Goal: Task Accomplishment & Management: Manage account settings

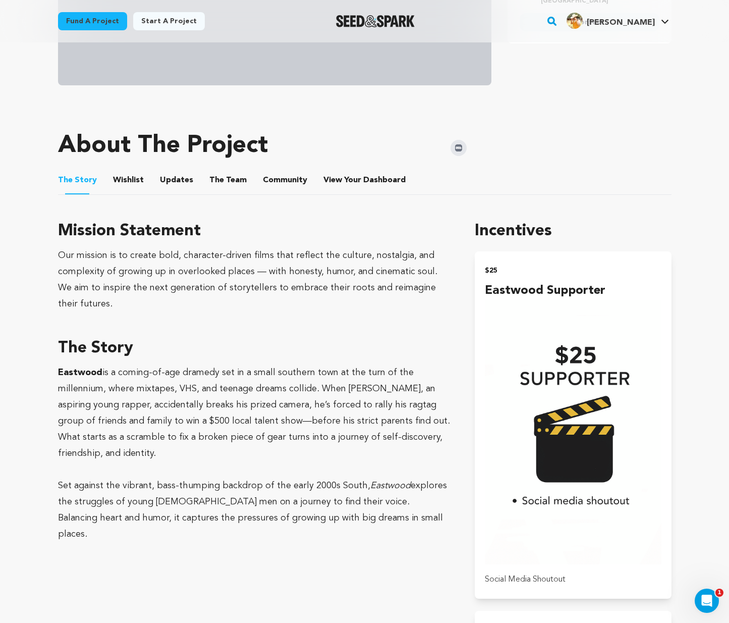
scroll to position [251, 0]
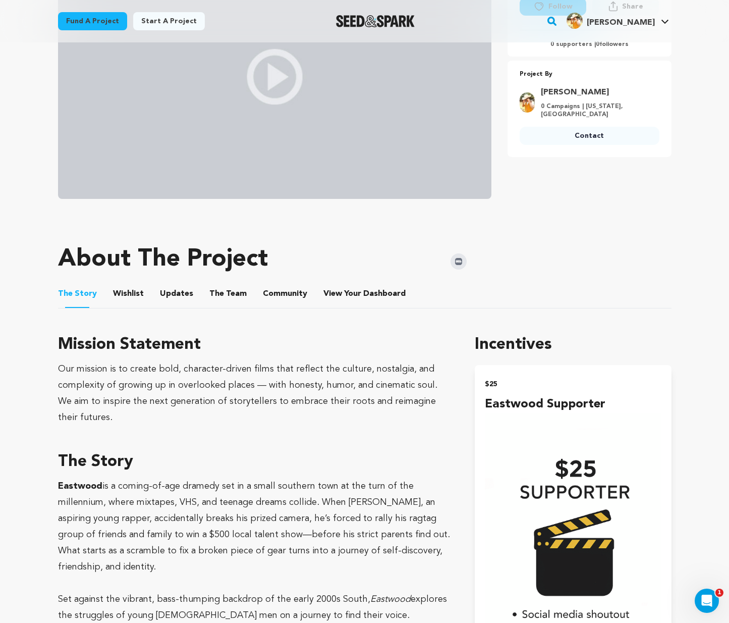
click at [217, 290] on button "The Team" at bounding box center [228, 296] width 24 height 24
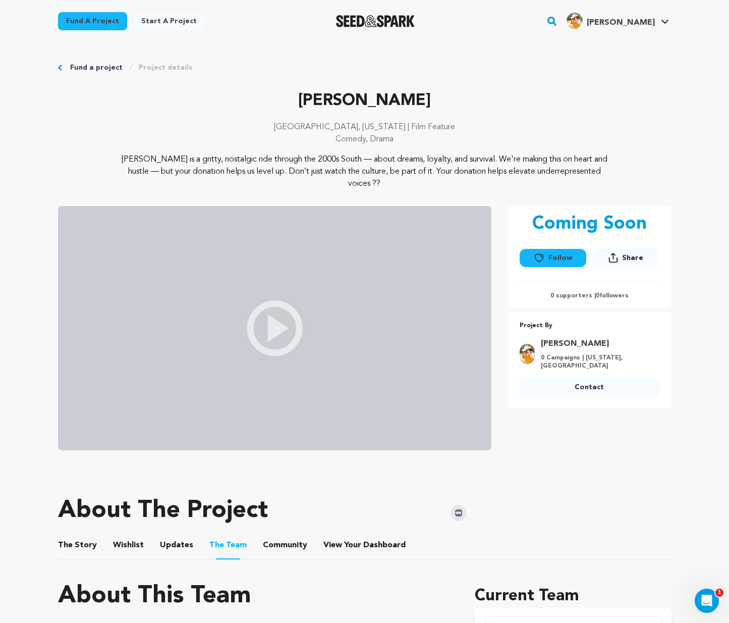
click at [154, 68] on link "Project details" at bounding box center [165, 68] width 53 height 10
click at [618, 43] on link "My Projects" at bounding box center [634, 44] width 113 height 22
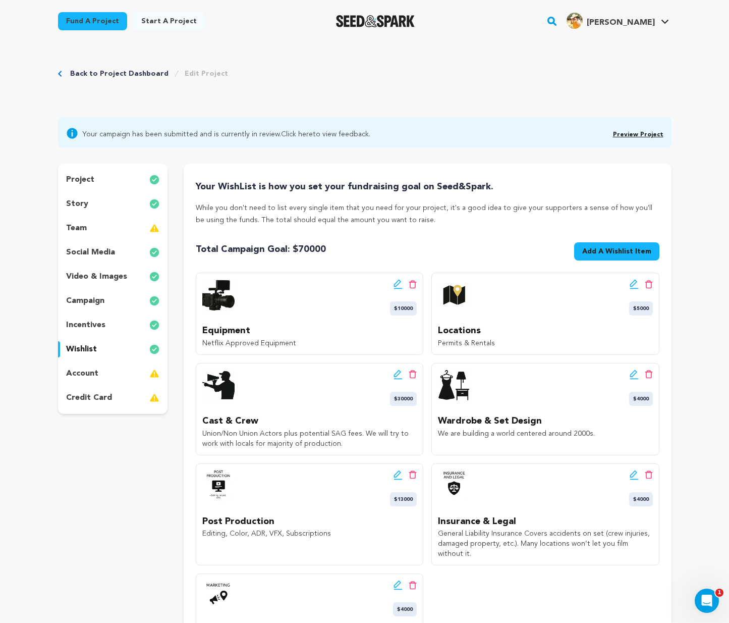
click at [558, 22] on rect "button" at bounding box center [552, 21] width 12 height 12
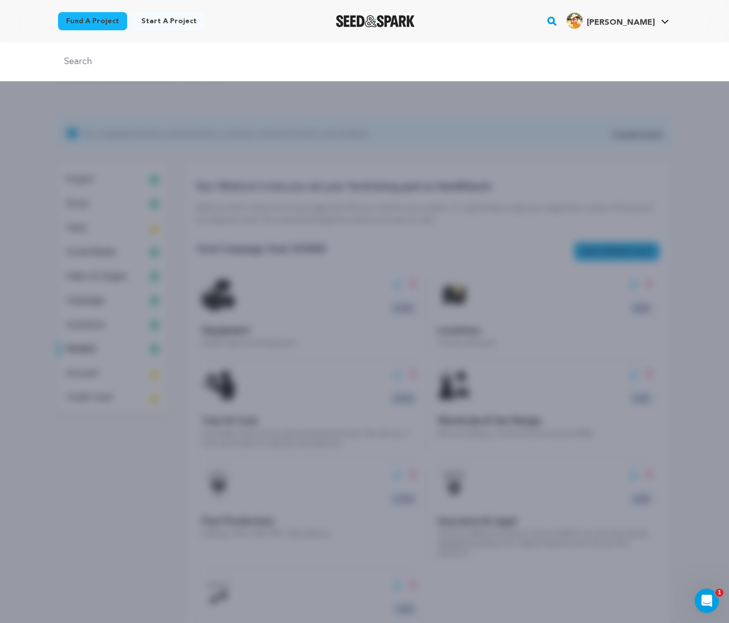
click at [558, 22] on rect "button" at bounding box center [552, 21] width 12 height 12
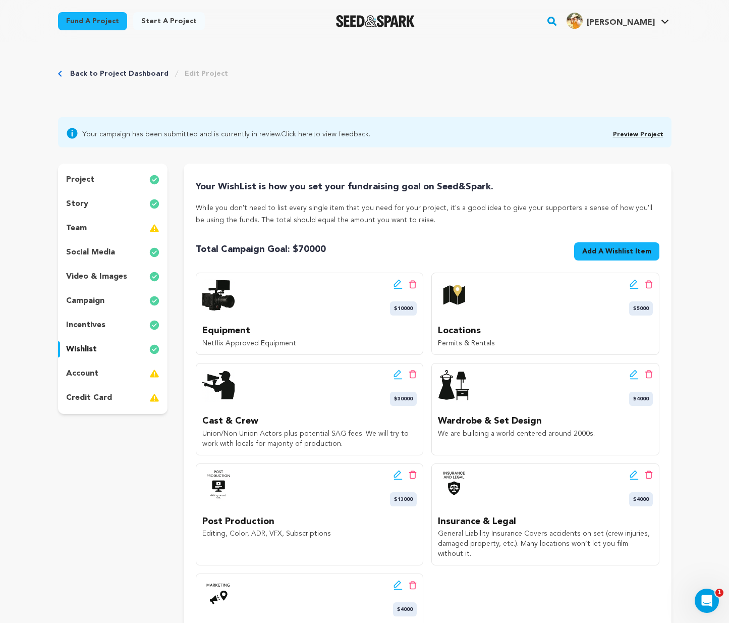
click at [558, 20] on rect "button" at bounding box center [552, 21] width 12 height 12
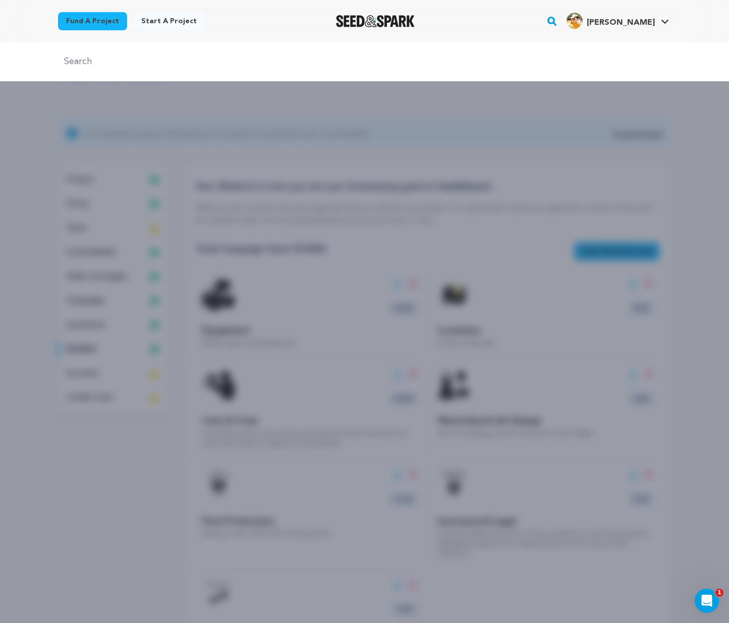
click at [360, 21] on img "Seed&Spark Homepage" at bounding box center [375, 21] width 79 height 12
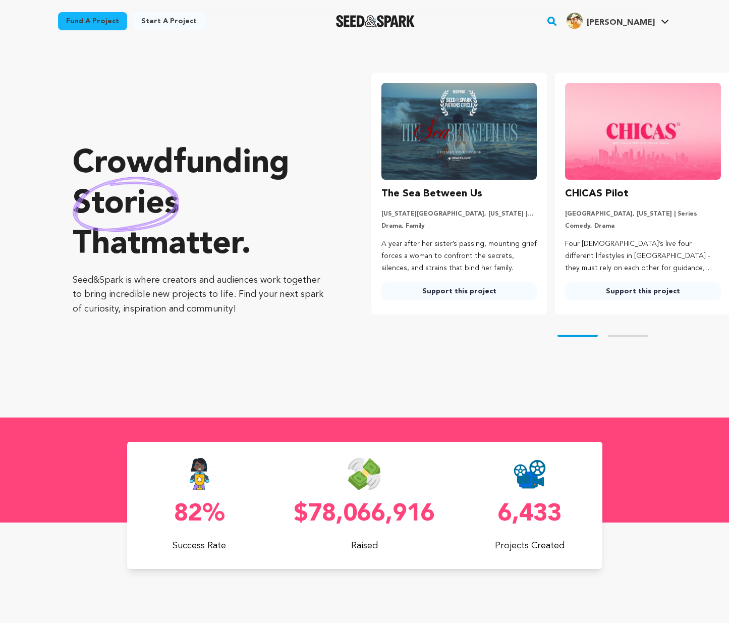
click at [558, 19] on rect "button" at bounding box center [552, 21] width 12 height 12
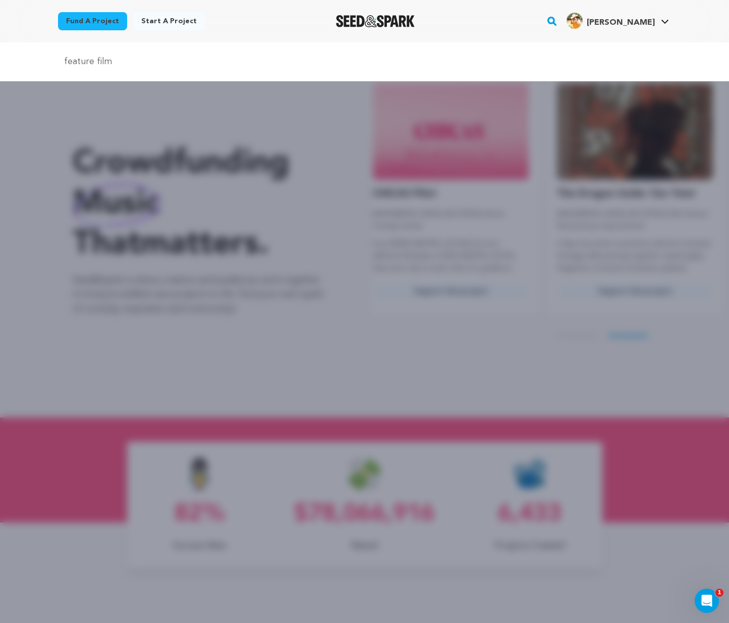
type input "feature film"
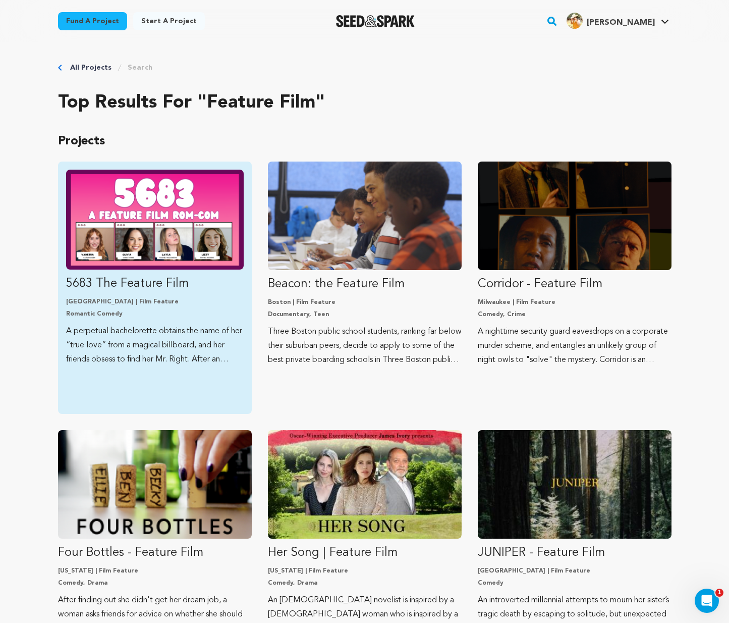
click at [137, 278] on p "5683 The Feature Film" at bounding box center [155, 283] width 178 height 16
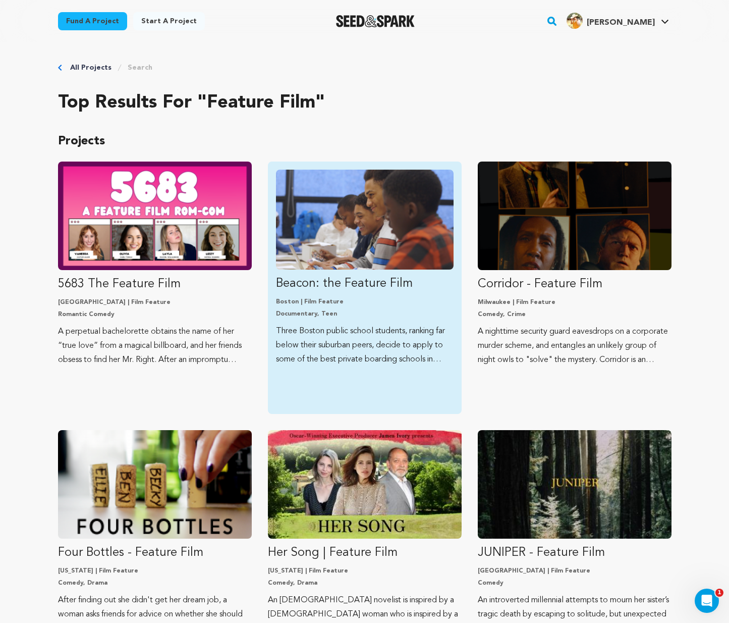
click at [424, 220] on img "Fund Beacon: the Feature Film" at bounding box center [365, 220] width 178 height 100
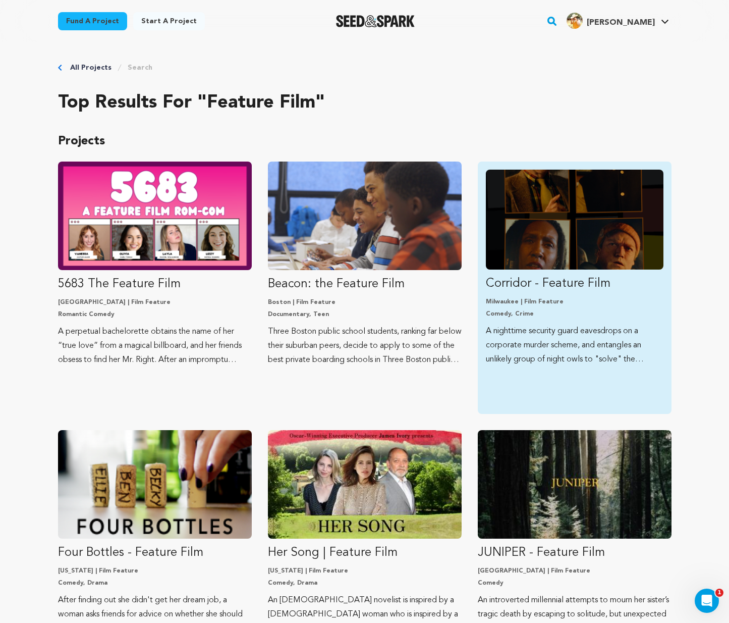
click at [578, 197] on img "Fund Corridor - Feature Film" at bounding box center [575, 220] width 178 height 100
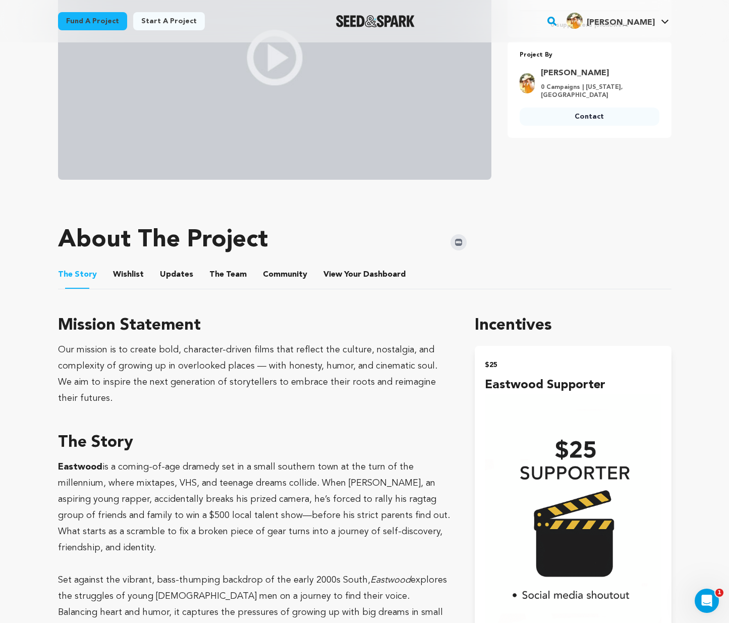
scroll to position [167, 0]
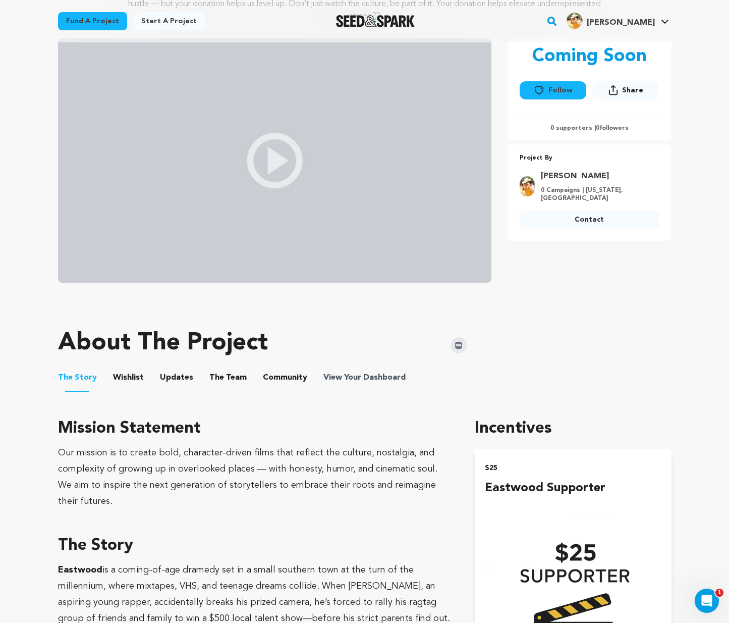
click at [355, 376] on span "View Your Dashboard" at bounding box center [365, 377] width 84 height 12
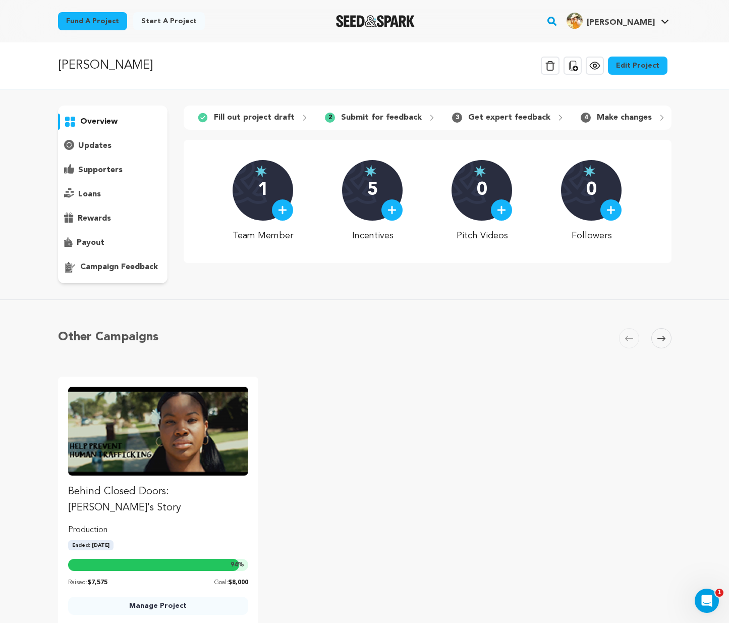
click at [628, 66] on link "Edit Project" at bounding box center [638, 66] width 60 height 18
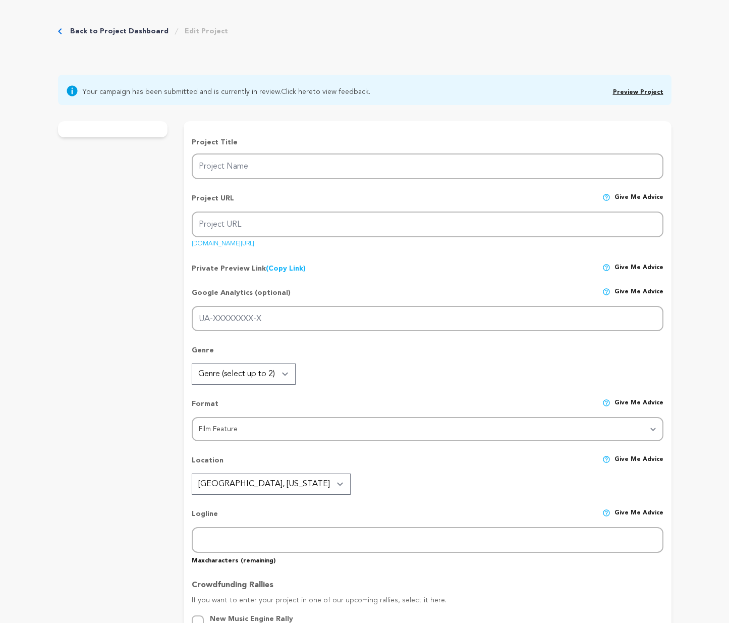
type input "[PERSON_NAME]"
type input "Set against the bass-thumping backdrop of the early 2000s South, a [DEMOGRAPHIC…"
type textarea "[PERSON_NAME] is a gritty, nostalgic ride through the 2000s South — about dream…"
type textarea "Our mission is to create bold, character-driven films that reflect the culture,…"
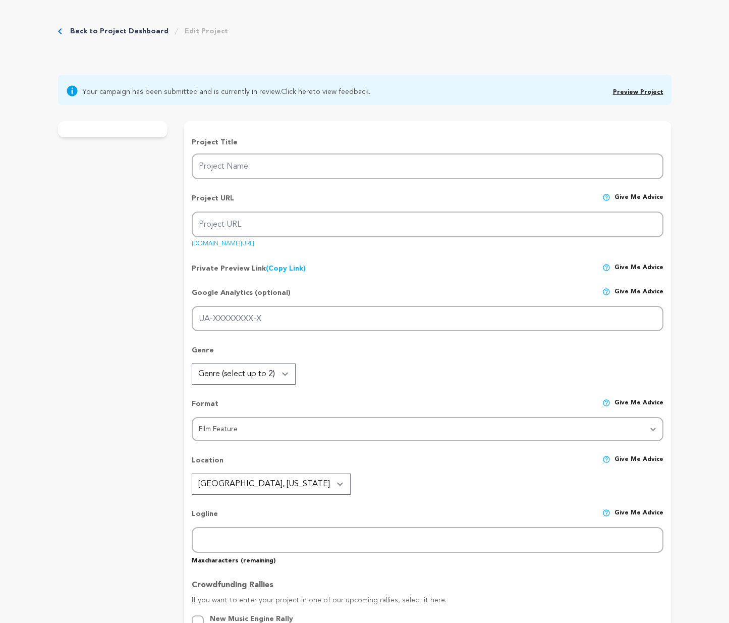
radio input "true"
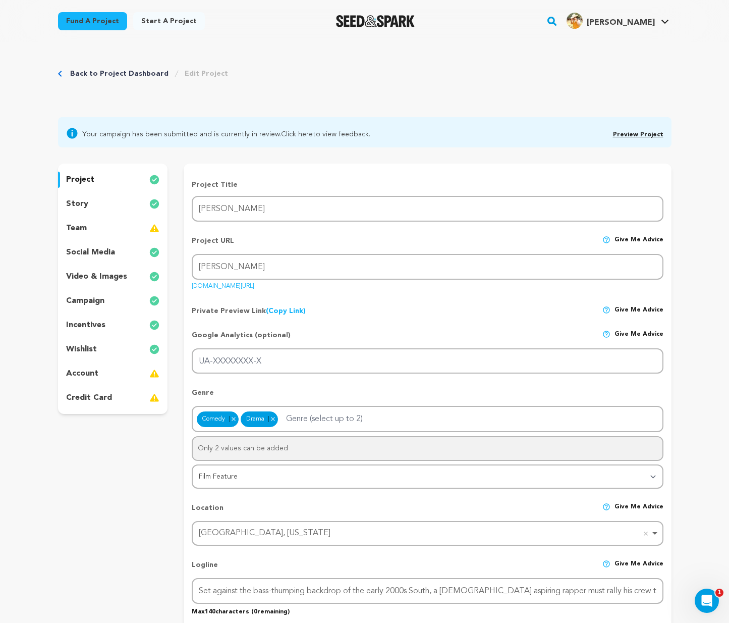
click at [119, 224] on div "team" at bounding box center [113, 228] width 110 height 16
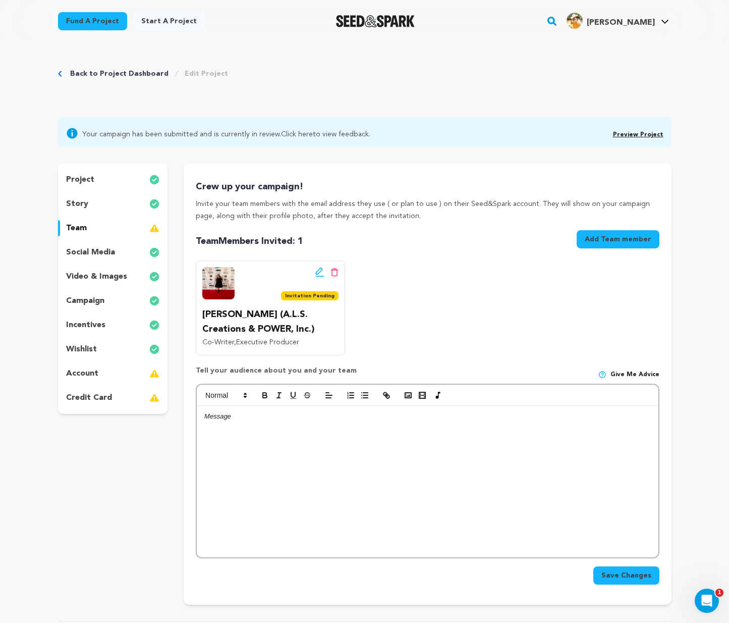
click at [108, 254] on p "social media" at bounding box center [90, 252] width 49 height 12
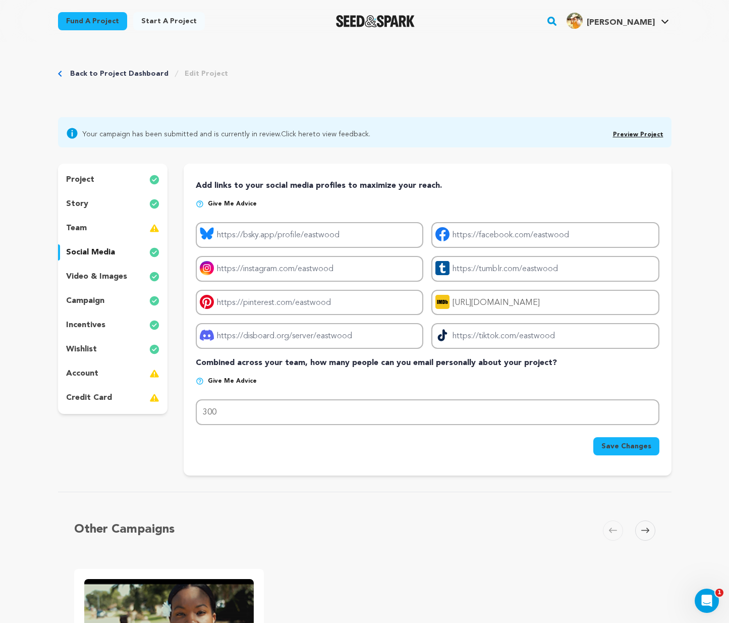
click at [108, 271] on p "video & images" at bounding box center [96, 276] width 61 height 12
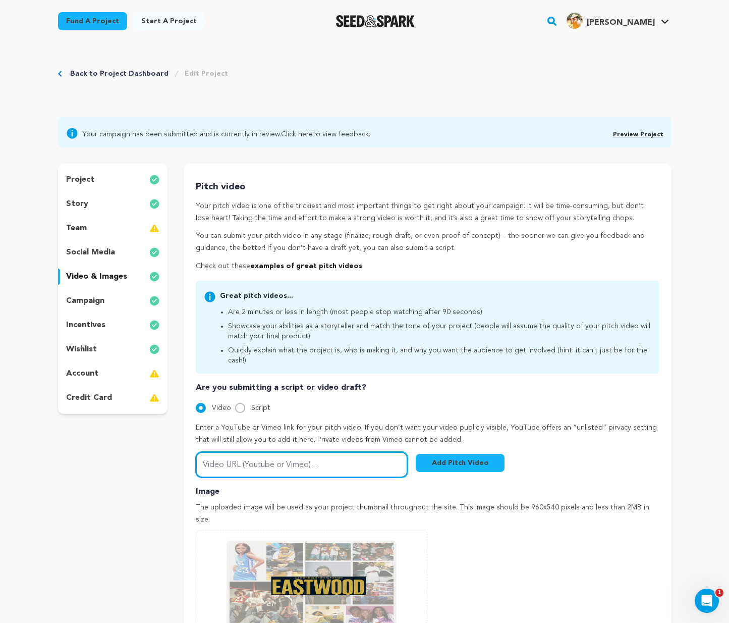
paste input "https://vimeo.com/1111080127"
type input "https://vimeo.com/1111080127"
click at [461, 454] on button "Add Pitch Video" at bounding box center [460, 463] width 89 height 18
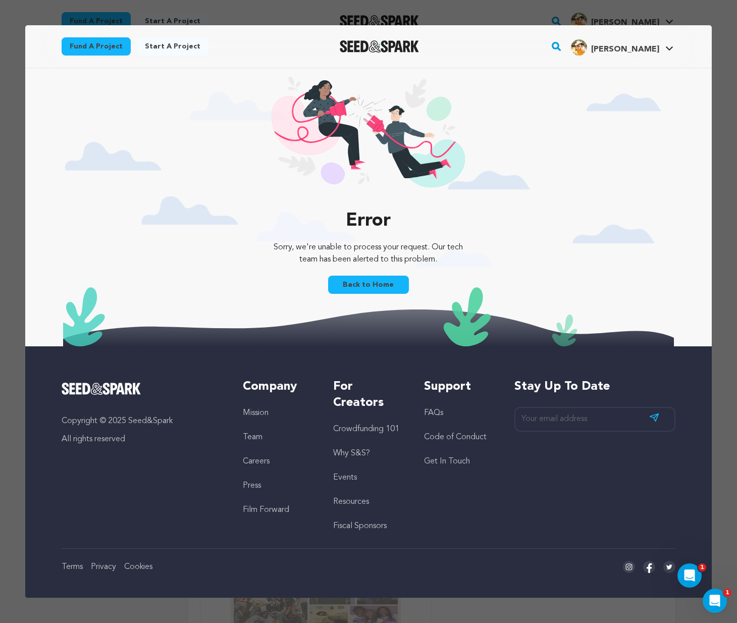
click at [364, 283] on link "Back to Home" at bounding box center [368, 284] width 81 height 18
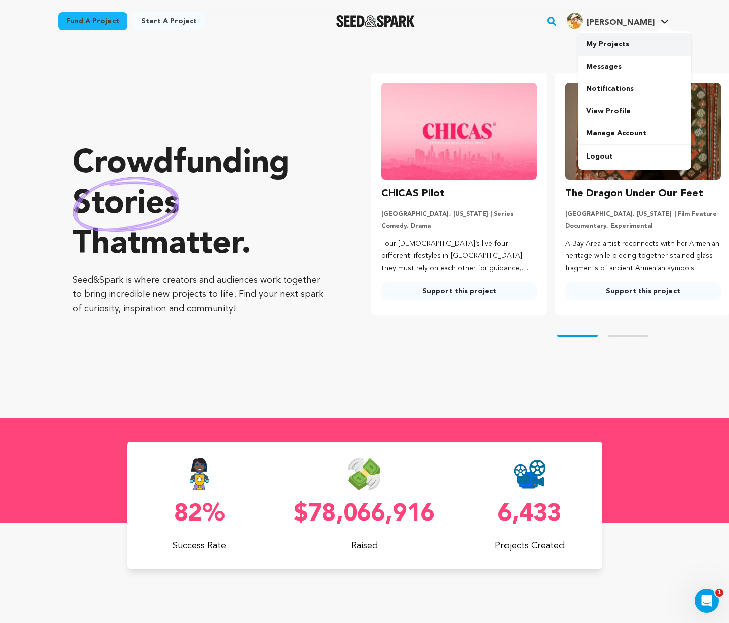
click at [603, 48] on link "My Projects" at bounding box center [634, 44] width 113 height 22
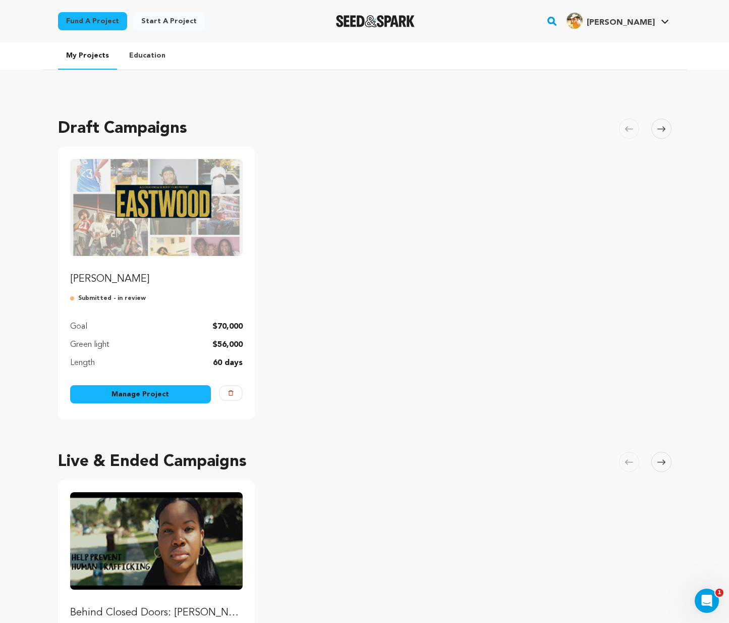
click at [216, 213] on img "Fund EASTWOOD" at bounding box center [156, 207] width 173 height 97
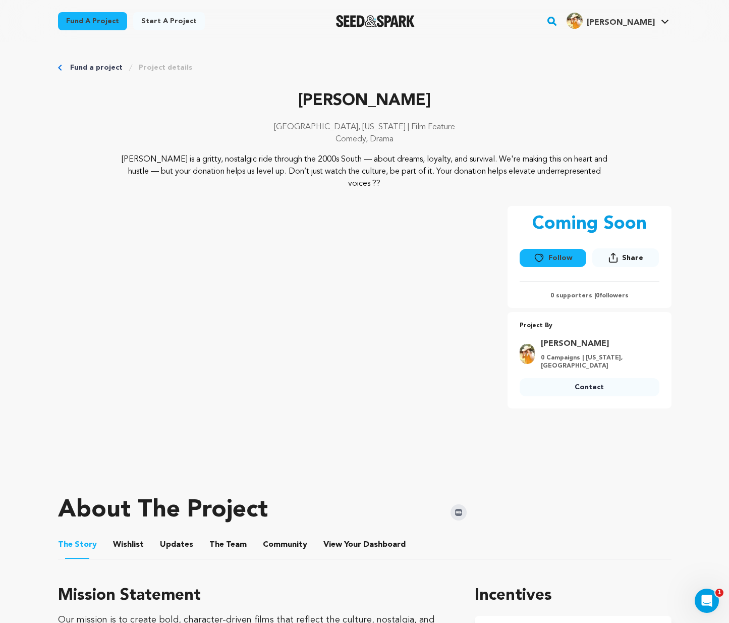
click at [550, 255] on button "Follow" at bounding box center [553, 258] width 67 height 18
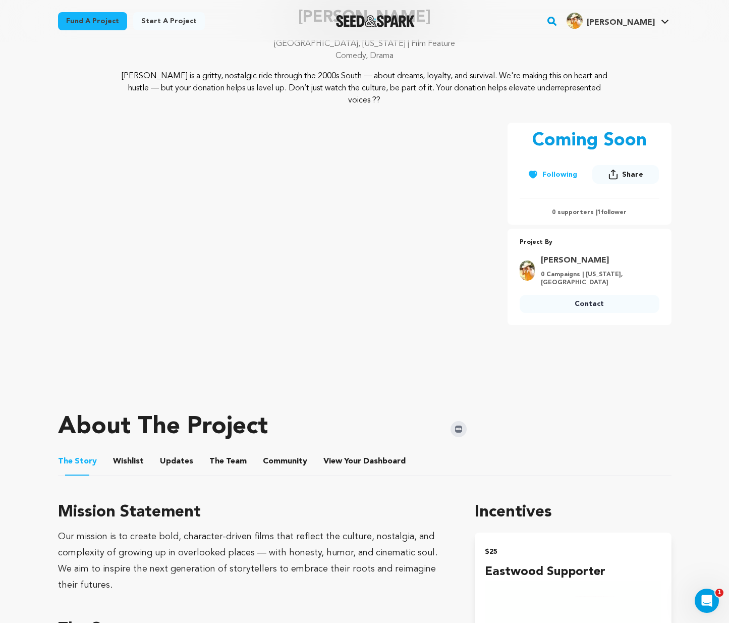
scroll to position [158, 0]
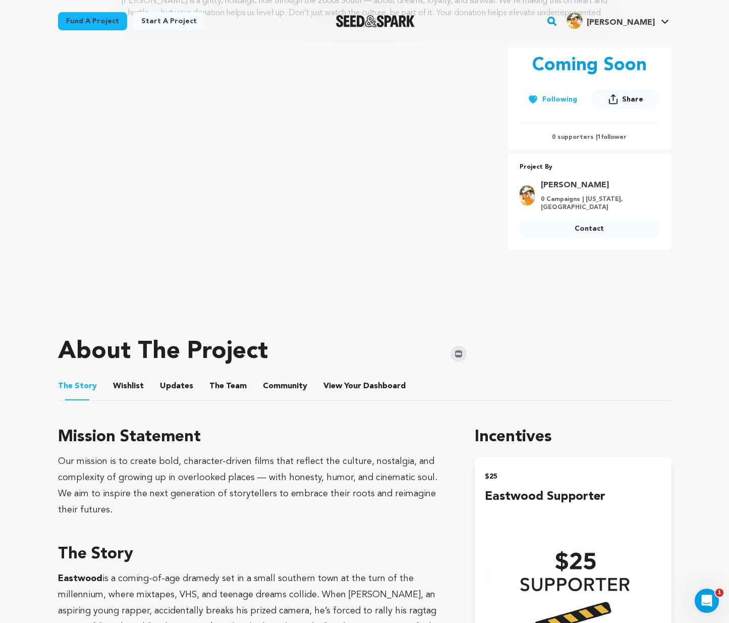
click at [129, 386] on button "Wishlist" at bounding box center [128, 388] width 24 height 24
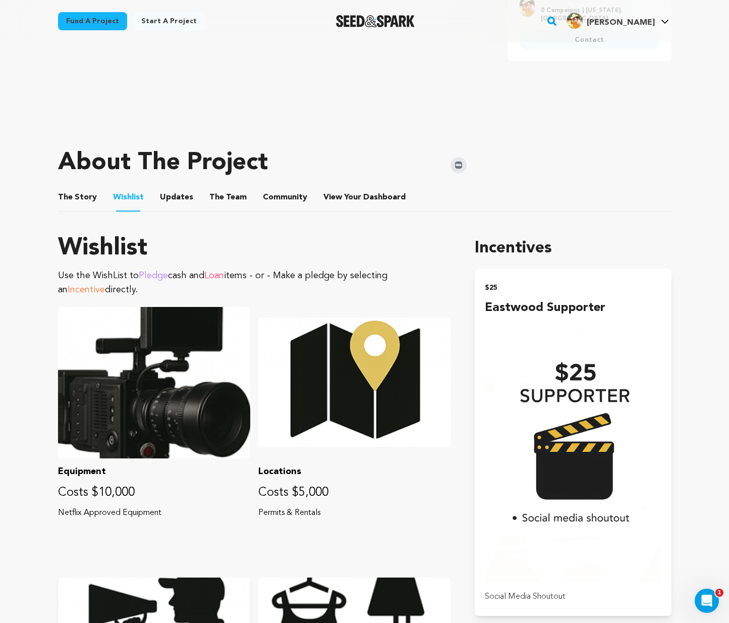
scroll to position [244, 0]
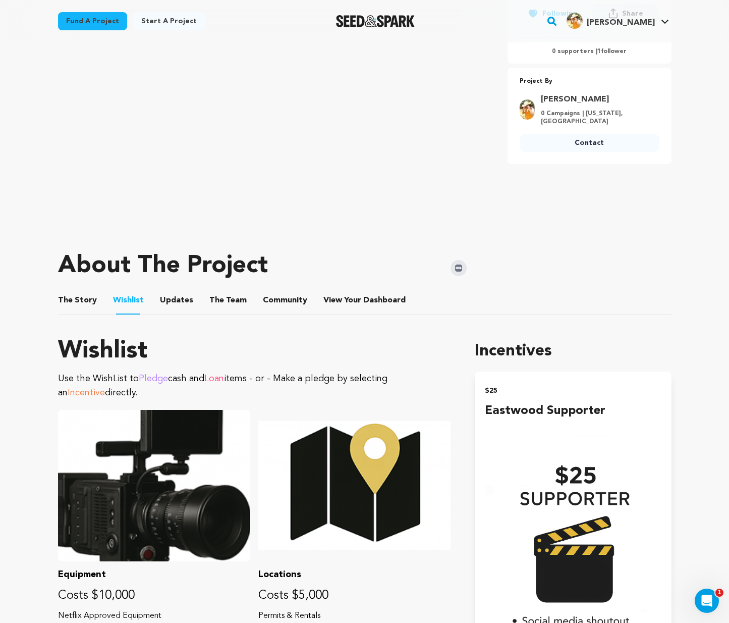
click at [175, 303] on button "Updates" at bounding box center [176, 302] width 24 height 24
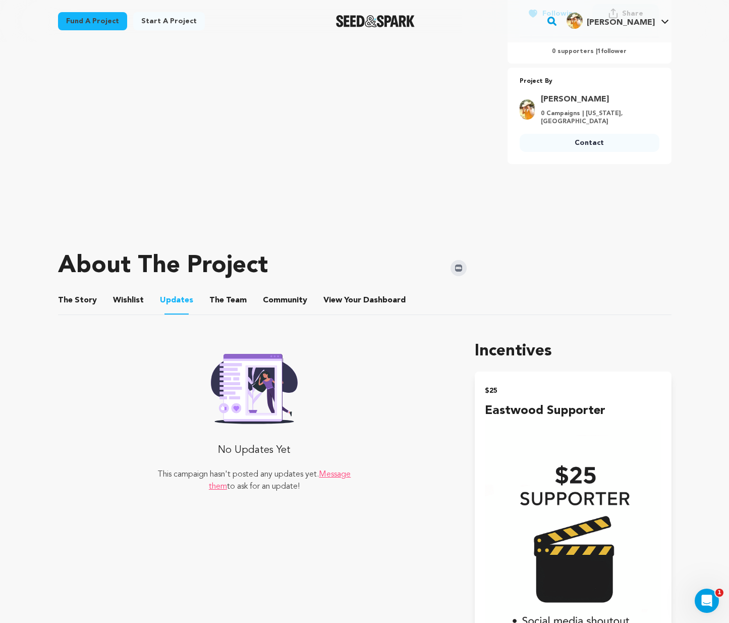
click at [216, 304] on button "The Team" at bounding box center [228, 302] width 24 height 24
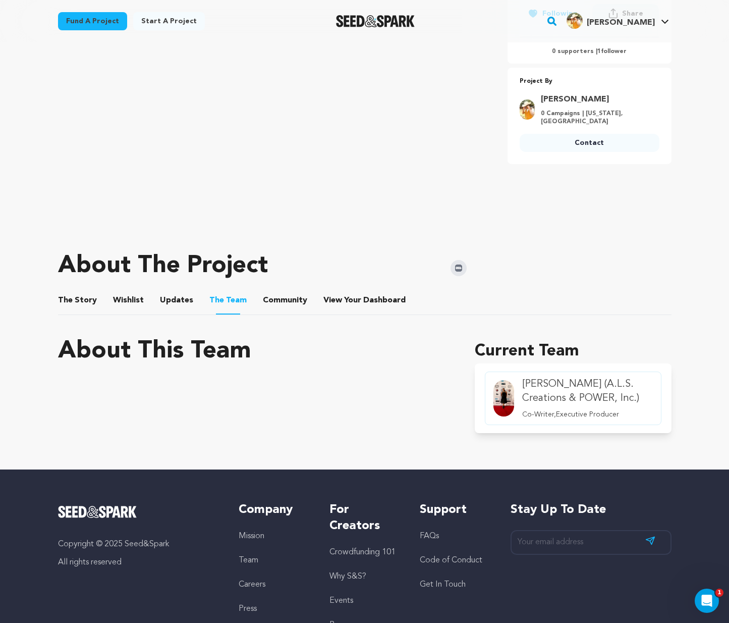
click at [556, 414] on p "Co-Writer,Executive Producer" at bounding box center [587, 414] width 131 height 10
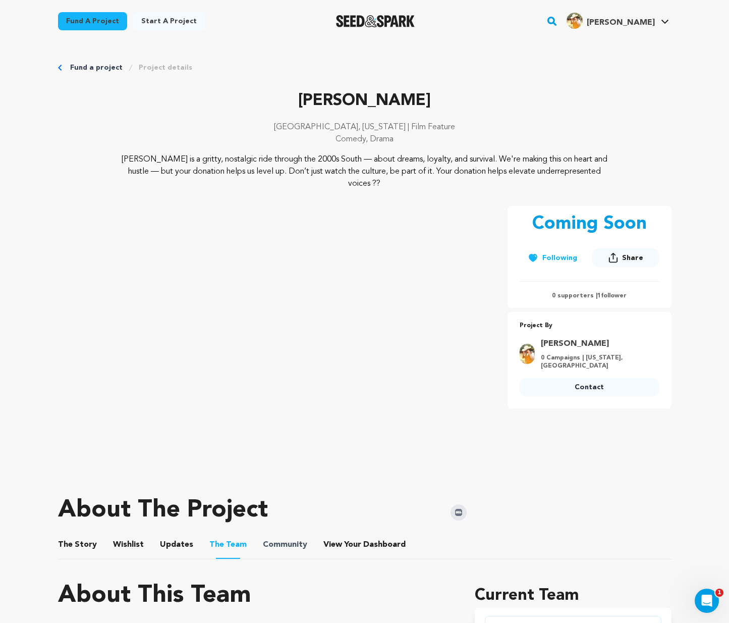
click at [296, 549] on span "Community" at bounding box center [285, 544] width 44 height 12
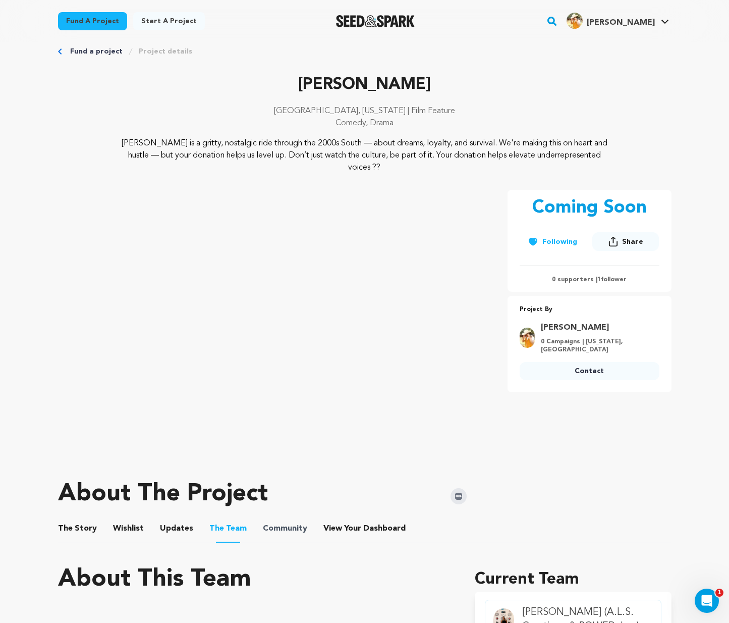
scroll to position [105, 0]
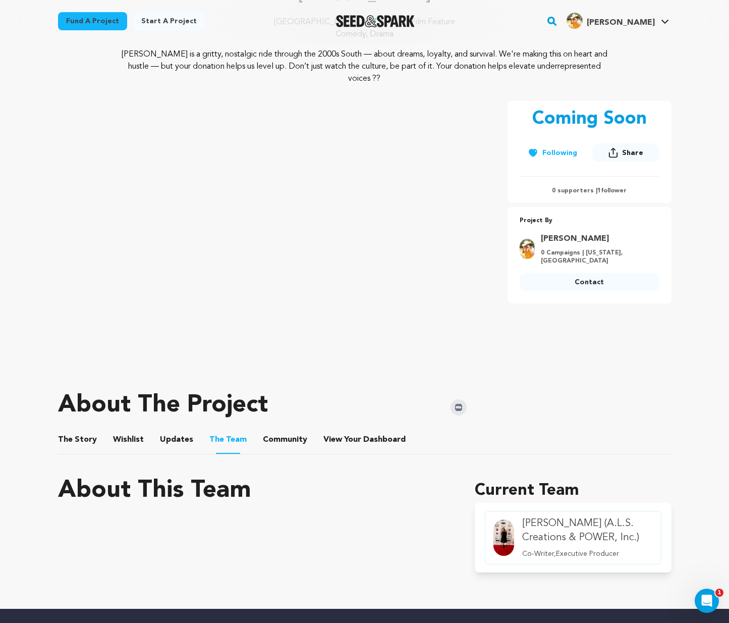
click at [286, 439] on button "Community" at bounding box center [285, 441] width 24 height 24
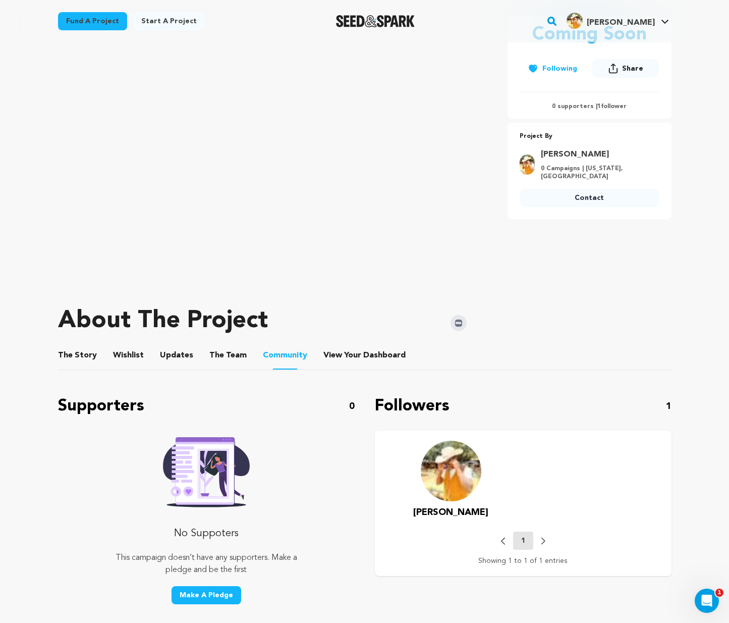
scroll to position [288, 0]
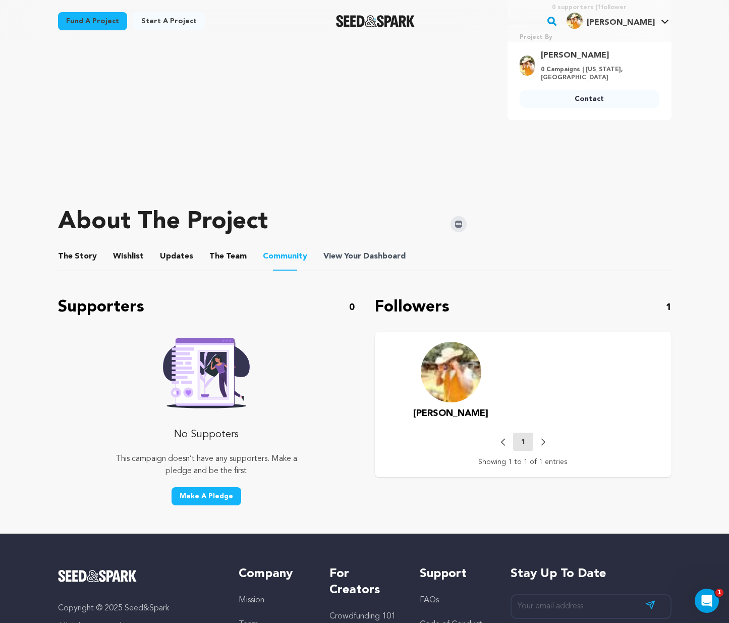
click at [363, 257] on span "Dashboard" at bounding box center [384, 256] width 42 height 12
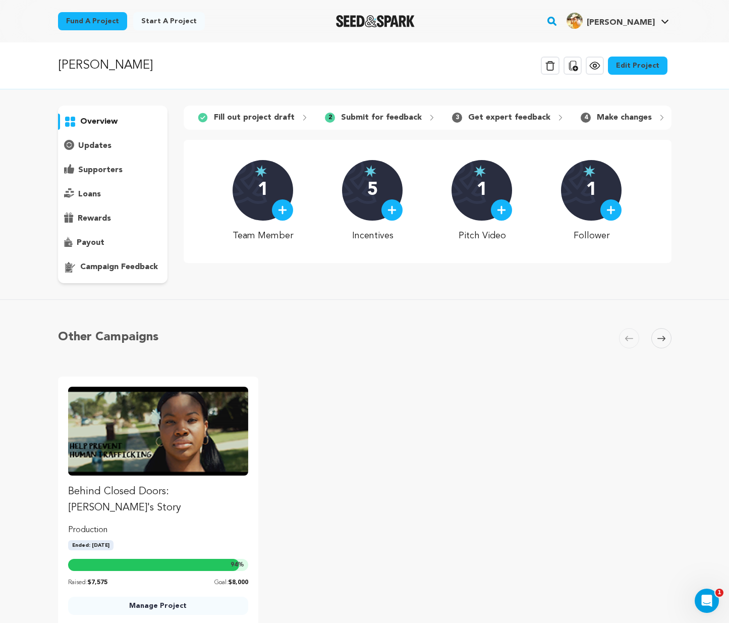
click at [638, 69] on link "Edit Project" at bounding box center [638, 66] width 60 height 18
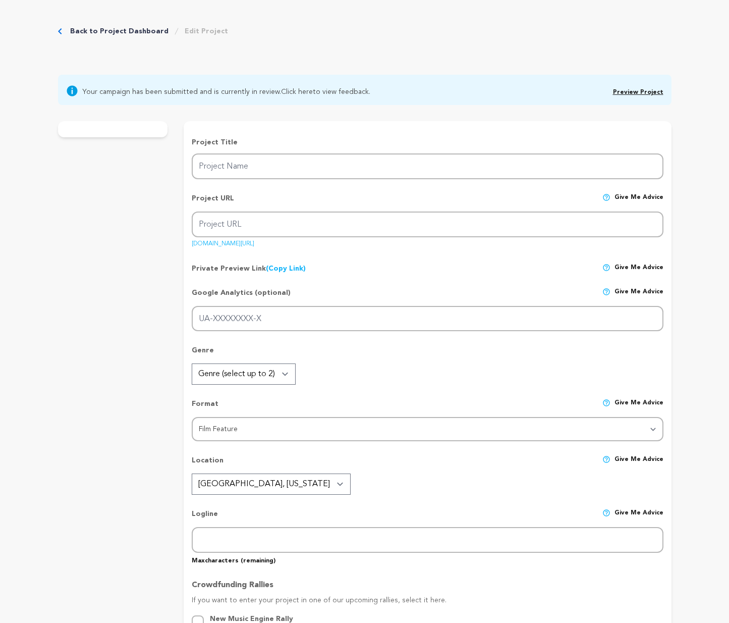
type input "[PERSON_NAME]"
type input "Set against the bass-thumping backdrop of the early 2000s South, a [DEMOGRAPHIC…"
type textarea "[PERSON_NAME] is a gritty, nostalgic ride through the 2000s South — about dream…"
type textarea "Our mission is to create bold, character-driven films that reflect the culture,…"
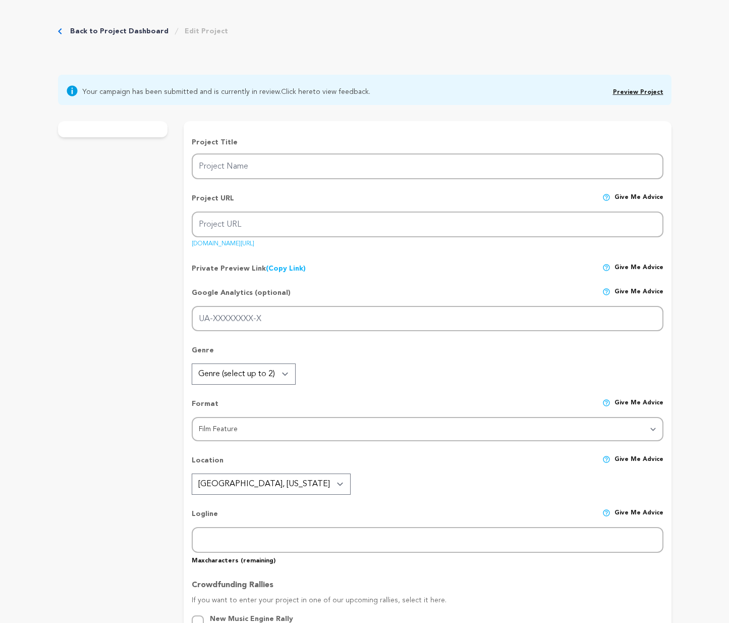
radio input "true"
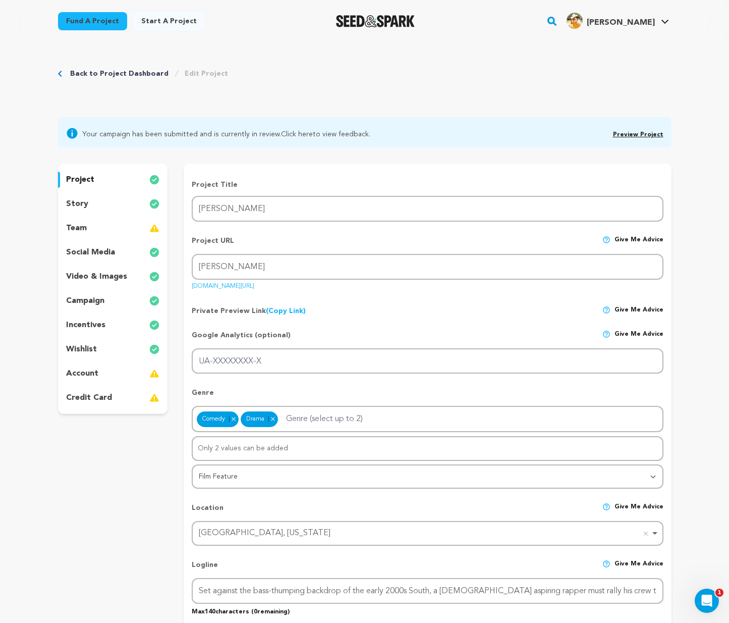
click at [104, 221] on div "team" at bounding box center [113, 228] width 110 height 16
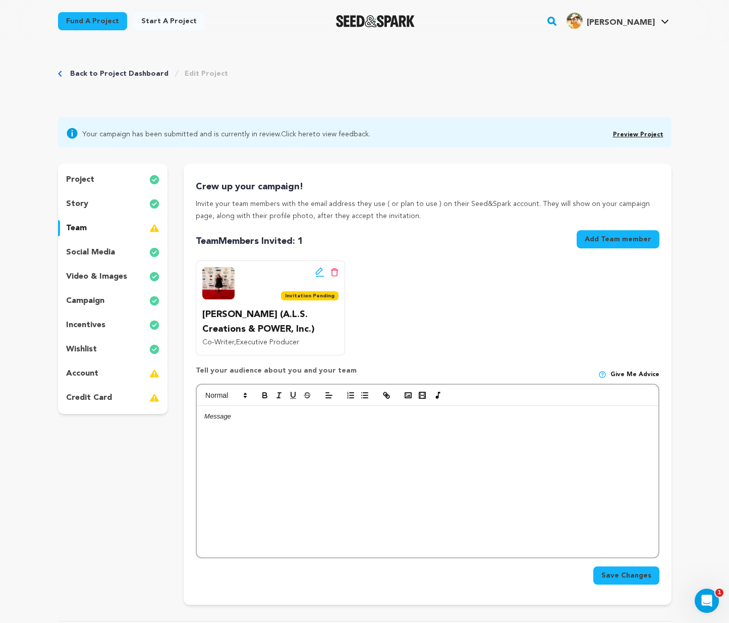
click at [270, 423] on div at bounding box center [427, 481] width 461 height 151
click at [607, 235] on button "Add Team member" at bounding box center [618, 239] width 83 height 18
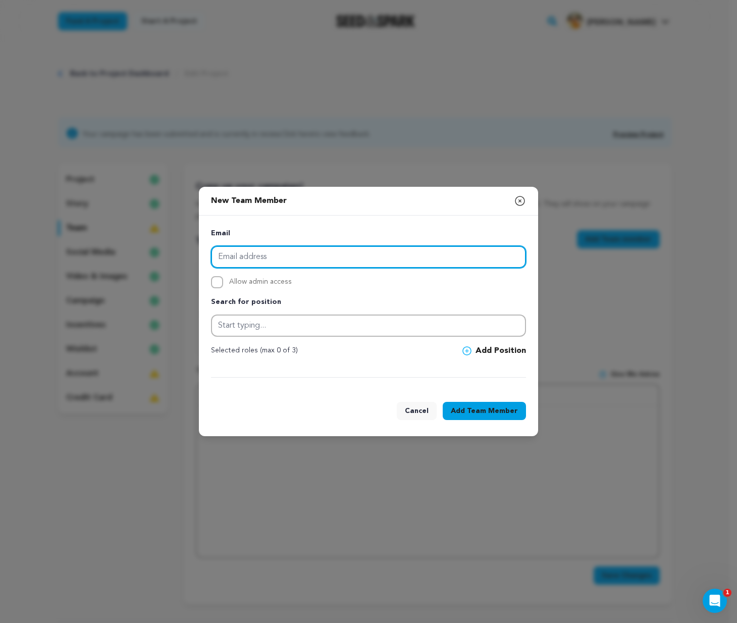
click at [399, 258] on input "email" at bounding box center [368, 257] width 315 height 22
type input "sonervyfilms@gmail.com"
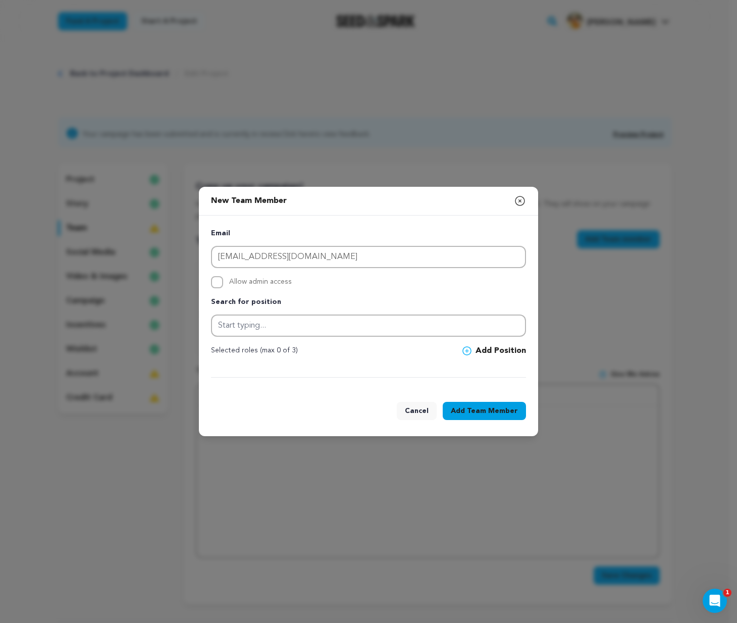
click at [223, 283] on label "Allow admin access" at bounding box center [368, 282] width 315 height 12
click at [223, 283] on input "Allow admin access" at bounding box center [217, 282] width 12 height 12
checkbox input "true"
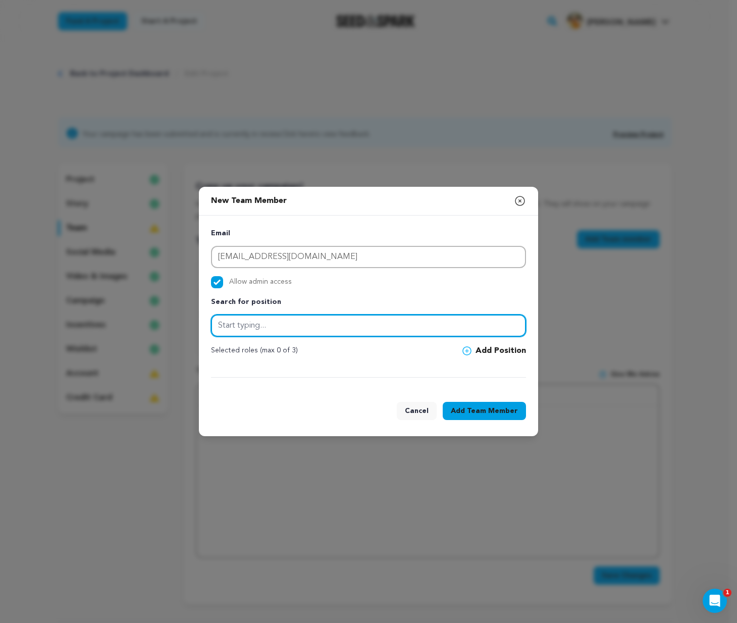
click at [292, 329] on input "text" at bounding box center [368, 325] width 315 height 22
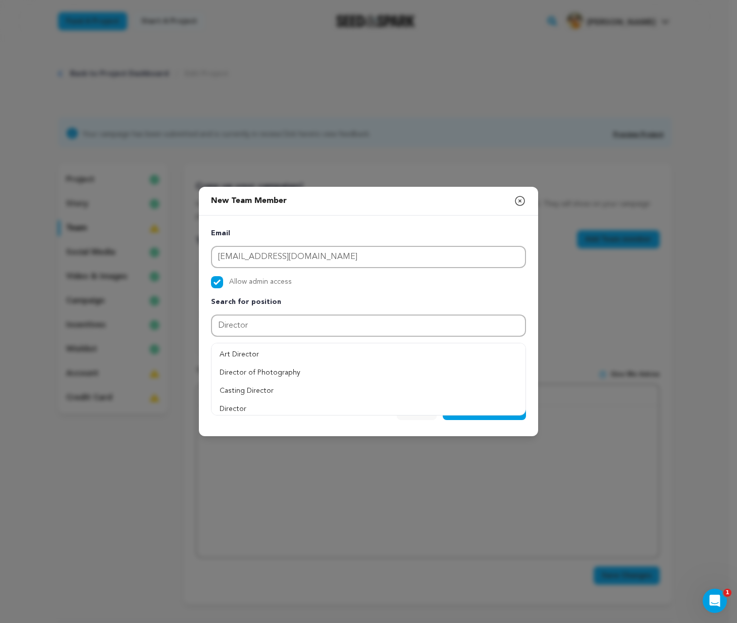
click at [409, 290] on div "Email sonervyfilms@gmail.com Allow admin access Search for position Director" at bounding box center [368, 303] width 315 height 150
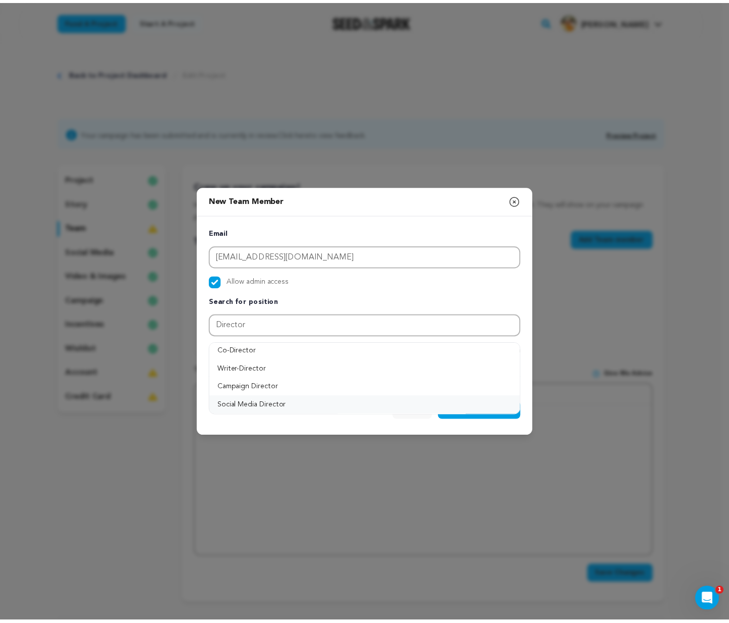
scroll to position [96, 0]
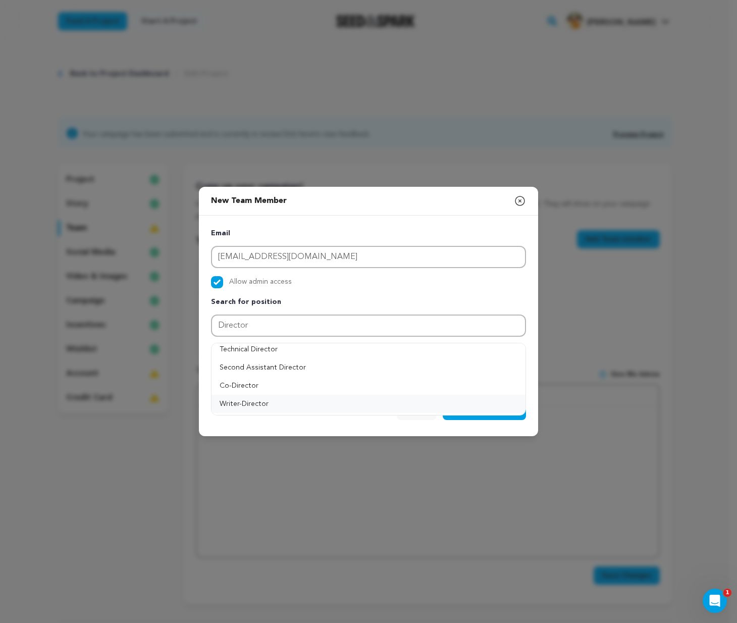
click at [255, 398] on button "Writer-Director" at bounding box center [368, 404] width 314 height 18
type input "Writer-Director"
click at [490, 346] on button "Add Position" at bounding box center [494, 351] width 64 height 12
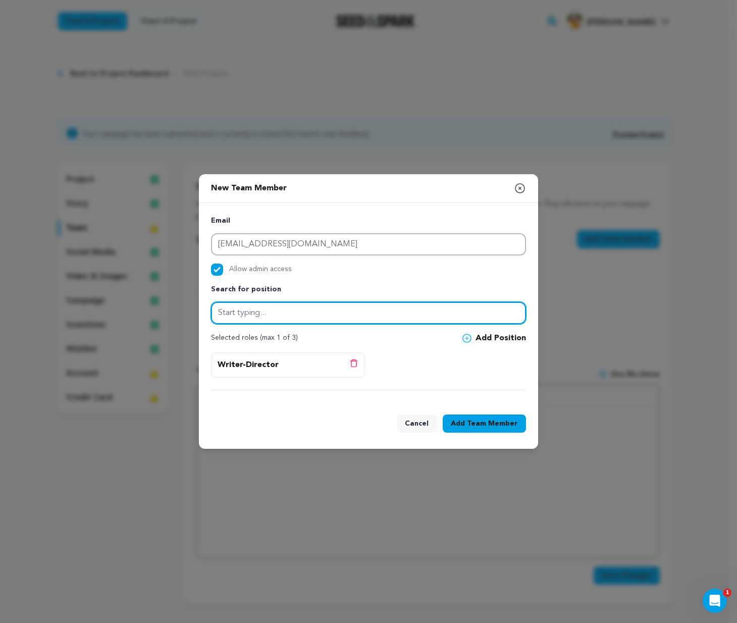
click at [372, 311] on input "text" at bounding box center [368, 313] width 315 height 22
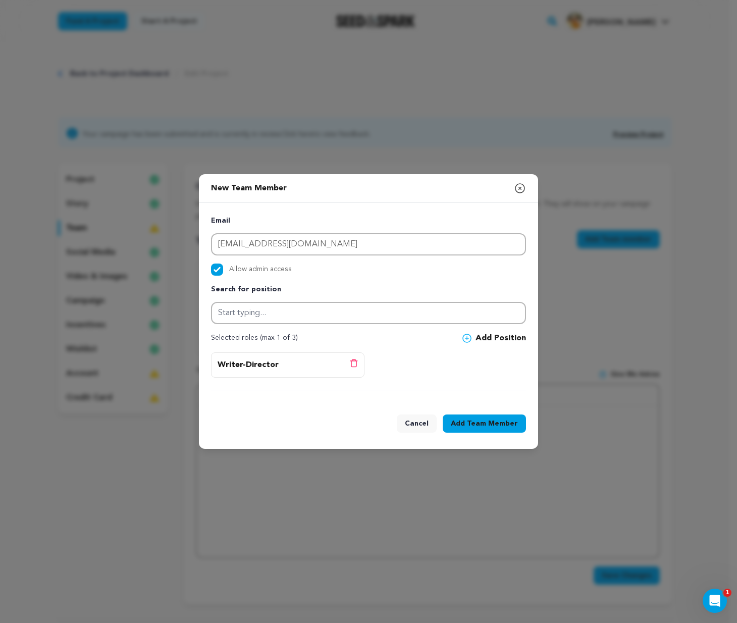
click at [483, 419] on span "Team Member" at bounding box center [492, 423] width 51 height 10
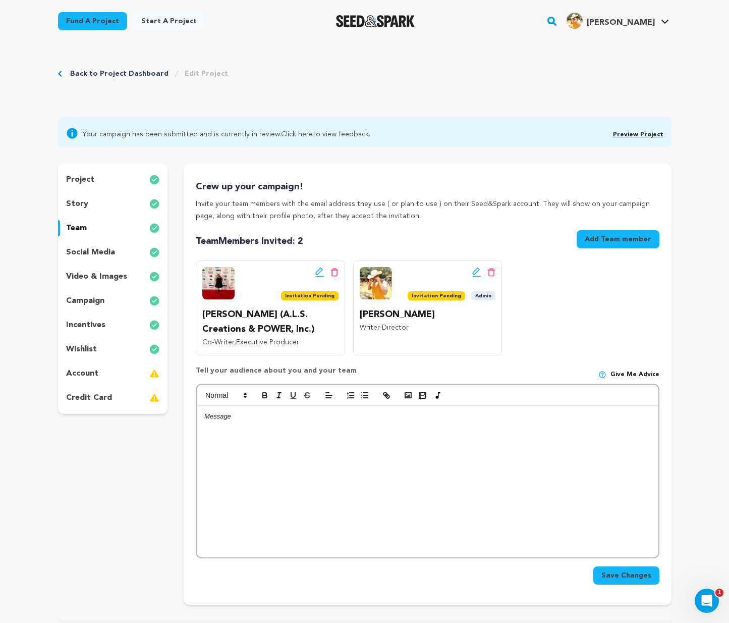
click at [442, 296] on span "Invitation Pending" at bounding box center [437, 295] width 58 height 9
click at [344, 464] on div at bounding box center [427, 481] width 461 height 151
click at [411, 393] on rect "button" at bounding box center [408, 395] width 6 height 5
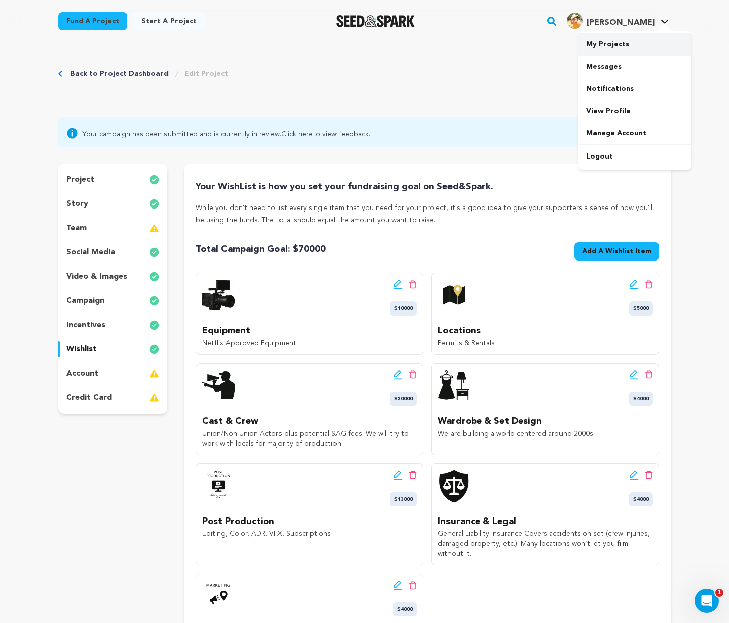
click at [617, 43] on link "My Projects" at bounding box center [634, 44] width 113 height 22
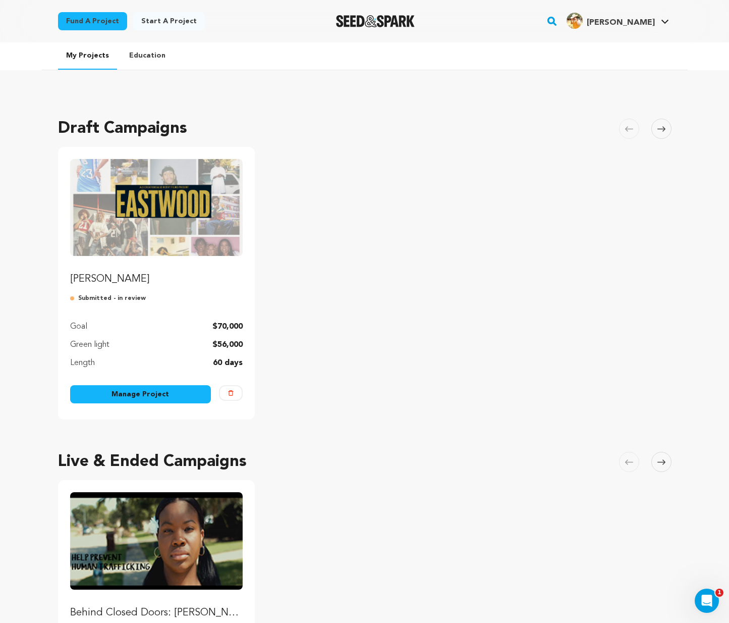
click at [101, 221] on img "Fund EASTWOOD" at bounding box center [156, 207] width 173 height 97
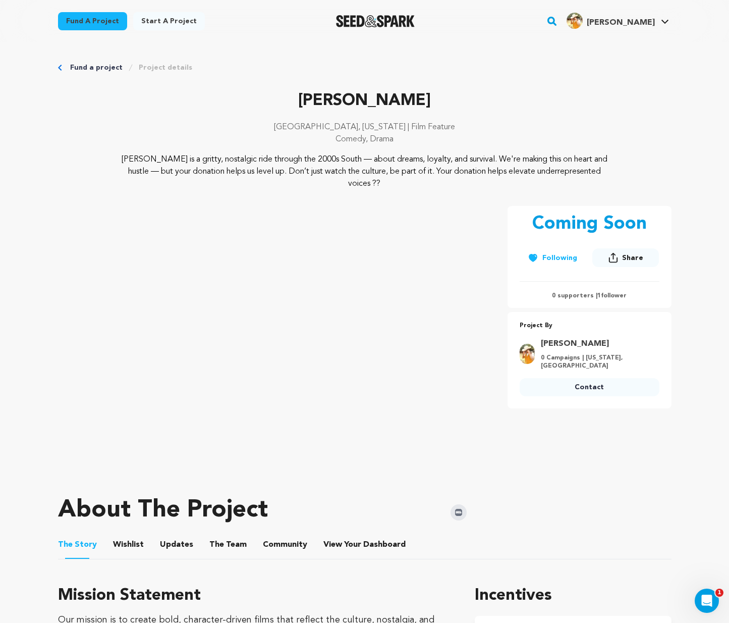
click at [532, 1] on div "Fund a project Start a project Search" at bounding box center [365, 21] width 646 height 42
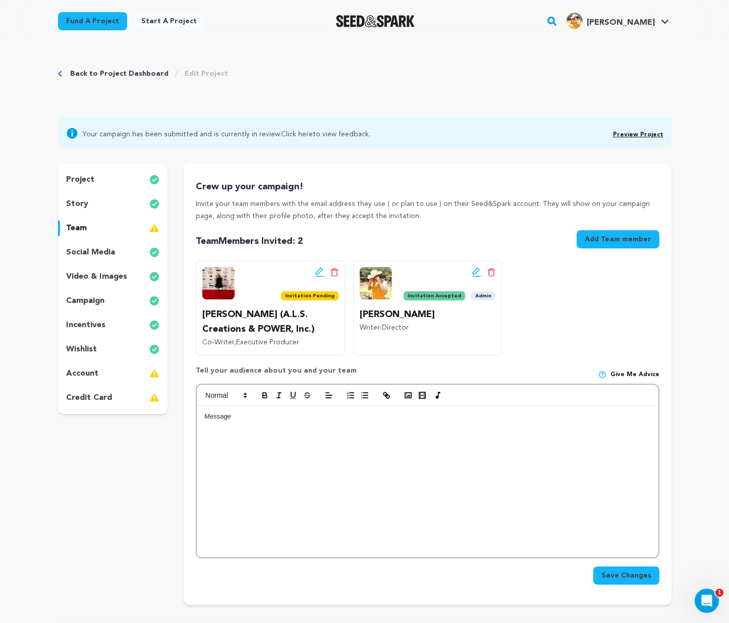
click at [85, 176] on p "project" at bounding box center [80, 180] width 28 height 12
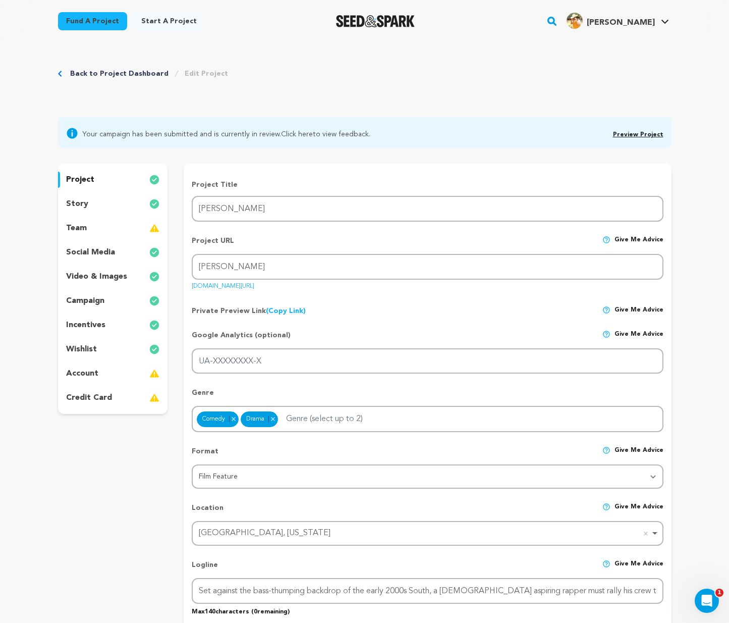
click at [87, 176] on p "project" at bounding box center [80, 180] width 28 height 12
click at [185, 75] on link "Edit Project" at bounding box center [206, 74] width 43 height 10
click at [607, 46] on link "My Projects" at bounding box center [634, 44] width 113 height 22
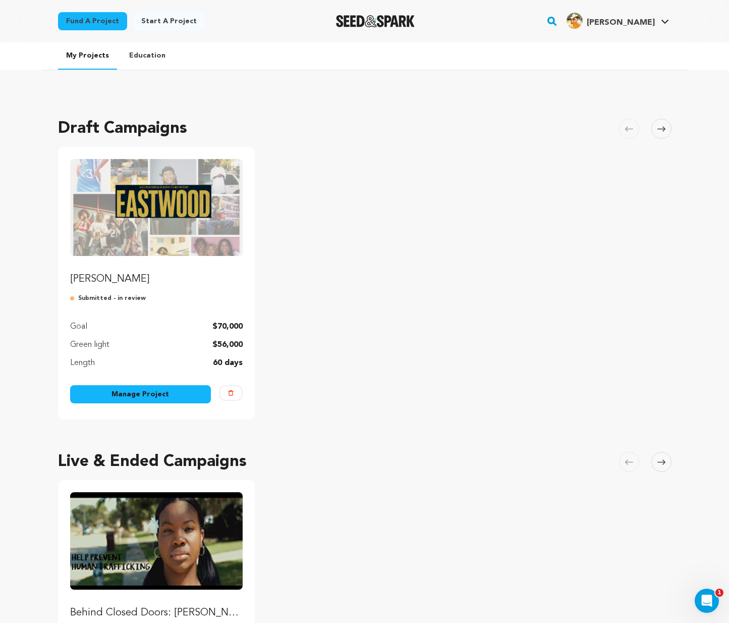
click at [189, 237] on img "Fund EASTWOOD" at bounding box center [156, 207] width 173 height 97
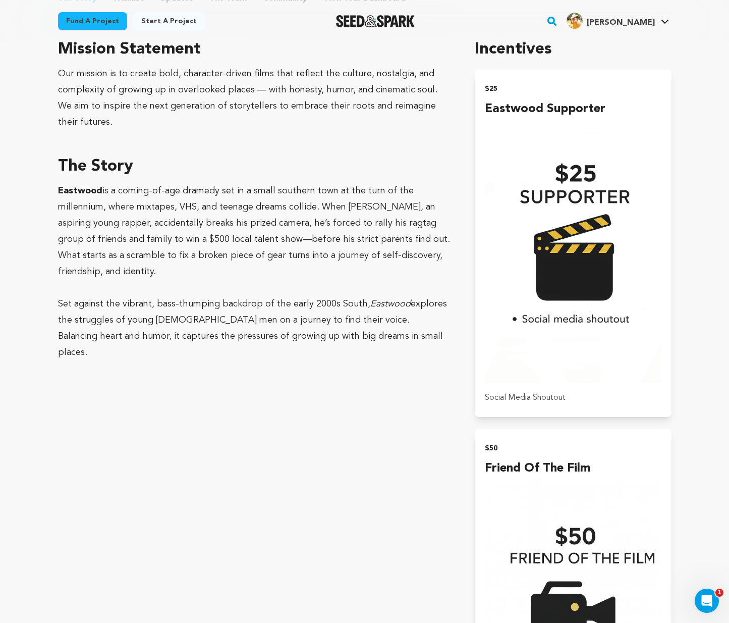
scroll to position [444, 0]
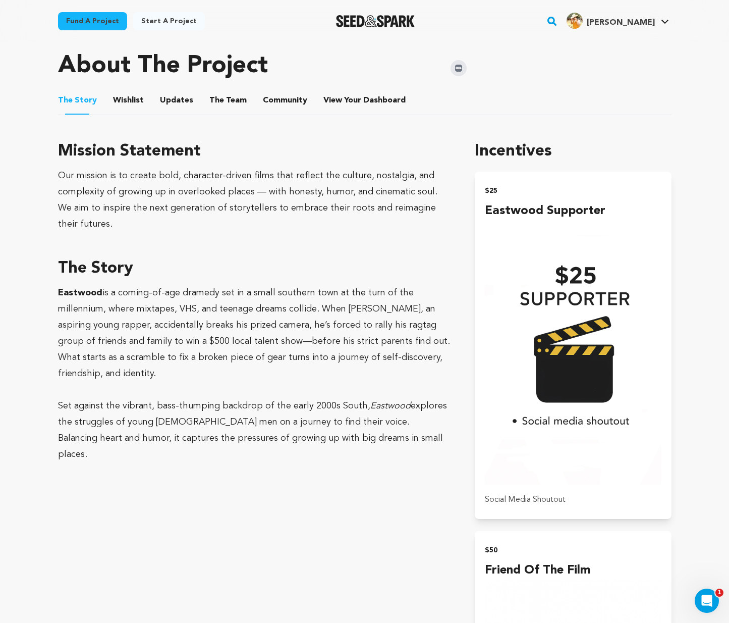
click at [134, 103] on button "Wishlist" at bounding box center [128, 102] width 24 height 24
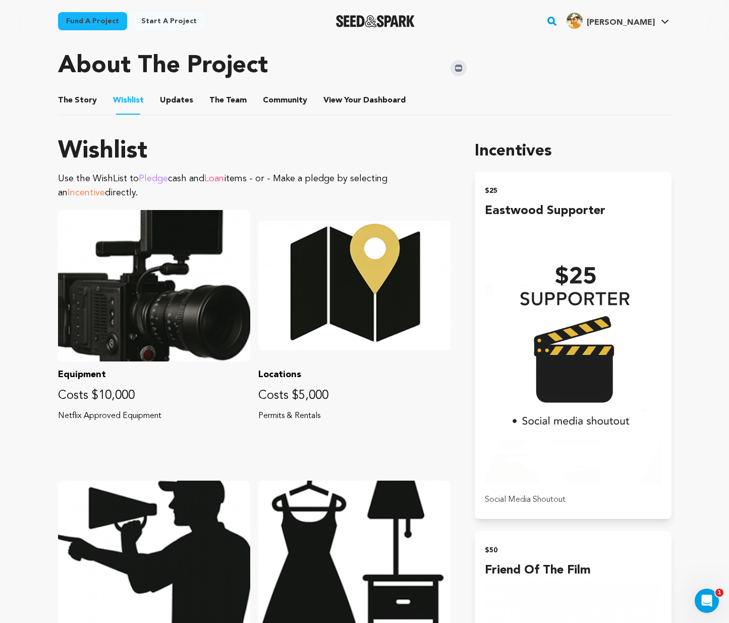
click at [180, 100] on button "Updates" at bounding box center [176, 102] width 24 height 24
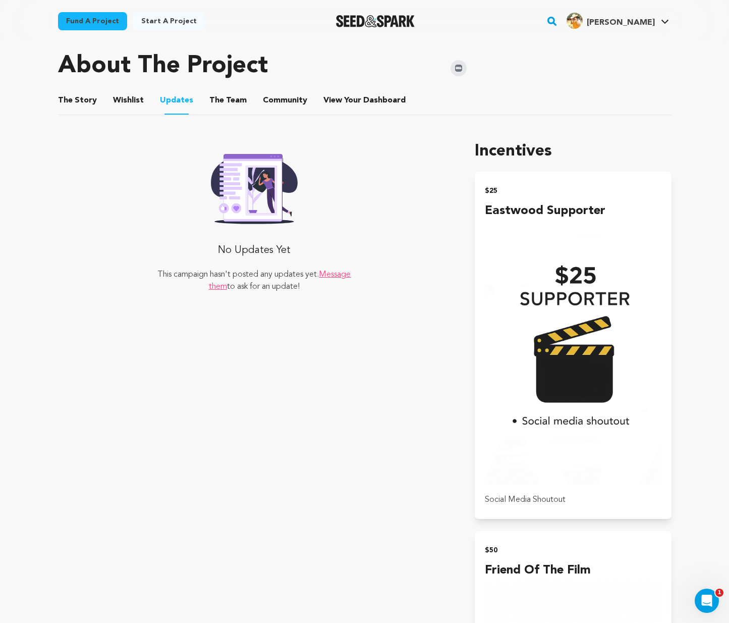
click at [141, 103] on ul "The Story The Story Wishlist Wishlist Updates Updates The Team The Team Communi…" at bounding box center [364, 100] width 613 height 29
click at [135, 102] on button "Wishlist" at bounding box center [128, 102] width 24 height 24
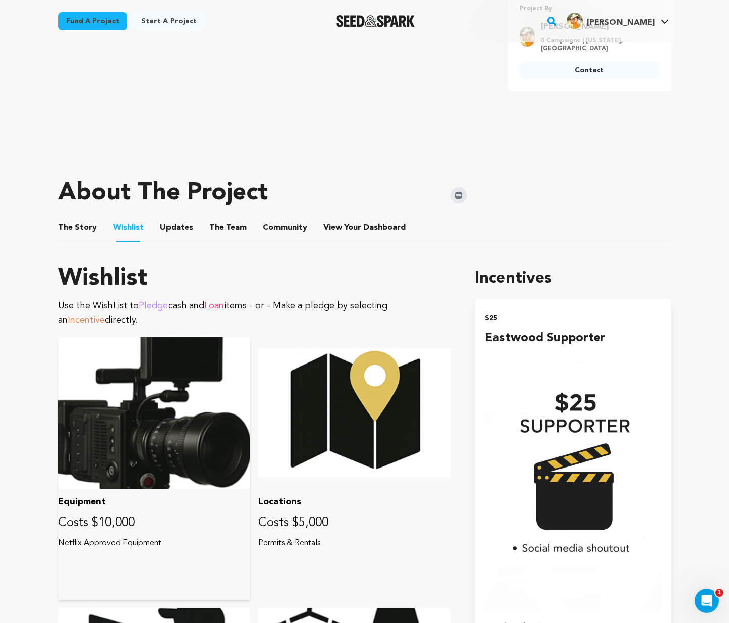
scroll to position [196, 0]
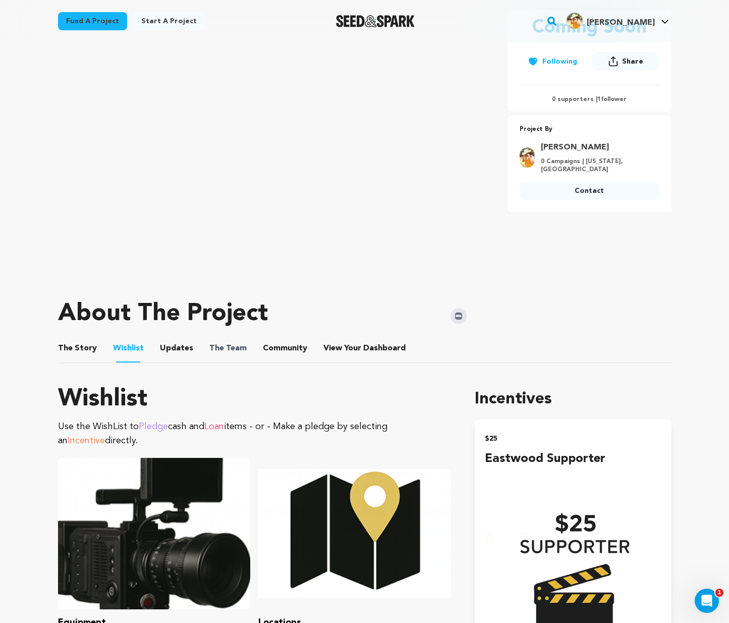
click at [235, 346] on span "The Team" at bounding box center [227, 348] width 37 height 12
click at [232, 349] on button "The Team" at bounding box center [228, 350] width 24 height 24
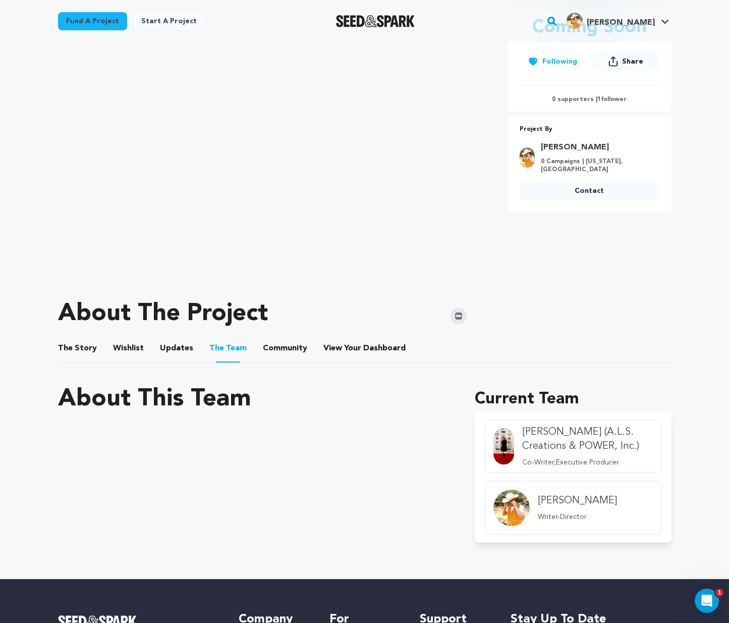
click at [232, 349] on button "The Team" at bounding box center [228, 349] width 24 height 25
click at [281, 346] on button "Community" at bounding box center [285, 350] width 24 height 24
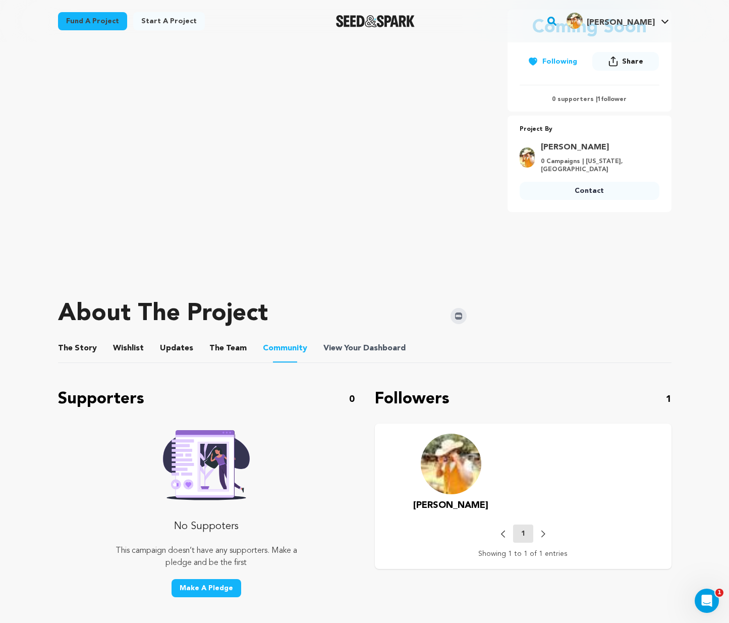
click at [378, 345] on span "Dashboard" at bounding box center [384, 348] width 42 height 12
click at [370, 347] on span "Dashboard" at bounding box center [384, 348] width 42 height 12
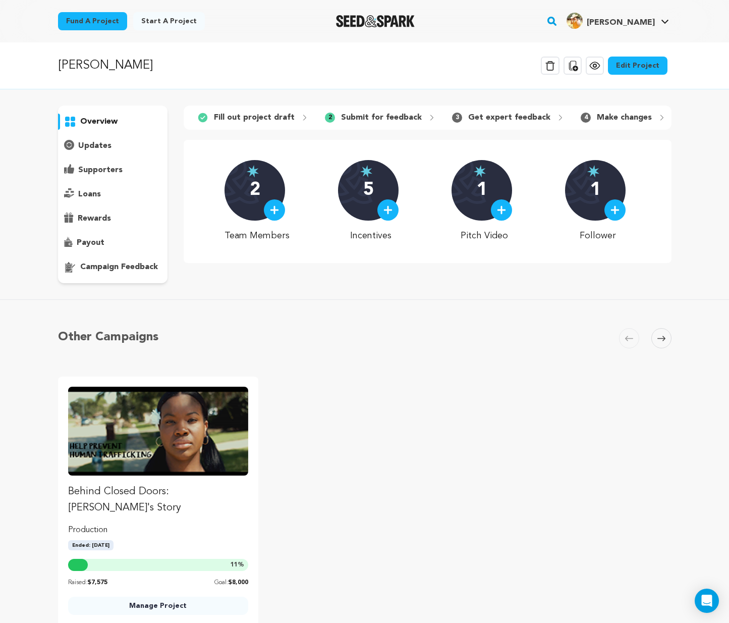
click at [361, 348] on div "Other Campaigns [GEOGRAPHIC_DATA] Skip to previous slide page [GEOGRAPHIC_DATA]…" at bounding box center [365, 478] width 646 height 317
click at [641, 68] on link "Edit Project" at bounding box center [638, 66] width 60 height 18
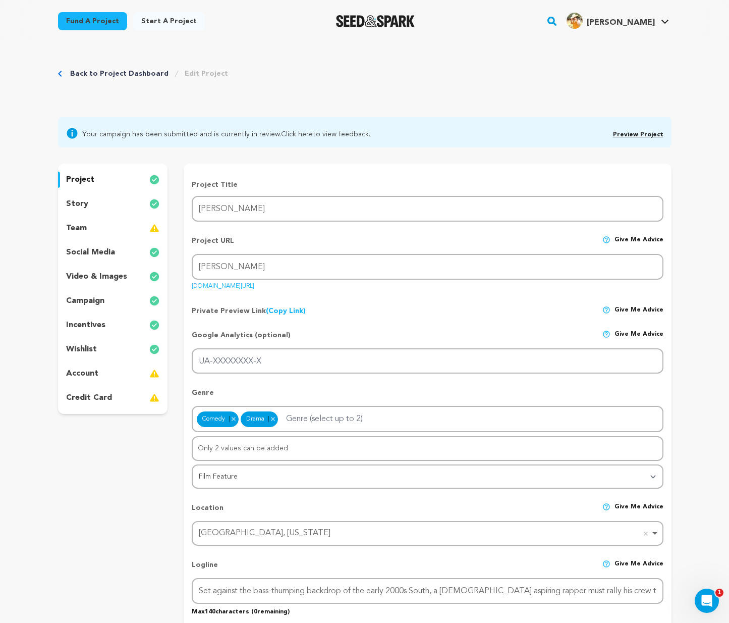
click at [118, 228] on div "team" at bounding box center [113, 228] width 110 height 16
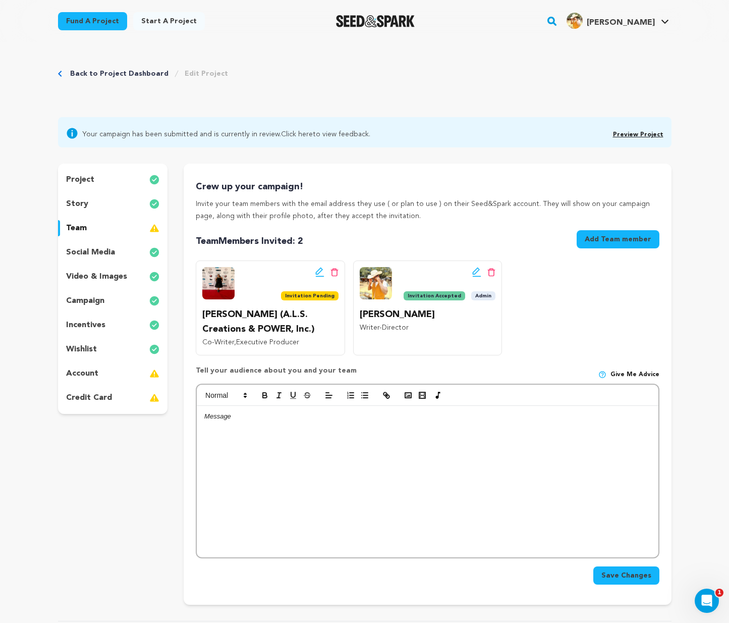
click at [279, 418] on p at bounding box center [427, 416] width 446 height 9
click at [407, 393] on icon "button" at bounding box center [408, 394] width 9 height 9
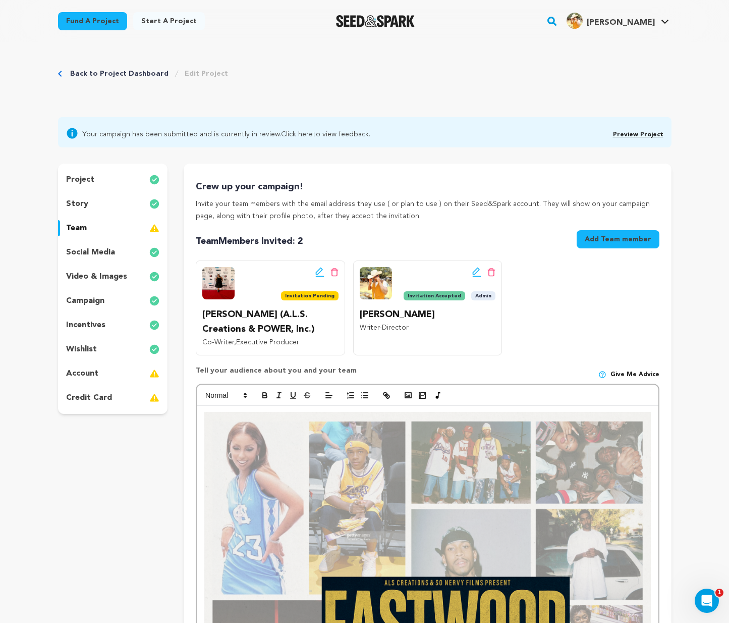
click at [412, 390] on icon "button" at bounding box center [408, 394] width 9 height 9
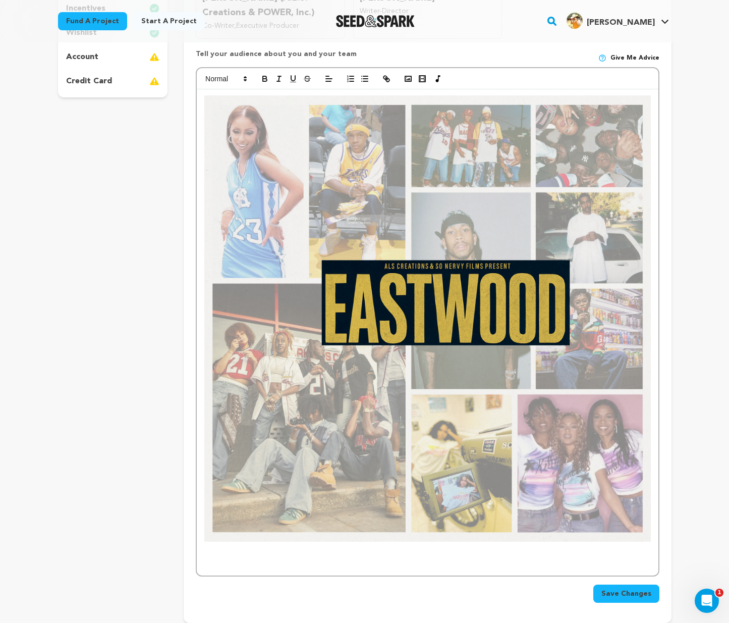
scroll to position [314, 0]
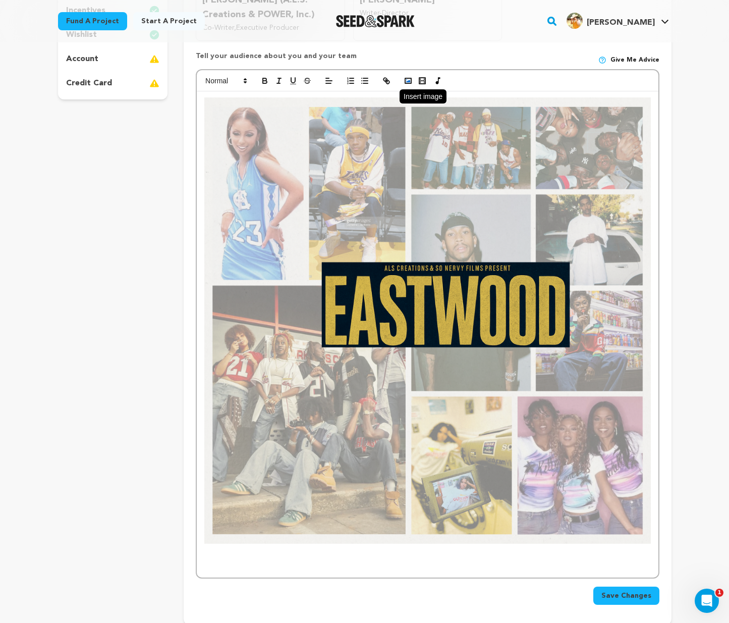
click at [410, 77] on icon "button" at bounding box center [408, 80] width 9 height 9
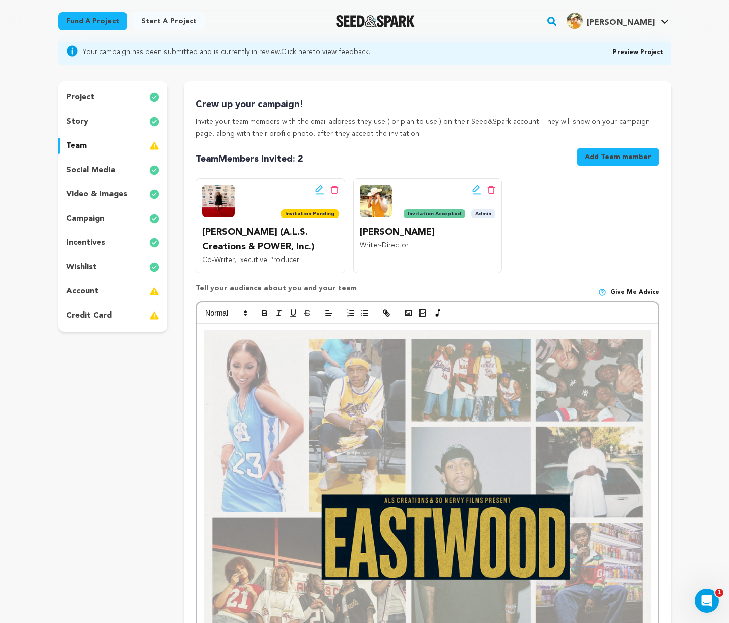
scroll to position [167, 0]
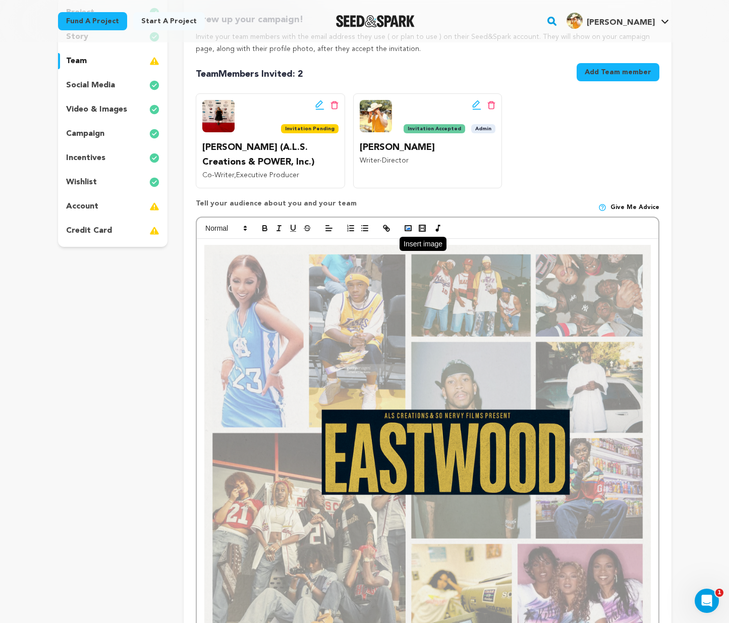
click at [411, 225] on icon "button" at bounding box center [408, 228] width 9 height 9
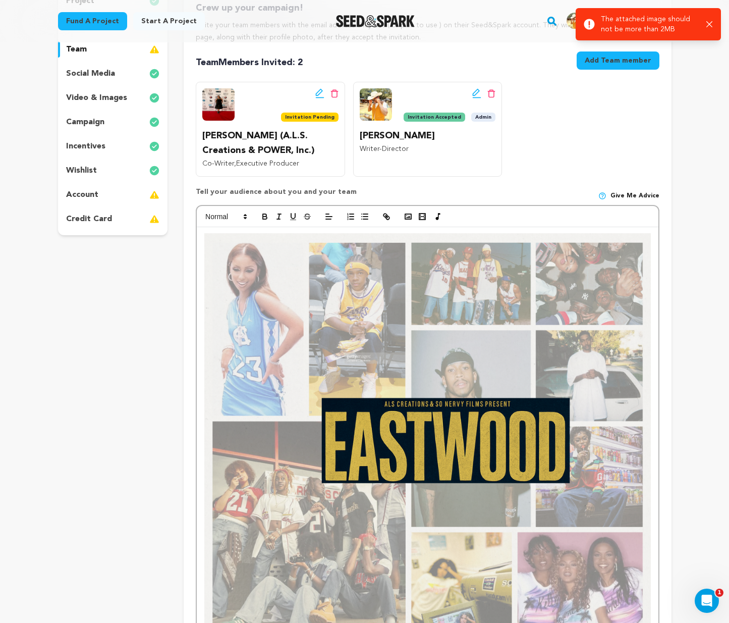
scroll to position [393, 0]
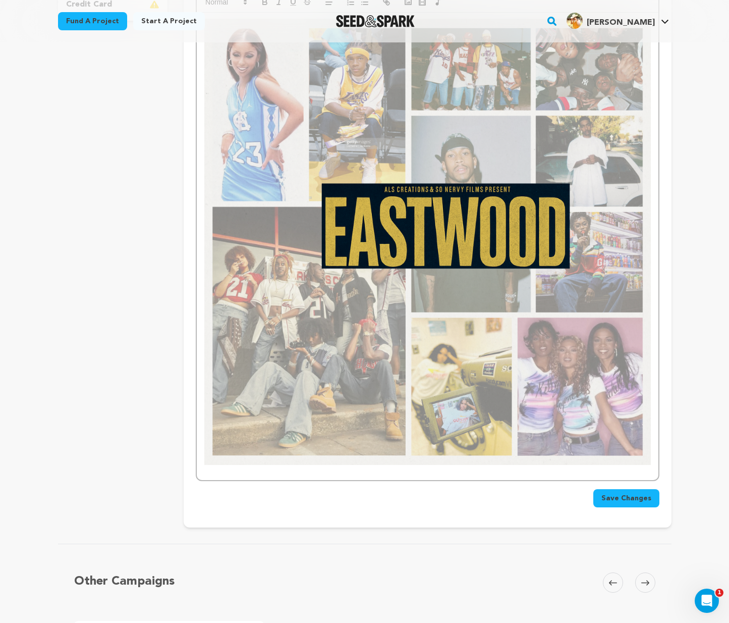
click at [242, 472] on p at bounding box center [427, 247] width 446 height 456
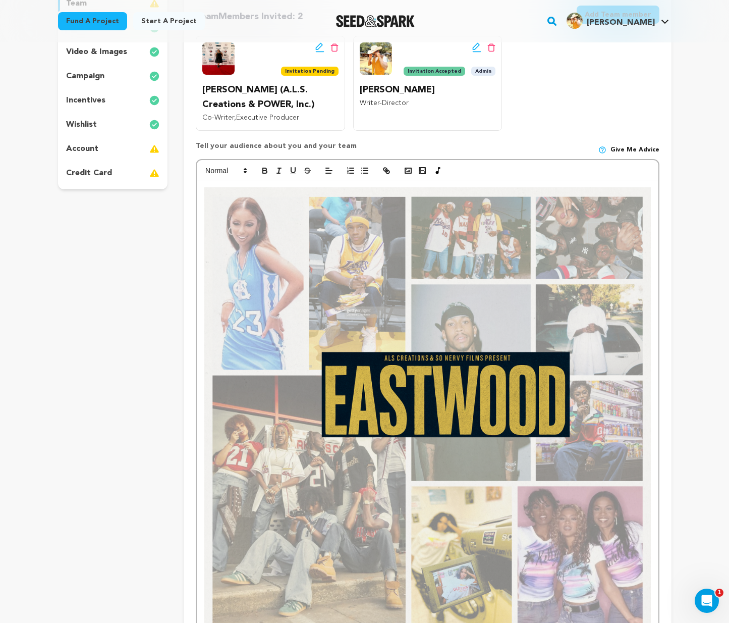
scroll to position [283, 0]
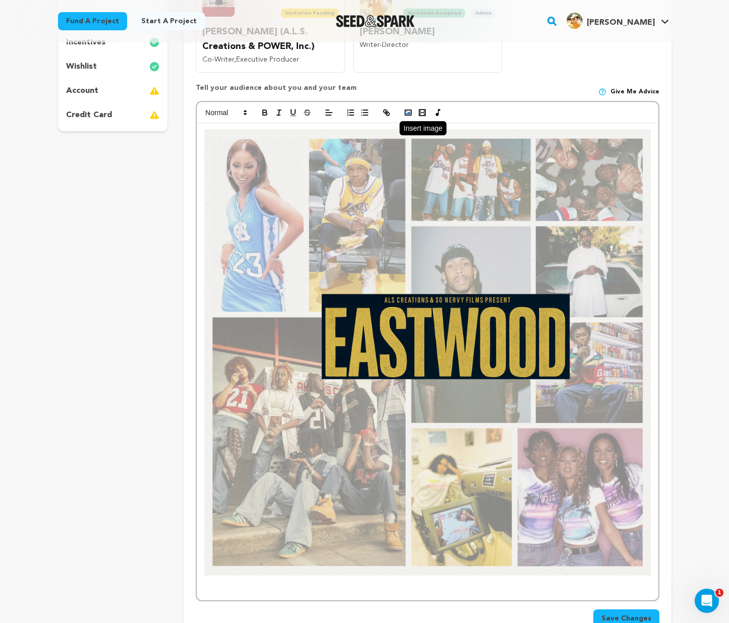
click at [406, 109] on icon "button" at bounding box center [408, 112] width 9 height 9
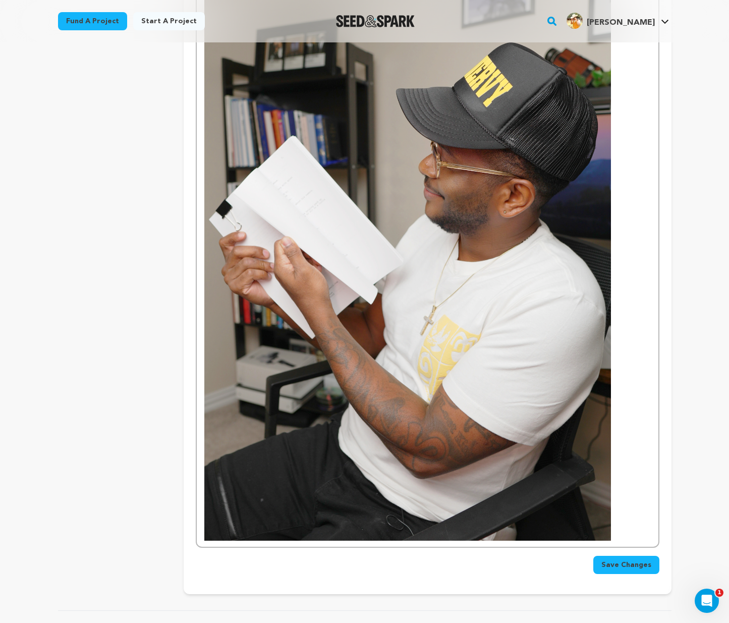
scroll to position [951, 0]
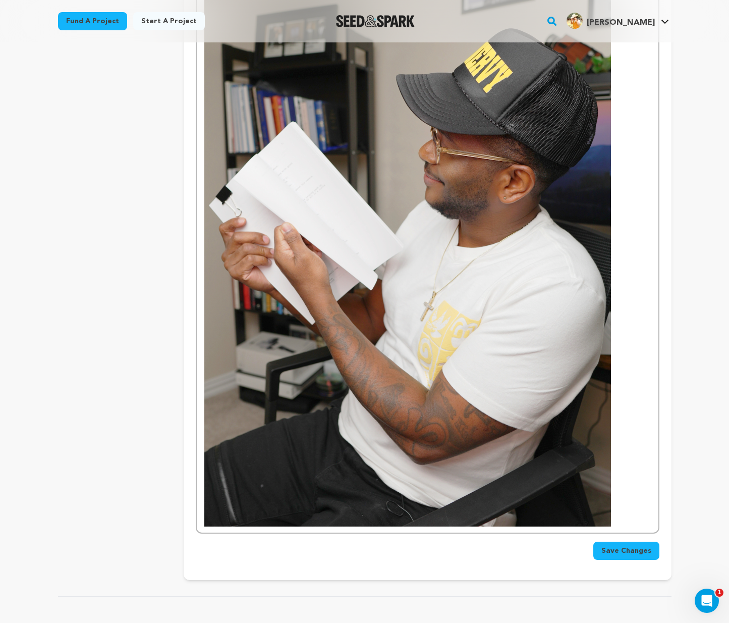
click at [633, 511] on p at bounding box center [427, 221] width 446 height 610
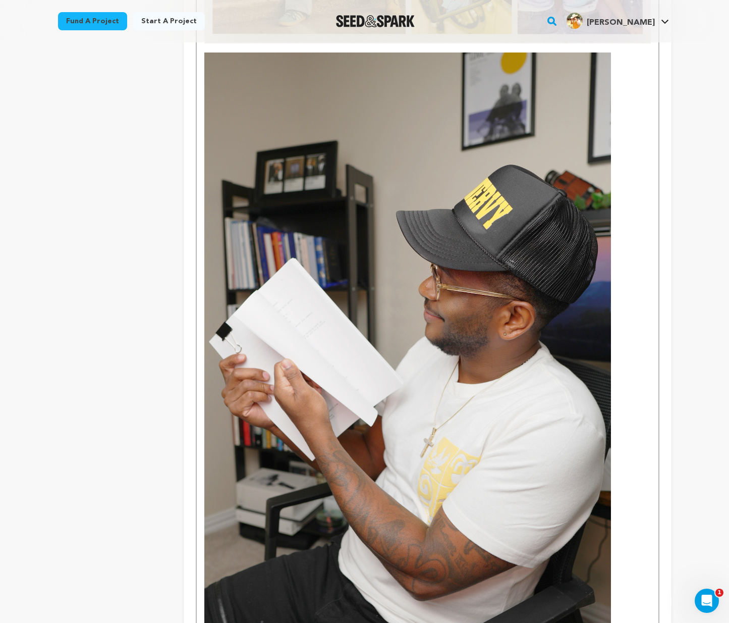
scroll to position [1307, 0]
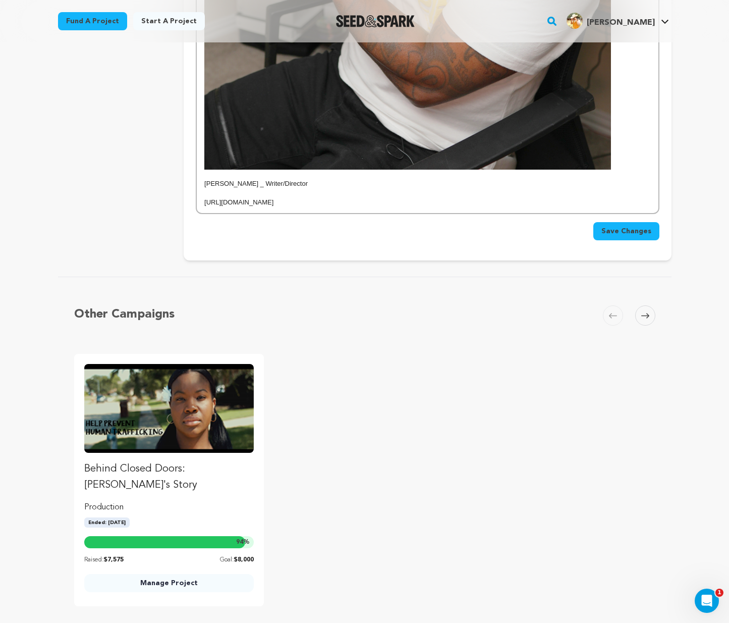
drag, startPoint x: 301, startPoint y: 200, endPoint x: 202, endPoint y: 201, distance: 98.9
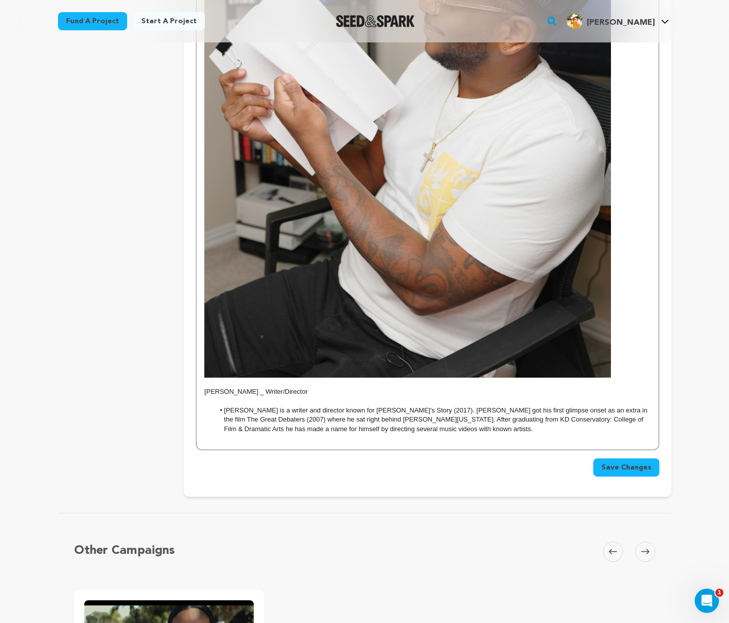
scroll to position [1238, 0]
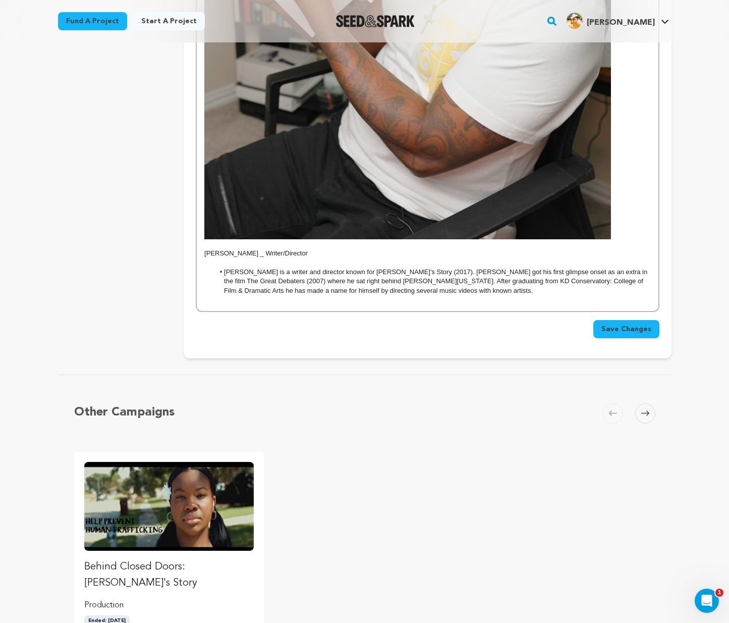
click at [225, 269] on li "[PERSON_NAME] is a writer and director known for [PERSON_NAME]'s Story (2017). …" at bounding box center [432, 281] width 436 height 28
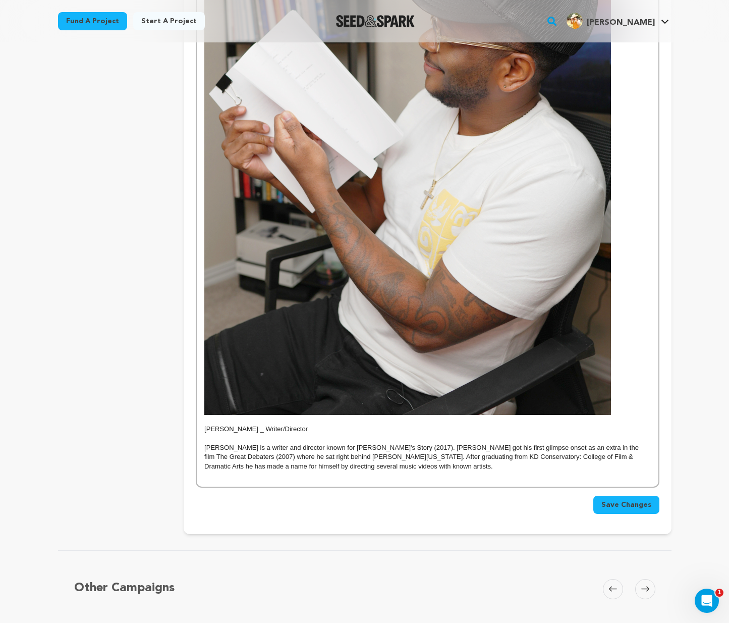
scroll to position [1049, 0]
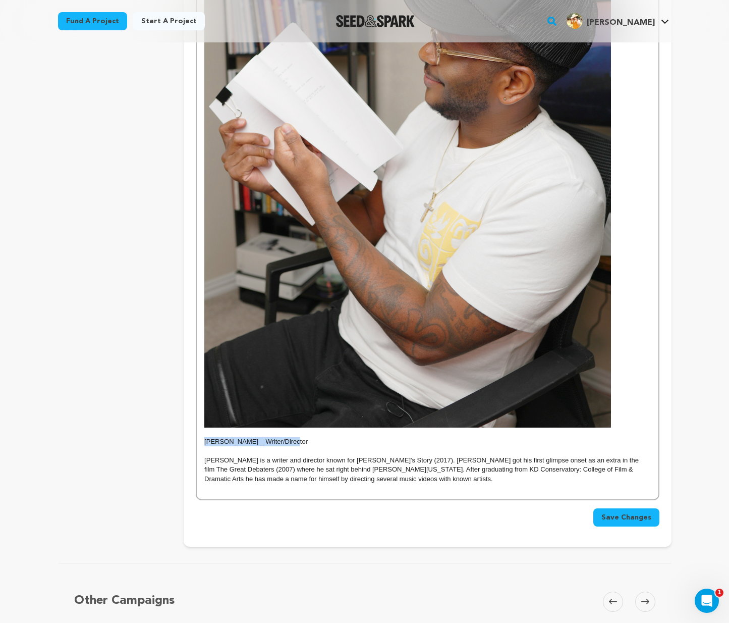
drag, startPoint x: 298, startPoint y: 435, endPoint x: 199, endPoint y: 435, distance: 98.9
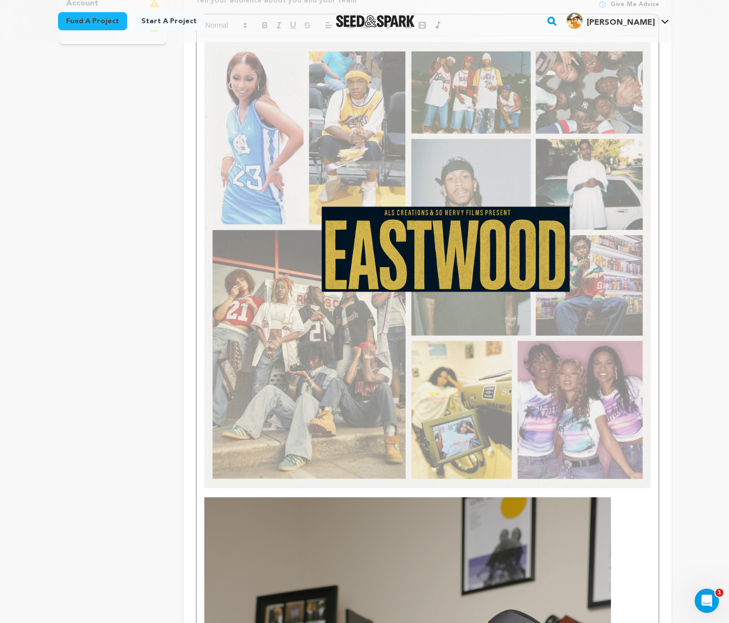
scroll to position [26, 0]
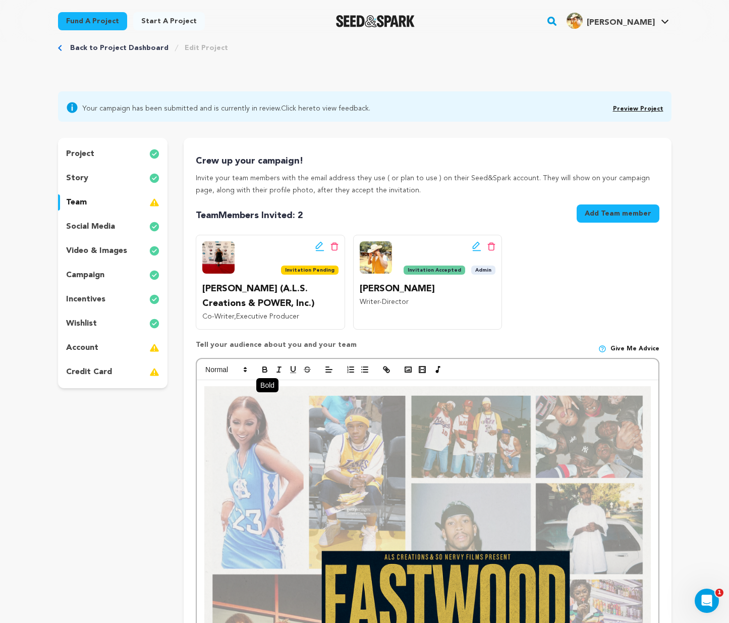
click at [265, 366] on icon "button" at bounding box center [264, 369] width 9 height 9
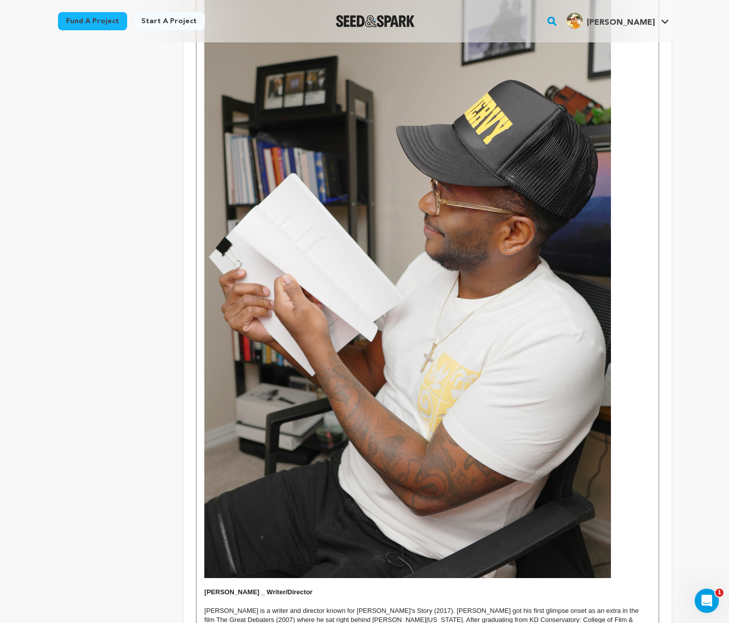
scroll to position [1115, 0]
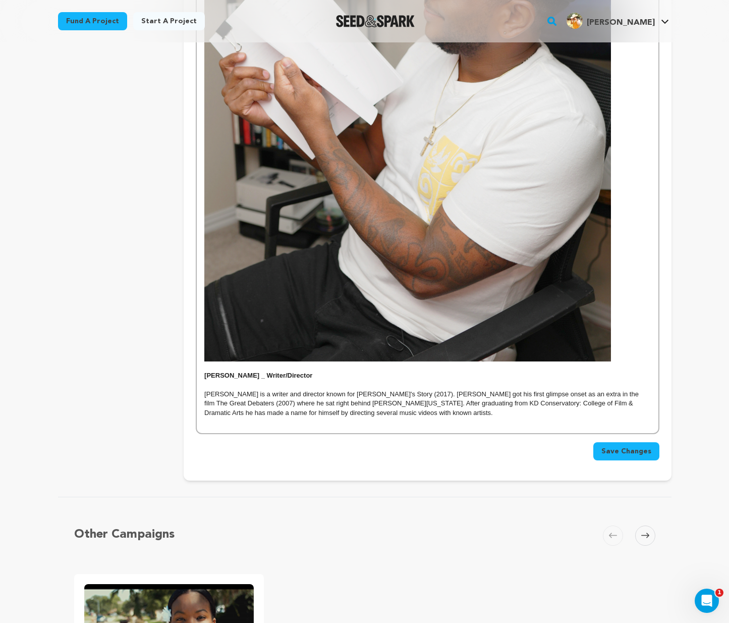
click at [322, 389] on p "[PERSON_NAME] is a writer and director known for [PERSON_NAME]'s Story (2017). …" at bounding box center [427, 403] width 446 height 28
click at [250, 374] on strong "Huey Rawls _ Writer/Director" at bounding box center [258, 375] width 108 height 8
click at [628, 446] on span "Save Changes" at bounding box center [626, 451] width 50 height 10
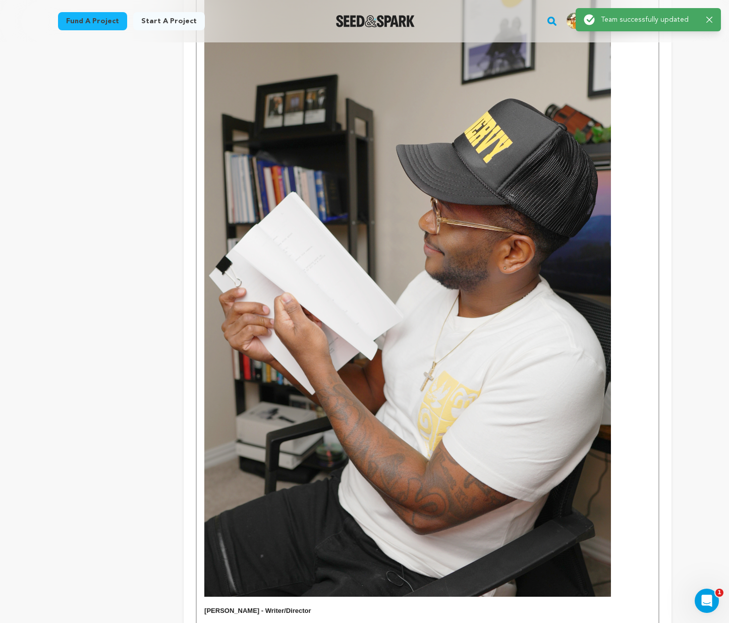
scroll to position [1066, 0]
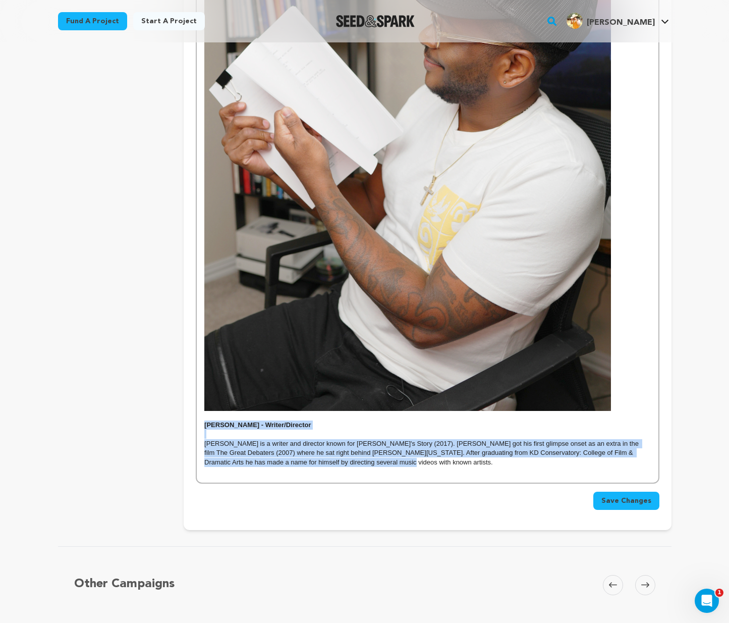
drag, startPoint x: 366, startPoint y: 462, endPoint x: 204, endPoint y: 421, distance: 166.9
copy div "Huey Rawls - Writer/Director Huey Rawls is a writer and director known for Dana…"
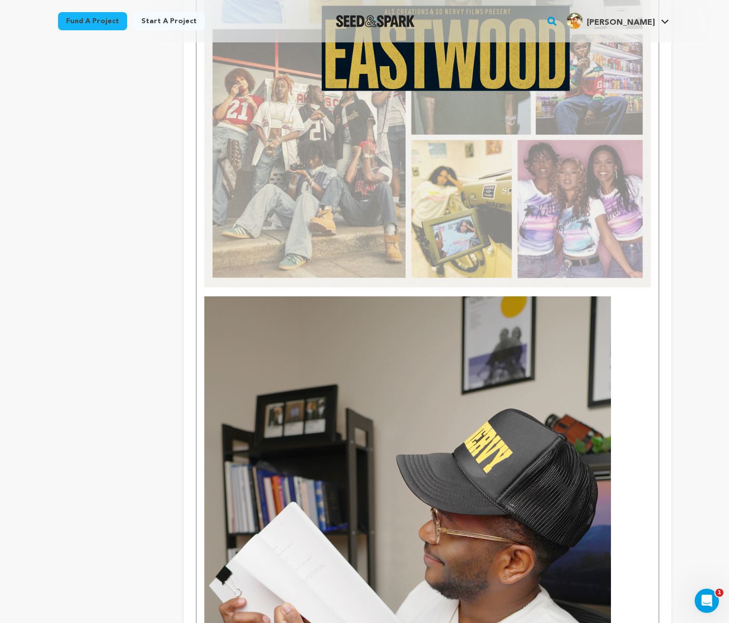
scroll to position [473, 0]
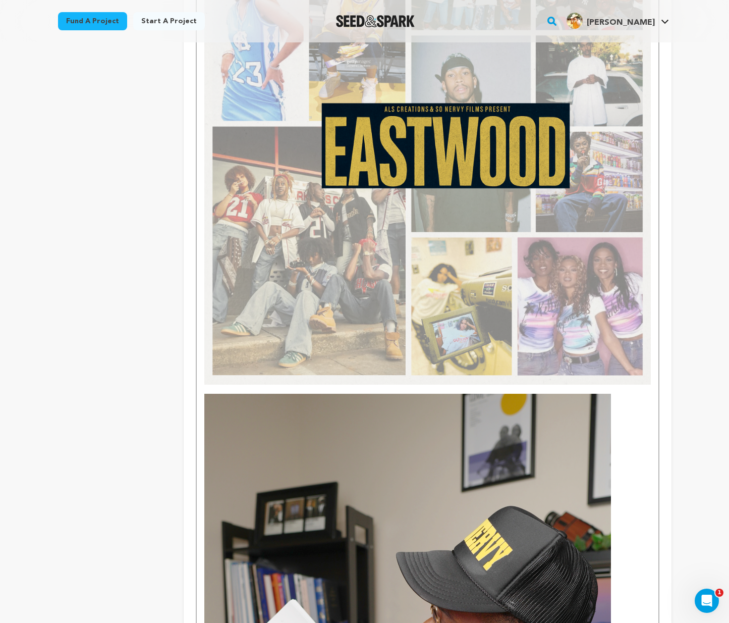
click at [599, 388] on p at bounding box center [427, 166] width 446 height 456
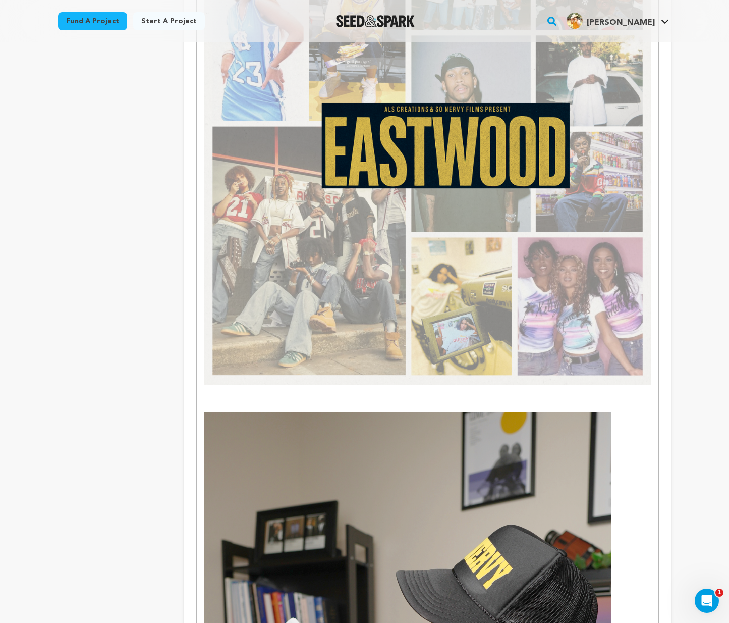
click at [218, 397] on p at bounding box center [427, 398] width 446 height 9
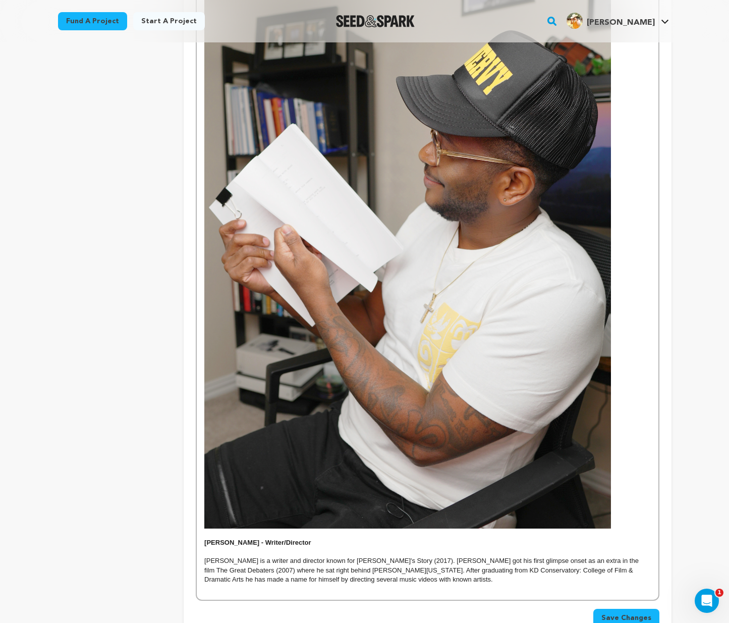
scroll to position [1205, 0]
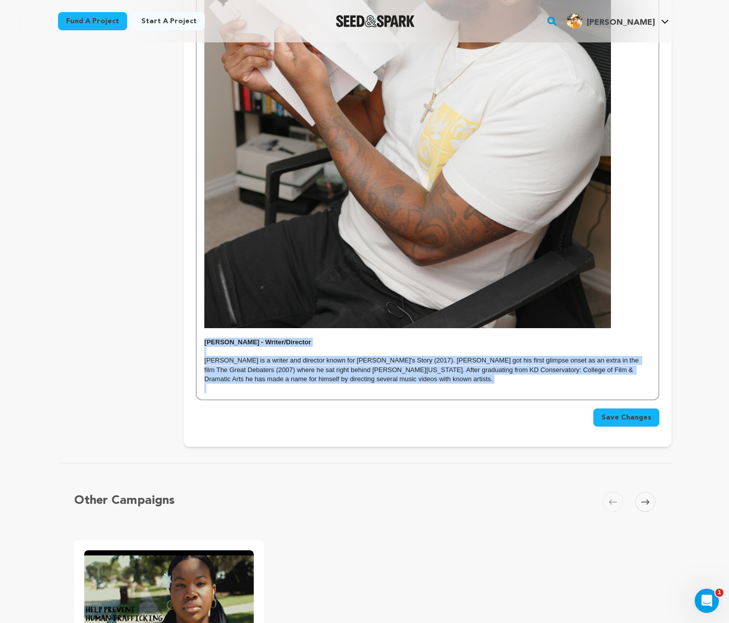
drag, startPoint x: 364, startPoint y: 380, endPoint x: 185, endPoint y: 338, distance: 184.0
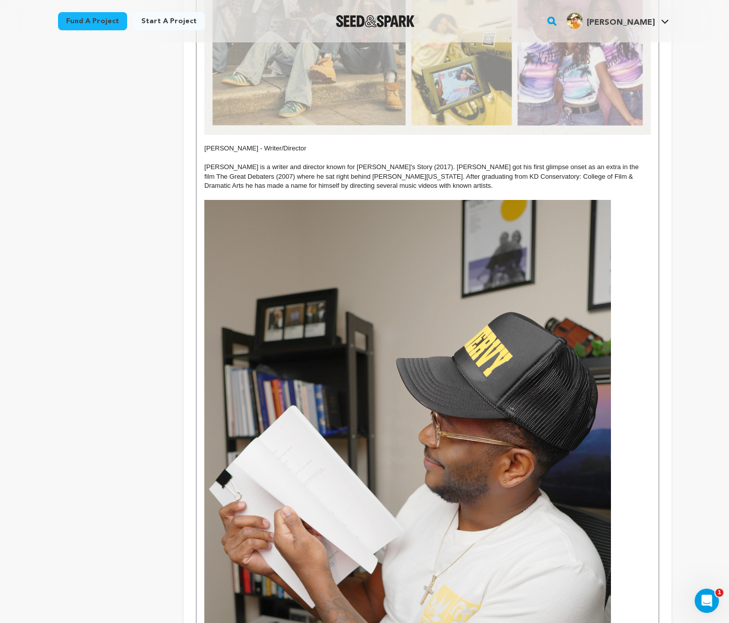
scroll to position [520, 0]
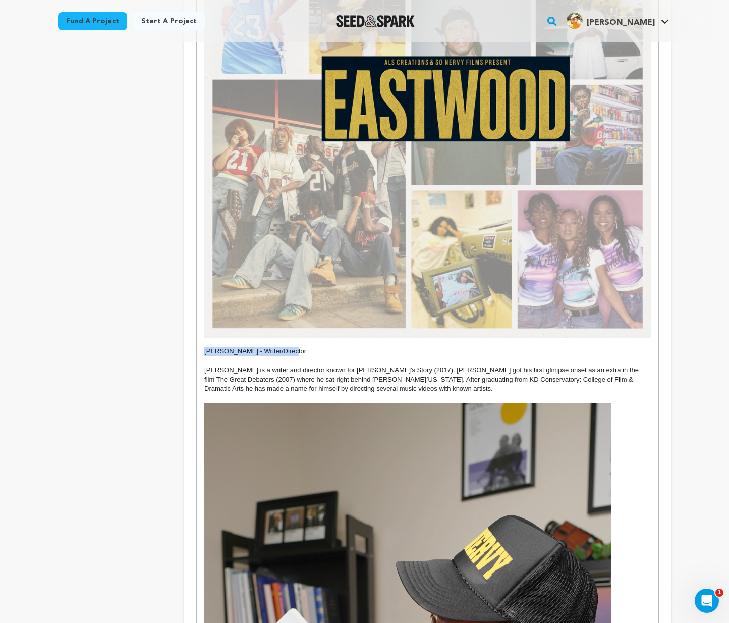
drag, startPoint x: 286, startPoint y: 348, endPoint x: 196, endPoint y: 348, distance: 89.8
click at [196, 348] on div "Huey Rawls - Writer/Director Huey Rawls is a writer and director known for Dana…" at bounding box center [427, 446] width 463 height 1166
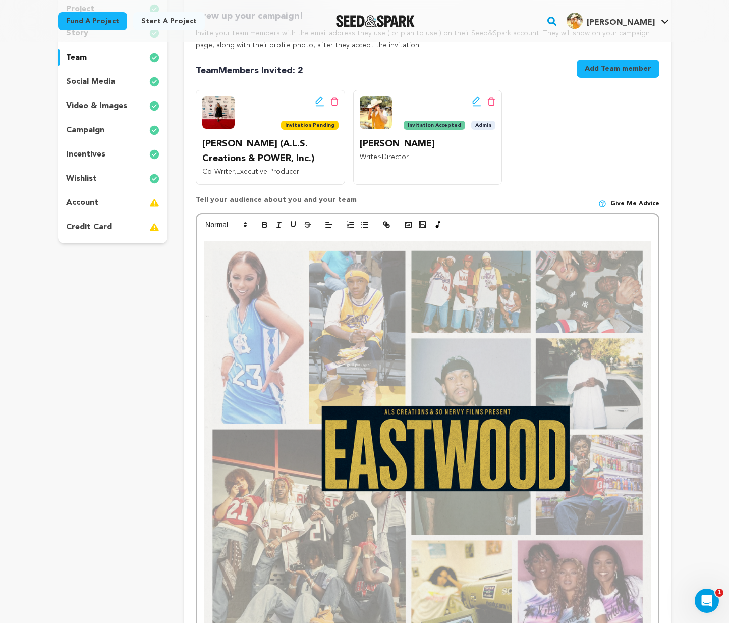
scroll to position [169, 0]
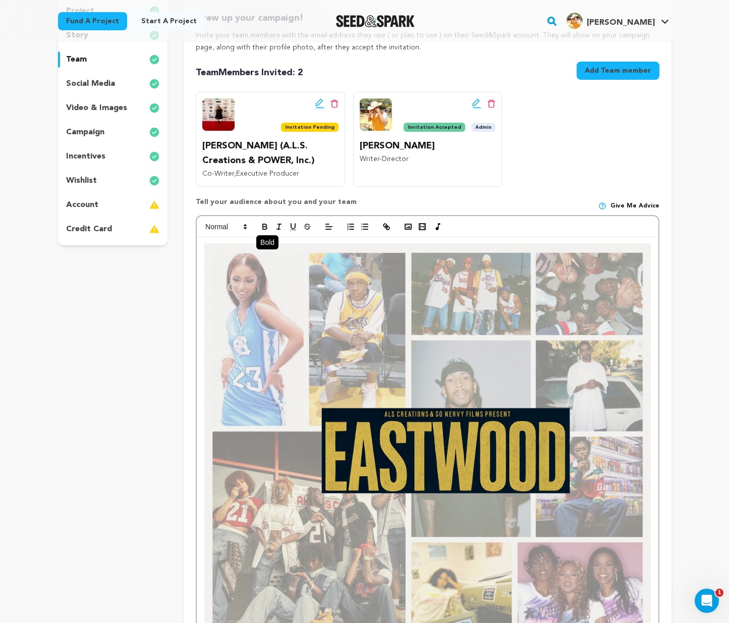
click at [263, 227] on icon "button" at bounding box center [265, 228] width 4 height 3
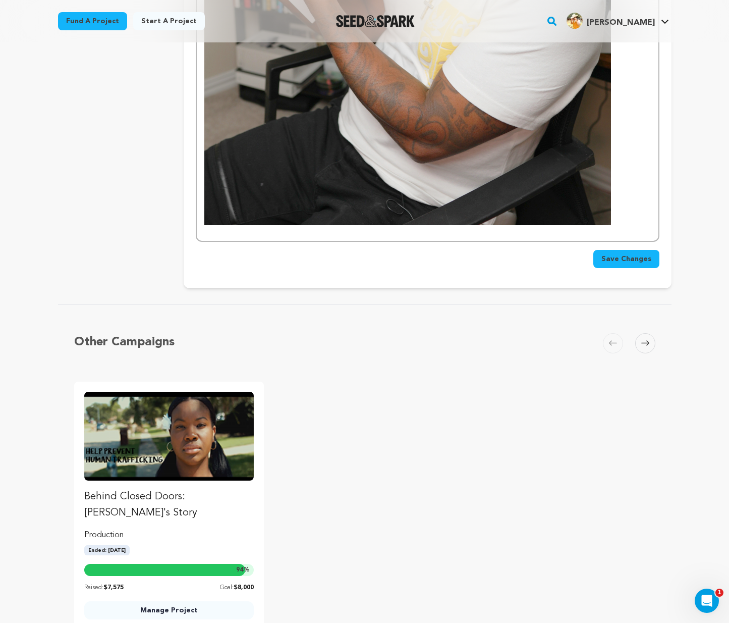
scroll to position [1310, 0]
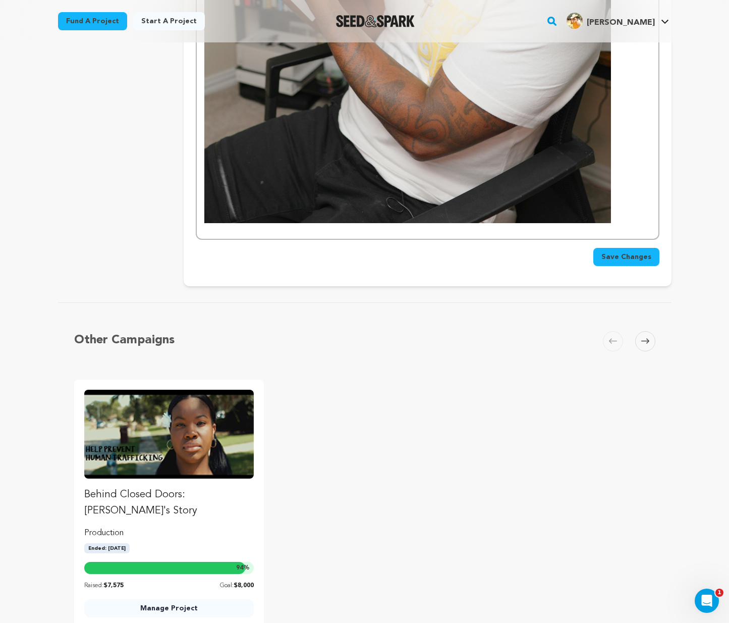
click at [609, 252] on span "Save Changes" at bounding box center [626, 257] width 50 height 10
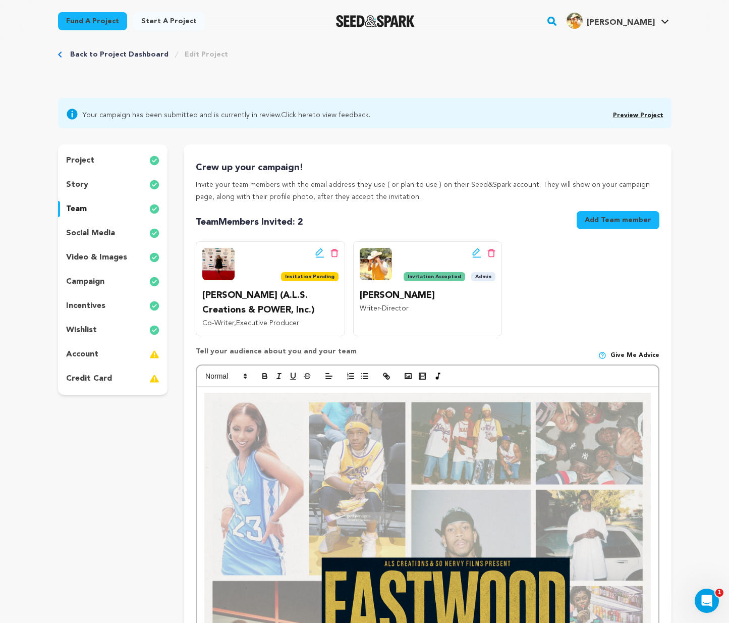
scroll to position [0, 0]
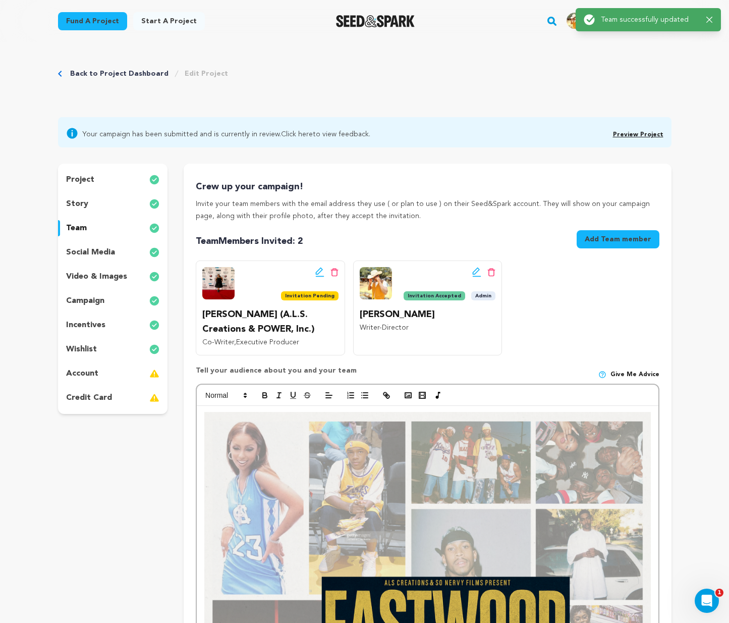
click at [710, 19] on icon "button" at bounding box center [709, 20] width 6 height 6
click at [631, 135] on link "Preview Project" at bounding box center [638, 135] width 50 height 6
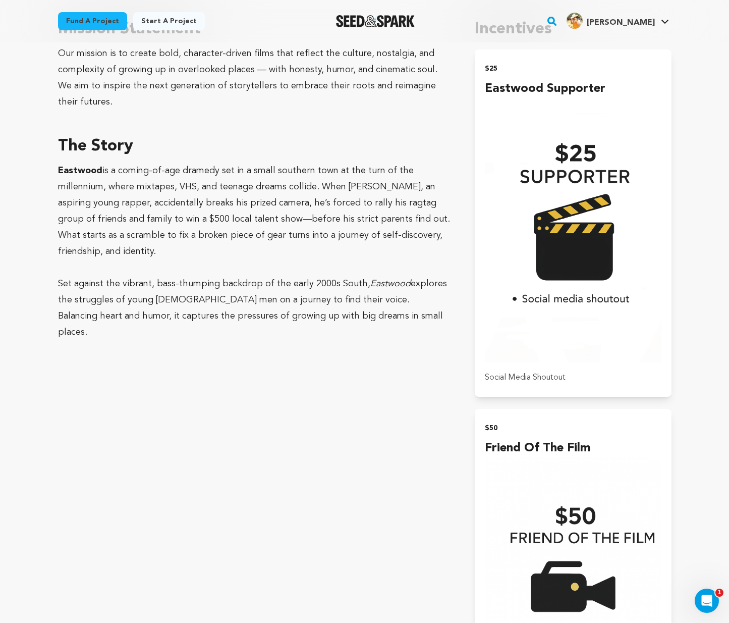
scroll to position [360, 0]
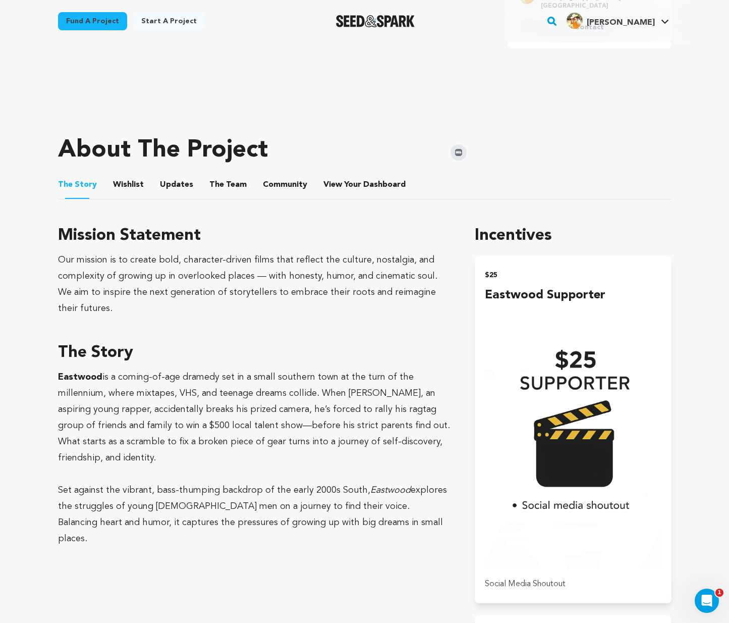
click at [118, 184] on button "Wishlist" at bounding box center [128, 187] width 24 height 24
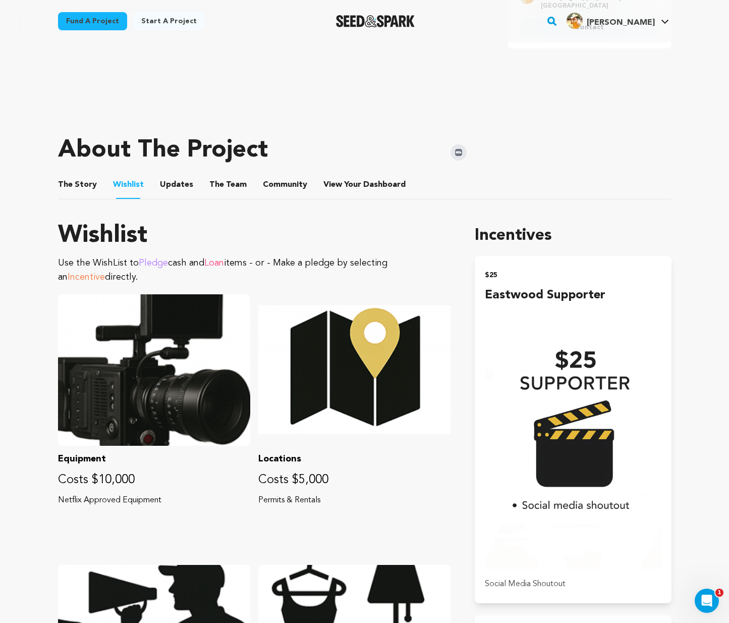
click at [166, 185] on button "Updates" at bounding box center [176, 187] width 24 height 24
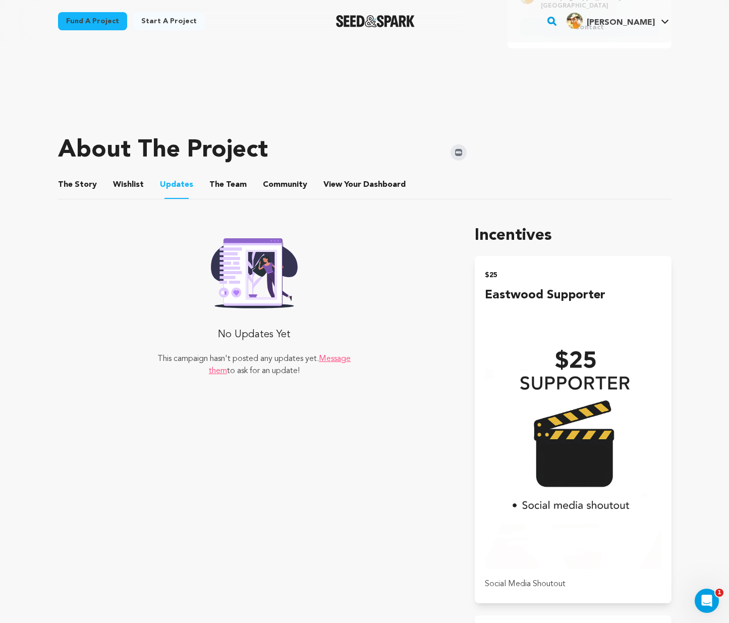
click at [226, 185] on button "The Team" at bounding box center [228, 187] width 24 height 24
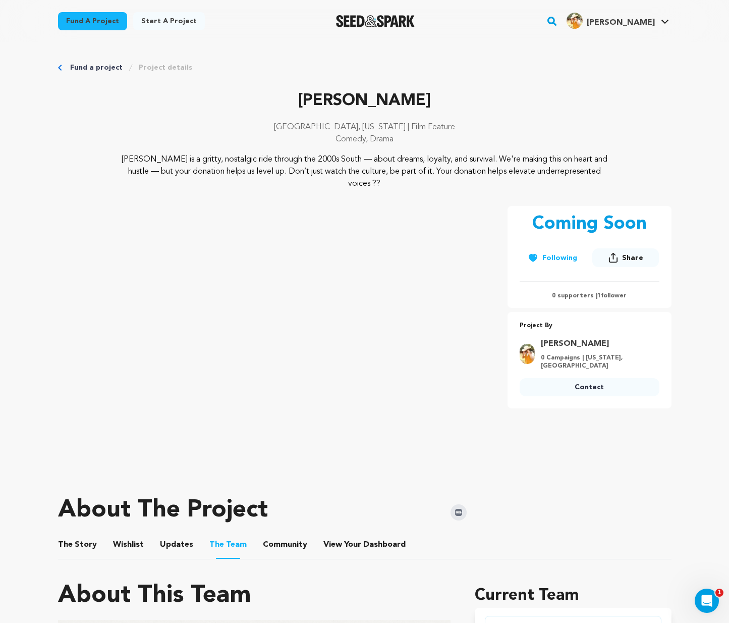
click at [174, 69] on link "Project details" at bounding box center [165, 68] width 53 height 10
click at [163, 68] on link "Project details" at bounding box center [165, 68] width 53 height 10
click at [371, 539] on span "Dashboard" at bounding box center [384, 544] width 42 height 12
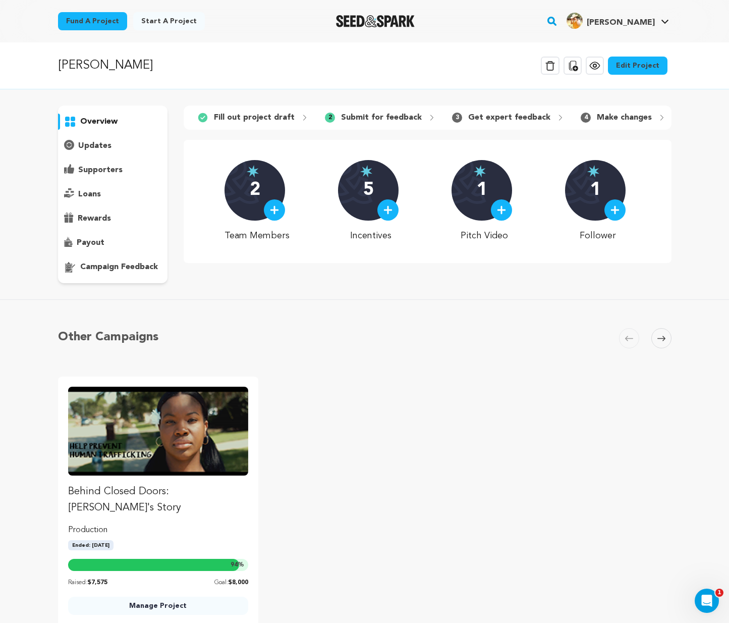
click at [646, 55] on div "Delete Campaign Copy public preview link View project Edit Project View more op…" at bounding box center [606, 65] width 131 height 26
click at [646, 68] on link "Edit Project" at bounding box center [638, 66] width 60 height 18
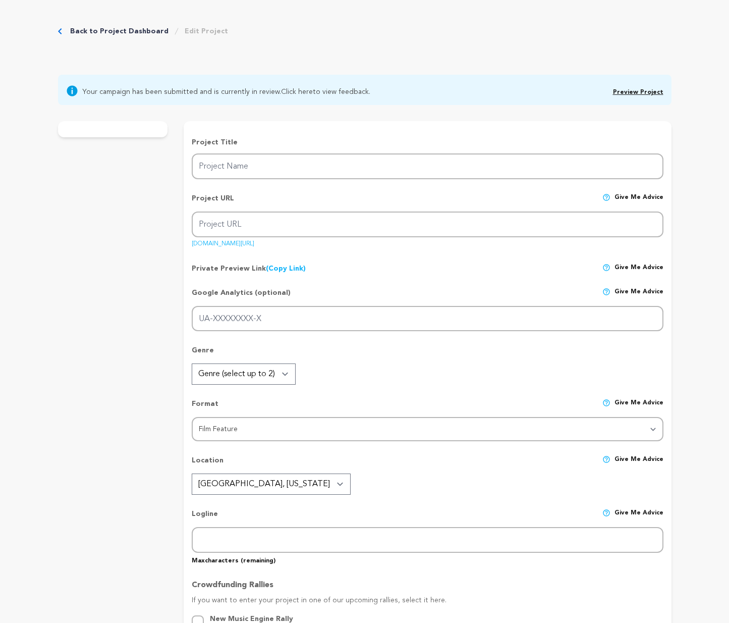
type input "[PERSON_NAME]"
type input "eastwood"
type input "Set against the bass-thumping backdrop of the early 2000s South, a 16-year-old …"
type textarea "[PERSON_NAME] is a gritty, nostalgic ride through the 2000s South — about dream…"
type textarea "Our mission is to create bold, character-driven films that reflect the culture,…"
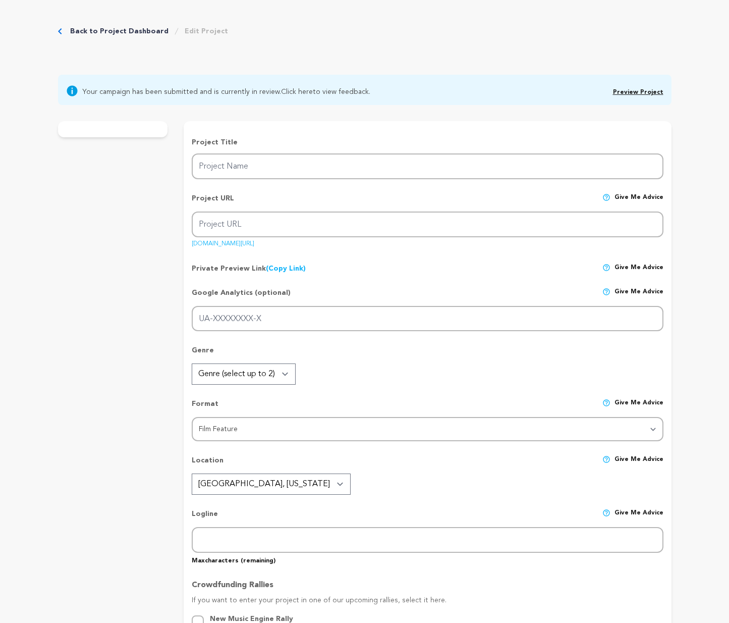
radio input "true"
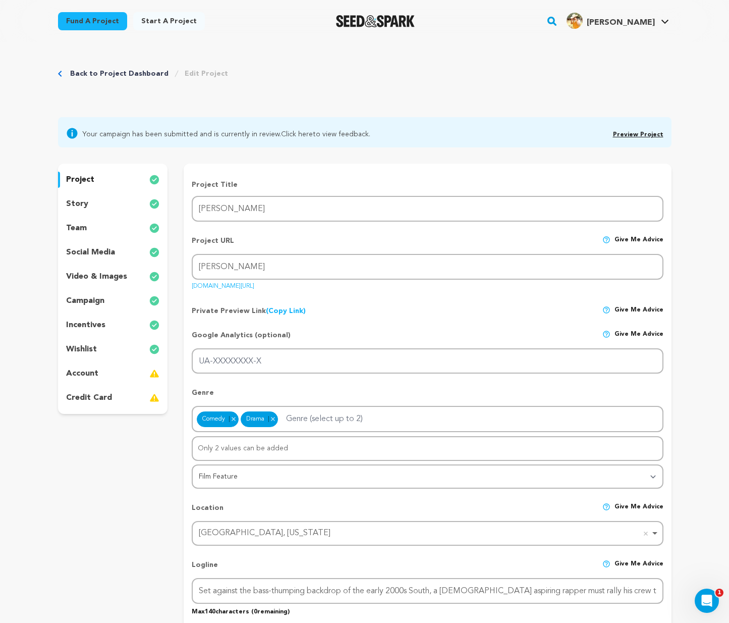
click at [105, 229] on div "team" at bounding box center [113, 228] width 110 height 16
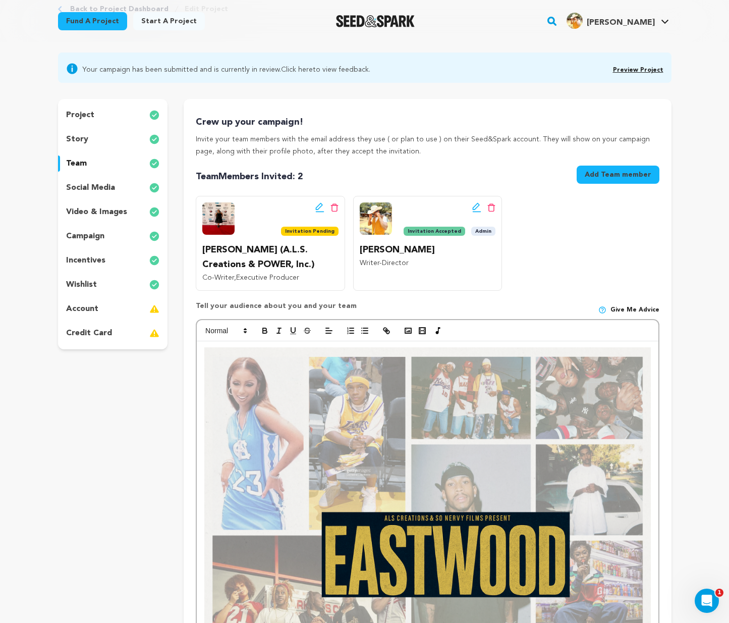
scroll to position [125, 0]
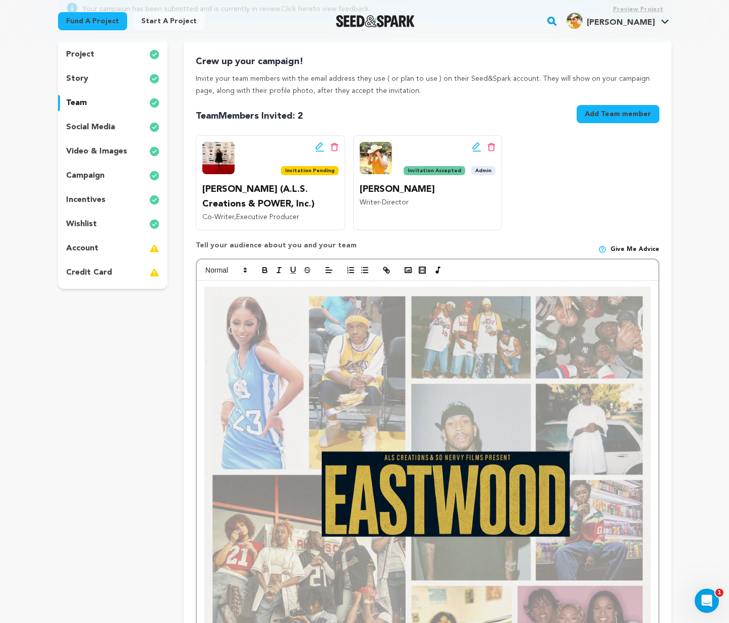
click at [398, 441] on img at bounding box center [427, 510] width 446 height 446
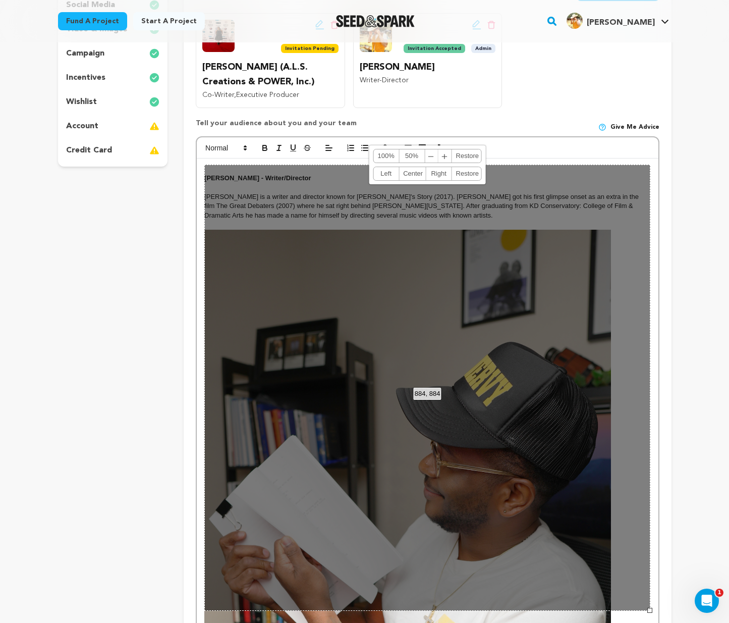
scroll to position [245, 0]
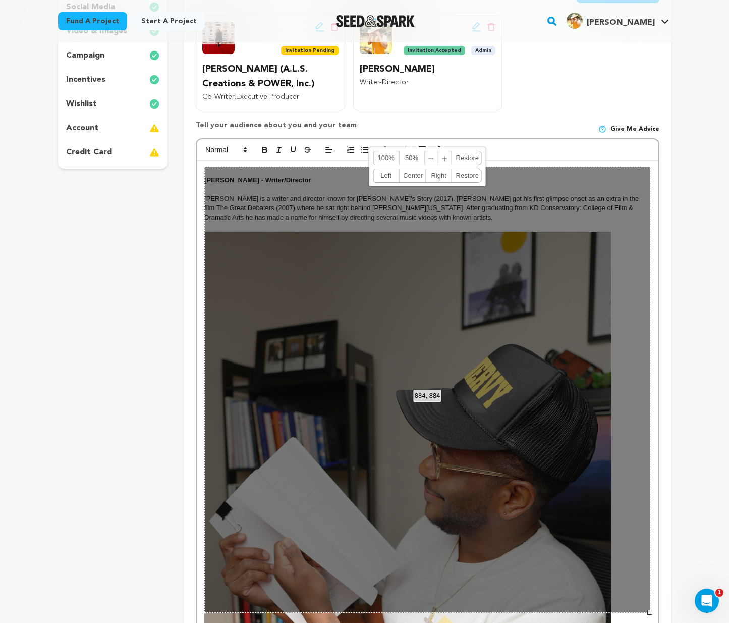
click at [390, 421] on div "884, 884 100% 50% ﹣ ﹢ Restore Left Center Right Restore" at bounding box center [427, 389] width 446 height 446
click at [397, 395] on div "884, 884 100% 50% ﹣ ﹢ Restore Left Center Right Restore" at bounding box center [427, 389] width 446 height 446
click at [629, 262] on div "884, 884 100% 50% ﹣ ﹢ Restore Left Center Right Restore" at bounding box center [427, 389] width 446 height 446
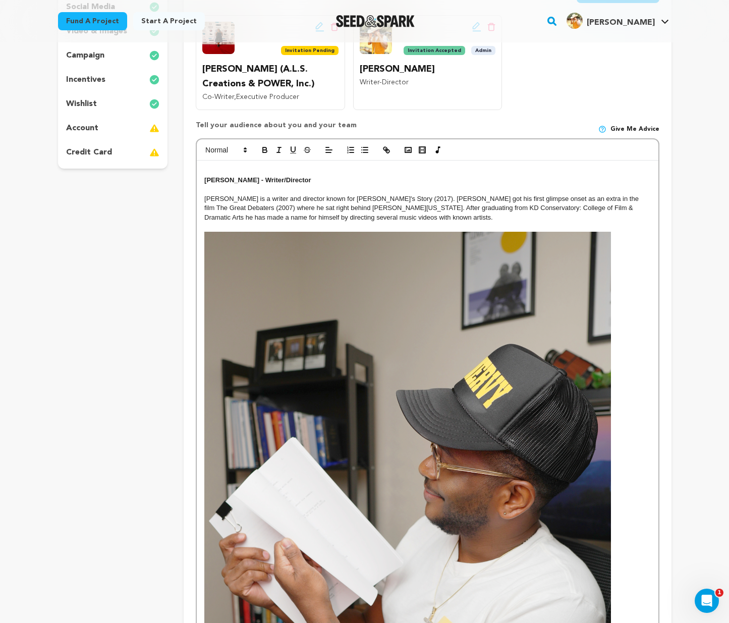
click at [668, 236] on div "Crew up your campaign! Invite your team members with the email address they use…" at bounding box center [427, 411] width 487 height 986
click at [442, 355] on img at bounding box center [407, 537] width 407 height 610
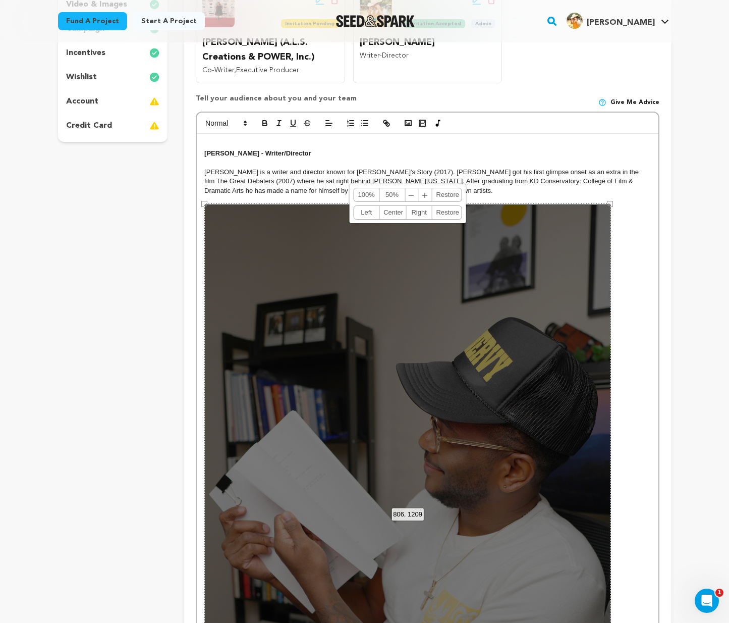
scroll to position [316, 0]
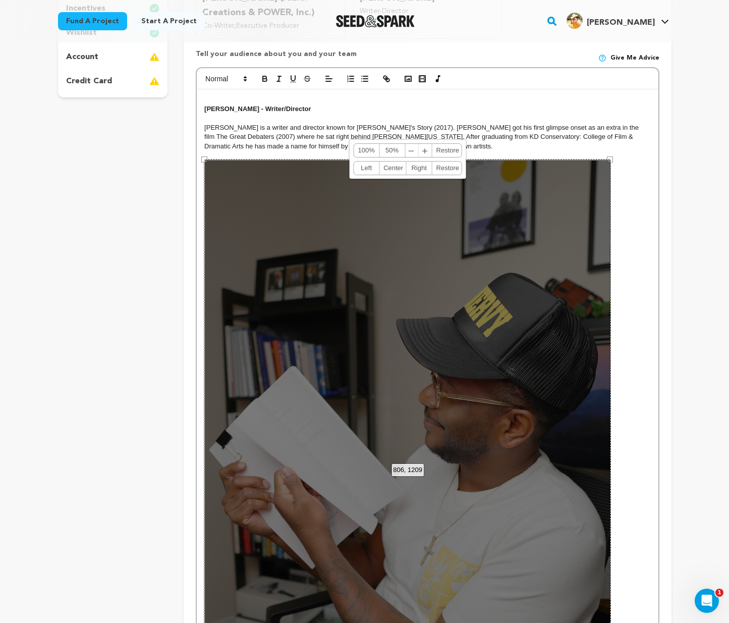
click at [410, 148] on span "﹣" at bounding box center [411, 150] width 13 height 13
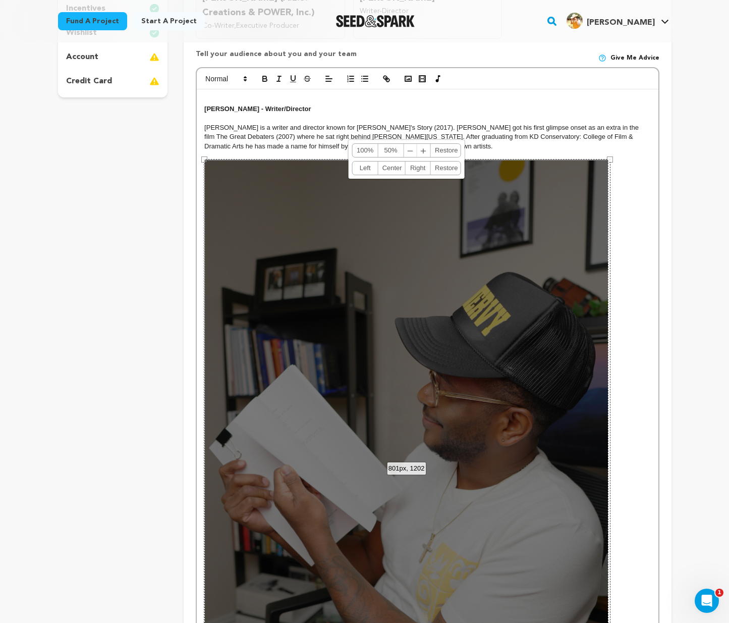
click at [410, 148] on span "﹣" at bounding box center [410, 150] width 13 height 13
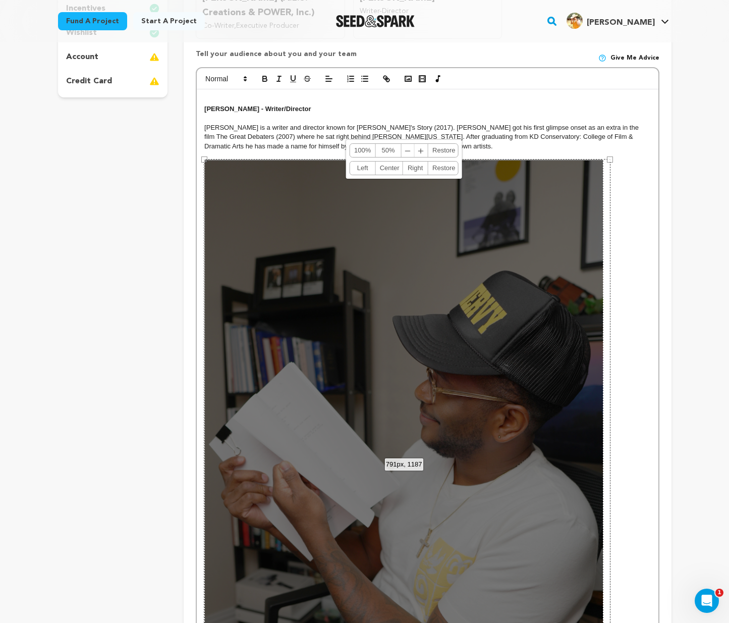
click at [410, 147] on span "﹣" at bounding box center [408, 150] width 13 height 13
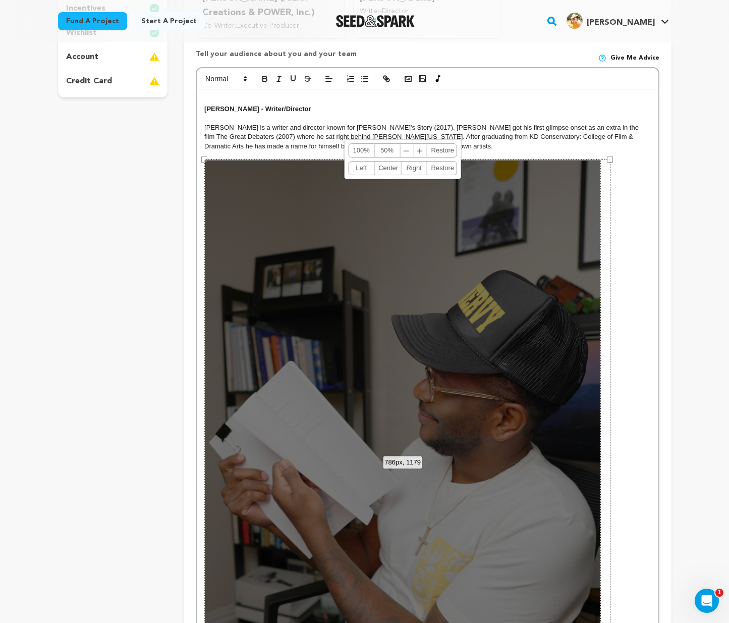
click at [410, 147] on span "﹣" at bounding box center [406, 150] width 13 height 13
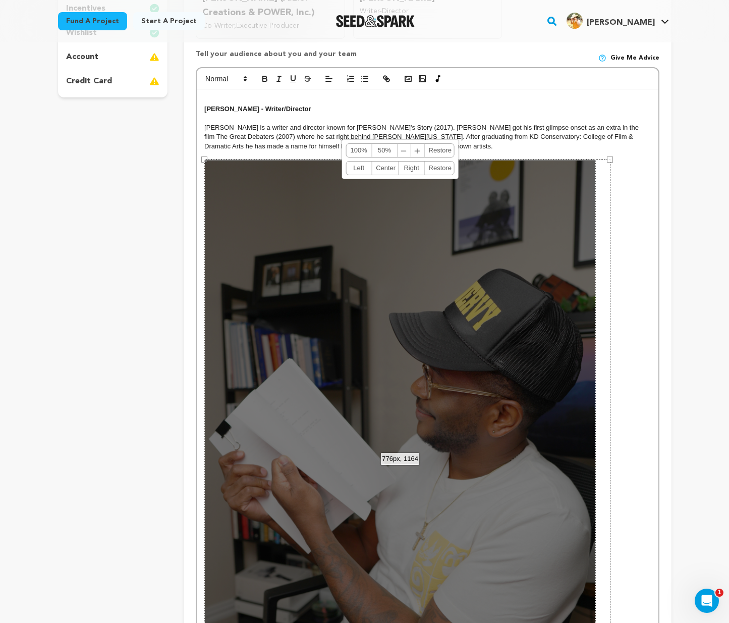
click at [410, 147] on span "﹣" at bounding box center [404, 150] width 13 height 13
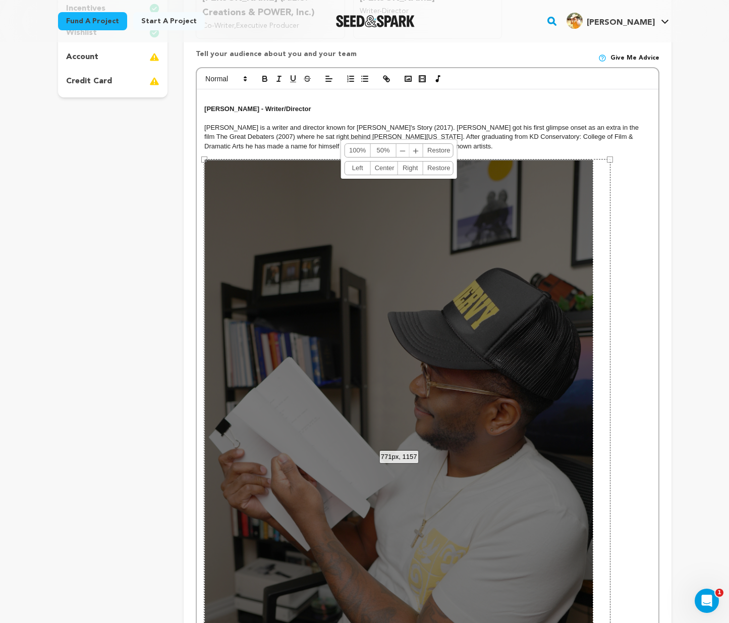
click at [409, 147] on link "﹣ ﹢" at bounding box center [410, 150] width 27 height 13
click at [405, 147] on span "﹣" at bounding box center [403, 150] width 13 height 13
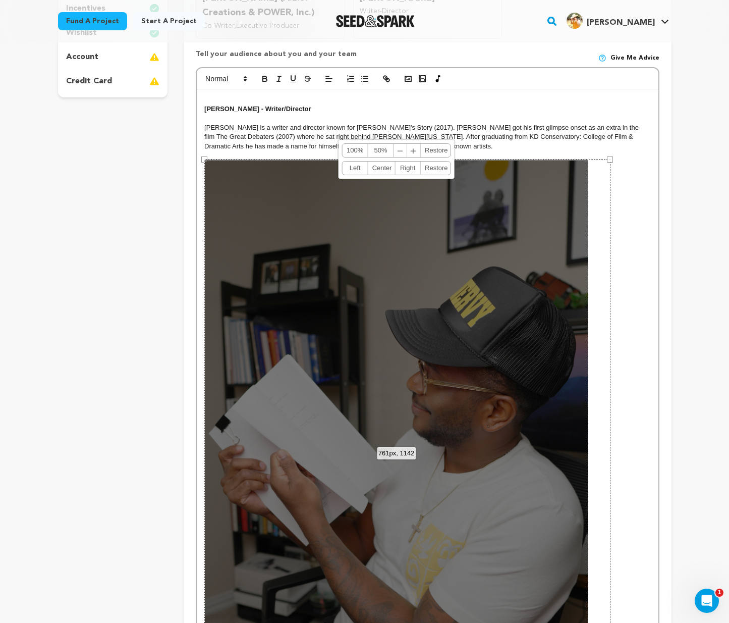
click at [405, 147] on span "﹣" at bounding box center [400, 150] width 13 height 13
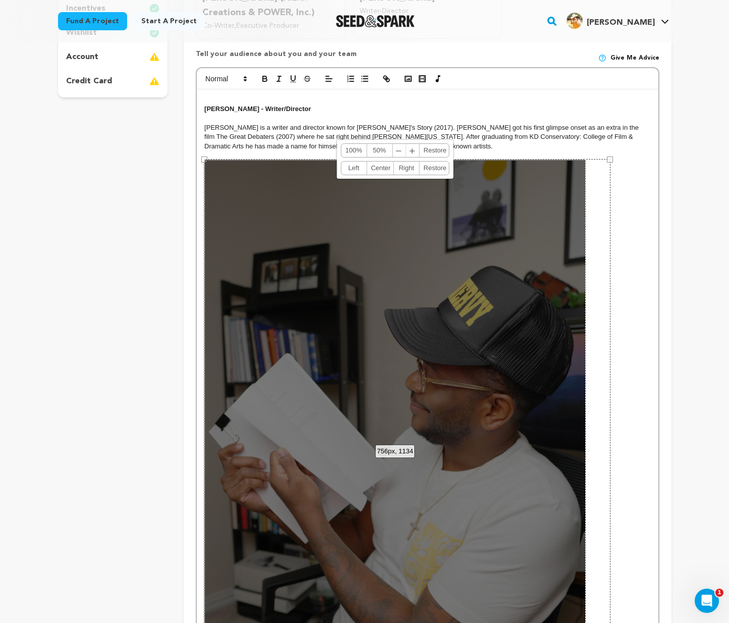
click at [405, 147] on span "﹣" at bounding box center [399, 150] width 13 height 13
click at [405, 147] on link "﹣ ﹢" at bounding box center [406, 150] width 27 height 13
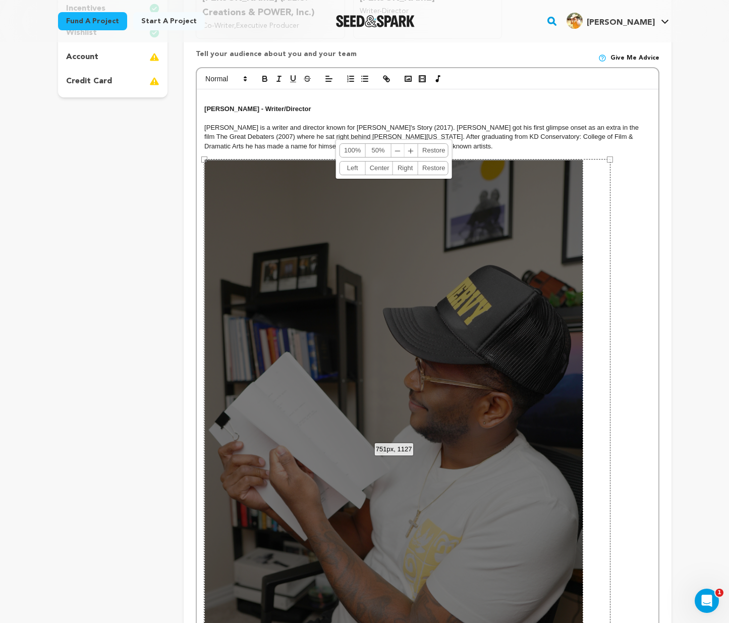
click at [405, 147] on link "﹣ ﹢" at bounding box center [405, 150] width 27 height 13
click at [404, 147] on link "﹣ ﹢" at bounding box center [405, 150] width 27 height 13
click at [397, 146] on span "﹣" at bounding box center [398, 150] width 13 height 13
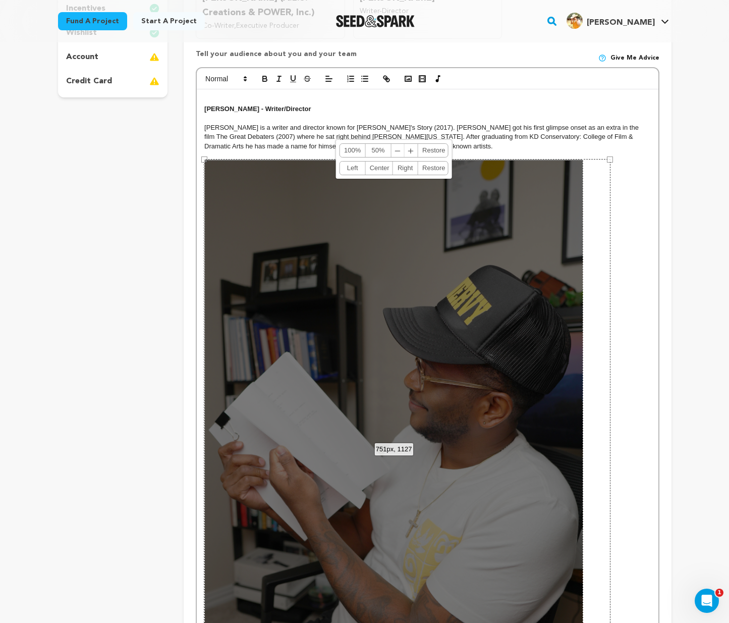
click at [397, 146] on span "﹣" at bounding box center [398, 150] width 13 height 13
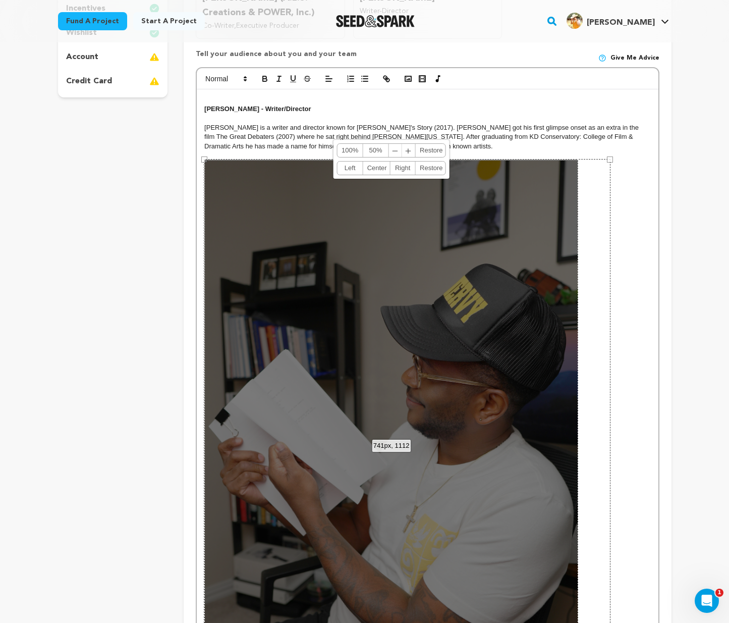
click at [397, 146] on span "﹣" at bounding box center [395, 150] width 13 height 13
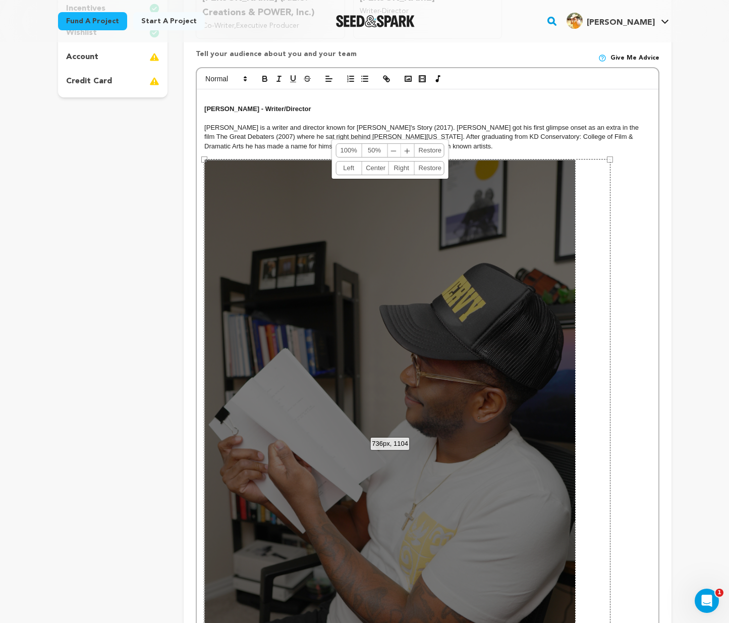
click at [397, 146] on span "﹣" at bounding box center [393, 150] width 13 height 13
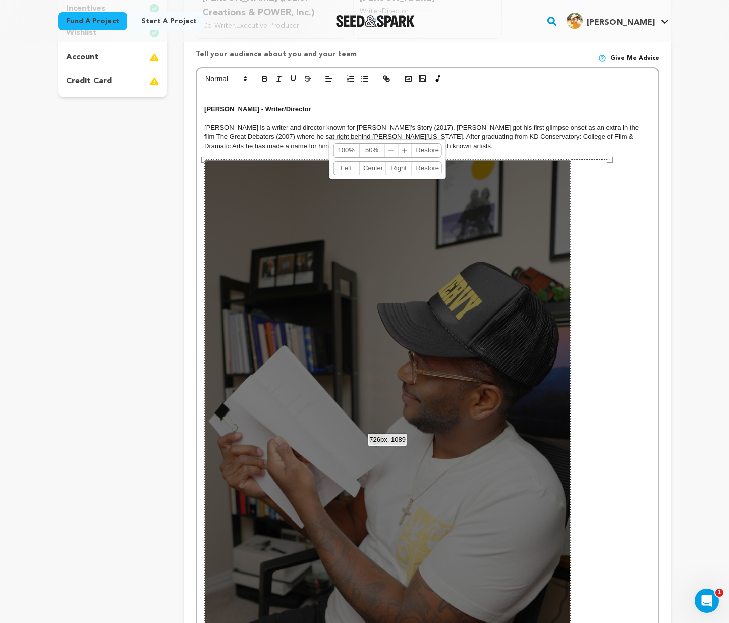
click at [397, 146] on span "﹣" at bounding box center [391, 150] width 13 height 13
click at [397, 146] on link "﹣ ﹢" at bounding box center [398, 150] width 27 height 13
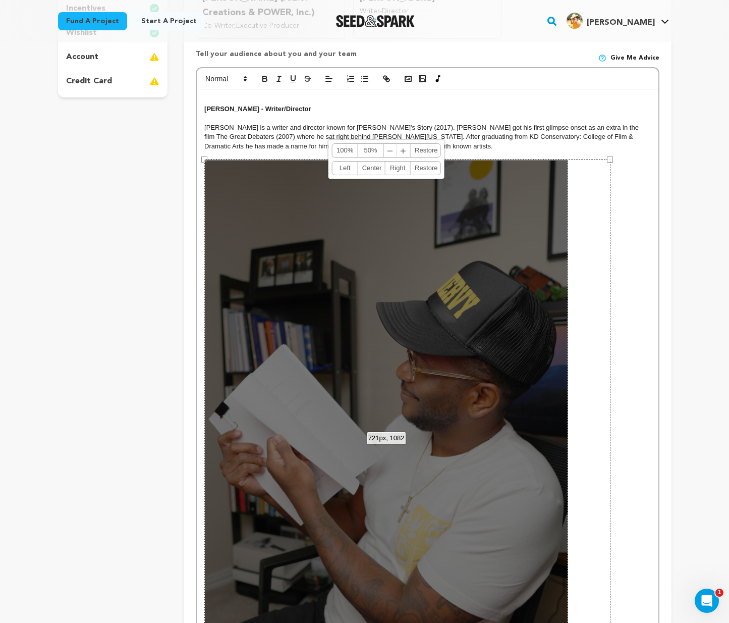
click at [397, 145] on link "﹣ ﹢" at bounding box center [397, 150] width 27 height 13
click at [393, 146] on span "﹣" at bounding box center [390, 150] width 13 height 13
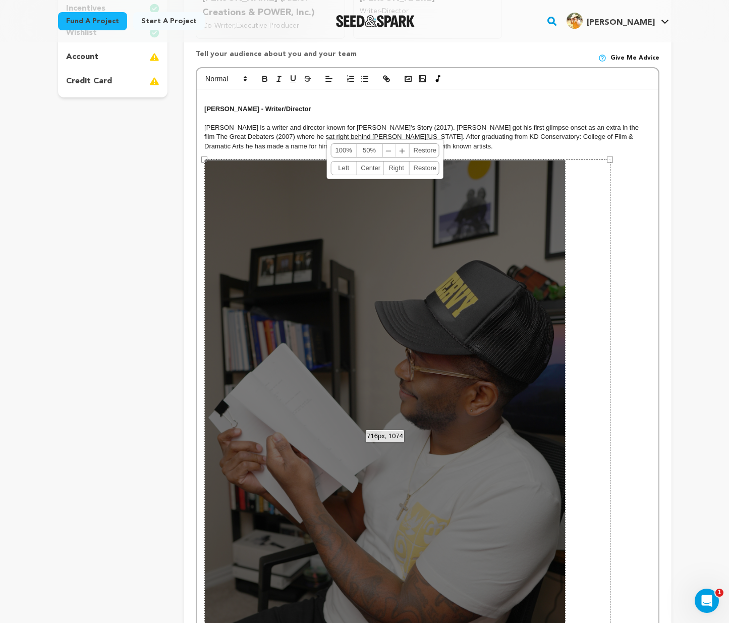
click at [393, 146] on span "﹣" at bounding box center [388, 150] width 13 height 13
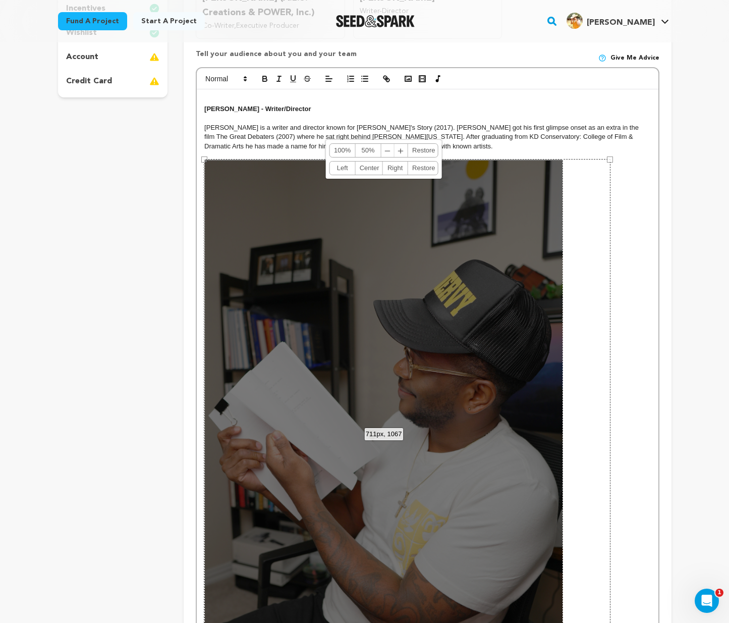
click at [393, 146] on span "﹣" at bounding box center [387, 150] width 13 height 13
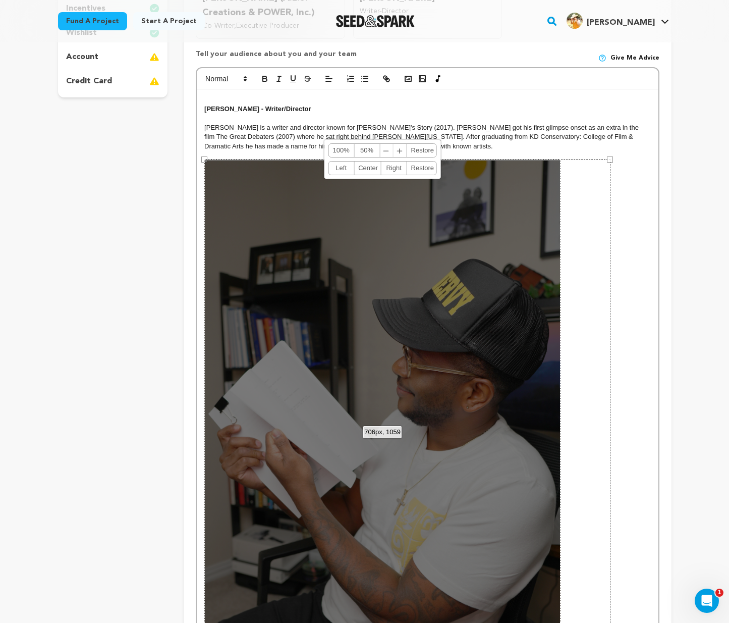
click at [386, 146] on span "﹣" at bounding box center [386, 150] width 13 height 13
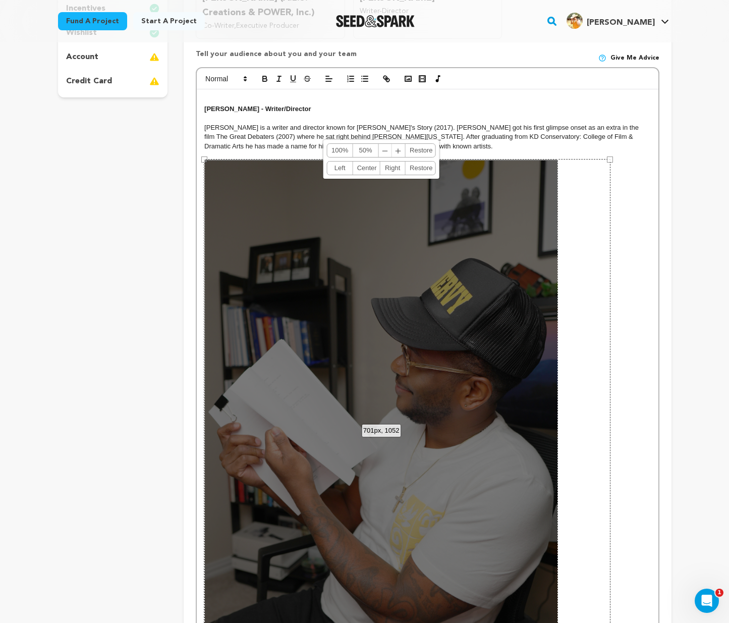
click at [386, 146] on span "﹣" at bounding box center [385, 150] width 13 height 13
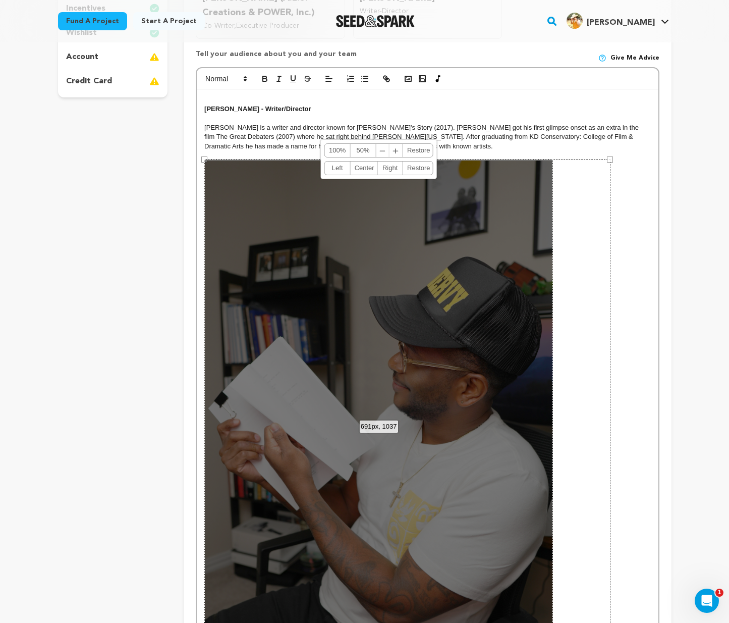
click at [386, 146] on span "﹣" at bounding box center [382, 150] width 13 height 13
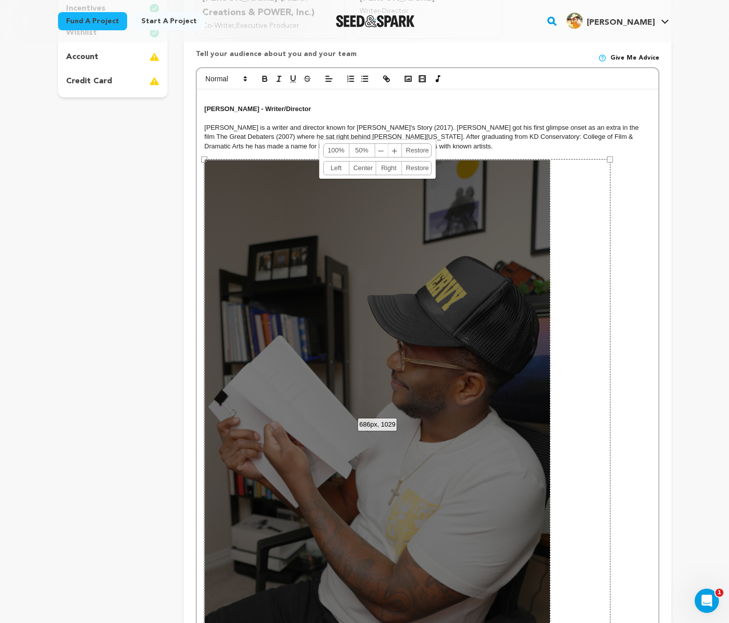
click at [386, 146] on span "﹣" at bounding box center [381, 150] width 13 height 13
click at [386, 146] on link "﹣ ﹢" at bounding box center [388, 150] width 27 height 13
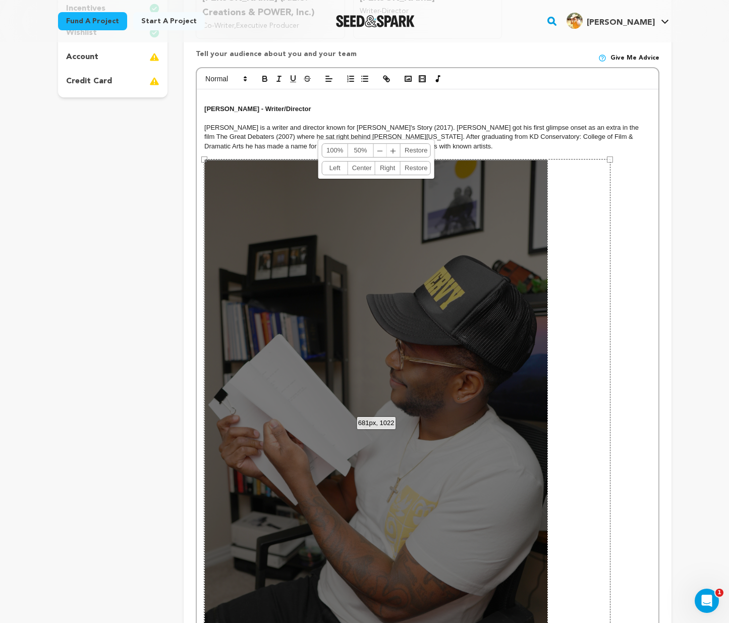
click at [386, 146] on link "﹣ ﹢" at bounding box center [387, 150] width 27 height 13
click at [378, 146] on span "﹣" at bounding box center [380, 150] width 13 height 13
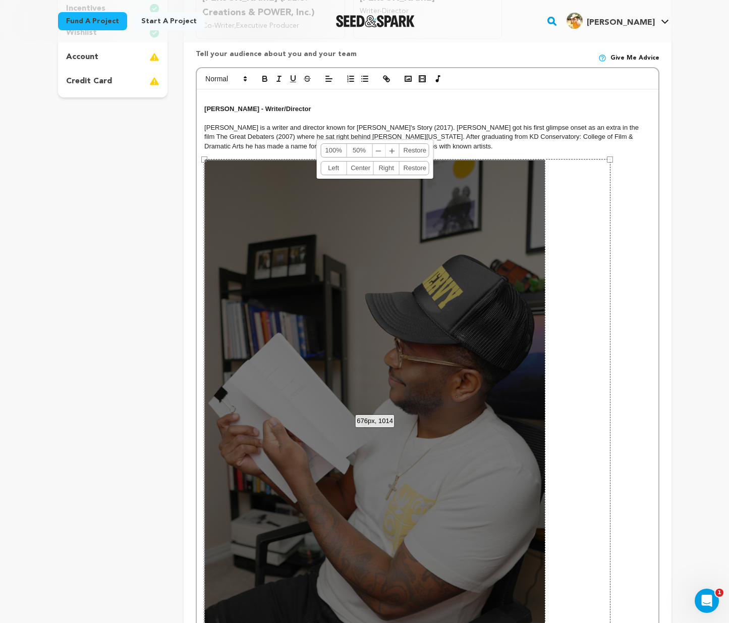
click at [378, 146] on span "﹣" at bounding box center [378, 150] width 13 height 13
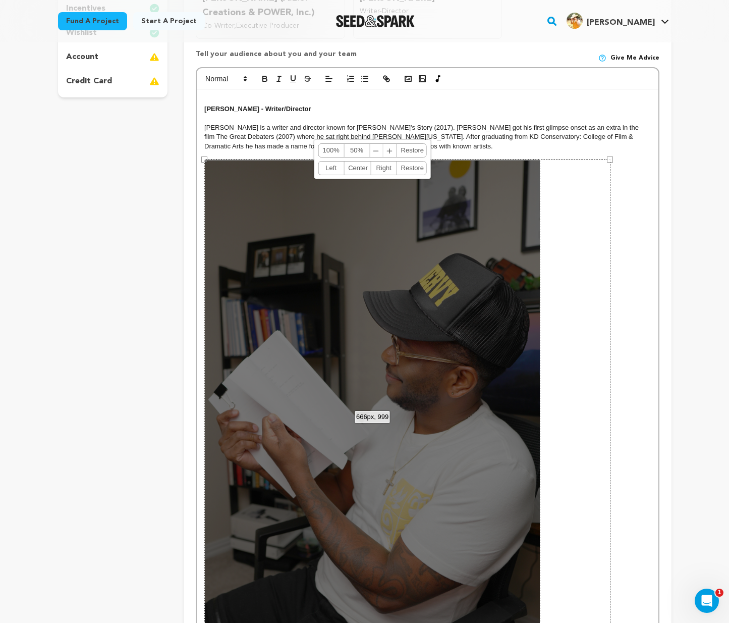
click at [378, 146] on span "﹣" at bounding box center [376, 150] width 13 height 13
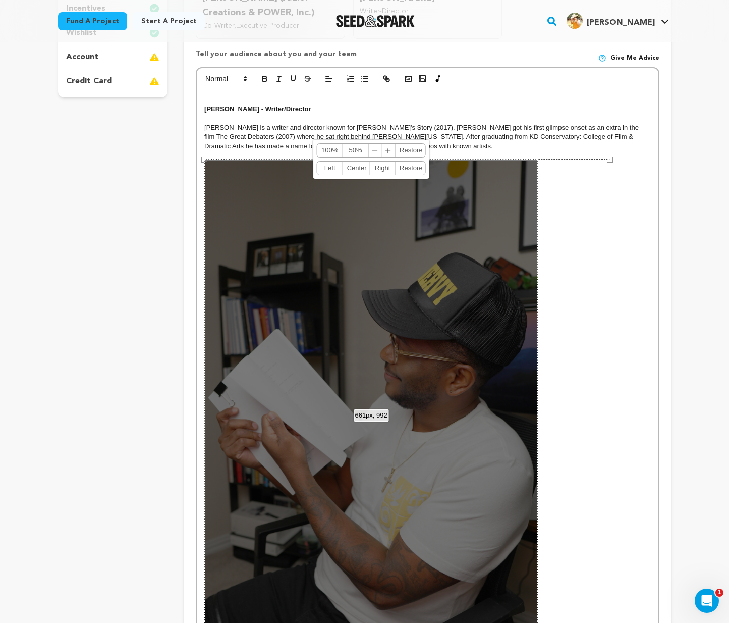
click at [378, 146] on span "﹣" at bounding box center [375, 150] width 13 height 13
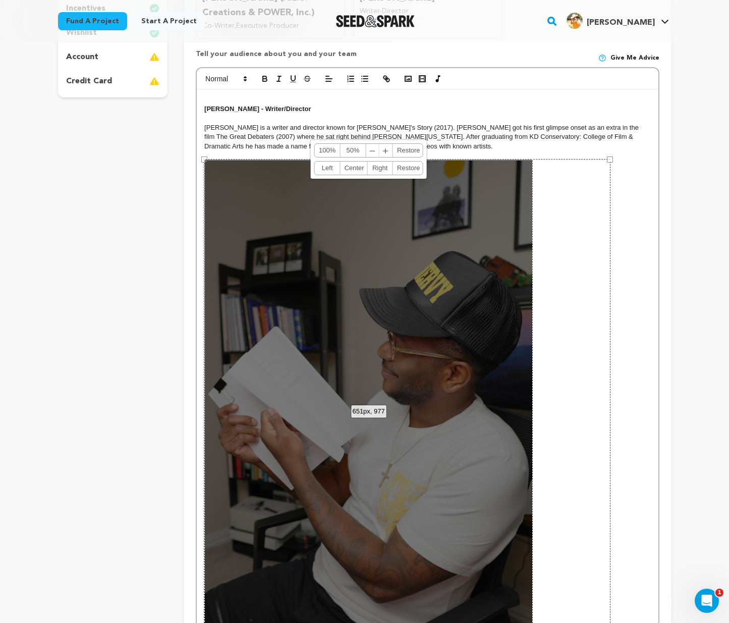
click at [378, 146] on link "﹣ ﹢" at bounding box center [379, 150] width 27 height 13
click at [375, 147] on span "﹣" at bounding box center [372, 150] width 13 height 13
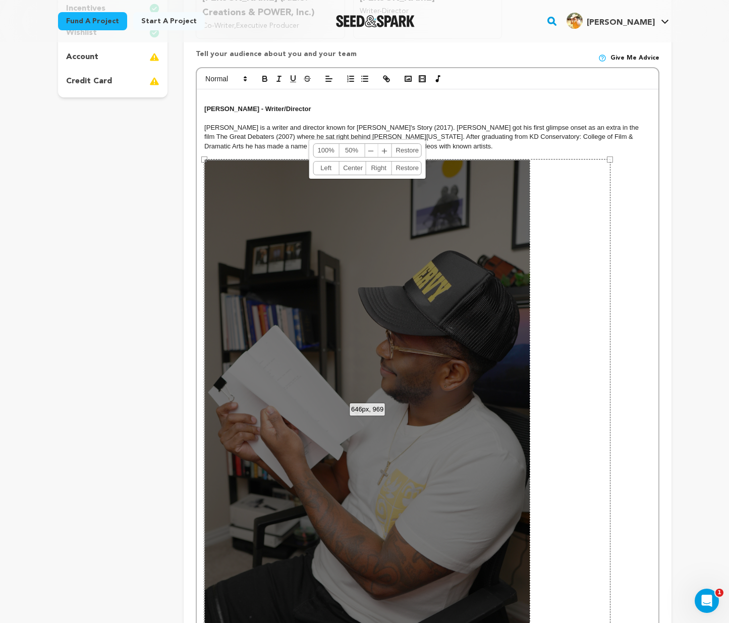
click at [375, 147] on span "﹣" at bounding box center [371, 150] width 13 height 13
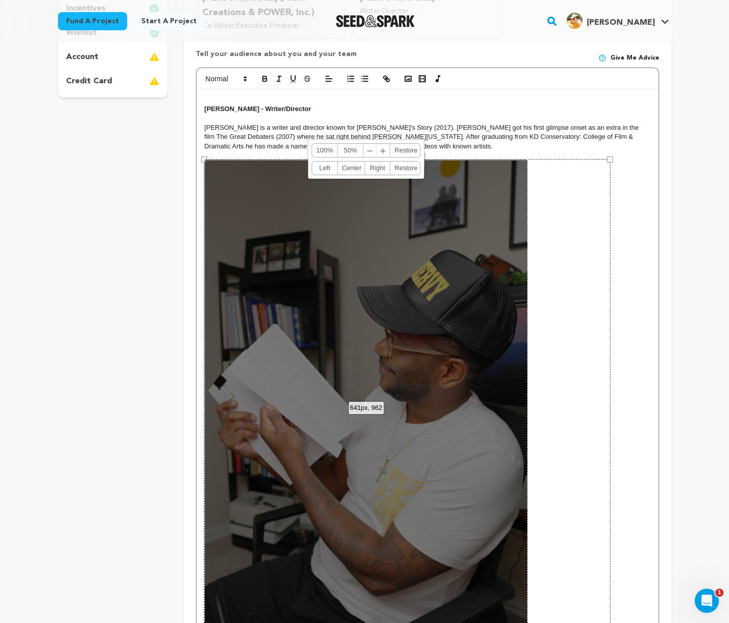
click at [375, 147] on span "﹣" at bounding box center [370, 150] width 13 height 13
click at [374, 146] on span "﹣" at bounding box center [370, 150] width 13 height 13
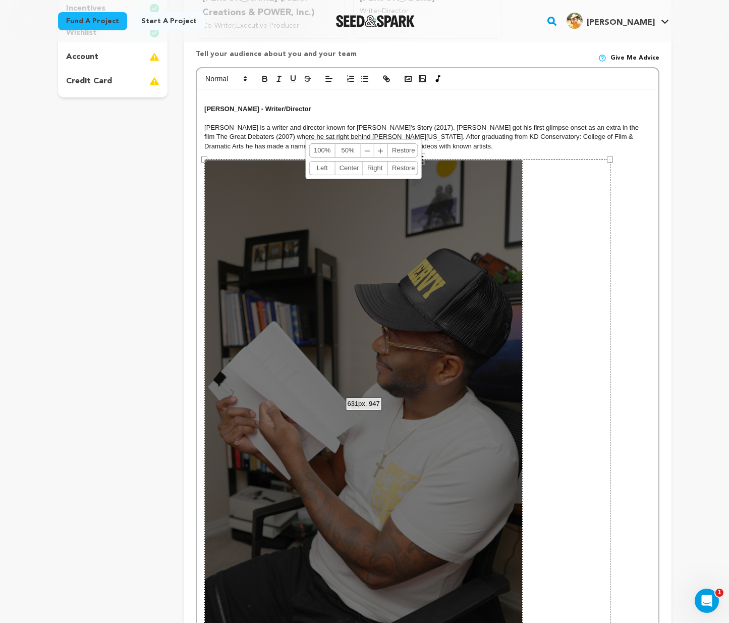
click at [367, 146] on span "﹣" at bounding box center [367, 150] width 13 height 13
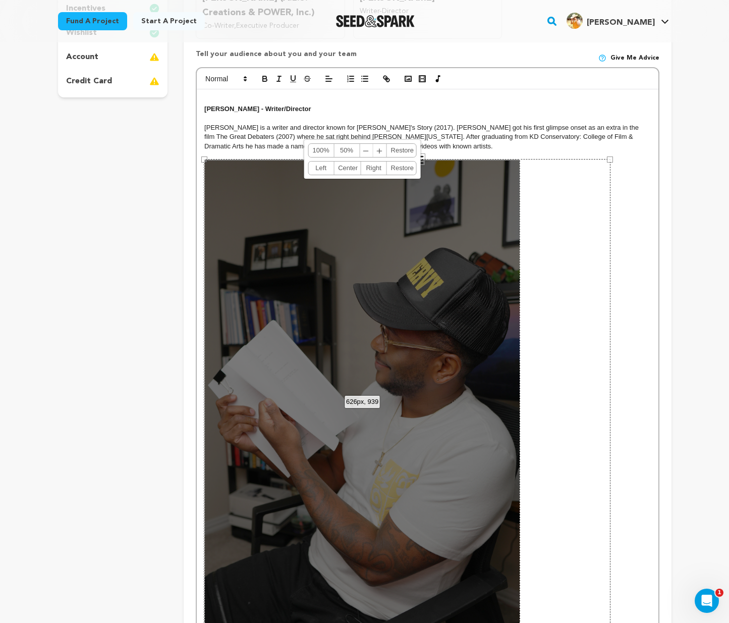
click at [367, 146] on span "﹣" at bounding box center [366, 150] width 13 height 13
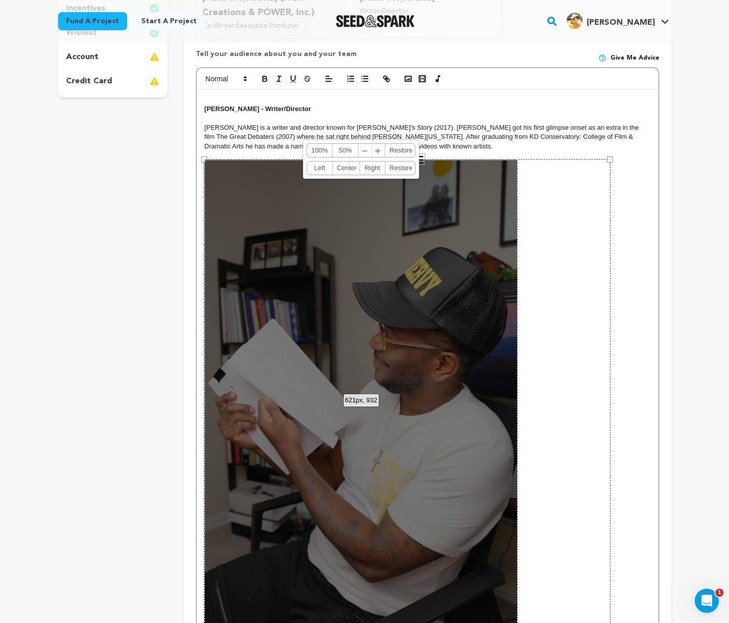
click at [367, 146] on span "﹣" at bounding box center [365, 150] width 13 height 13
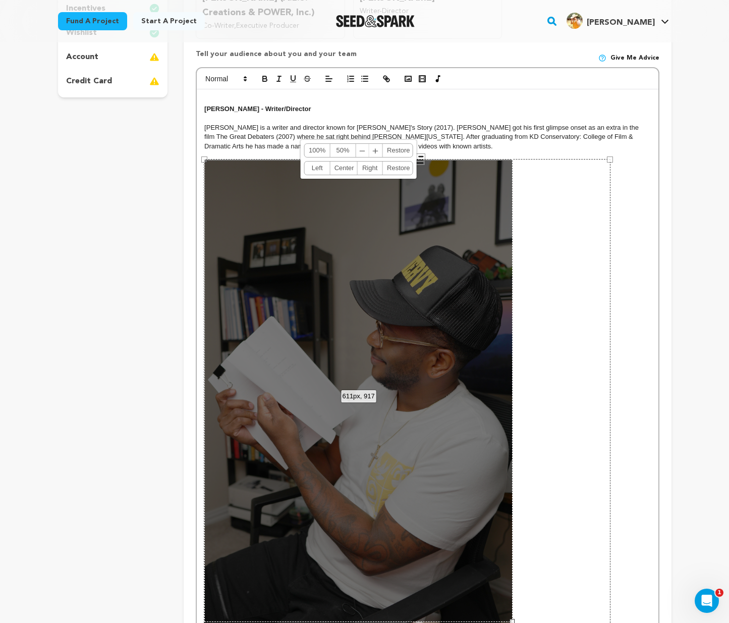
click at [367, 146] on span "﹣" at bounding box center [362, 150] width 13 height 13
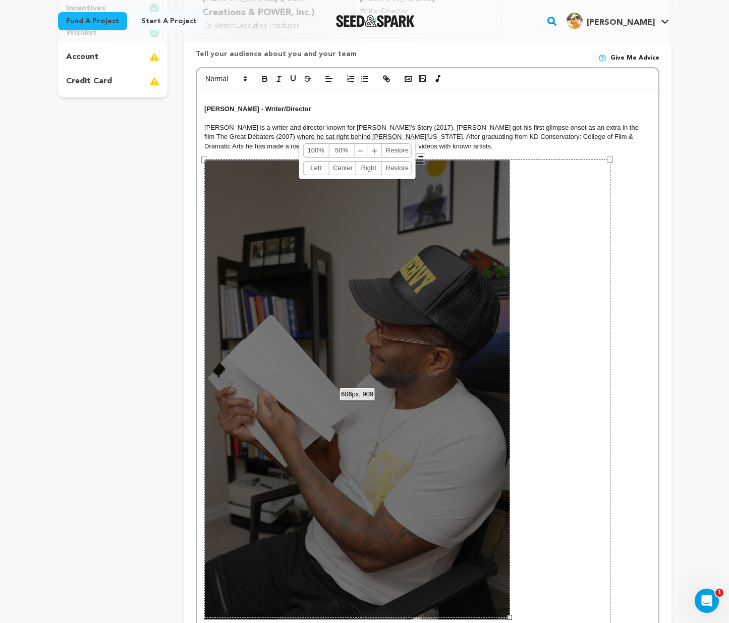
click at [367, 146] on span "﹣" at bounding box center [361, 150] width 13 height 13
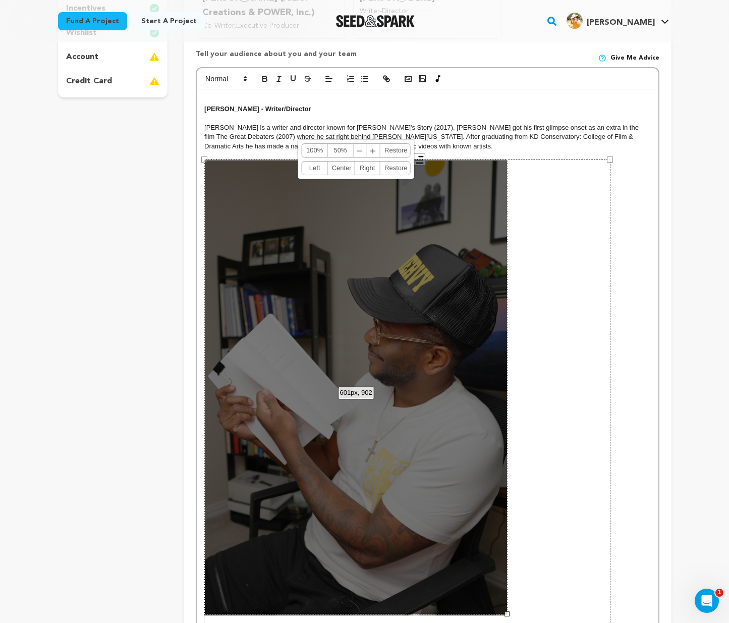
click at [359, 145] on span "﹣" at bounding box center [360, 150] width 13 height 13
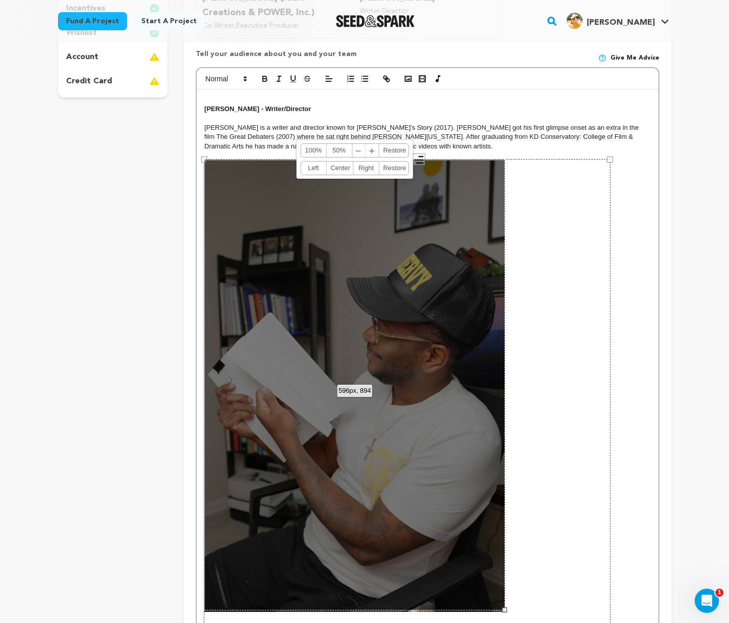
click at [359, 145] on span "﹣" at bounding box center [358, 150] width 13 height 13
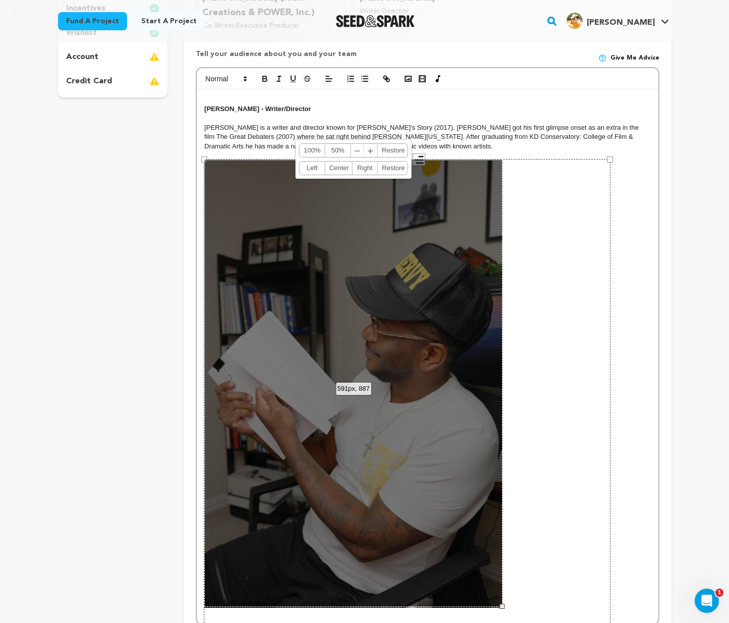
click at [357, 145] on span "﹣" at bounding box center [357, 150] width 13 height 13
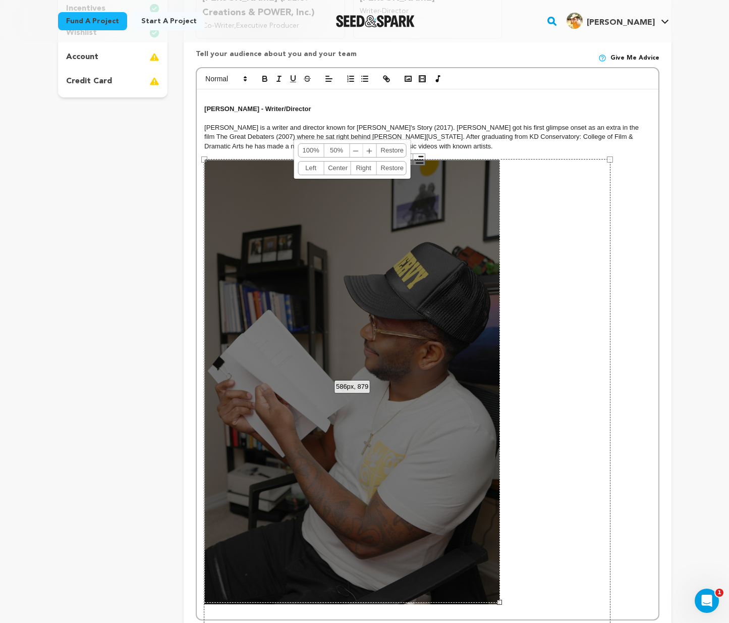
click at [357, 145] on span "﹣" at bounding box center [356, 150] width 13 height 13
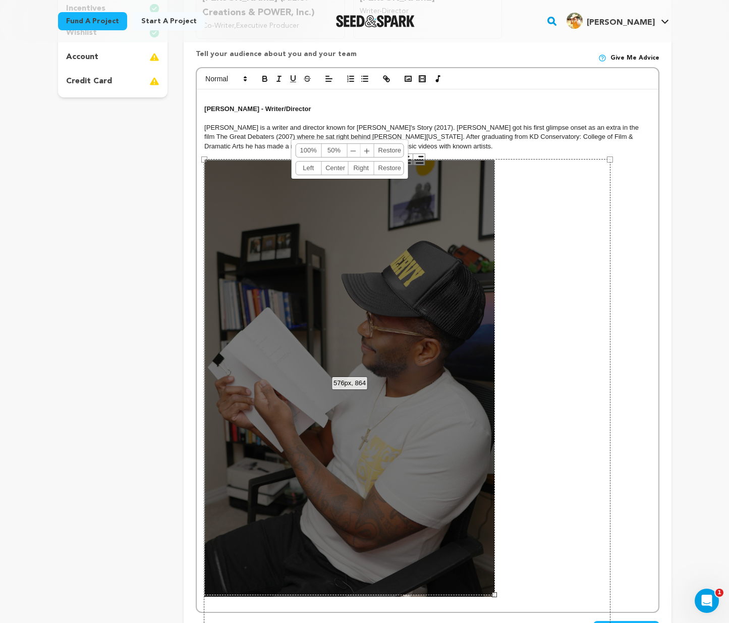
click at [356, 145] on span "﹣" at bounding box center [353, 150] width 13 height 13
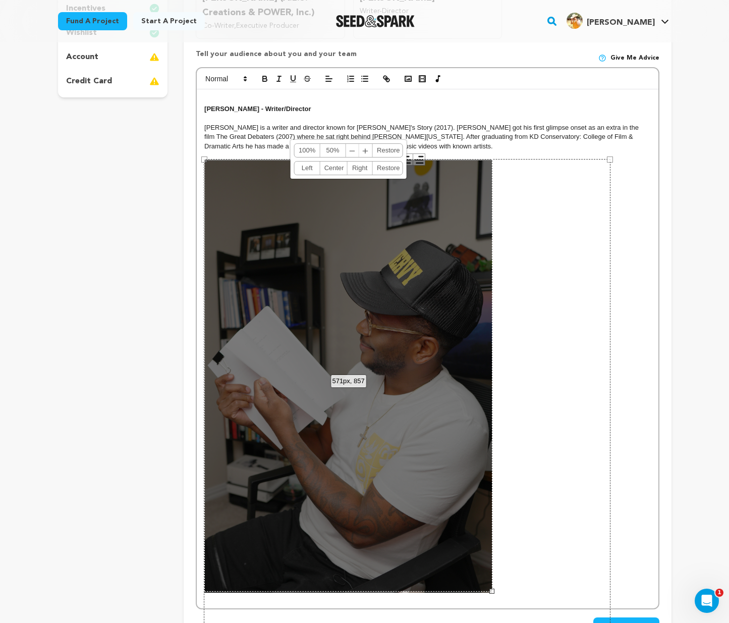
click at [356, 145] on span "﹣" at bounding box center [352, 150] width 13 height 13
click at [355, 144] on span "﹣" at bounding box center [352, 150] width 13 height 13
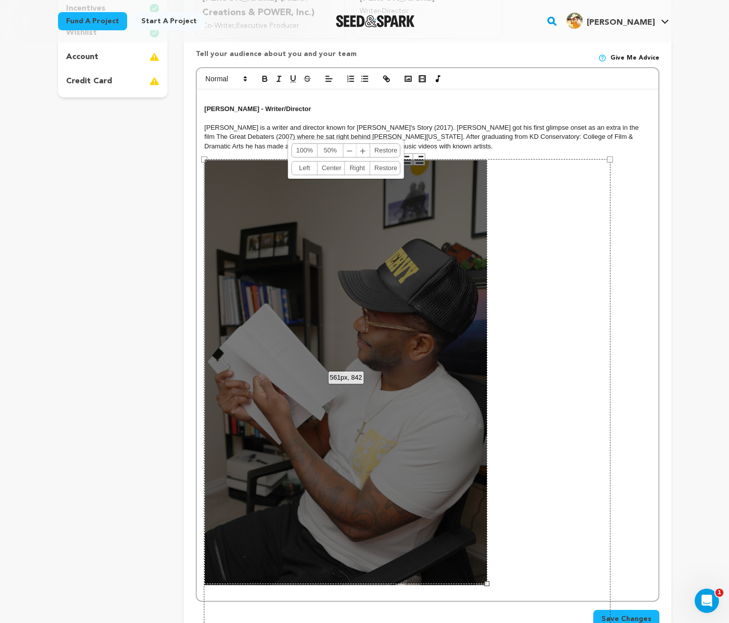
click at [354, 144] on span "﹣" at bounding box center [350, 150] width 13 height 13
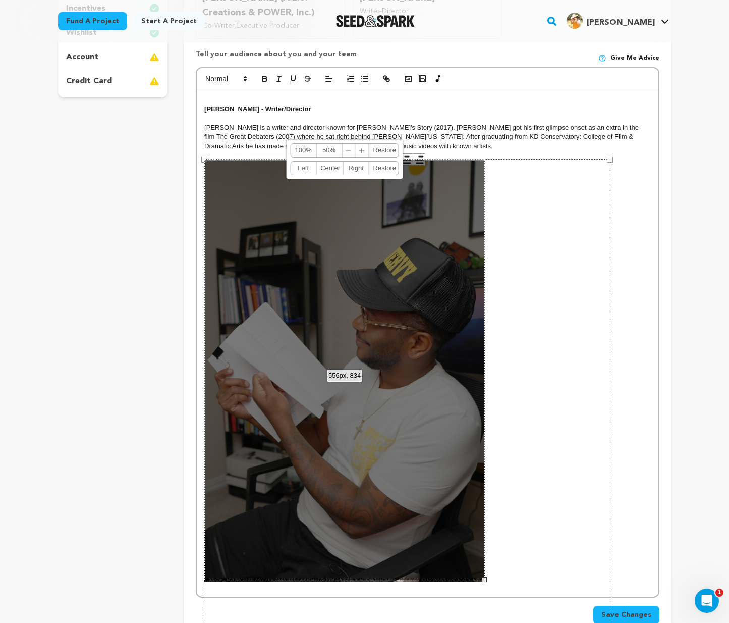
click at [354, 144] on span "﹣" at bounding box center [348, 150] width 13 height 13
click at [353, 144] on link "﹣ ﹢" at bounding box center [355, 150] width 27 height 13
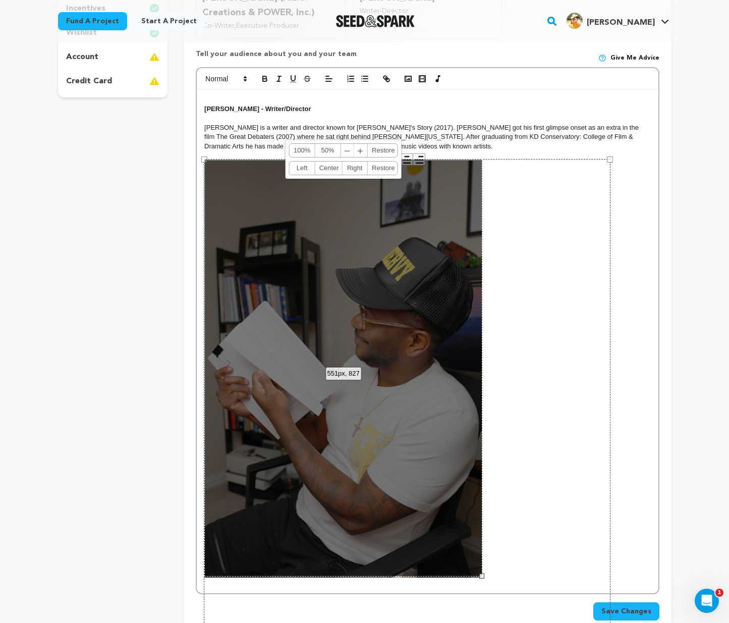
click at [353, 144] on link "﹣ ﹢" at bounding box center [354, 150] width 27 height 13
click at [348, 145] on span "﹣" at bounding box center [347, 150] width 13 height 13
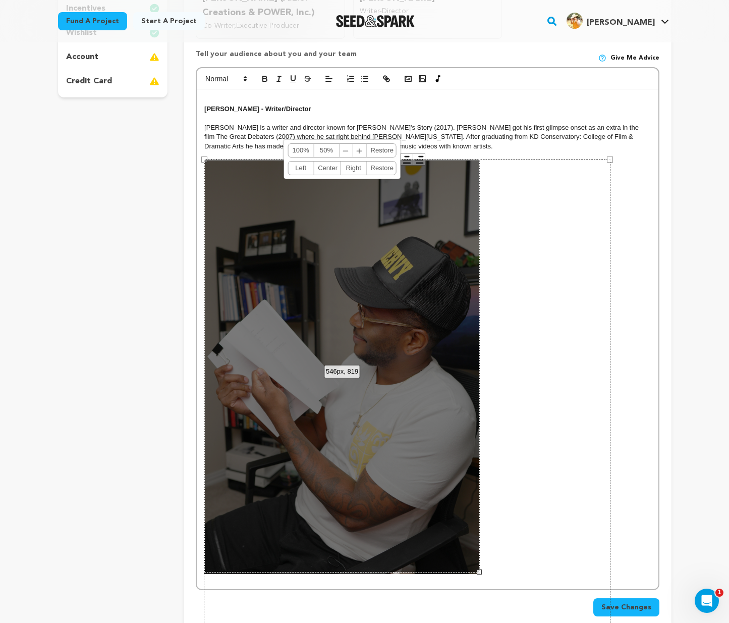
click at [348, 145] on span "﹣" at bounding box center [346, 150] width 13 height 13
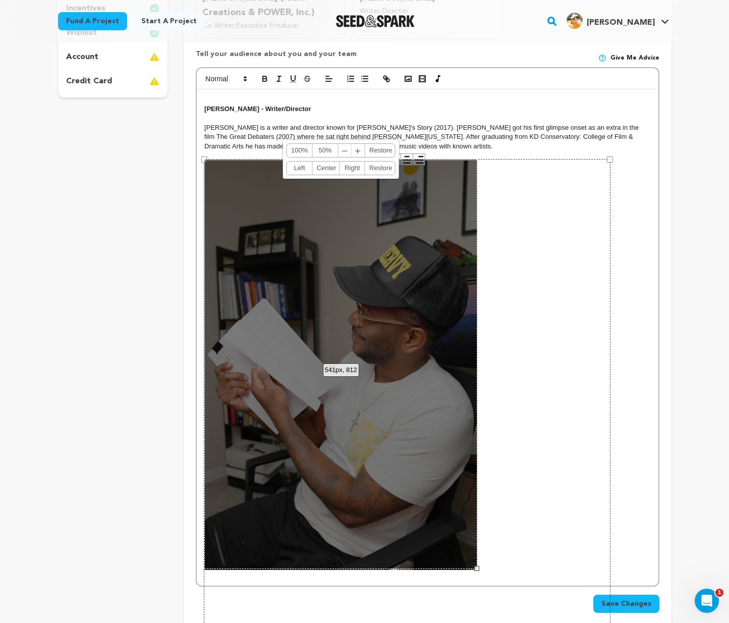
click at [347, 145] on span "﹣" at bounding box center [345, 150] width 13 height 13
click at [346, 145] on span "﹣" at bounding box center [345, 150] width 13 height 13
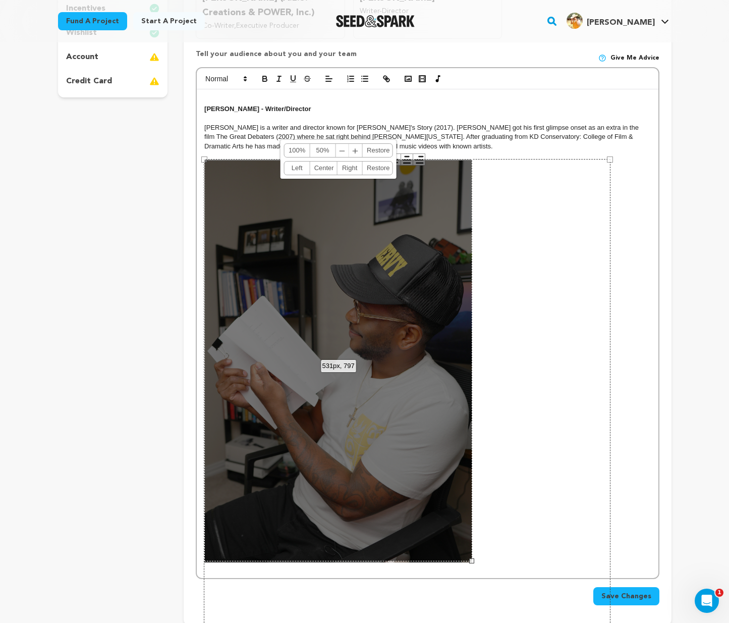
click at [344, 145] on span "﹣" at bounding box center [342, 150] width 13 height 13
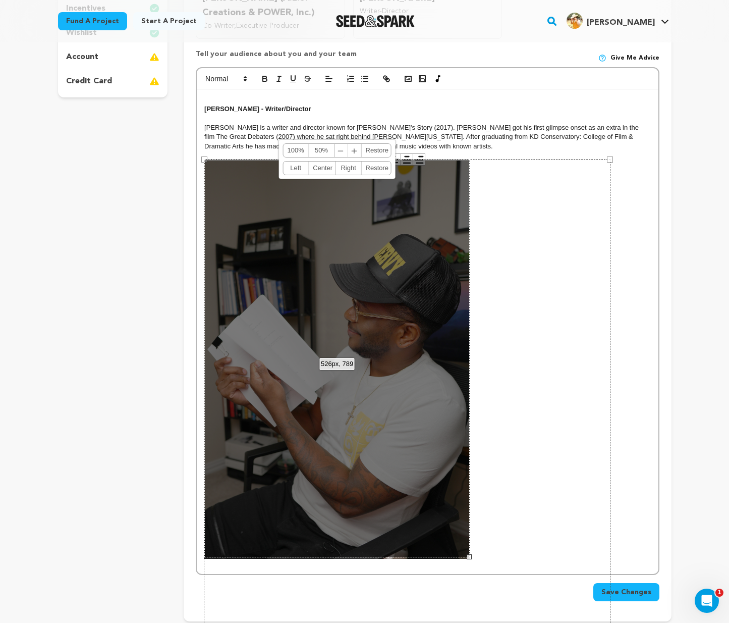
click at [342, 145] on span "﹣" at bounding box center [340, 150] width 13 height 13
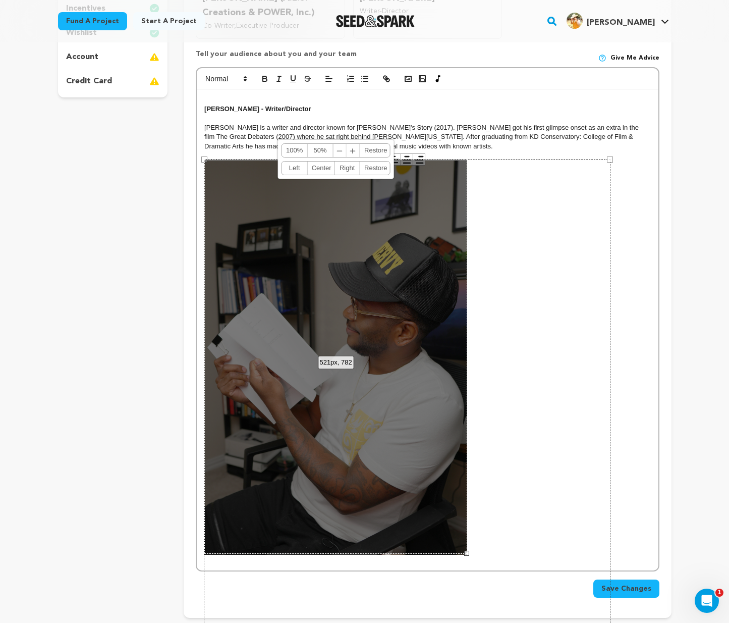
click at [341, 145] on span "﹣" at bounding box center [339, 150] width 13 height 13
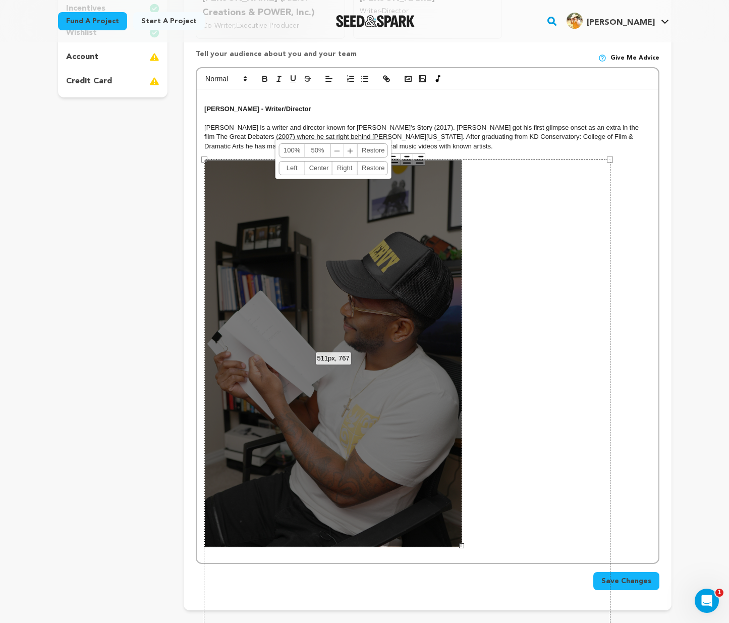
click at [340, 144] on span "﹣" at bounding box center [337, 150] width 13 height 13
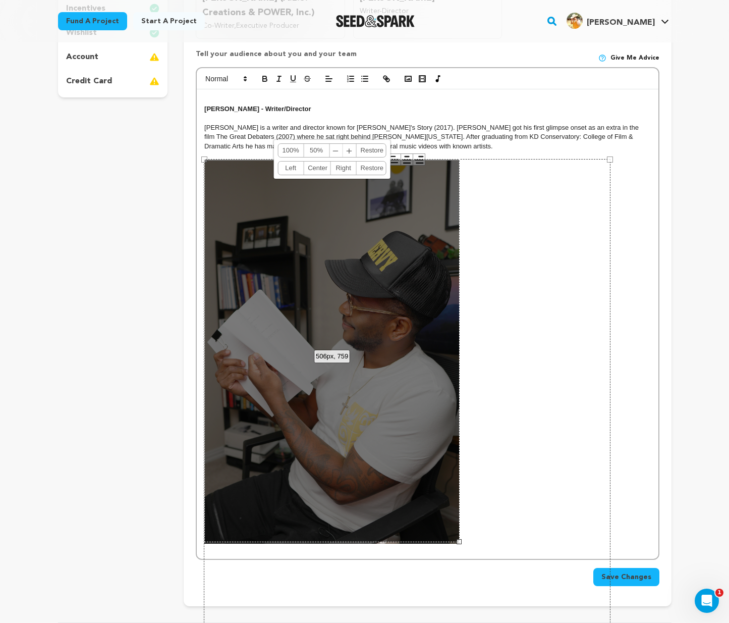
click at [339, 144] on span "﹣" at bounding box center [335, 150] width 13 height 13
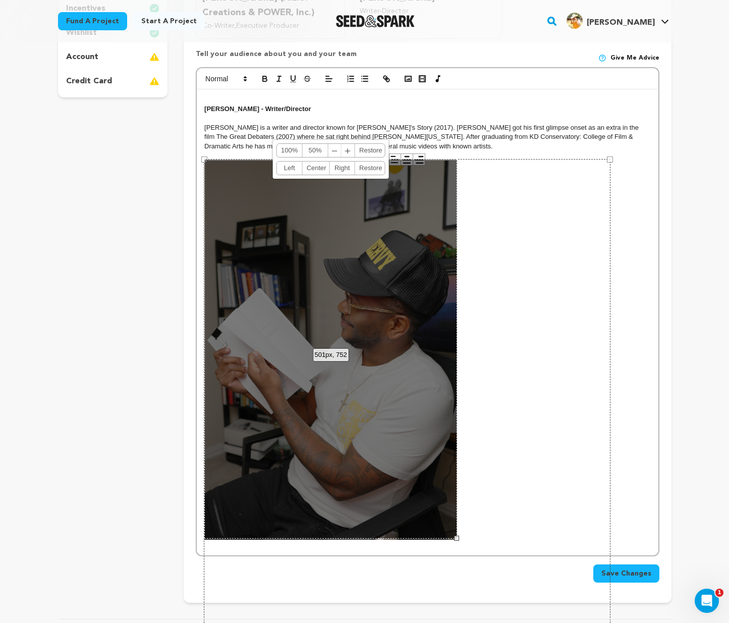
click at [338, 144] on span "﹣" at bounding box center [334, 150] width 13 height 13
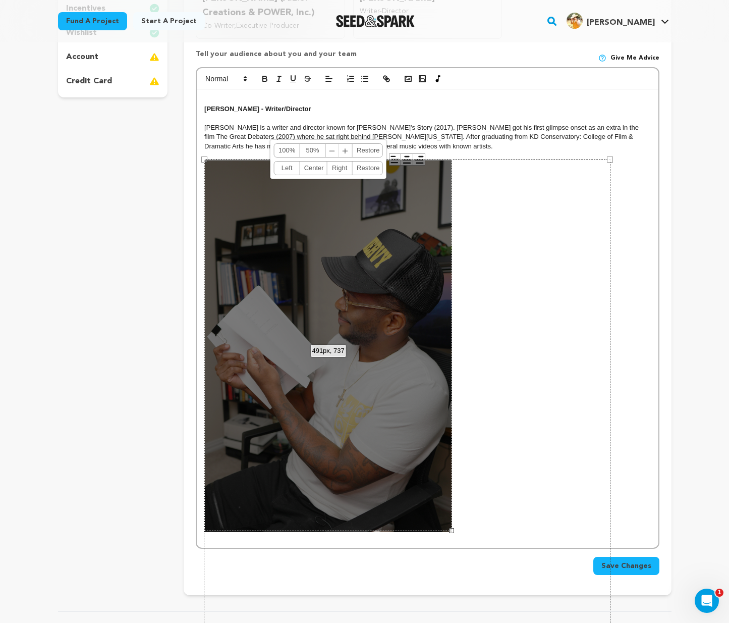
click at [337, 144] on span "﹣" at bounding box center [332, 150] width 13 height 13
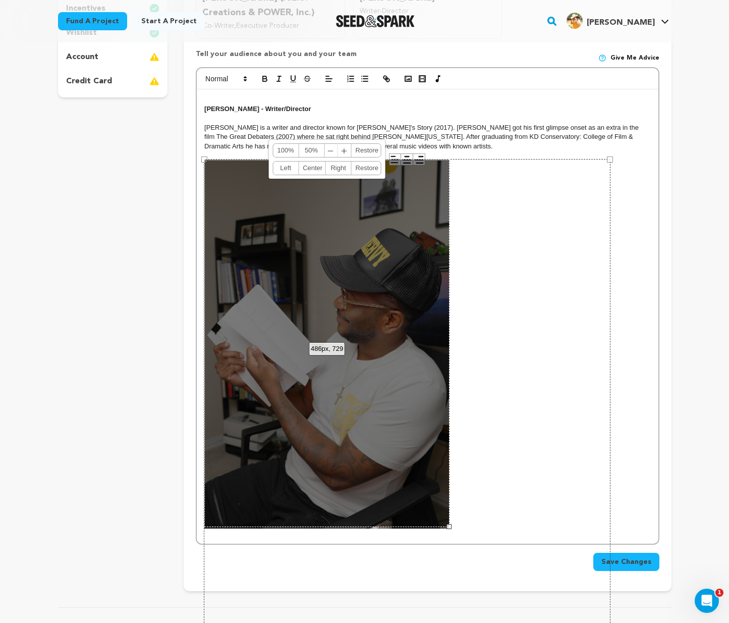
click at [337, 144] on link "﹣ ﹢" at bounding box center [337, 150] width 27 height 13
click at [335, 144] on span "﹣" at bounding box center [330, 150] width 13 height 13
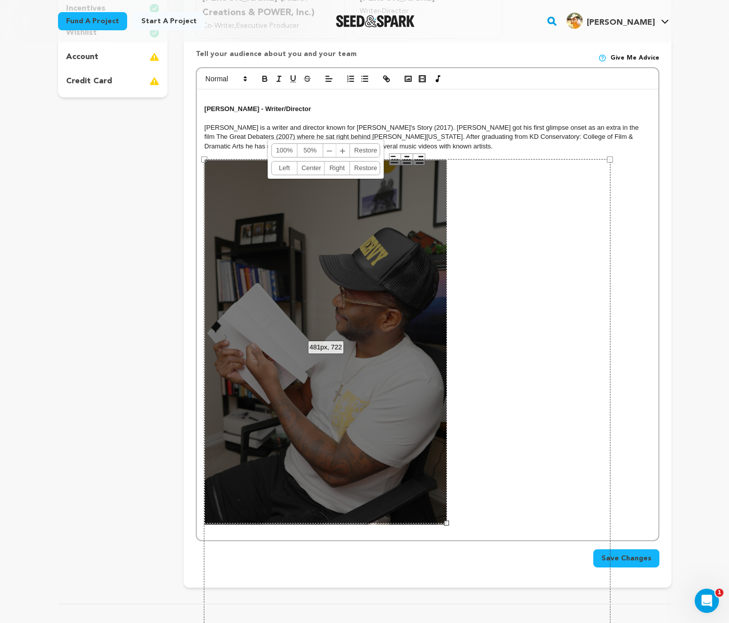
click at [334, 144] on span "﹣" at bounding box center [329, 150] width 13 height 13
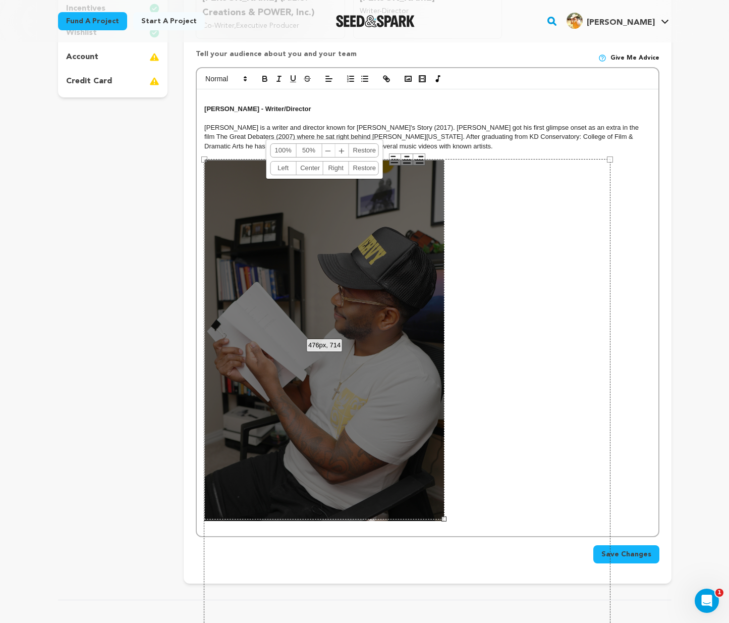
click at [333, 144] on span "﹣" at bounding box center [328, 150] width 13 height 13
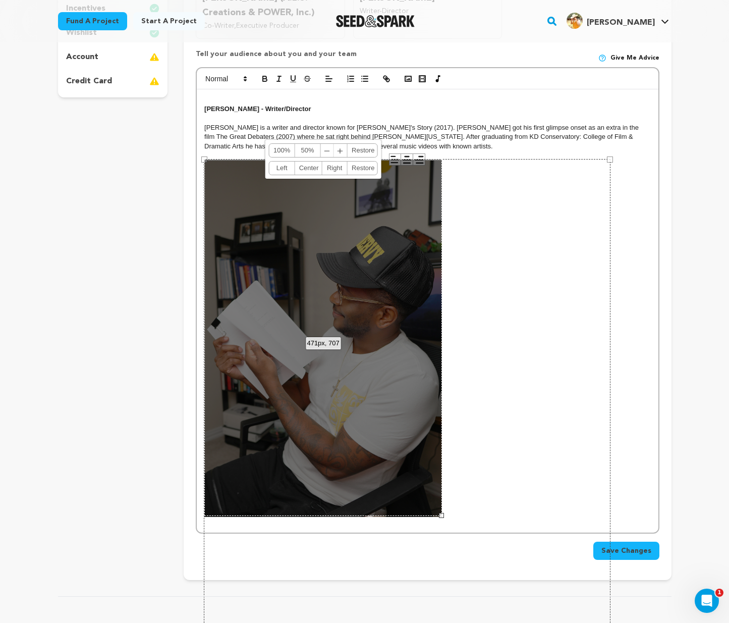
click at [325, 145] on span "﹣" at bounding box center [327, 150] width 13 height 13
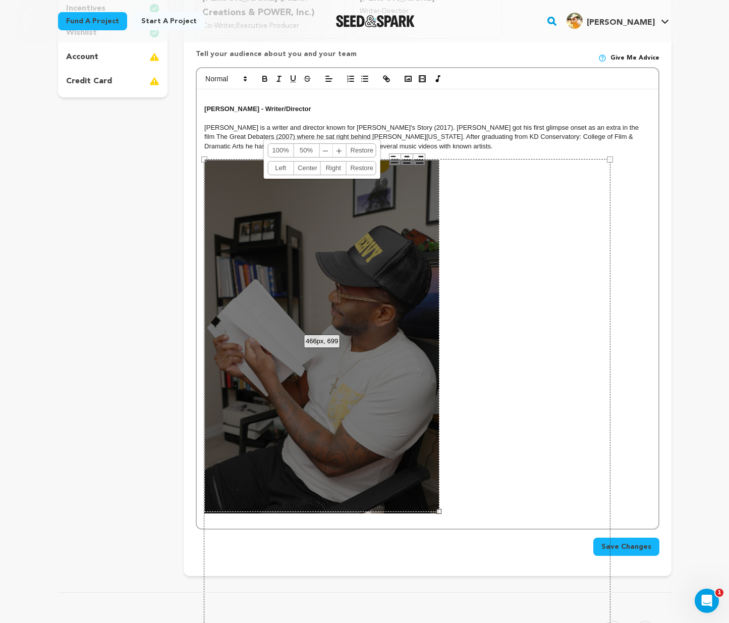
click at [325, 145] on span "﹣" at bounding box center [325, 150] width 13 height 13
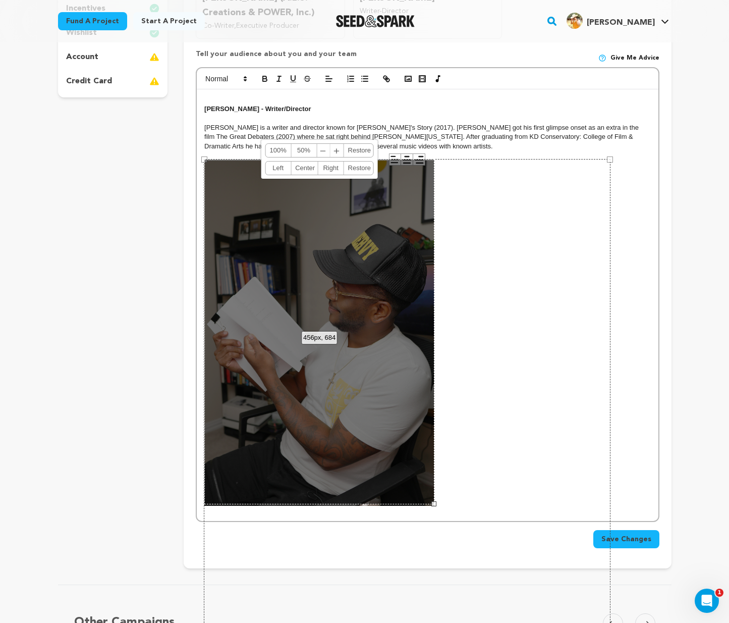
click at [325, 145] on span "﹣" at bounding box center [323, 150] width 13 height 13
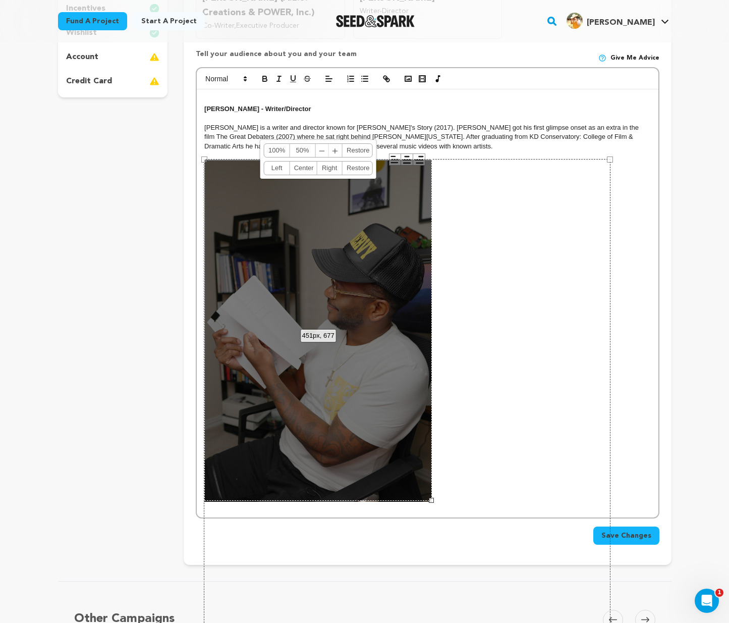
click at [325, 145] on span "﹣" at bounding box center [322, 150] width 13 height 13
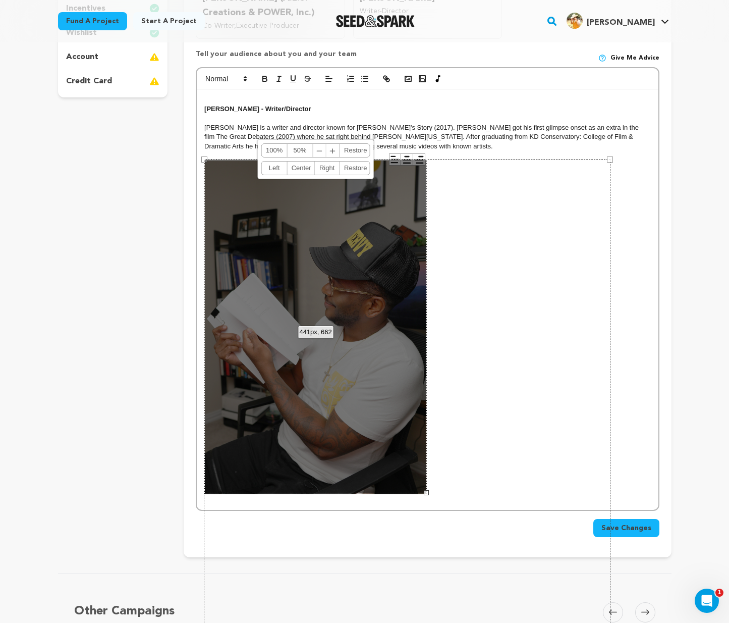
click at [325, 144] on span "﹣" at bounding box center [319, 150] width 13 height 13
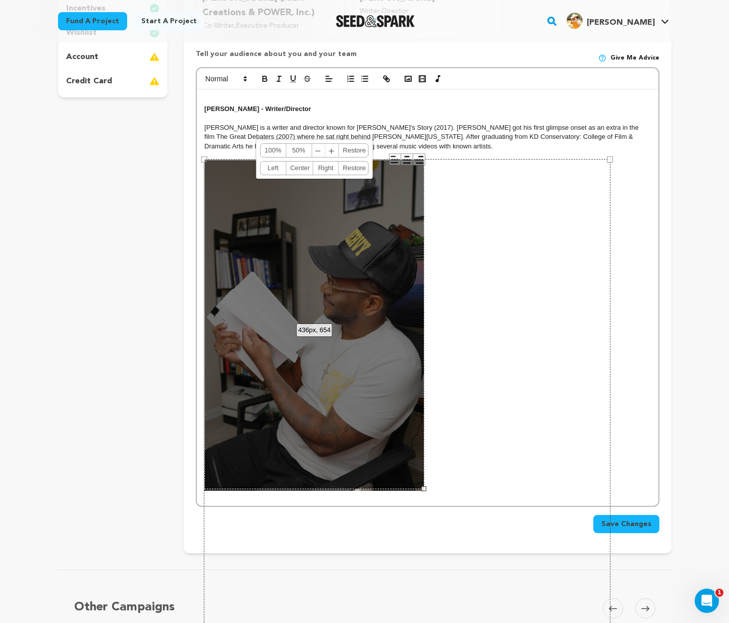
click at [324, 144] on span "﹣" at bounding box center [318, 150] width 13 height 13
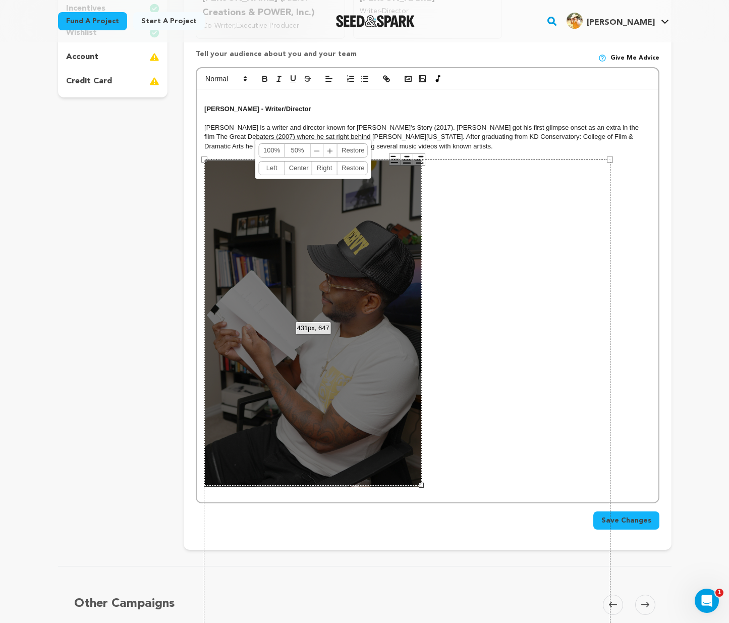
click at [323, 144] on link "﹣ ﹢" at bounding box center [324, 150] width 27 height 13
click at [316, 145] on span "﹣" at bounding box center [317, 150] width 13 height 13
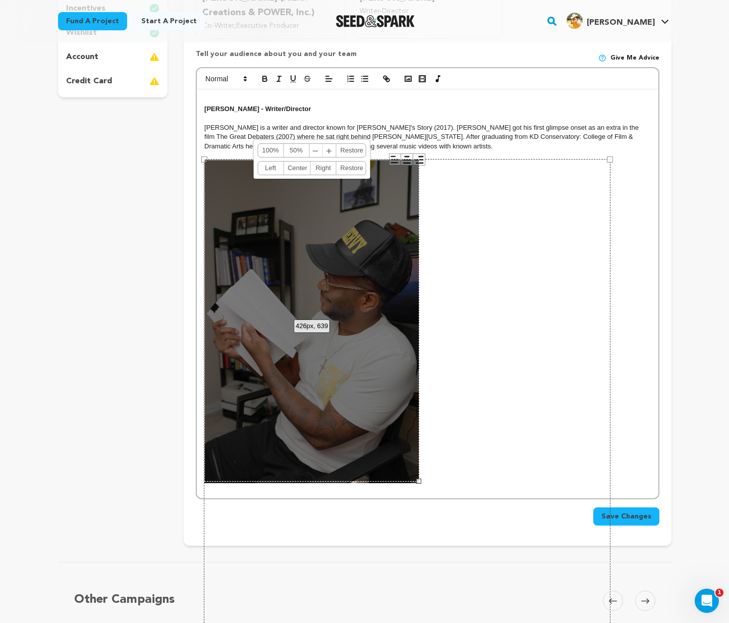
click at [316, 145] on span "﹣" at bounding box center [315, 150] width 13 height 13
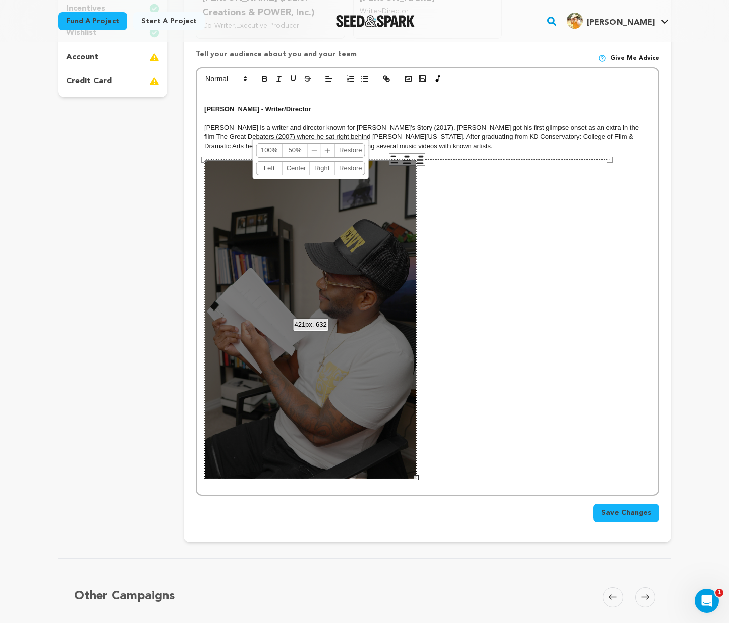
click at [315, 144] on span "﹣" at bounding box center [314, 150] width 13 height 13
click at [314, 144] on span "﹣" at bounding box center [314, 150] width 13 height 13
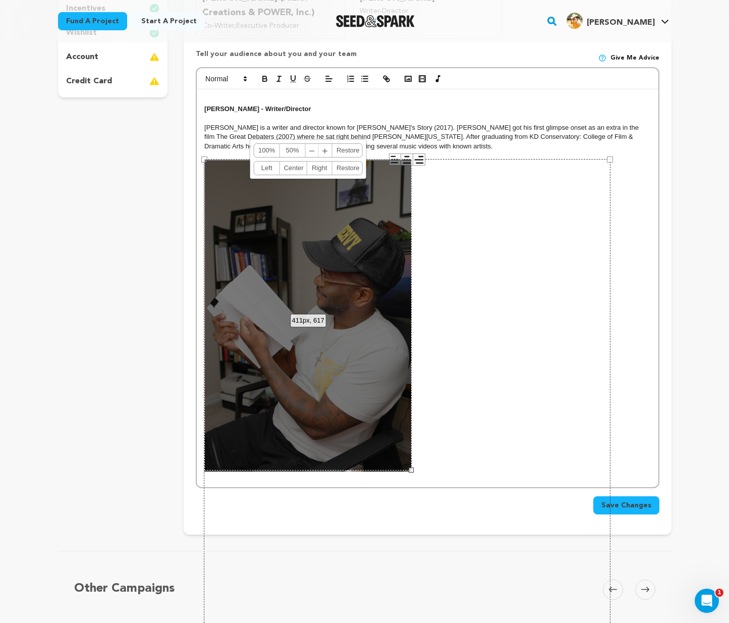
click at [314, 144] on span "﹣" at bounding box center [312, 150] width 13 height 13
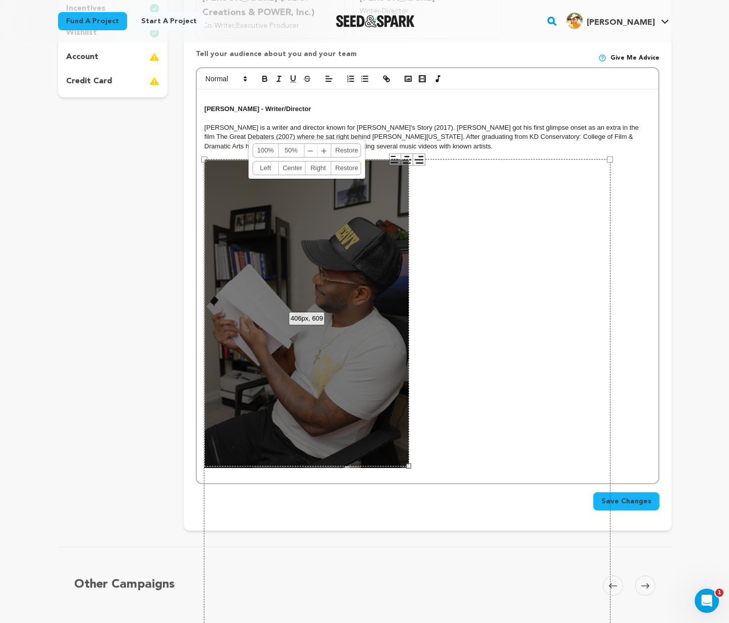
click at [312, 144] on span "﹣" at bounding box center [310, 150] width 13 height 13
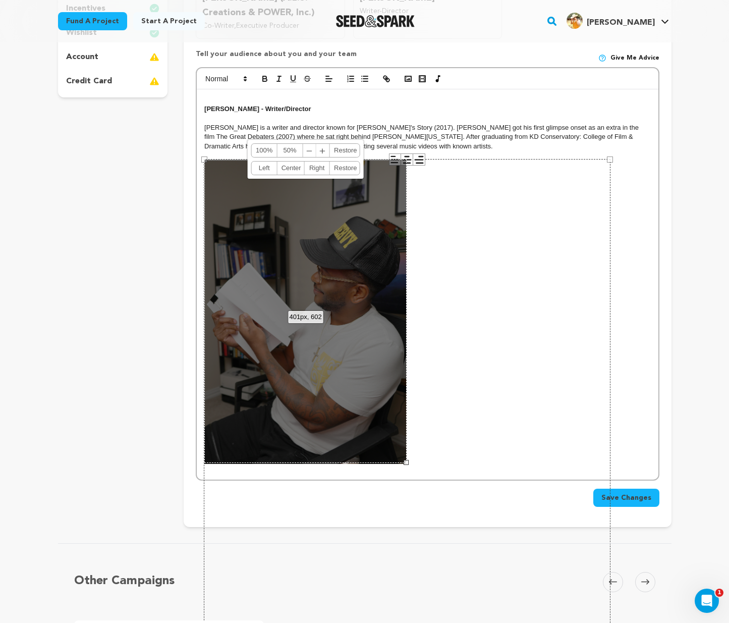
click at [308, 144] on span "﹣" at bounding box center [309, 150] width 13 height 13
click at [307, 144] on span "﹣" at bounding box center [309, 150] width 13 height 13
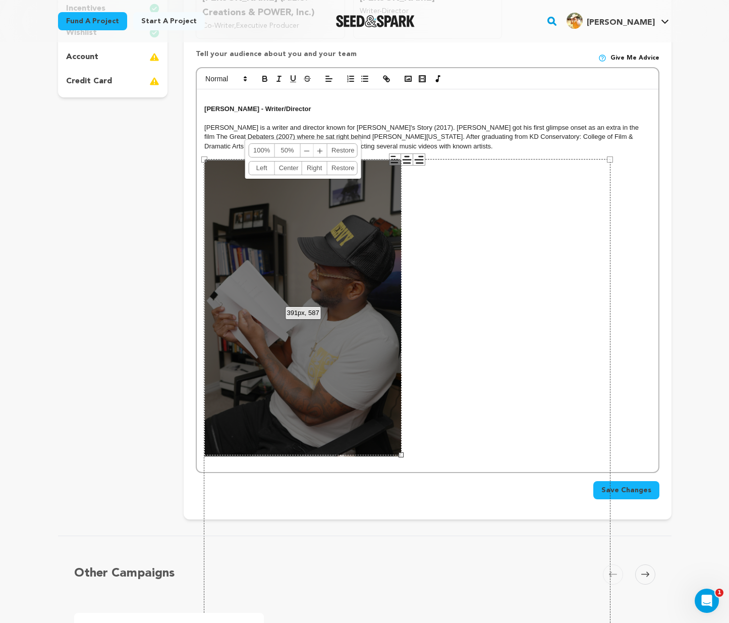
click at [307, 144] on span "﹣" at bounding box center [307, 150] width 13 height 13
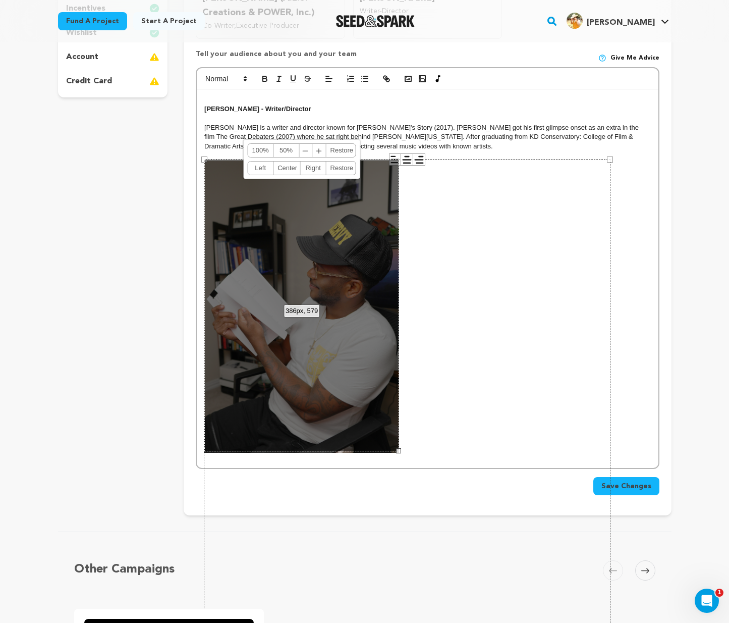
click at [307, 144] on span "﹣" at bounding box center [305, 150] width 13 height 13
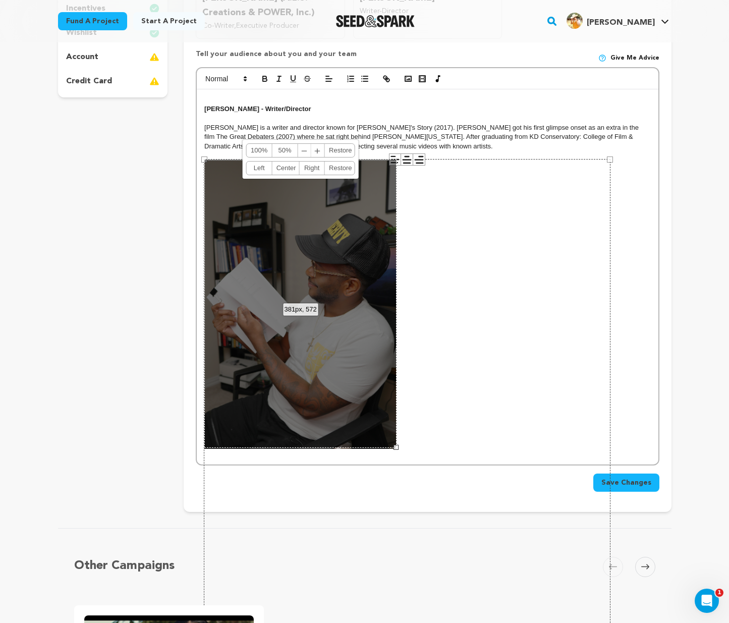
click at [307, 144] on span "﹣" at bounding box center [304, 150] width 13 height 13
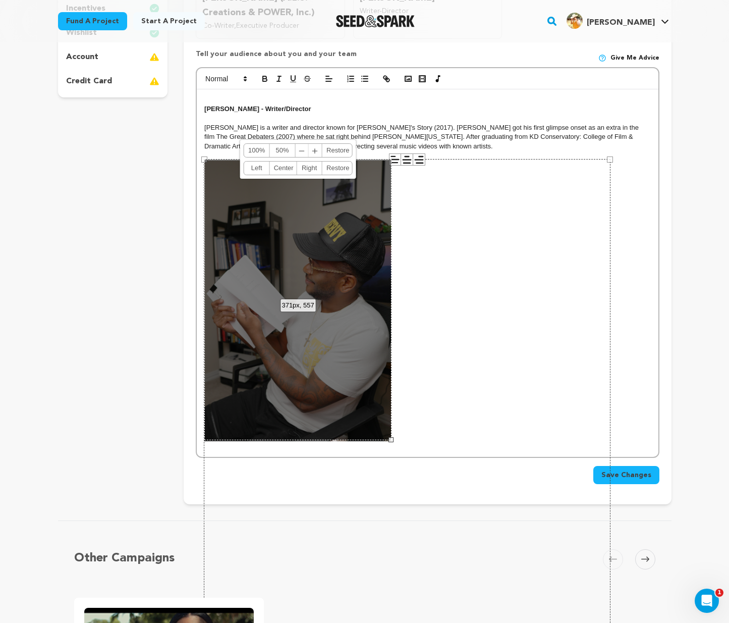
click at [307, 144] on span "﹣" at bounding box center [302, 150] width 13 height 13
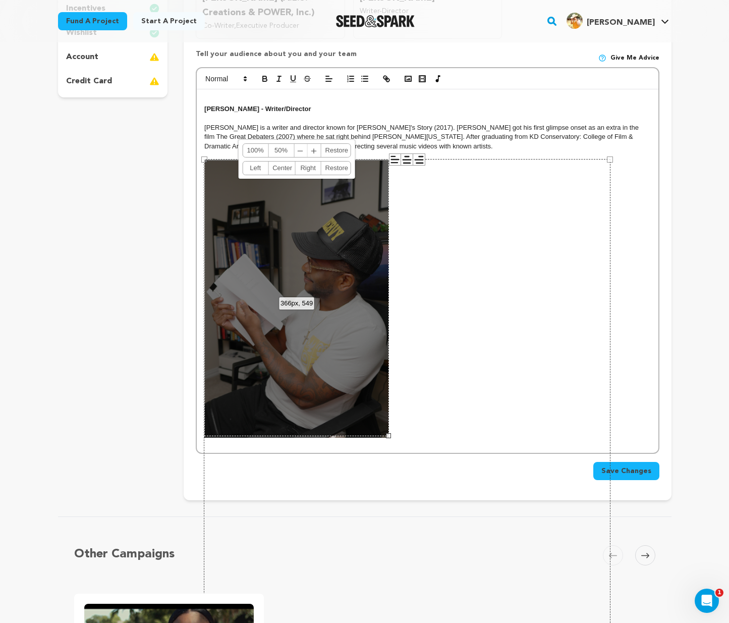
click at [307, 144] on link "﹣ ﹢" at bounding box center [307, 150] width 27 height 13
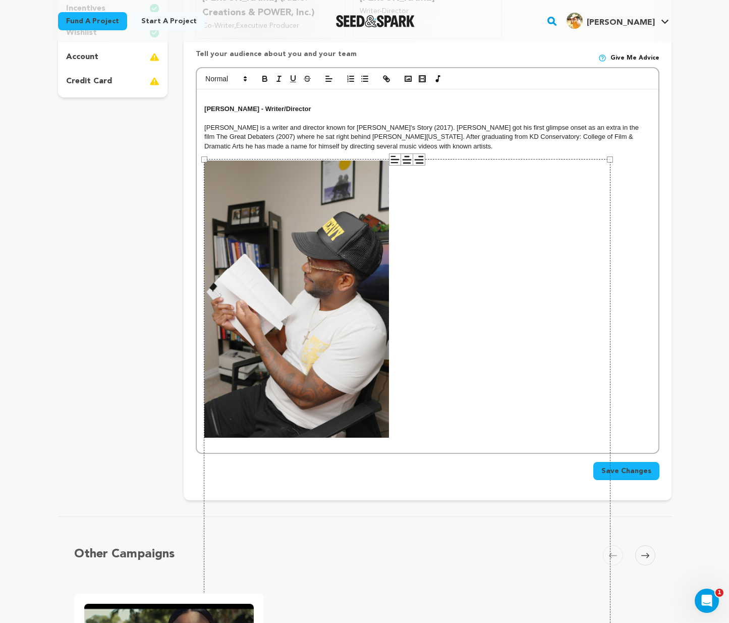
click at [484, 283] on div "806 × 1209" at bounding box center [407, 464] width 407 height 610
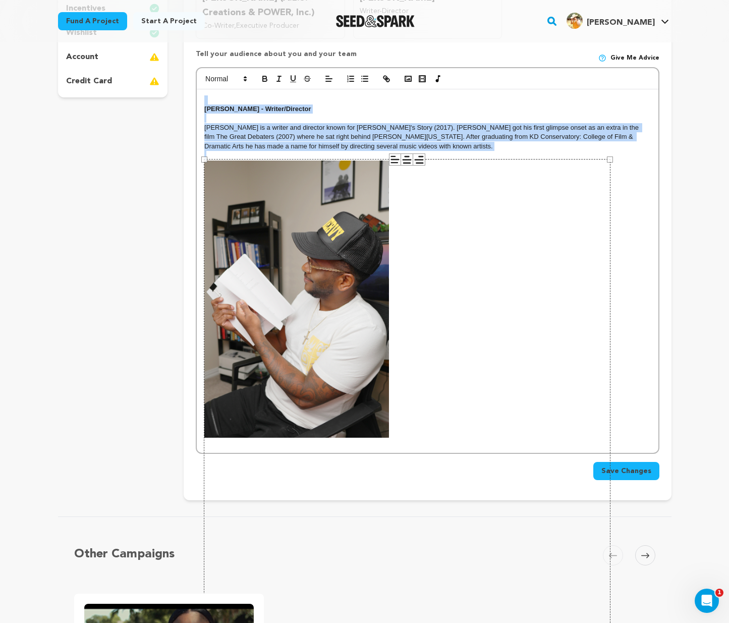
drag, startPoint x: 366, startPoint y: 147, endPoint x: 148, endPoint y: 93, distance: 224.5
click at [148, 93] on div "project story team social media video & images campaign incentives wishlist" at bounding box center [364, 173] width 613 height 653
copy div "Huey Rawls - Writer/Director Huey Rawls is a writer and director known for Dana…"
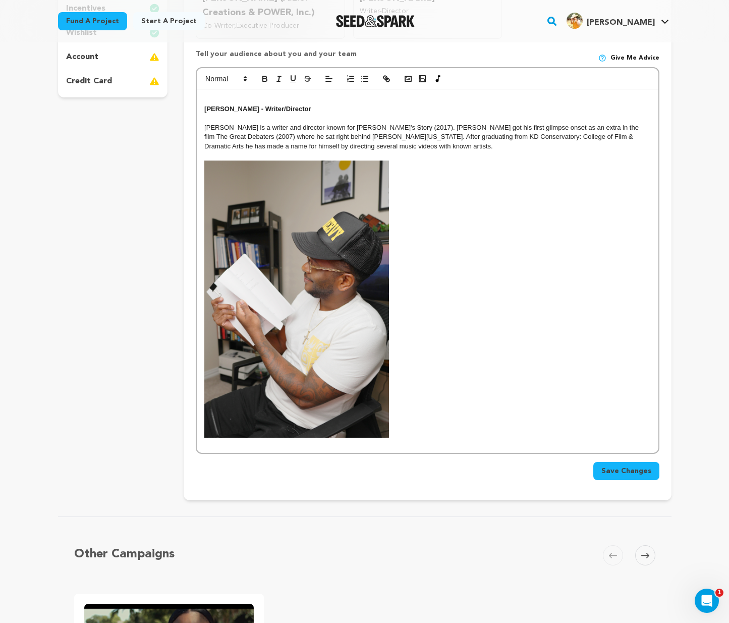
click at [260, 441] on p at bounding box center [427, 441] width 446 height 9
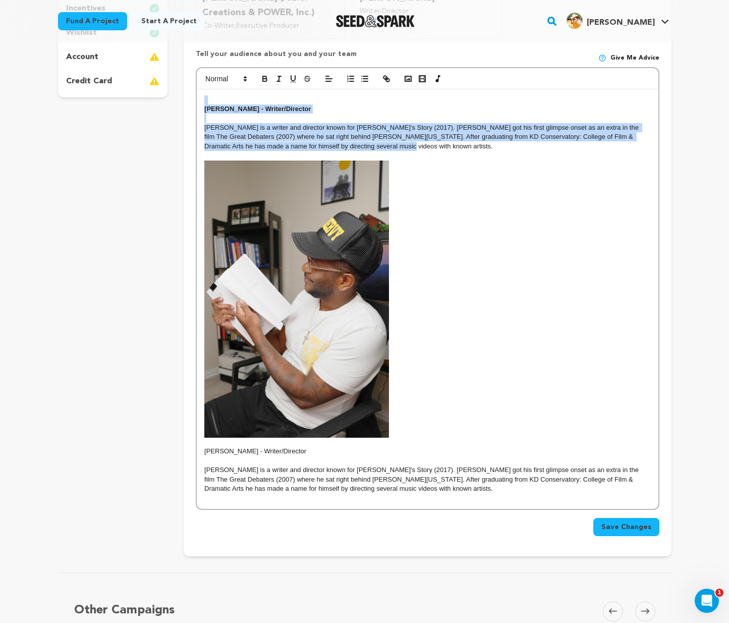
drag, startPoint x: 380, startPoint y: 143, endPoint x: 118, endPoint y: 38, distance: 282.6
click at [118, 38] on main "Fund a project Start a project Search" at bounding box center [364, 440] width 729 height 1513
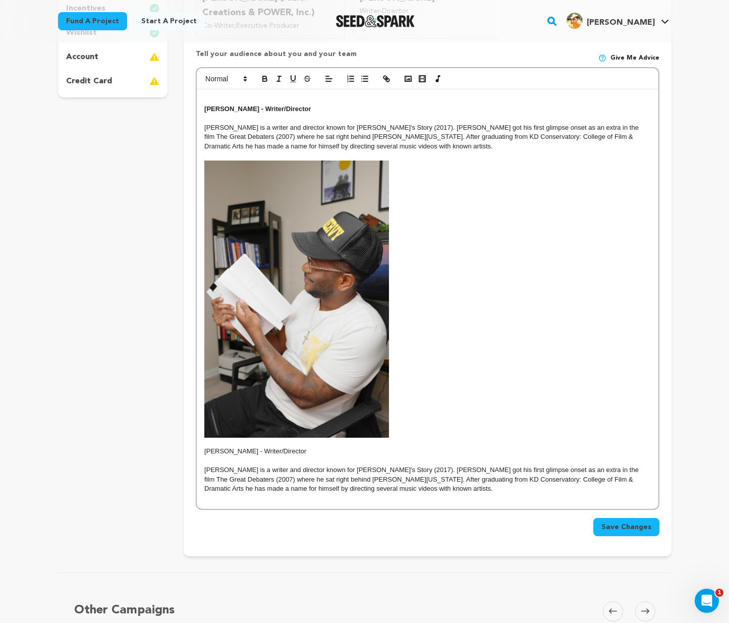
drag, startPoint x: 375, startPoint y: 494, endPoint x: 369, endPoint y: 490, distance: 6.9
click at [371, 493] on p at bounding box center [427, 497] width 446 height 9
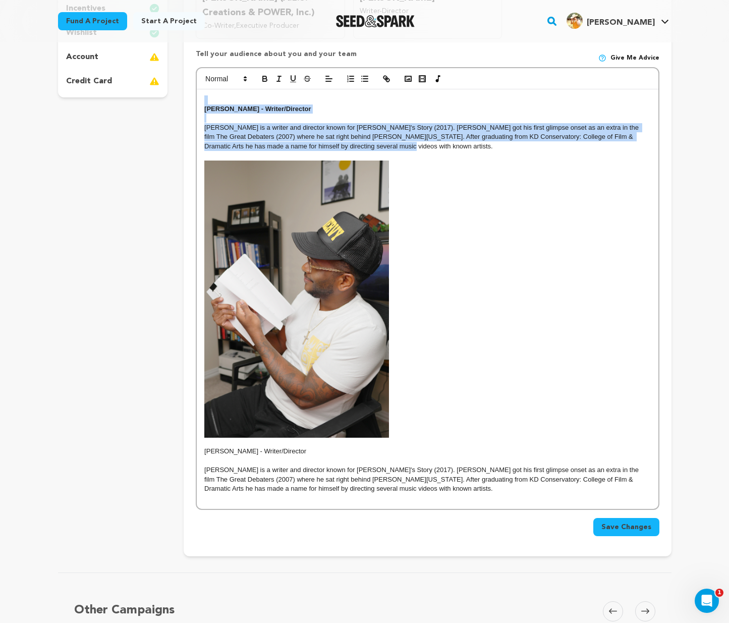
drag, startPoint x: 359, startPoint y: 144, endPoint x: 98, endPoint y: 63, distance: 273.8
click at [98, 63] on div "project story team social media video & images campaign incentives wishlist" at bounding box center [364, 201] width 613 height 709
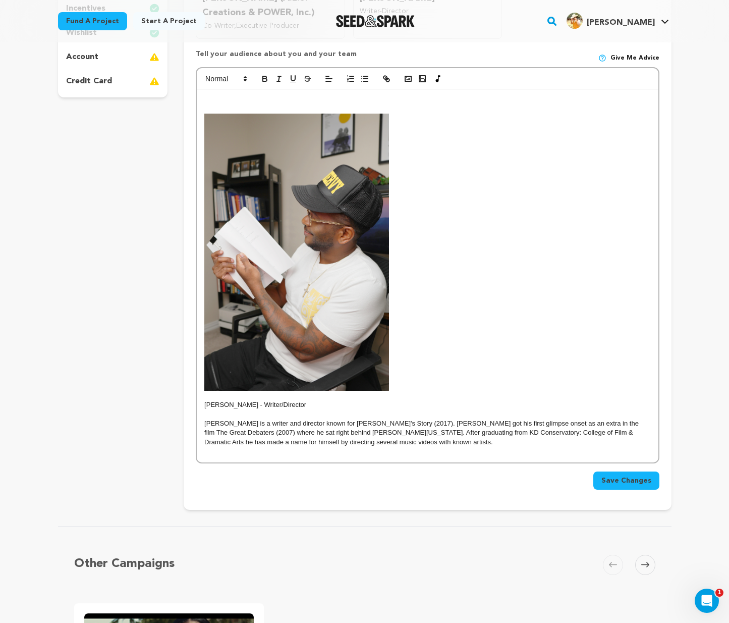
click at [219, 104] on p at bounding box center [427, 108] width 446 height 9
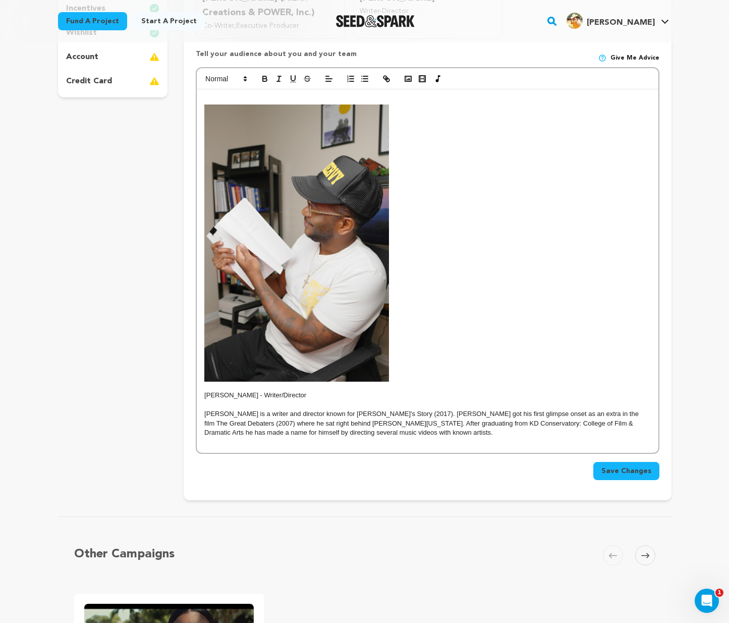
click at [211, 95] on p at bounding box center [427, 99] width 446 height 9
click at [211, 91] on div "Huey Rawls - Writer/Director Huey Rawls is a writer and director known for Dana…" at bounding box center [427, 271] width 461 height 364
click at [380, 437] on p at bounding box center [427, 441] width 446 height 9
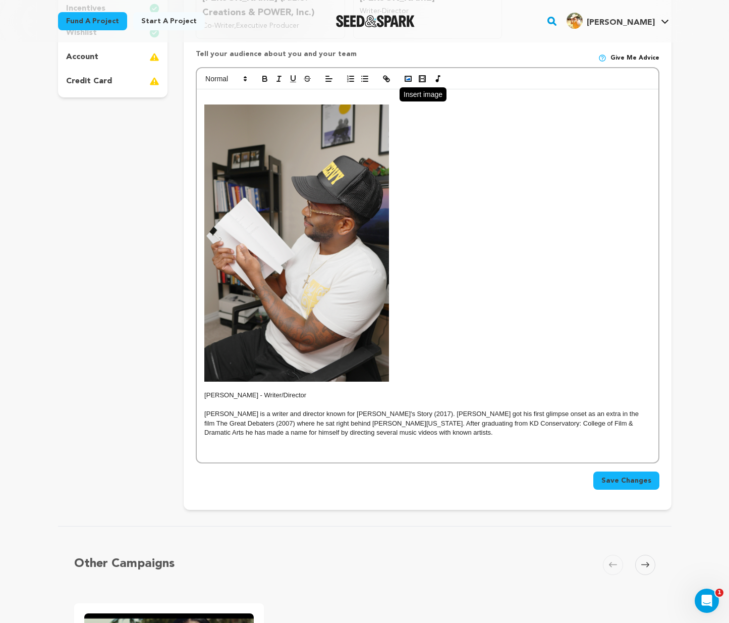
click at [407, 78] on polyline "button" at bounding box center [408, 79] width 4 height 3
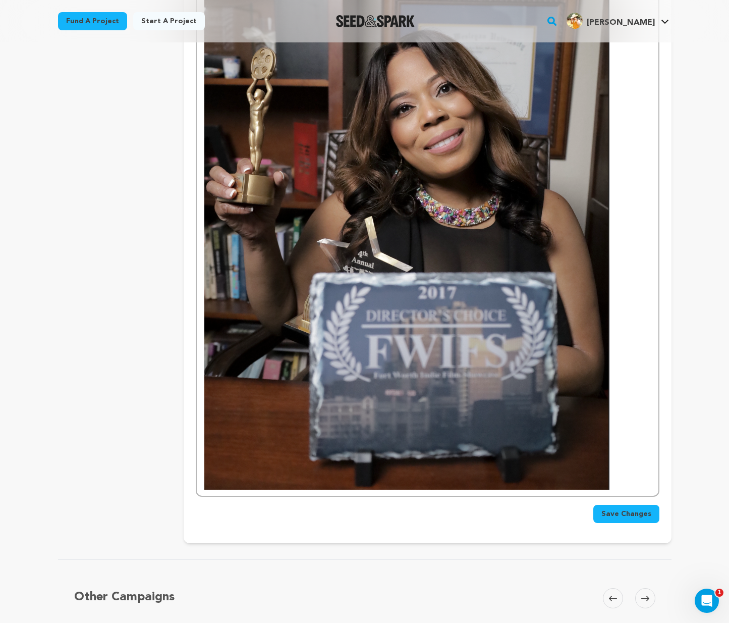
click at [364, 330] on img at bounding box center [406, 194] width 405 height 592
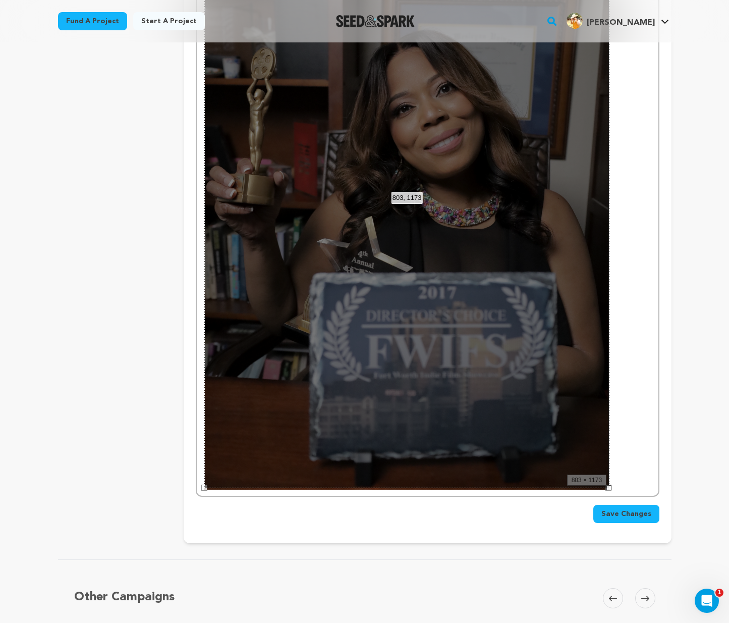
scroll to position [368, 0]
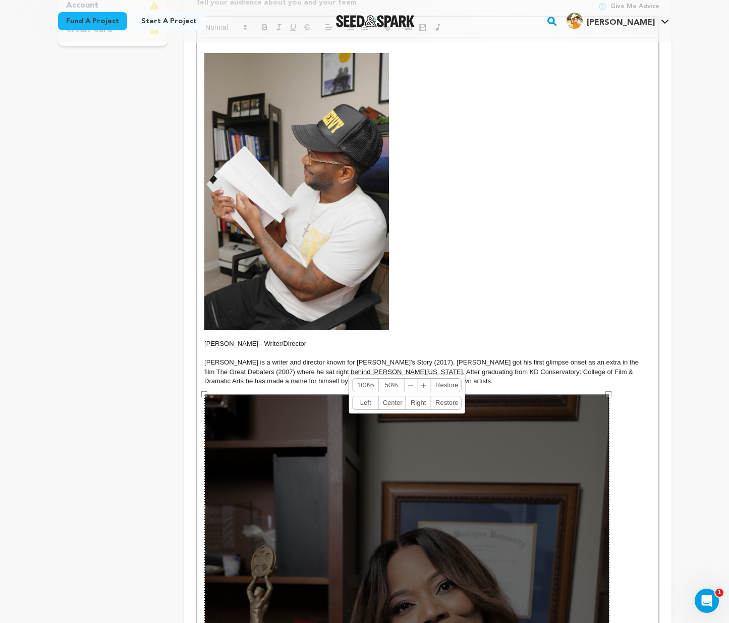
click at [410, 383] on span "﹣" at bounding box center [411, 384] width 13 height 13
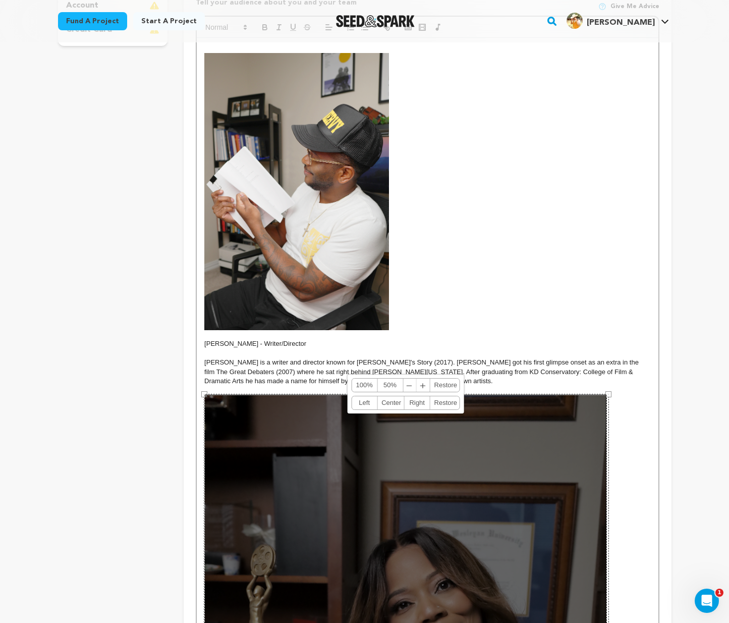
click at [410, 383] on span "﹣" at bounding box center [409, 384] width 13 height 13
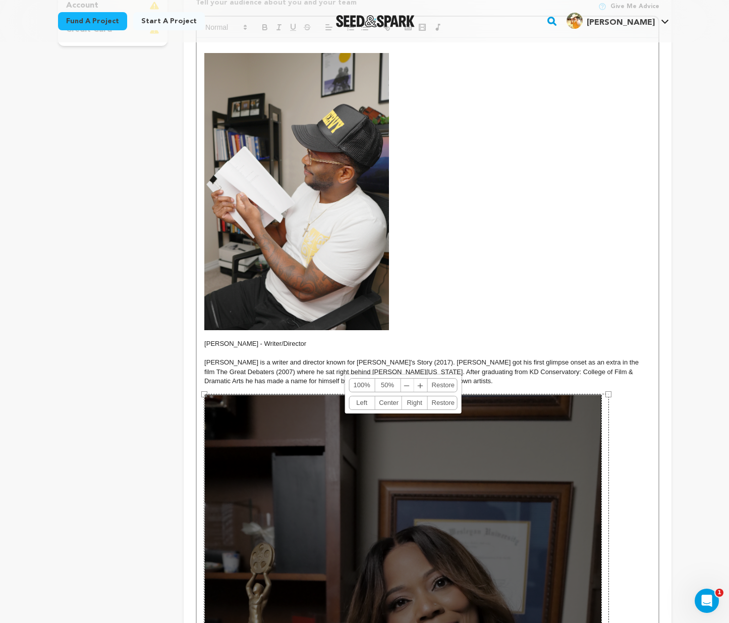
click at [410, 383] on span "﹣" at bounding box center [407, 384] width 13 height 13
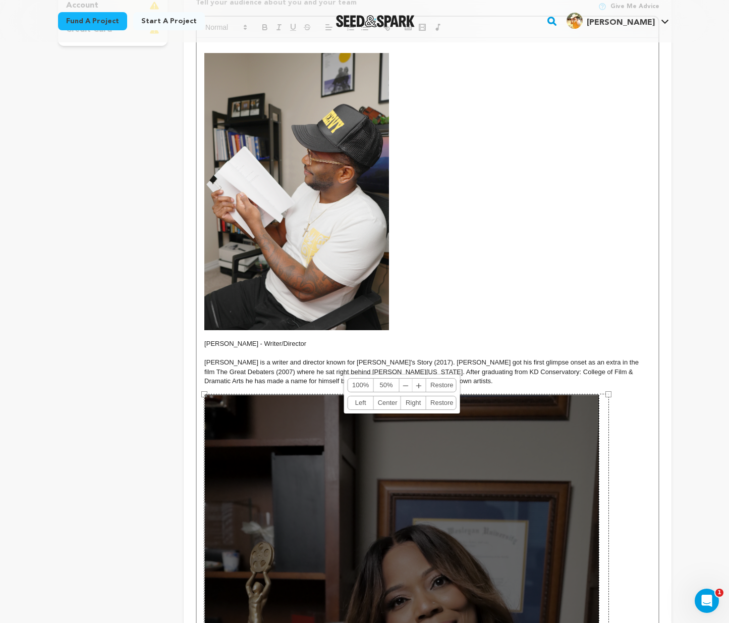
click at [409, 383] on span "﹣" at bounding box center [406, 384] width 13 height 13
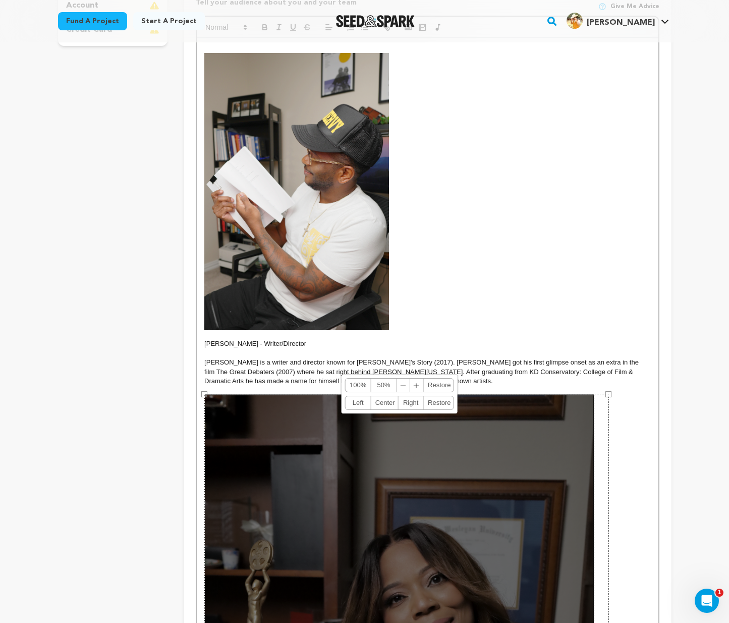
click at [407, 382] on span "﹣" at bounding box center [403, 384] width 13 height 13
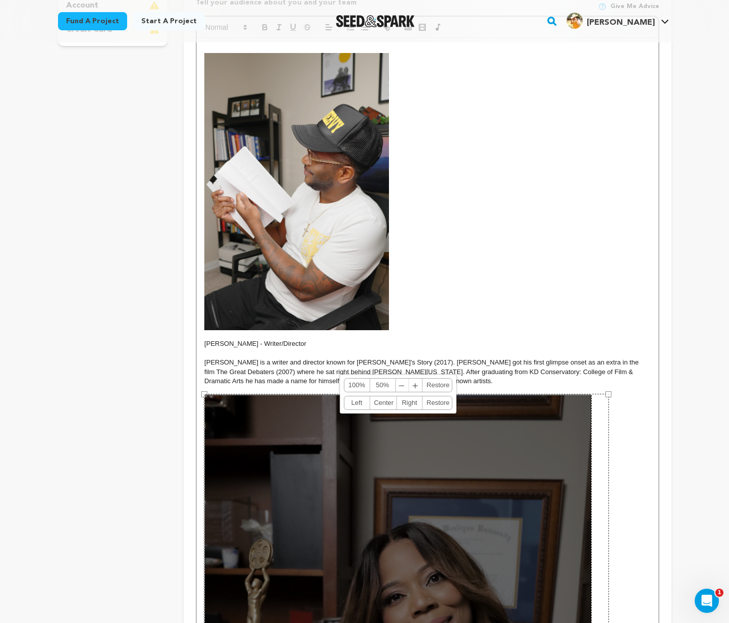
click at [392, 380] on link "50%" at bounding box center [383, 384] width 26 height 13
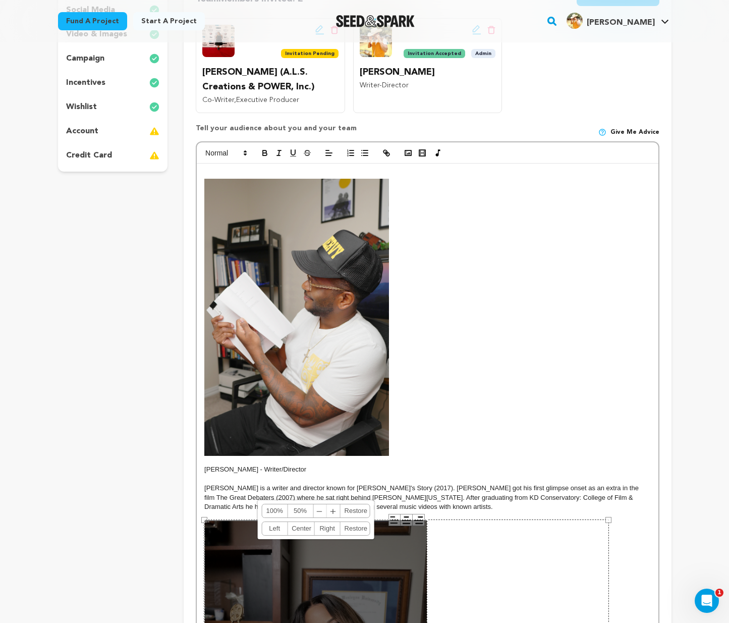
scroll to position [437, 0]
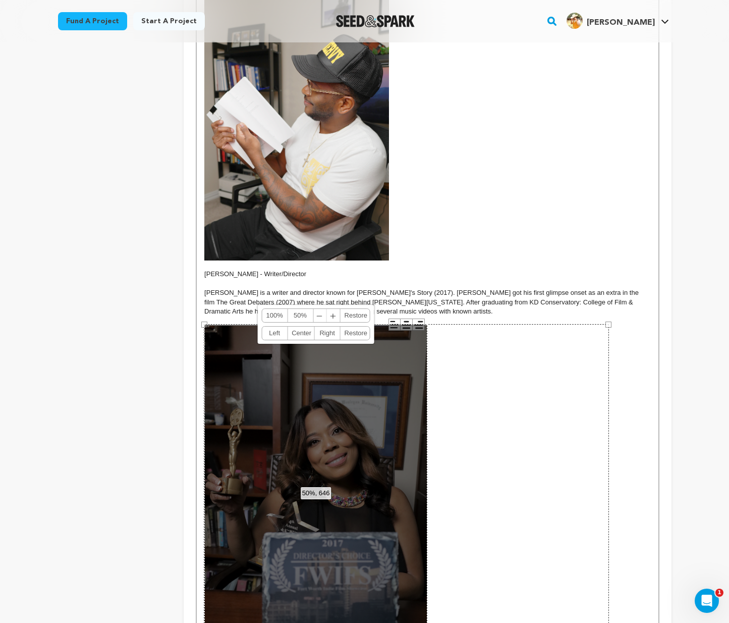
click at [321, 312] on span "﹣" at bounding box center [319, 315] width 13 height 13
click at [327, 312] on span "﹢" at bounding box center [333, 315] width 13 height 13
click at [321, 311] on span "﹣" at bounding box center [319, 315] width 13 height 13
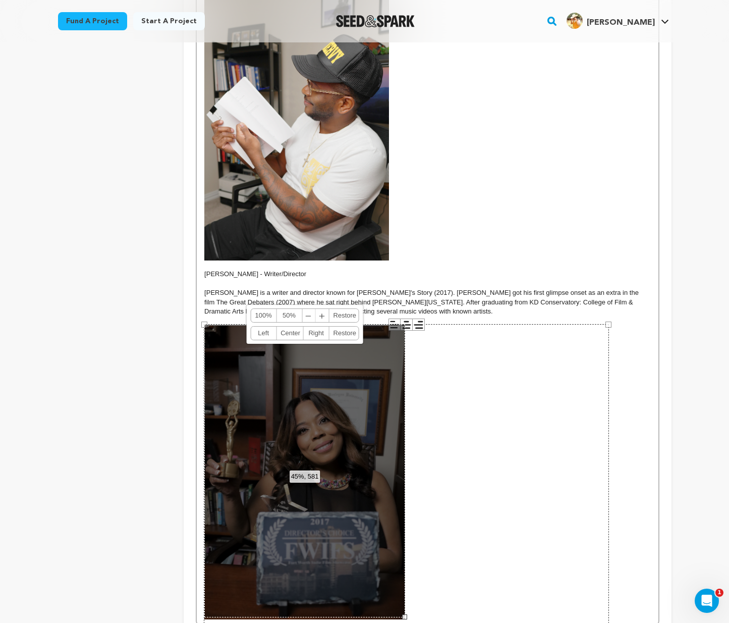
click at [462, 320] on p at bounding box center [427, 320] width 446 height 9
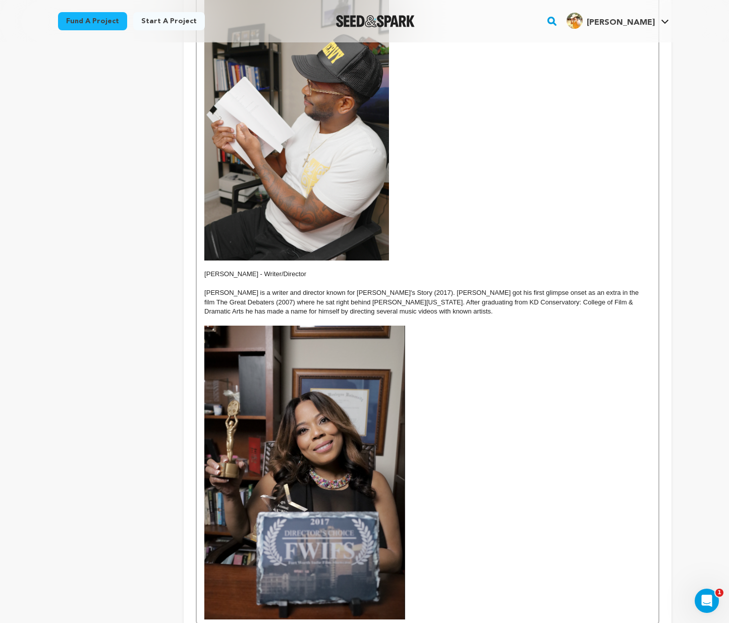
click at [304, 364] on img at bounding box center [304, 471] width 201 height 293
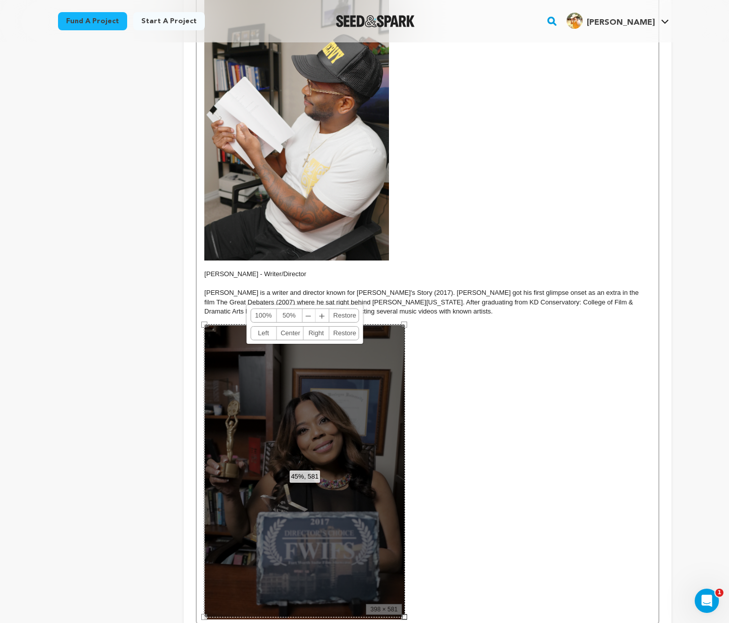
click at [307, 315] on span "﹣" at bounding box center [308, 315] width 13 height 13
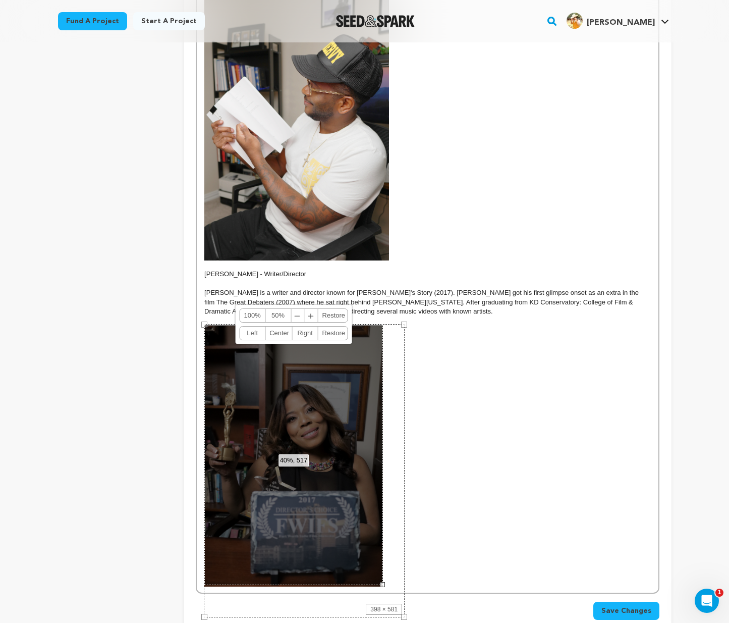
click at [432, 385] on p at bounding box center [427, 455] width 446 height 261
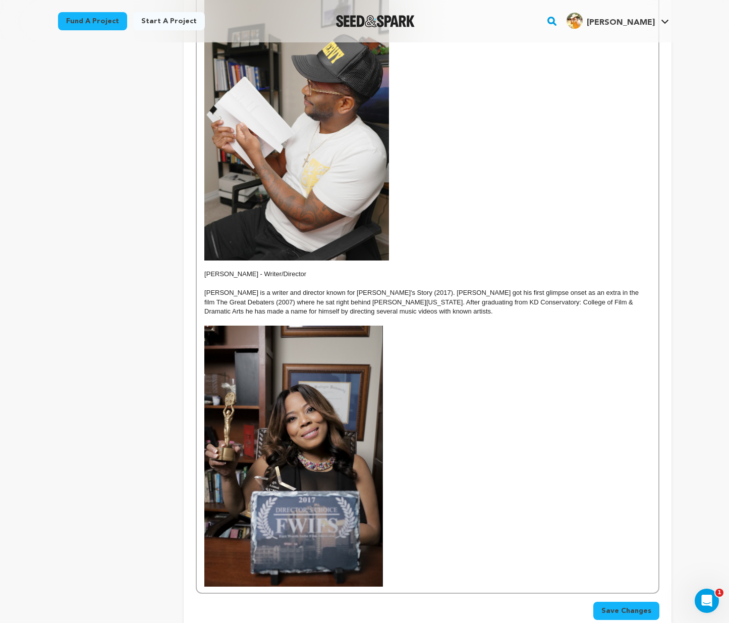
click at [311, 413] on img at bounding box center [293, 455] width 179 height 261
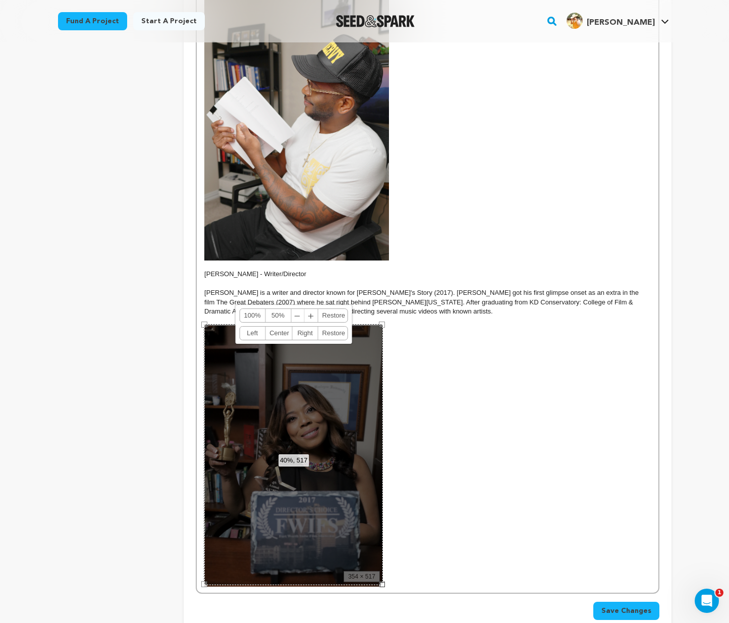
click at [311, 312] on span "﹢" at bounding box center [311, 315] width 13 height 13
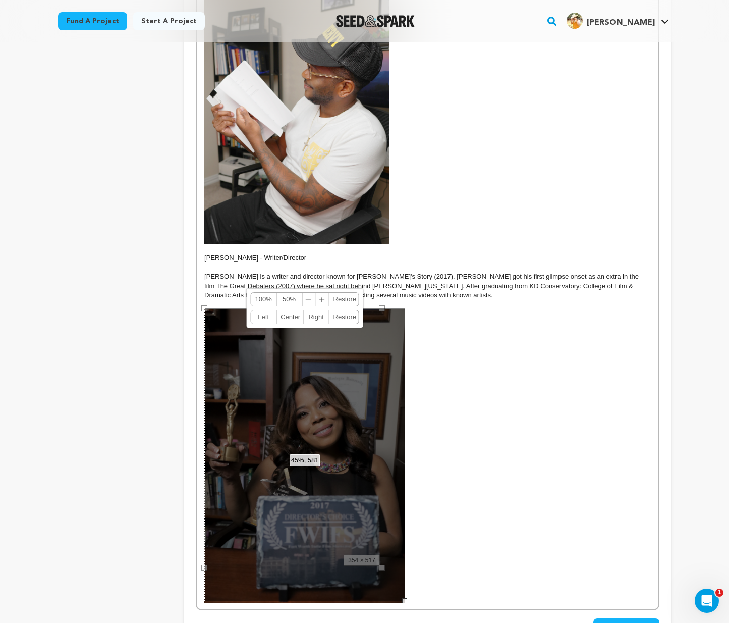
scroll to position [667, 0]
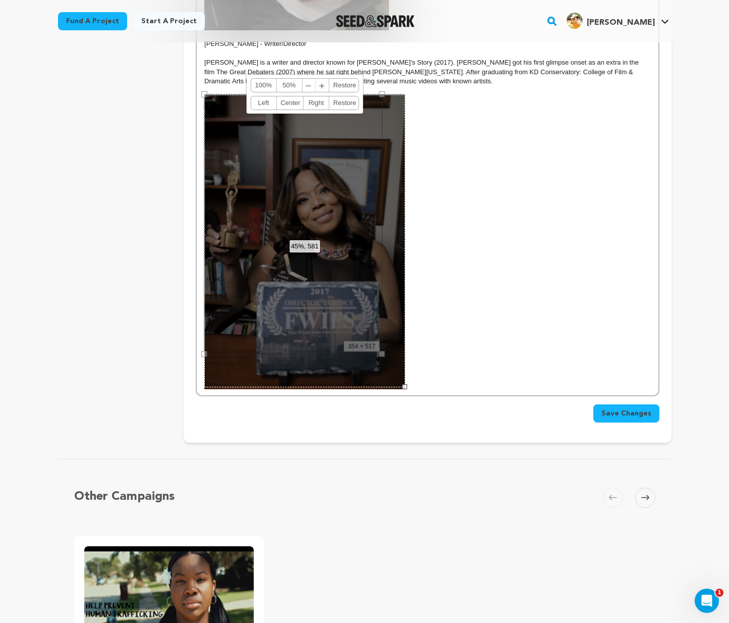
click at [455, 369] on p at bounding box center [427, 241] width 446 height 293
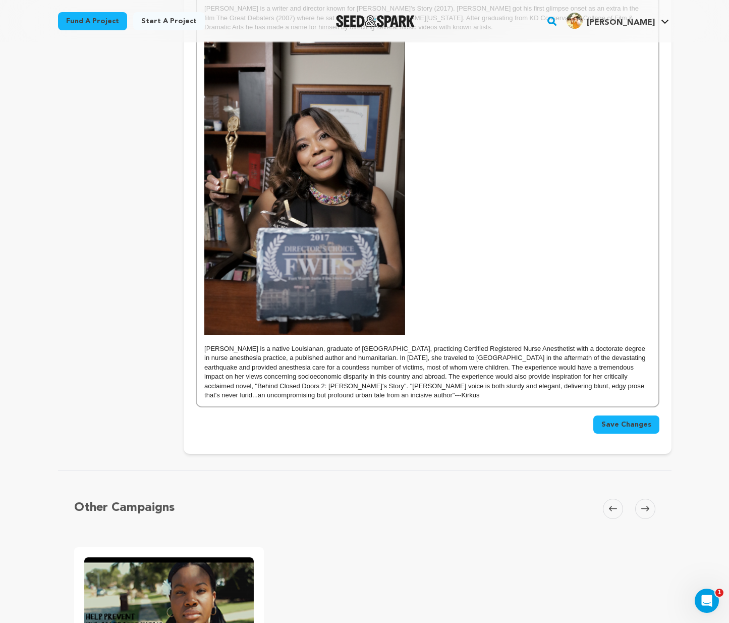
scroll to position [847, 0]
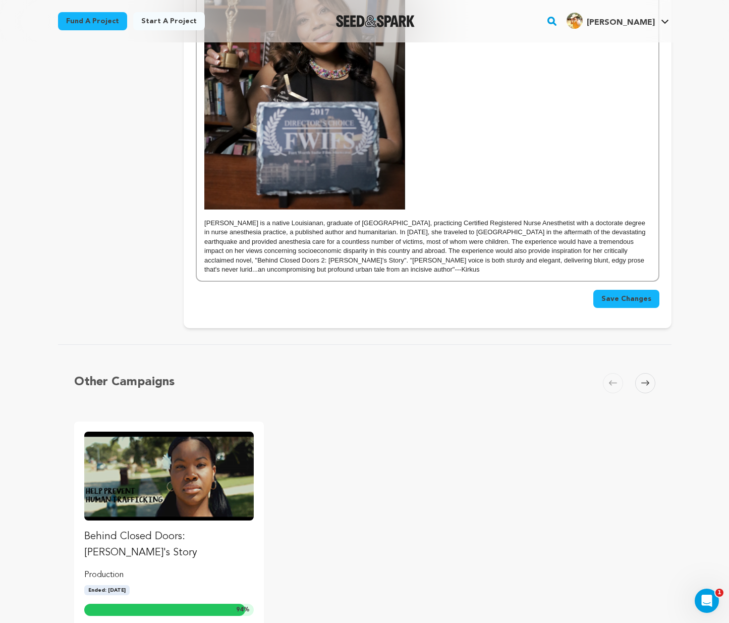
click at [420, 209] on p at bounding box center [427, 213] width 446 height 9
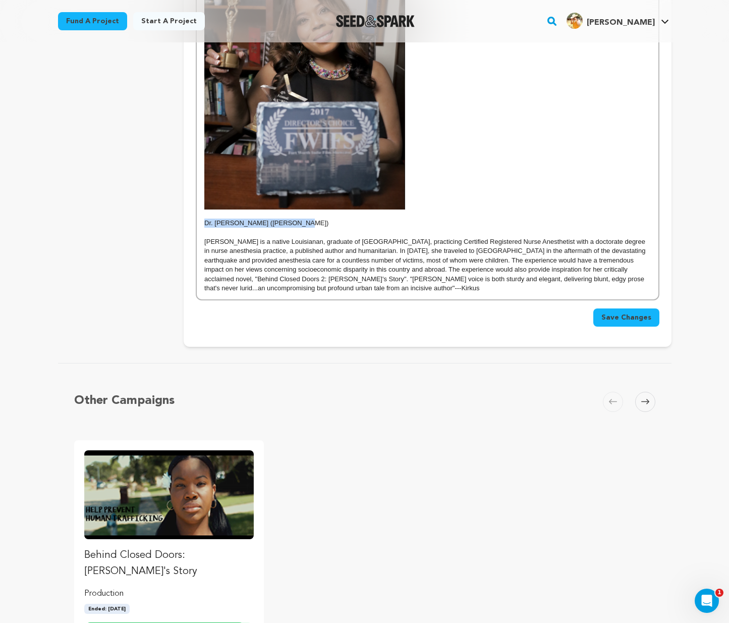
drag, startPoint x: 307, startPoint y: 219, endPoint x: 170, endPoint y: 219, distance: 137.2
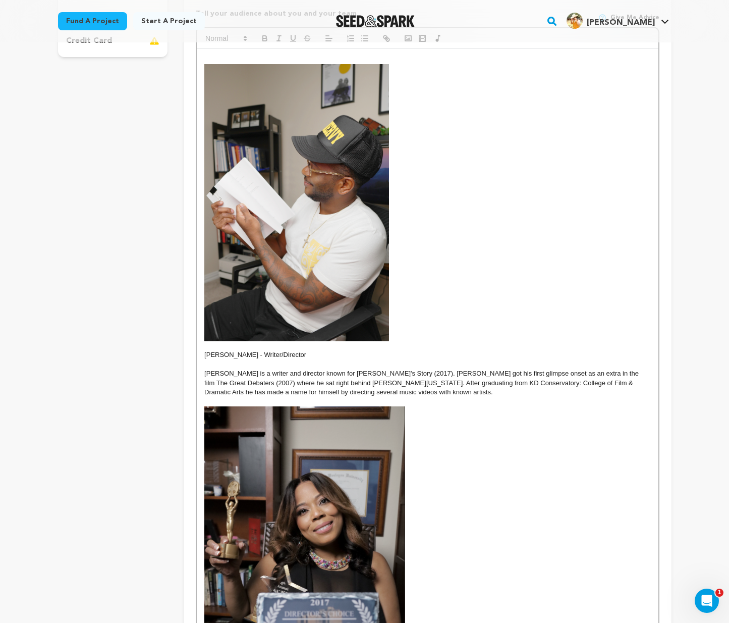
scroll to position [0, 0]
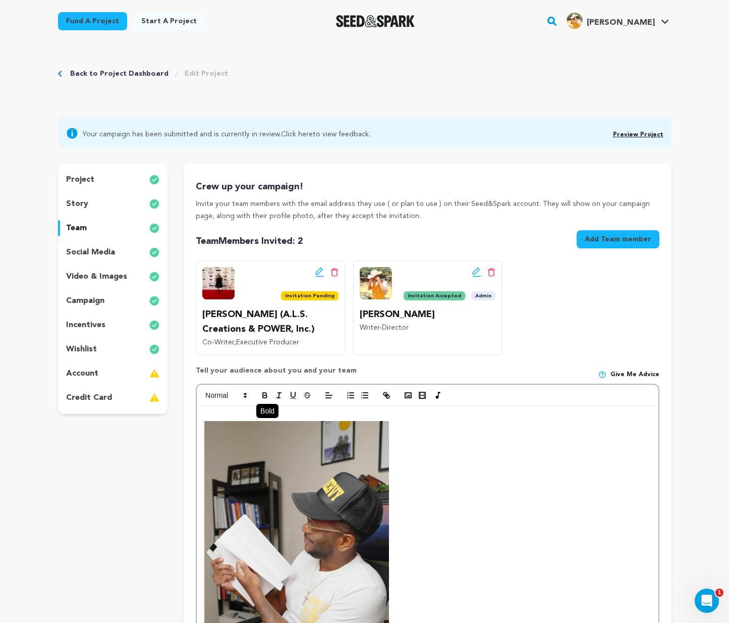
click at [265, 396] on icon "button" at bounding box center [265, 396] width 4 height 3
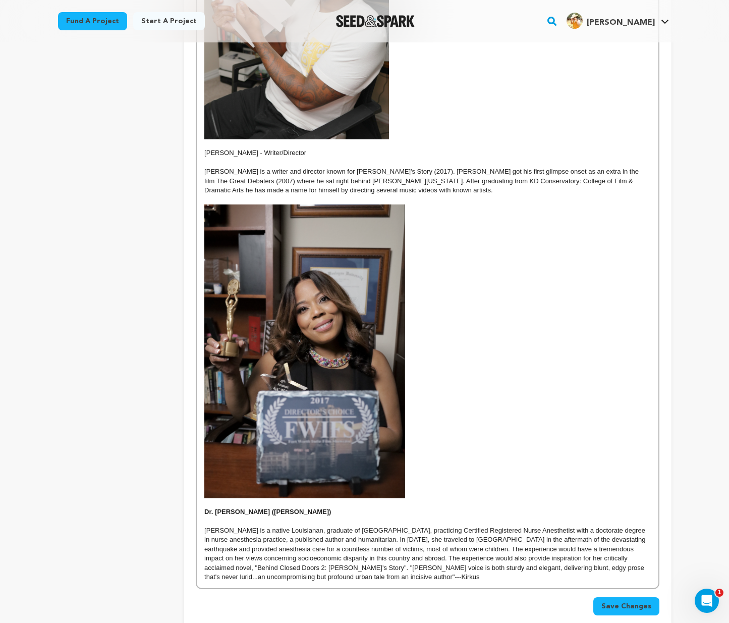
scroll to position [343, 0]
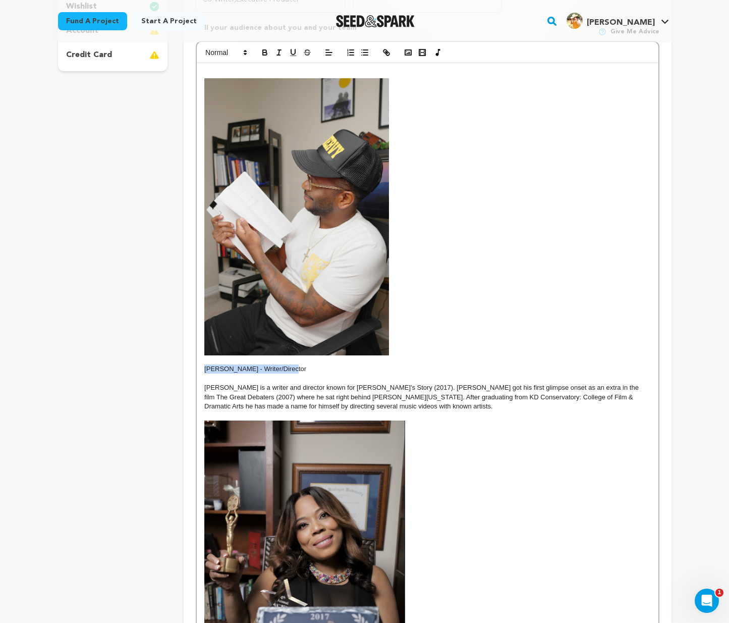
drag, startPoint x: 291, startPoint y: 365, endPoint x: 200, endPoint y: 366, distance: 90.8
click at [200, 366] on div "Huey Rawls - Writer/Director Huey Rawls is a writer and director known for Dana…" at bounding box center [427, 433] width 461 height 741
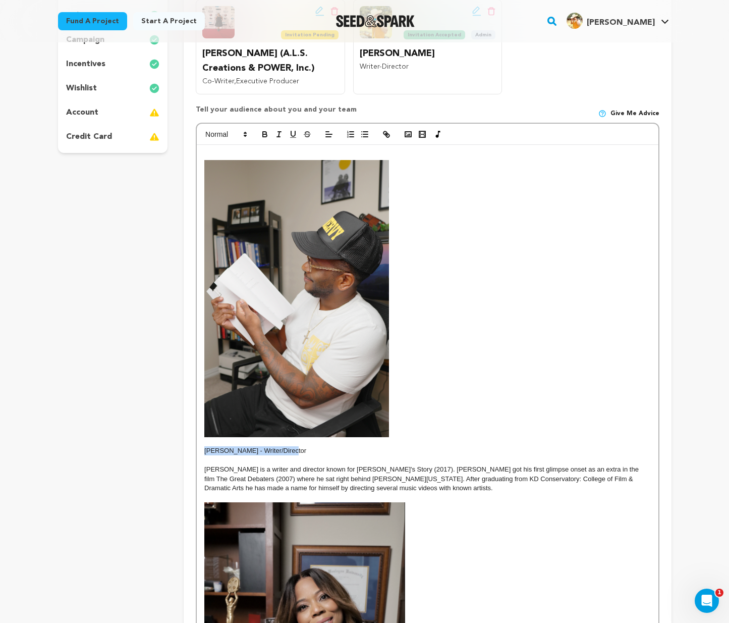
scroll to position [162, 0]
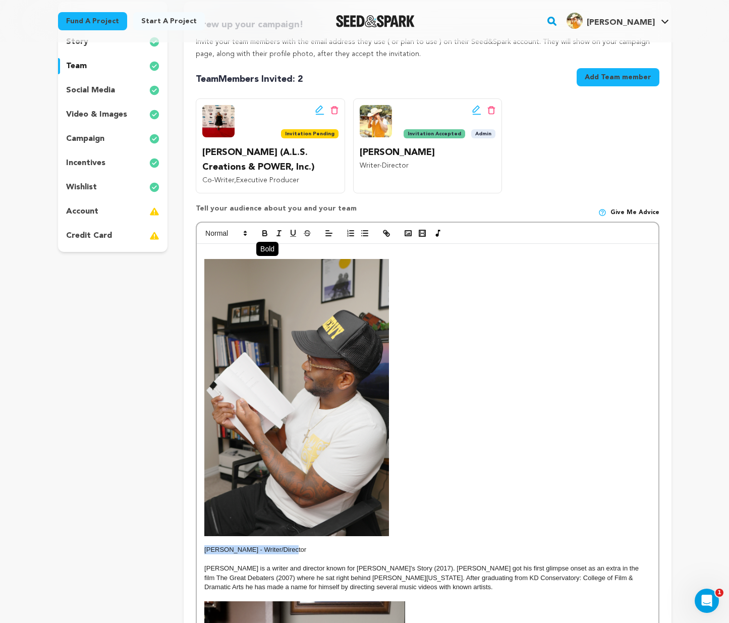
click at [265, 229] on icon "button" at bounding box center [264, 233] width 9 height 9
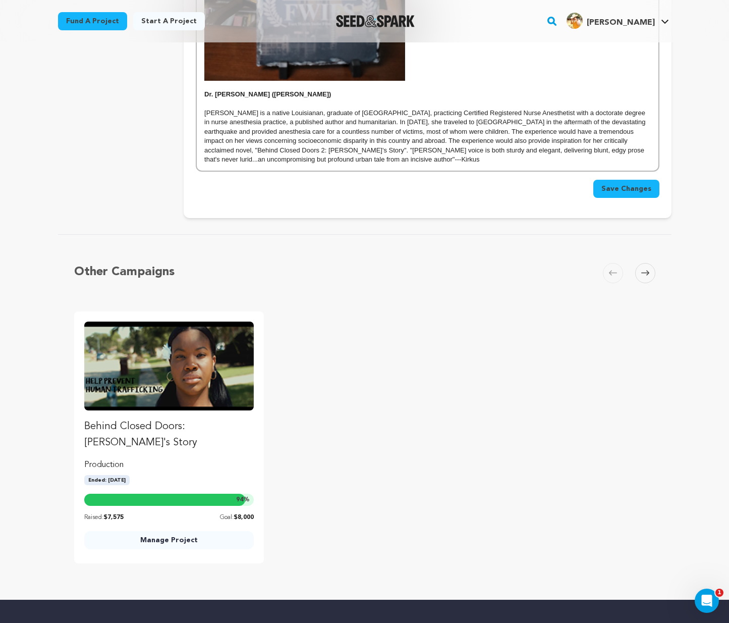
scroll to position [955, 0]
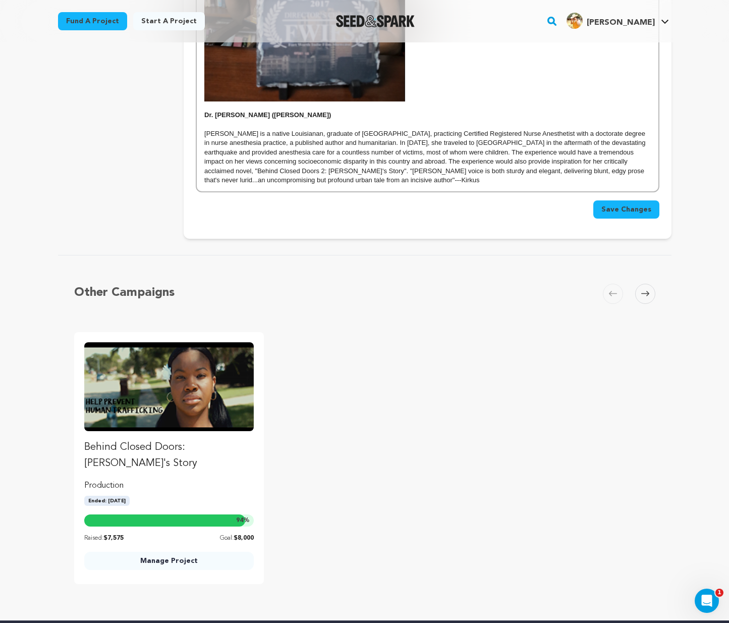
click at [631, 204] on span "Save Changes" at bounding box center [626, 209] width 50 height 10
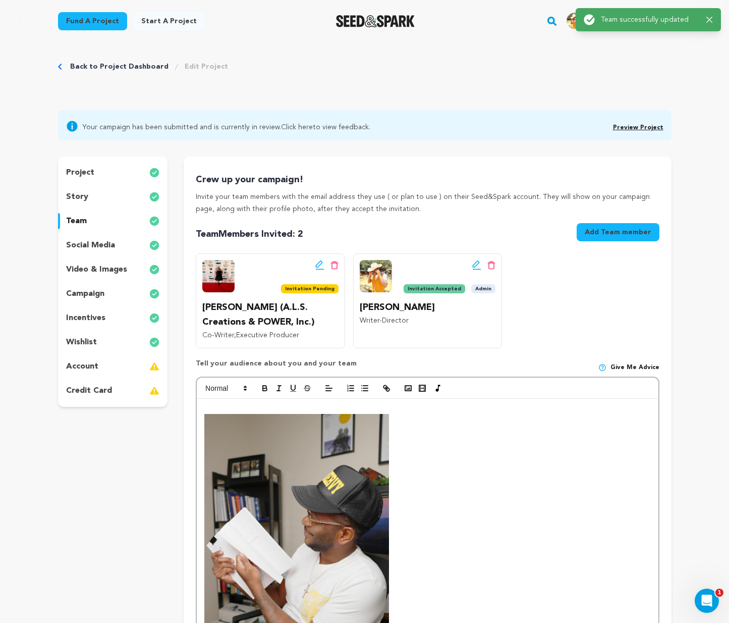
scroll to position [0, 0]
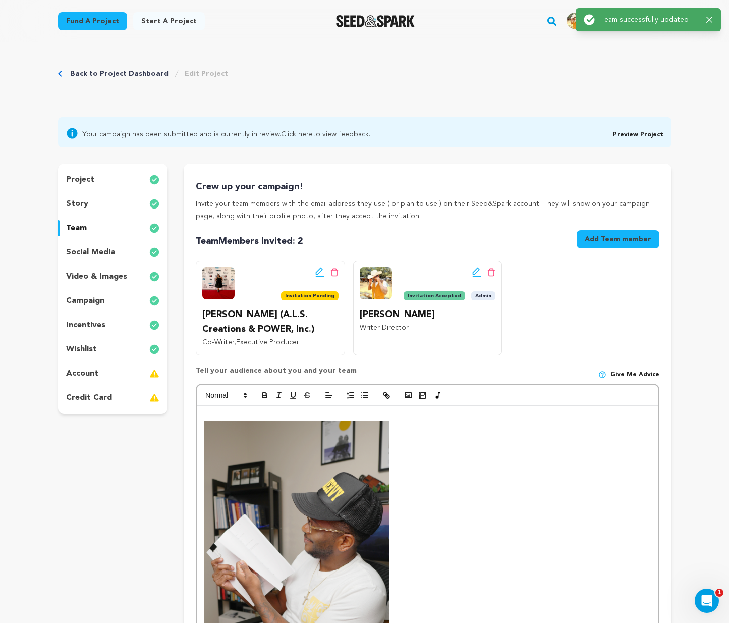
click at [111, 230] on div "team" at bounding box center [113, 228] width 110 height 16
click at [631, 132] on link "Preview Project" at bounding box center [638, 135] width 50 height 6
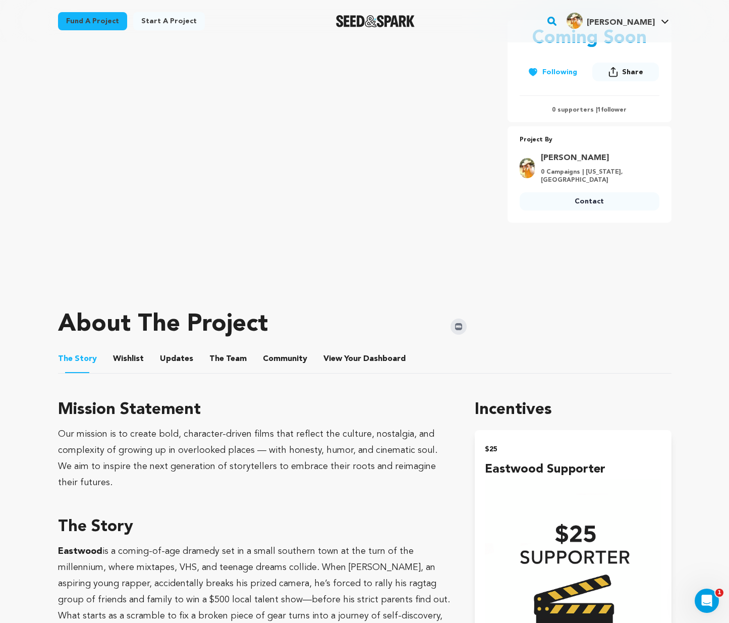
click at [216, 355] on button "The Team" at bounding box center [228, 361] width 24 height 24
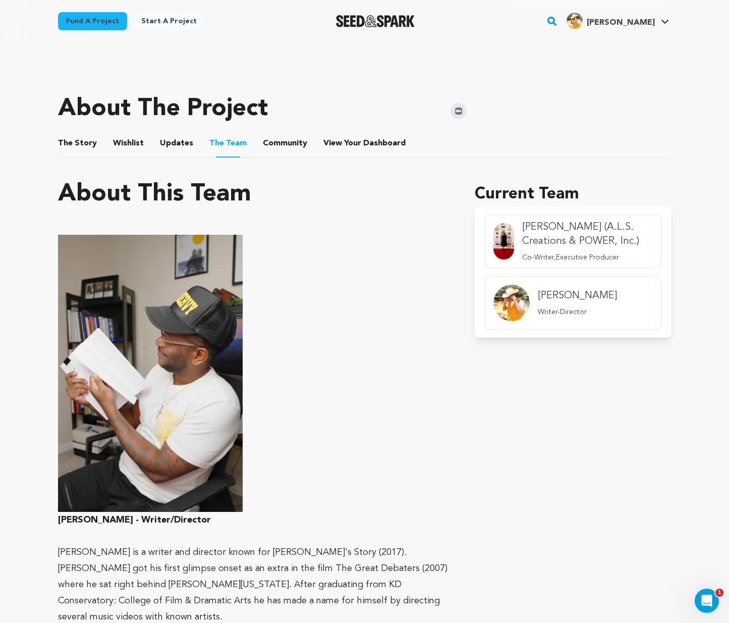
scroll to position [207, 0]
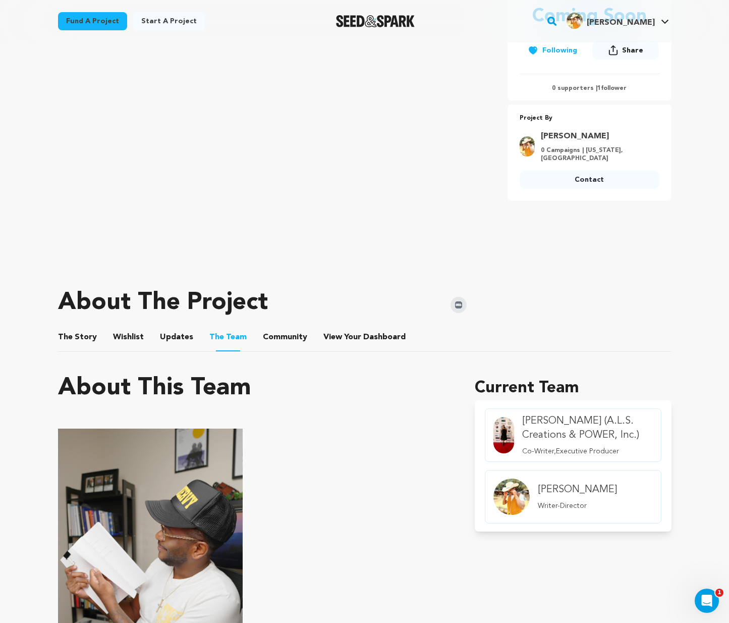
click at [352, 327] on li "View Your Dashboard View Your Dashboard" at bounding box center [365, 337] width 84 height 28
click at [353, 333] on span "View Your Dashboard" at bounding box center [365, 337] width 84 height 12
click at [351, 338] on span "View Your Dashboard" at bounding box center [365, 337] width 84 height 12
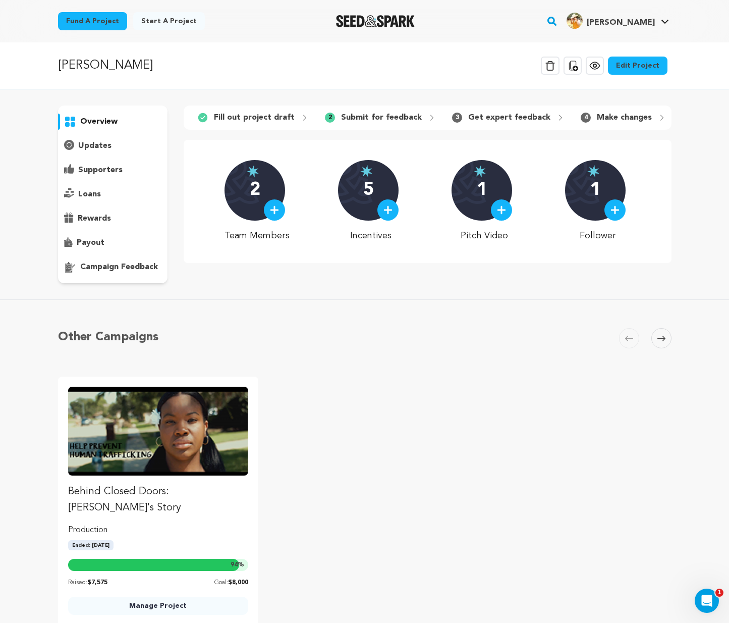
click at [638, 58] on link "Edit Project" at bounding box center [638, 66] width 60 height 18
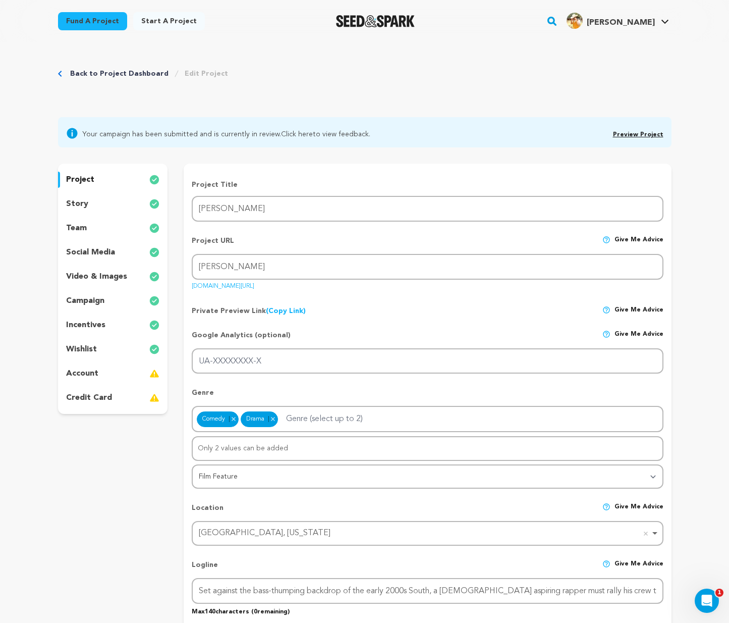
click at [99, 234] on div "team" at bounding box center [113, 228] width 110 height 16
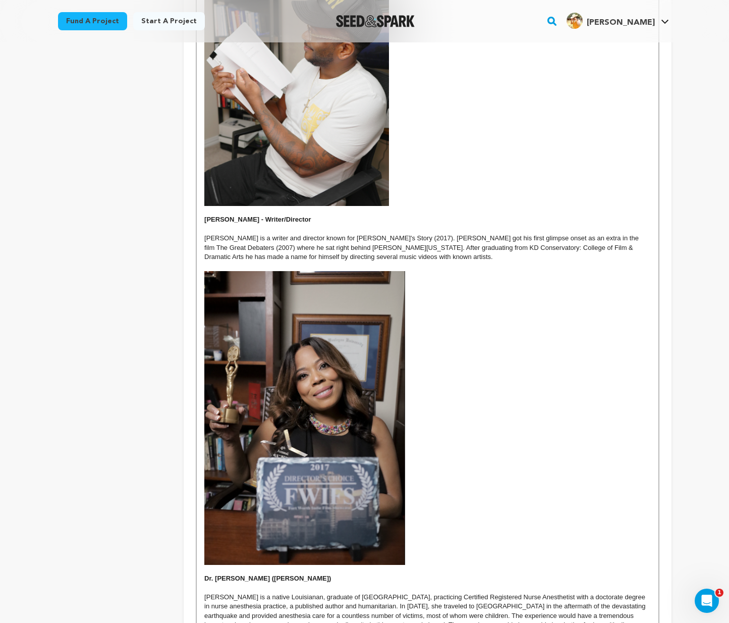
scroll to position [411, 0]
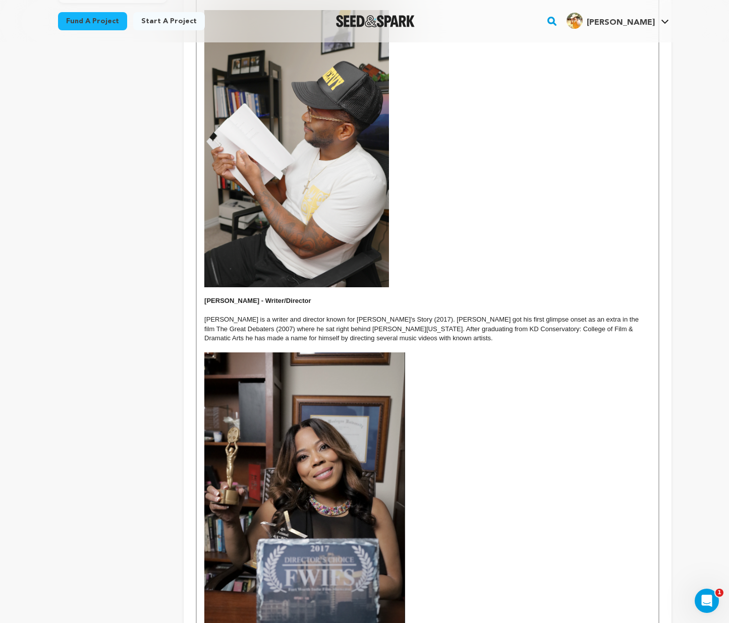
click at [221, 292] on p at bounding box center [427, 291] width 446 height 9
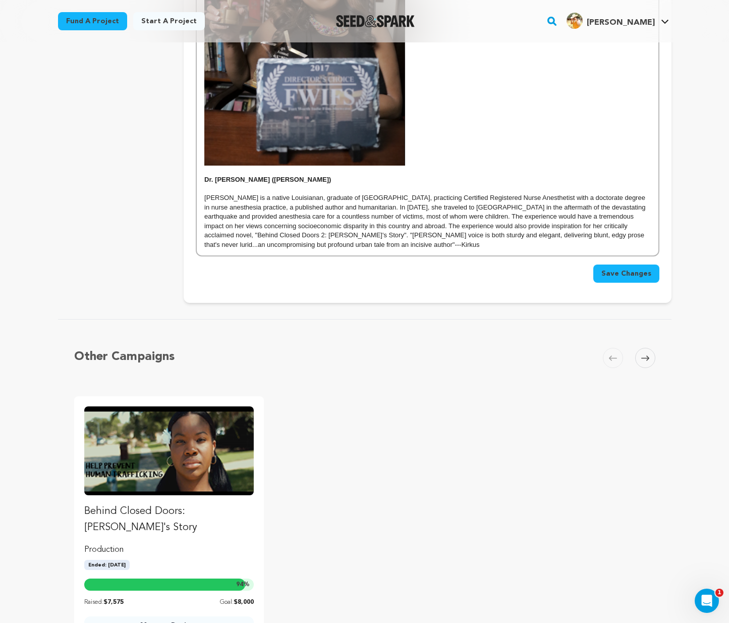
scroll to position [674, 0]
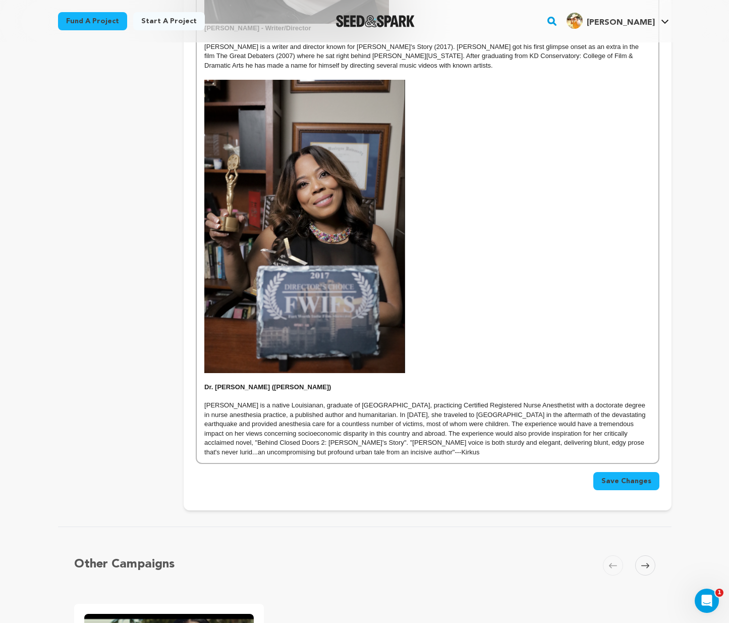
click at [211, 373] on p at bounding box center [427, 377] width 446 height 9
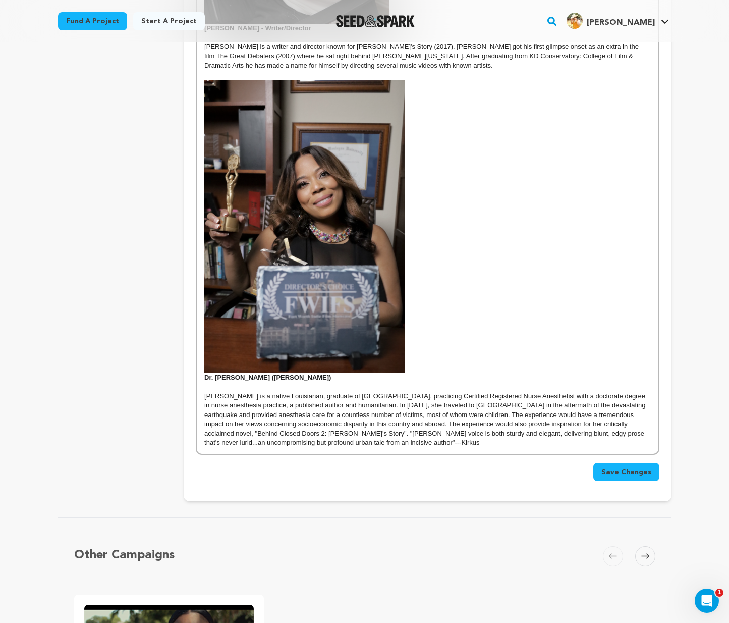
click at [646, 467] on span "Save Changes" at bounding box center [626, 472] width 50 height 10
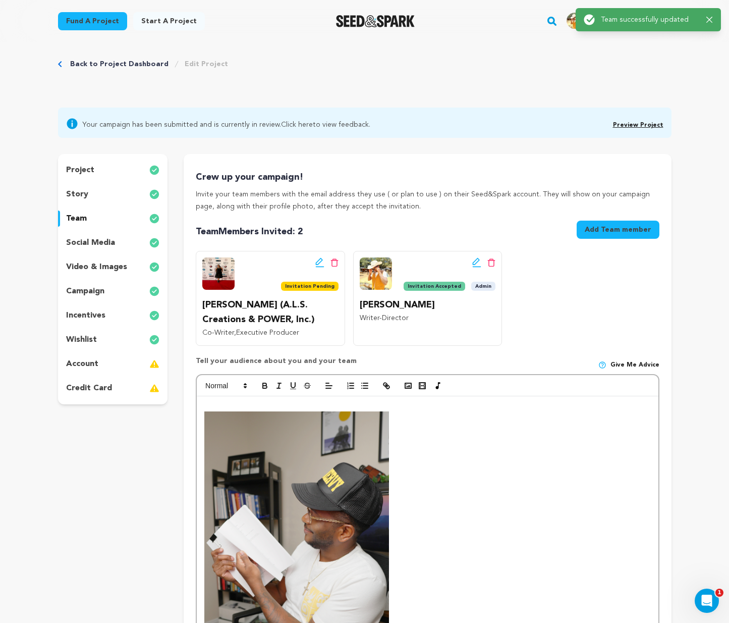
scroll to position [0, 0]
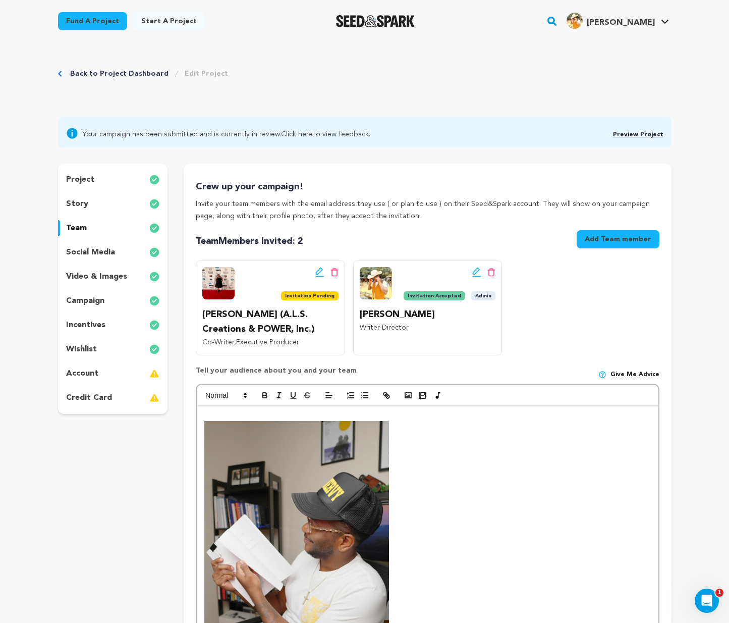
click at [638, 134] on link "Preview Project" at bounding box center [638, 135] width 50 height 6
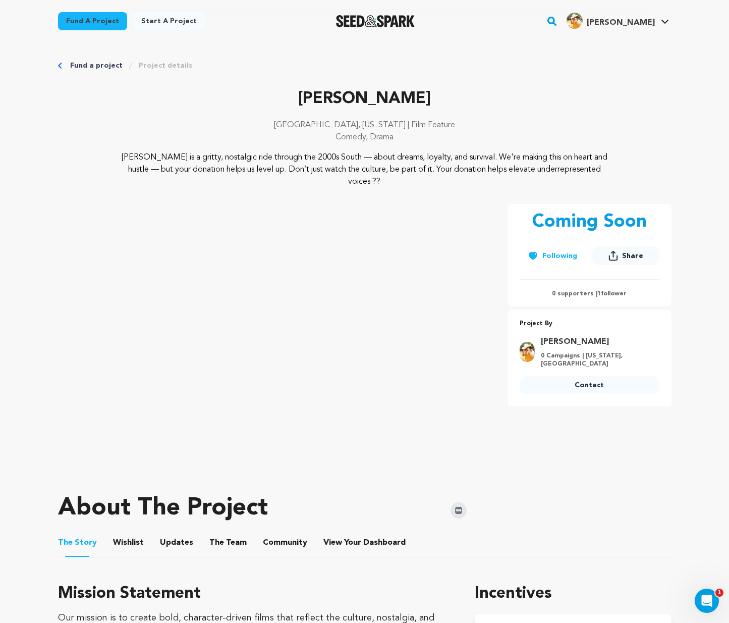
scroll to position [203, 0]
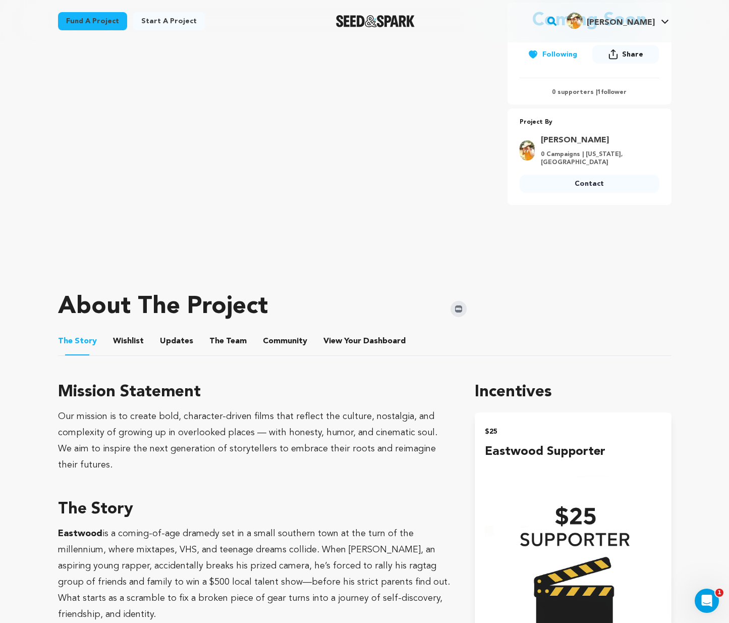
click at [234, 339] on button "The Team" at bounding box center [228, 343] width 24 height 24
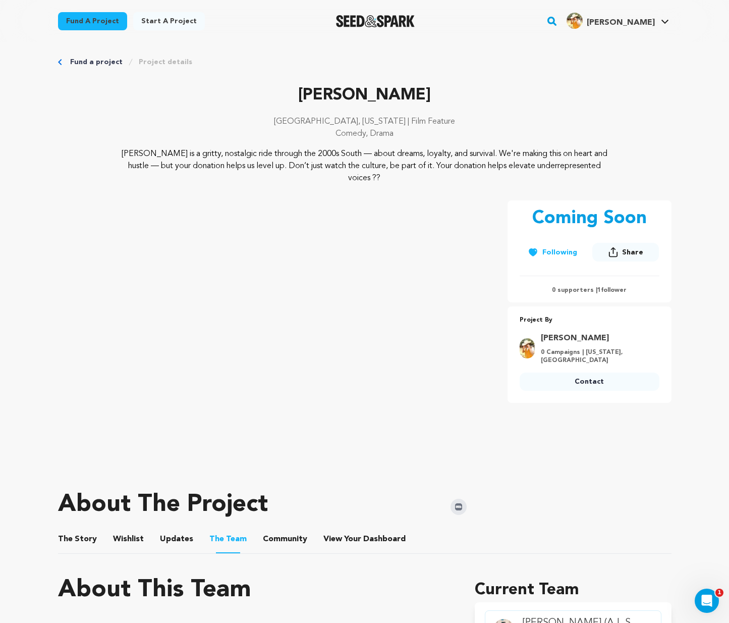
scroll to position [344, 0]
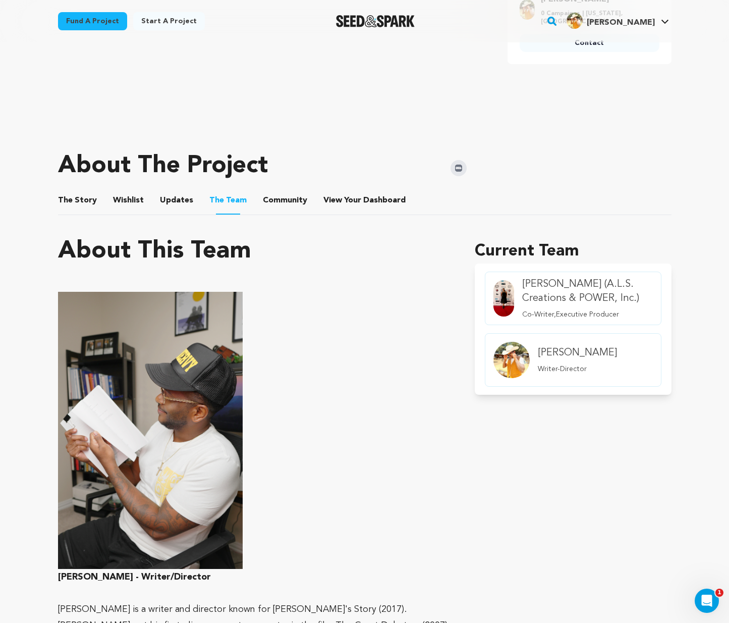
click at [287, 200] on button "Community" at bounding box center [285, 202] width 24 height 24
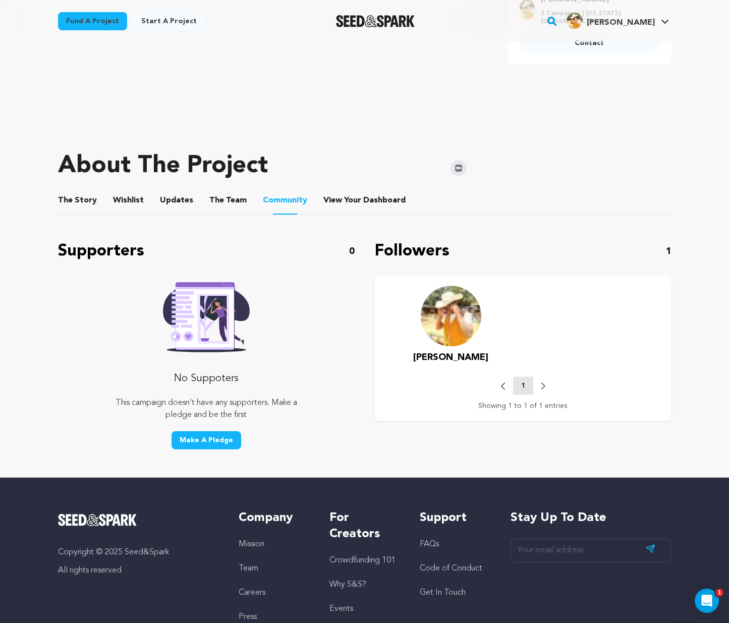
click at [216, 205] on button "The Team" at bounding box center [228, 202] width 24 height 24
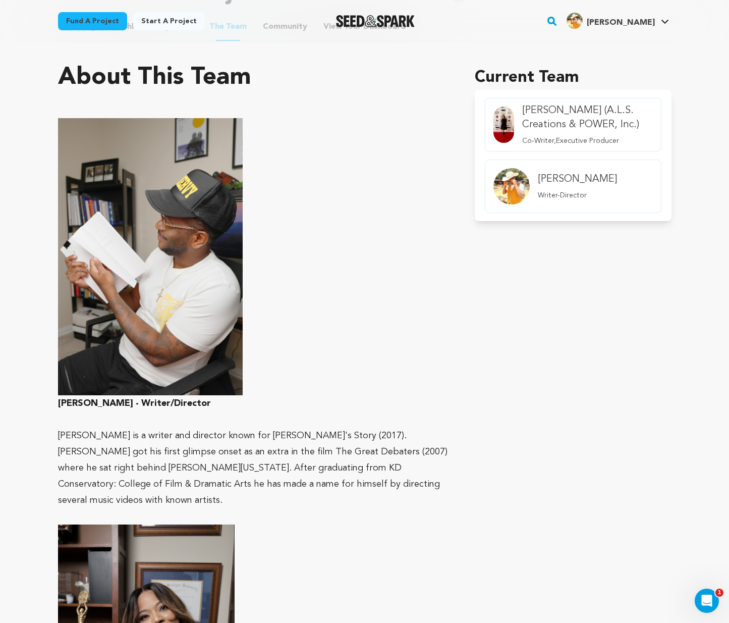
scroll to position [541, 0]
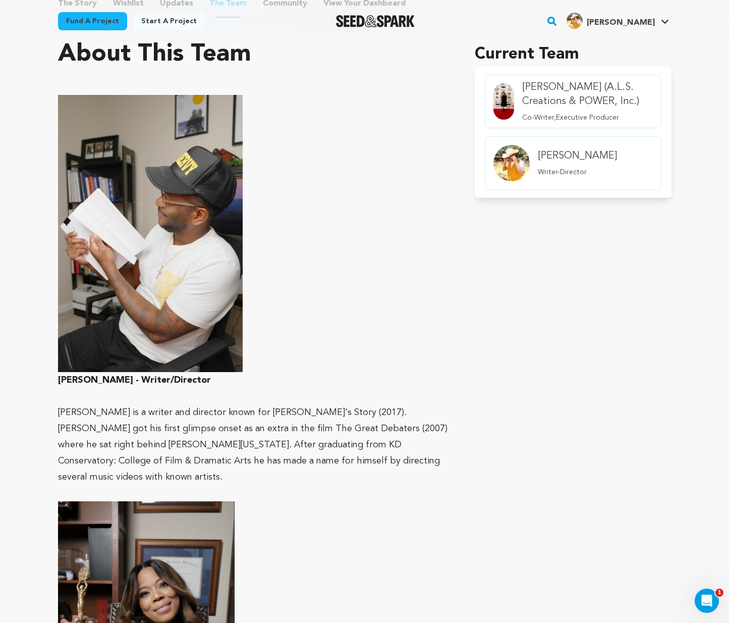
click at [438, 325] on p at bounding box center [254, 233] width 393 height 277
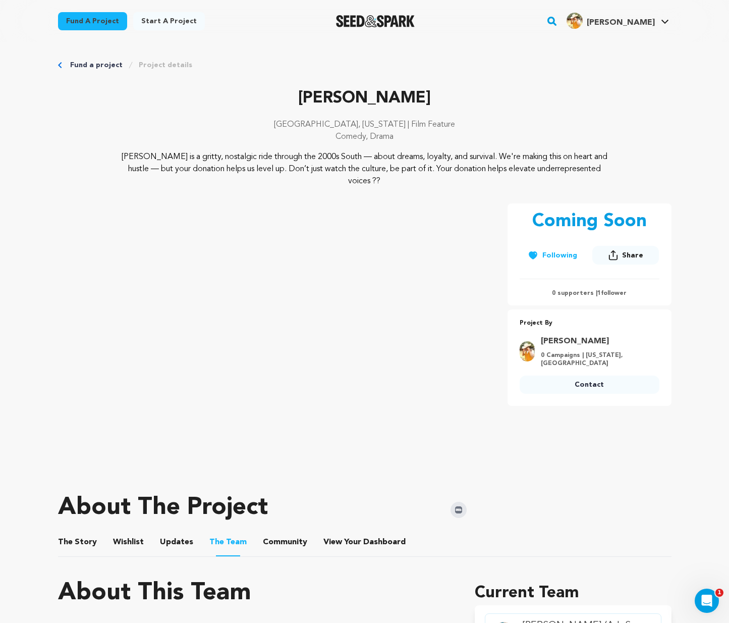
scroll to position [0, 0]
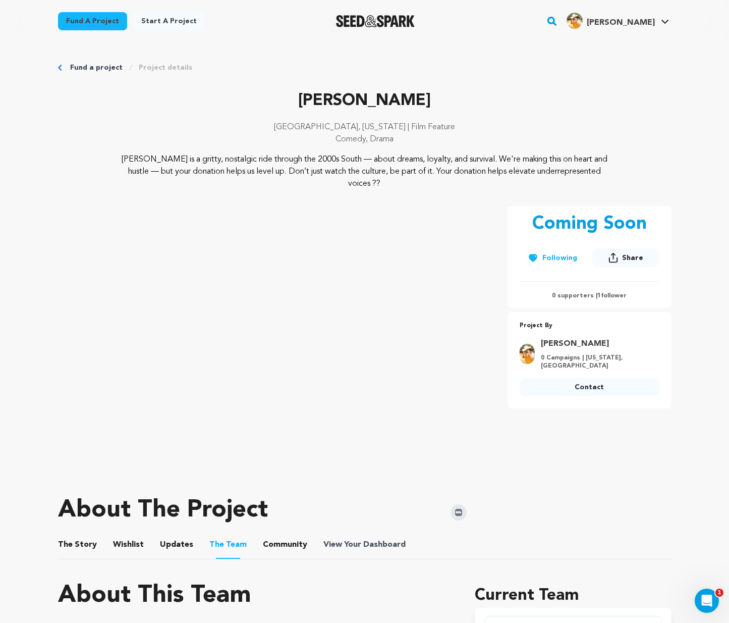
click at [343, 547] on span "View Your Dashboard" at bounding box center [365, 544] width 84 height 12
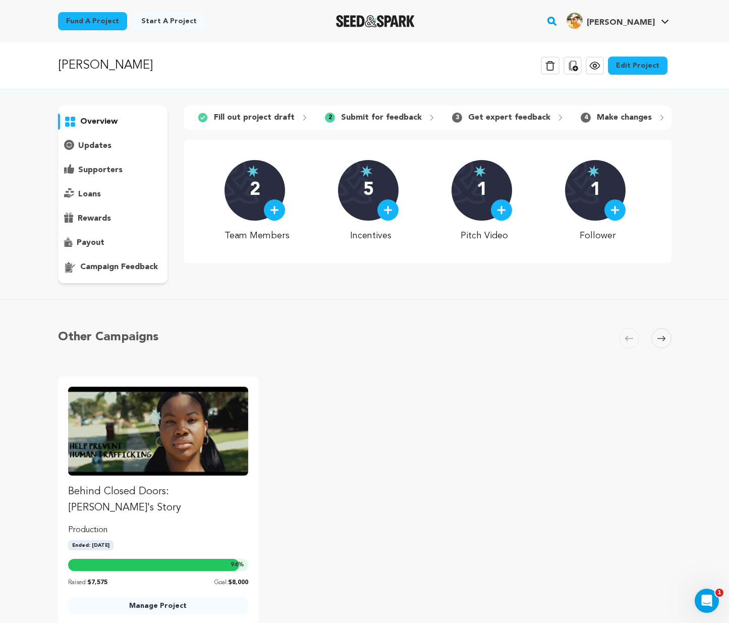
click at [642, 64] on link "Edit Project" at bounding box center [638, 66] width 60 height 18
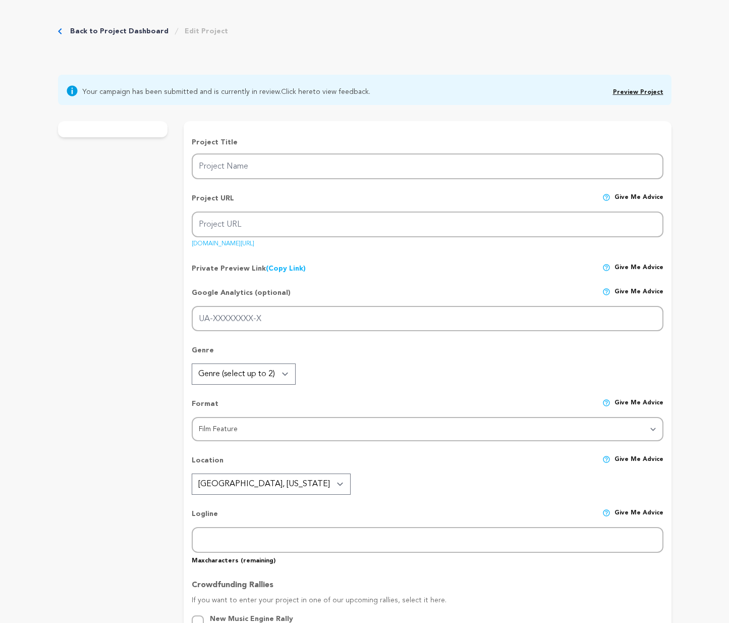
type input "[PERSON_NAME]"
type input "eastwood"
type input "Set against the bass-thumping backdrop of the early 2000s South, a 16-year-old …"
type textarea "Eastwood is a gritty, nostalgic ride through the 2000s South — about dreams, lo…"
type textarea "Our mission is to create bold, character-driven films that reflect the culture,…"
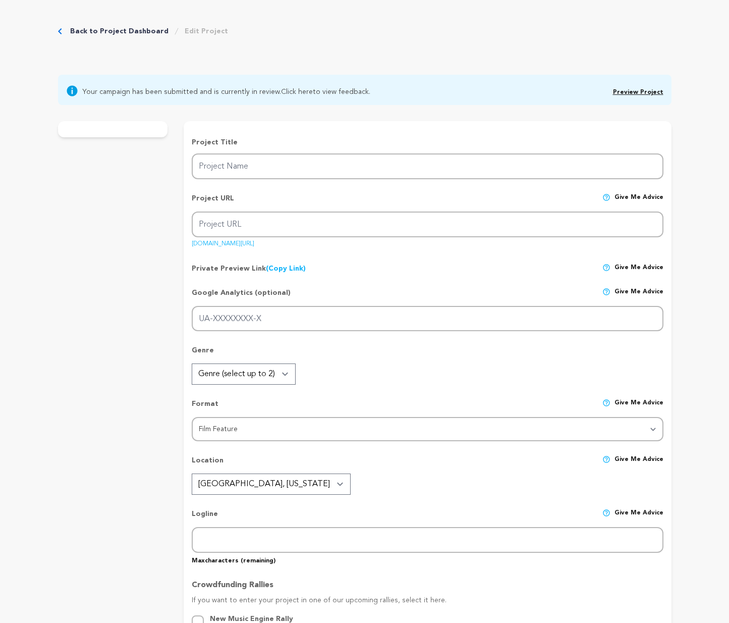
radio input "true"
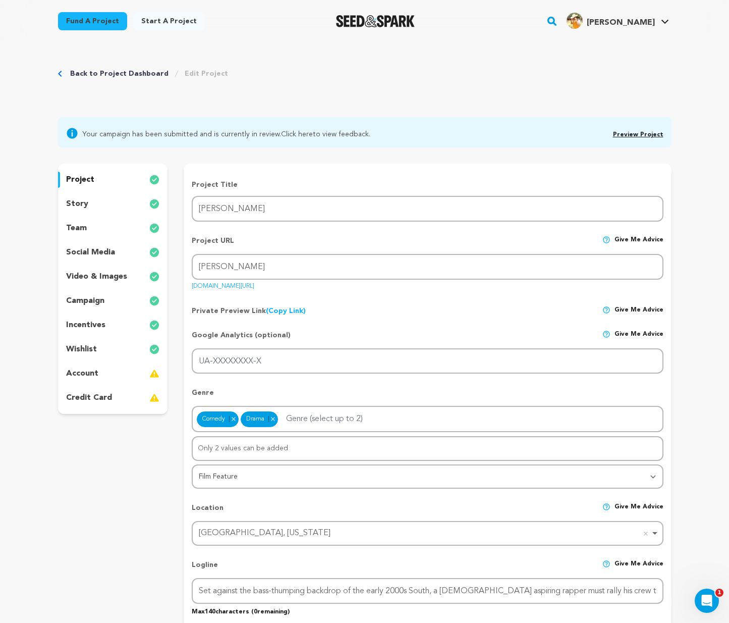
click at [108, 231] on div "team" at bounding box center [113, 228] width 110 height 16
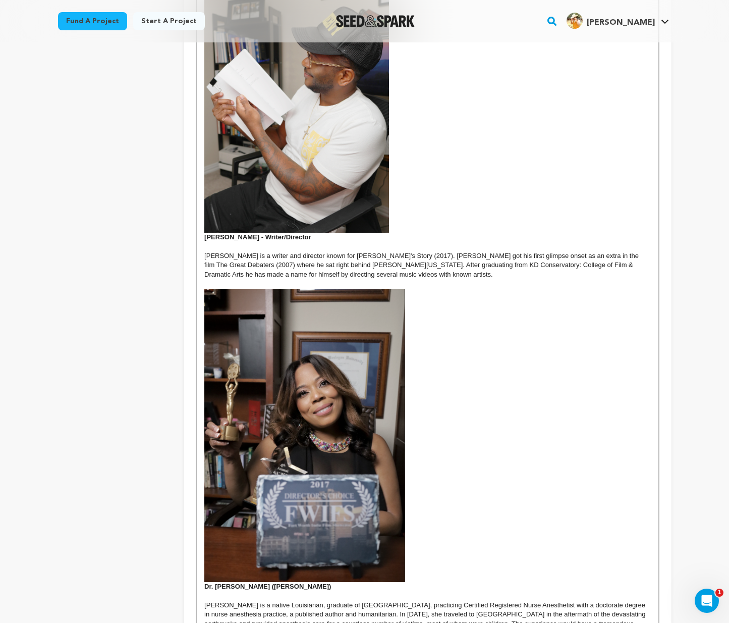
scroll to position [568, 0]
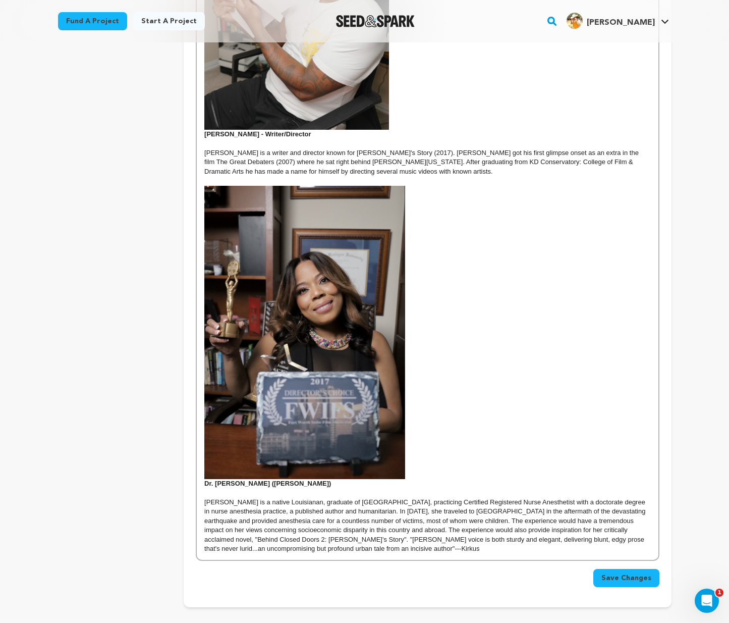
click at [305, 483] on p "Dr. Angela Smith (A.L. Smith)" at bounding box center [427, 483] width 446 height 9
click at [624, 576] on span "Save Changes" at bounding box center [626, 578] width 50 height 10
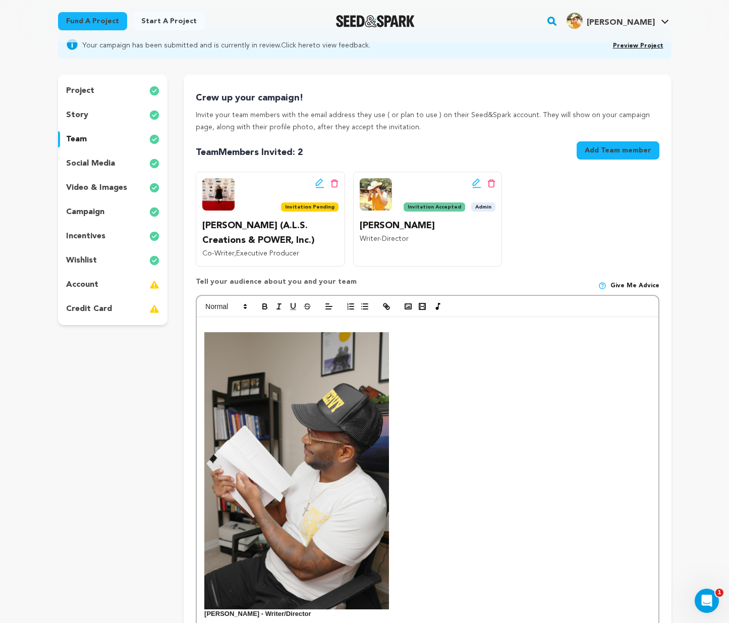
scroll to position [0, 0]
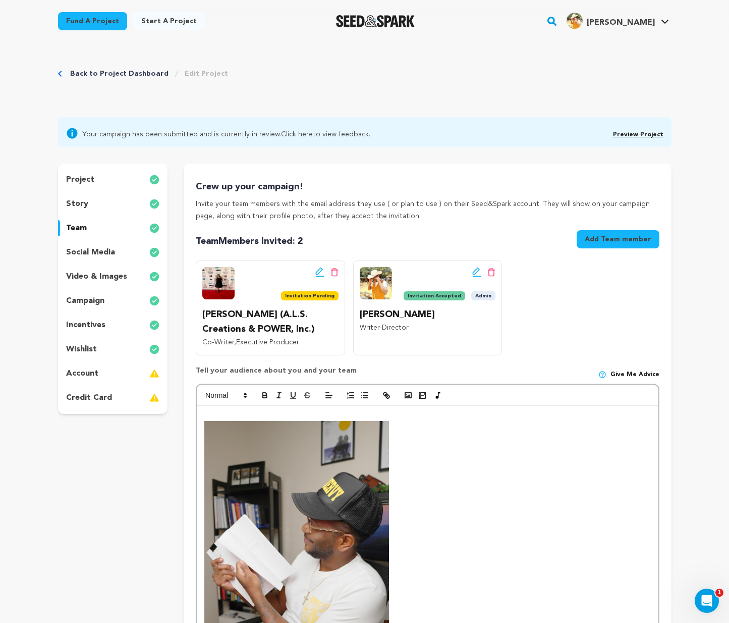
click at [634, 132] on link "Preview Project" at bounding box center [638, 135] width 50 height 6
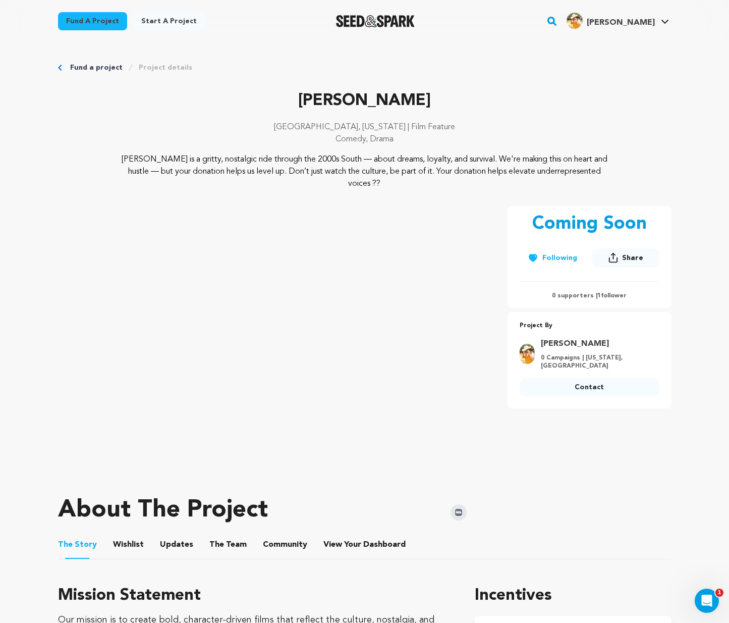
scroll to position [356, 0]
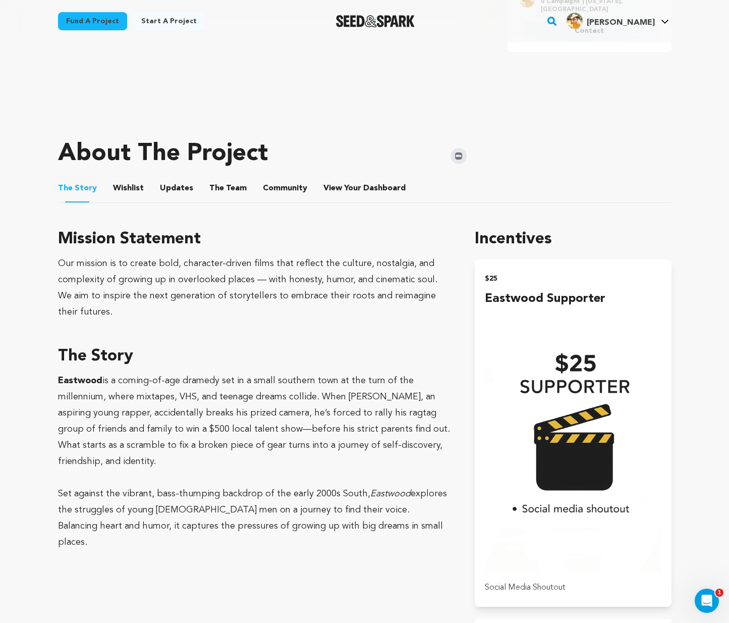
click at [117, 184] on button "Wishlist" at bounding box center [128, 190] width 24 height 24
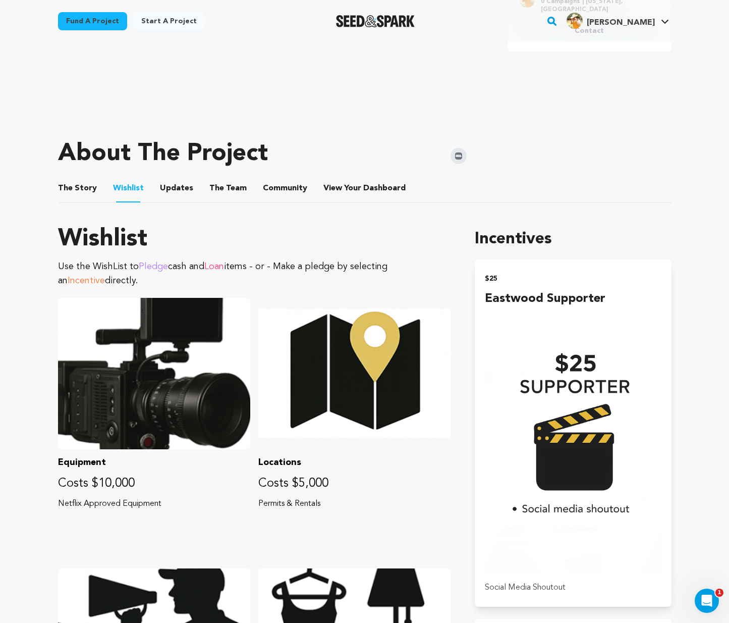
click at [172, 188] on button "Updates" at bounding box center [176, 190] width 24 height 24
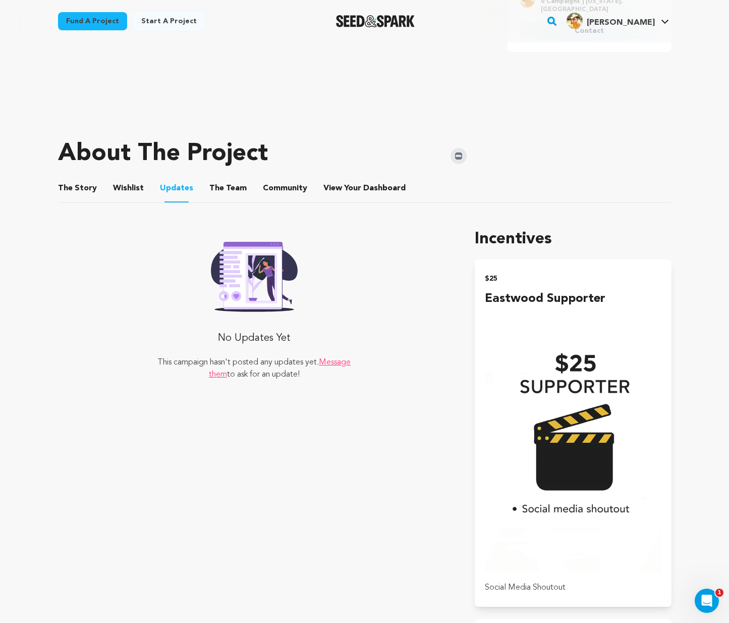
click at [234, 191] on button "The Team" at bounding box center [228, 190] width 24 height 24
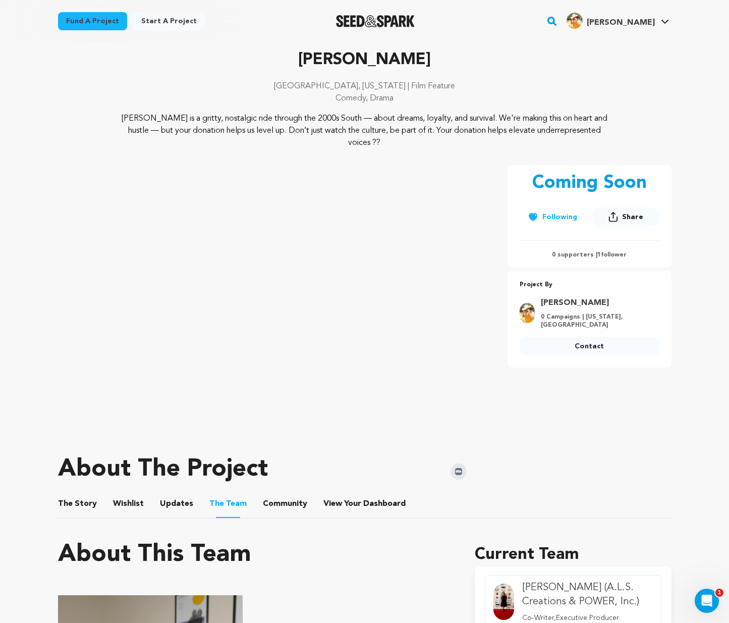
scroll to position [249, 0]
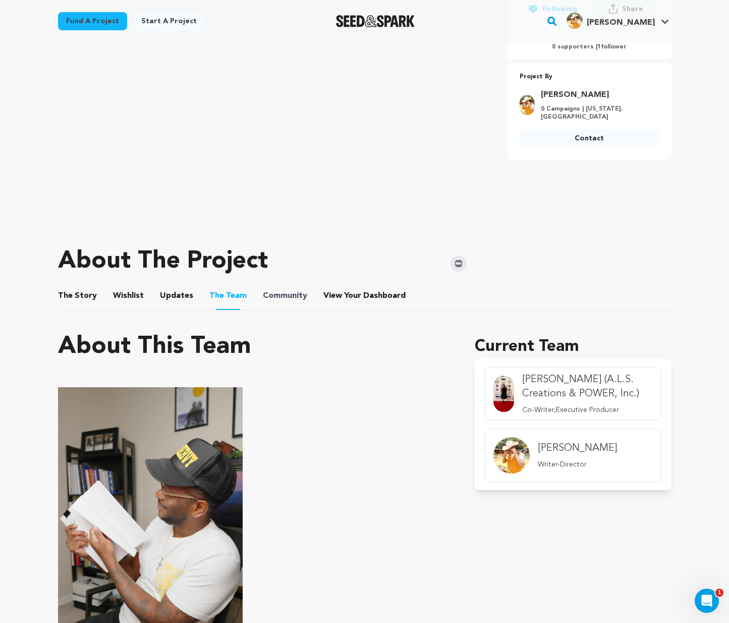
click at [291, 295] on span "Community" at bounding box center [285, 296] width 44 height 12
click at [274, 296] on button "Community" at bounding box center [285, 298] width 24 height 24
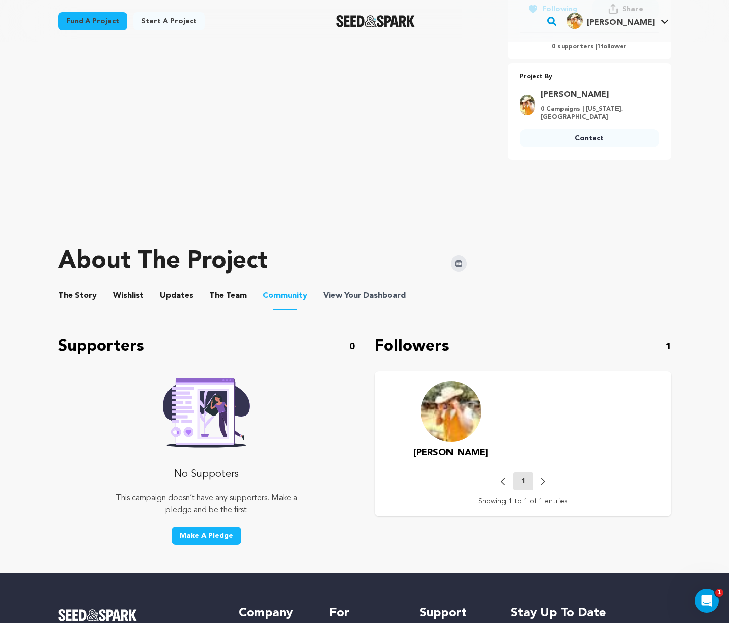
click at [348, 298] on span "View Your Dashboard" at bounding box center [365, 296] width 84 height 12
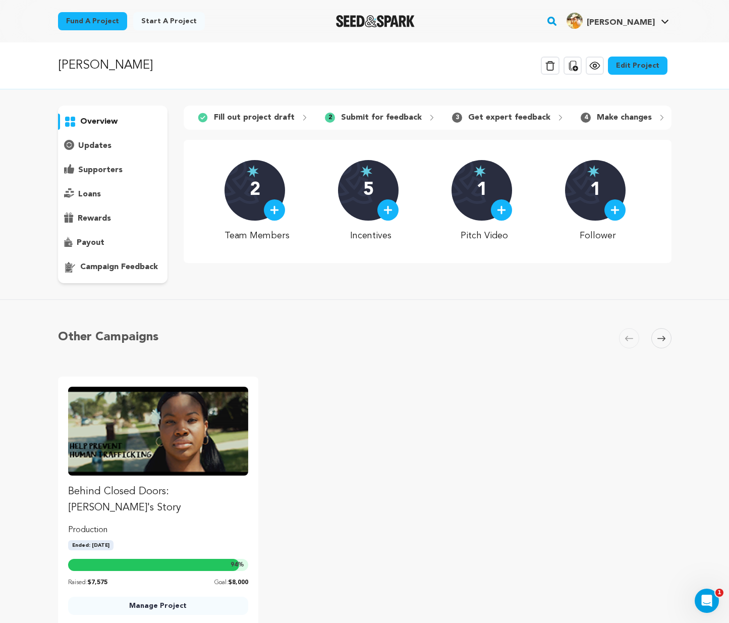
click at [634, 66] on link "Edit Project" at bounding box center [638, 66] width 60 height 18
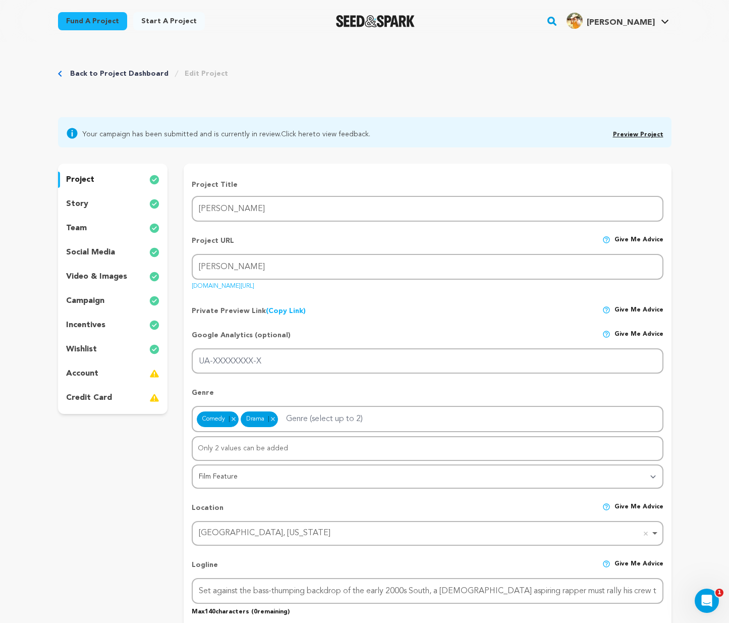
click at [75, 179] on p "project" at bounding box center [80, 180] width 28 height 12
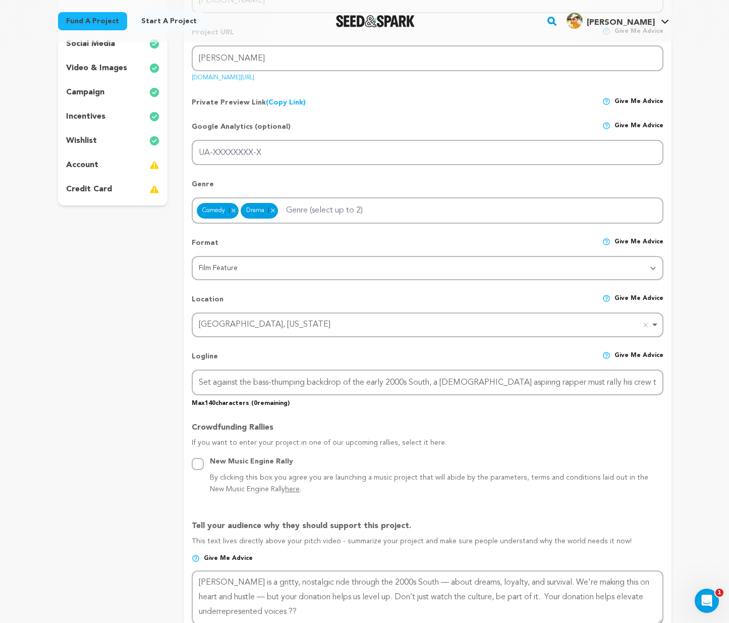
scroll to position [322, 0]
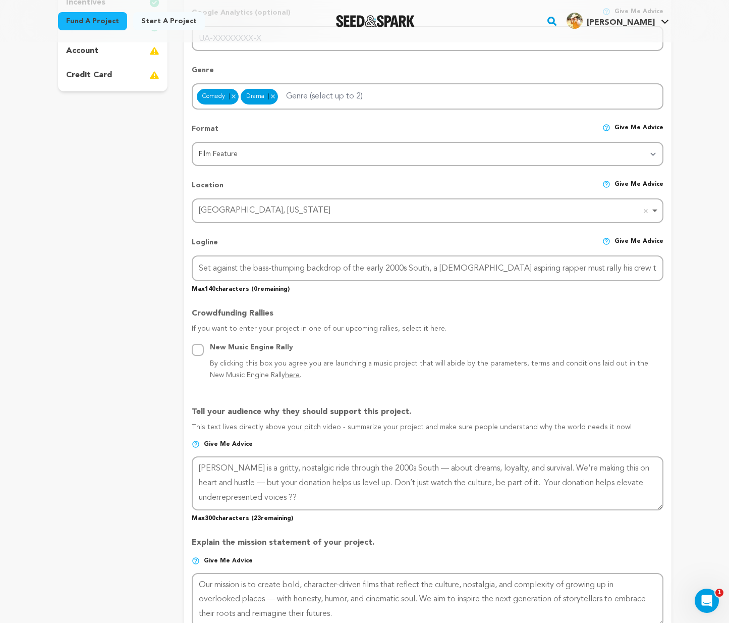
click at [385, 198] on div "[GEOGRAPHIC_DATA], [US_STATE] [GEOGRAPHIC_DATA], [US_STATE] Remove item" at bounding box center [427, 210] width 471 height 25
type input "[GEOGRAPHIC_DATA], [US_STATE]"
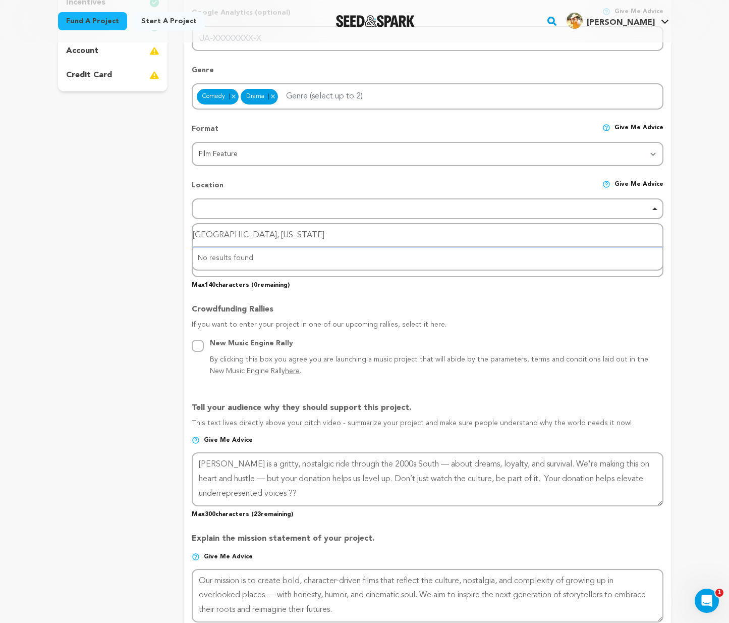
click at [644, 207] on div "[GEOGRAPHIC_DATA], [US_STATE]" at bounding box center [427, 208] width 471 height 21
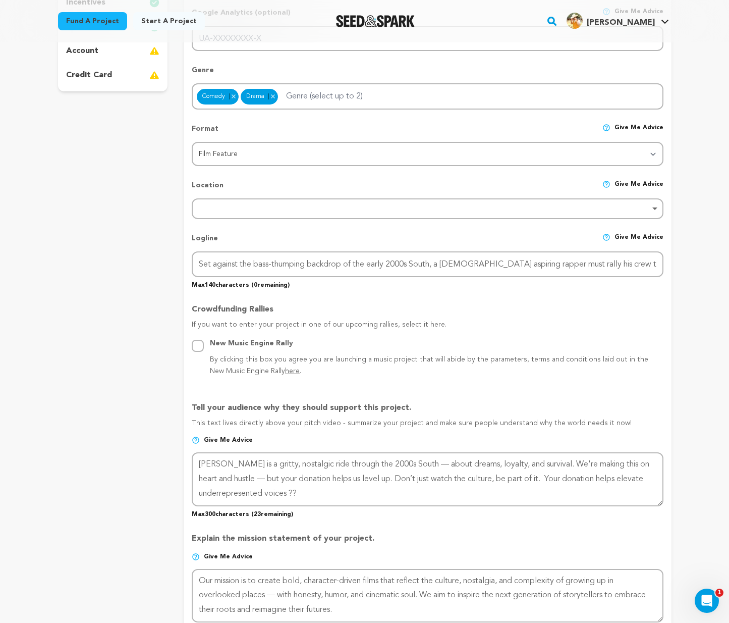
scroll to position [303, 0]
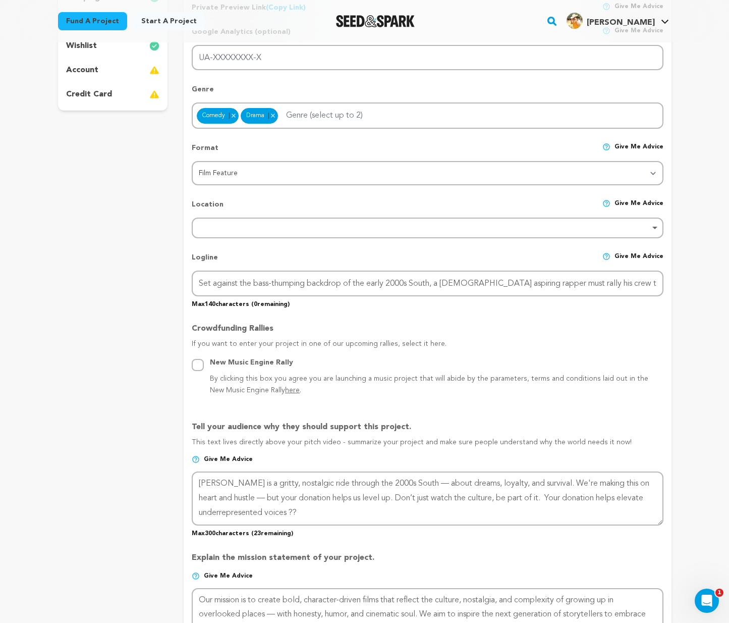
click at [285, 391] on span "here" at bounding box center [292, 389] width 15 height 7
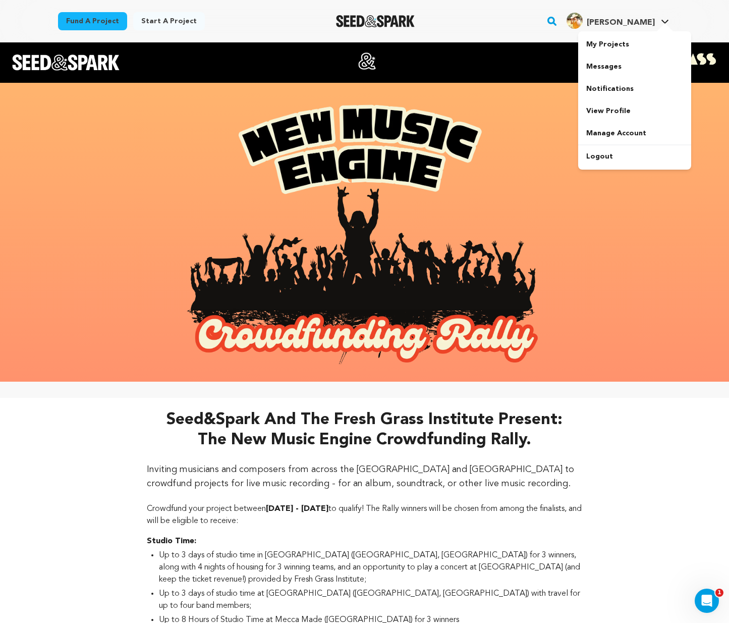
click at [583, 22] on img "Huey R.'s Profile" at bounding box center [575, 21] width 16 height 16
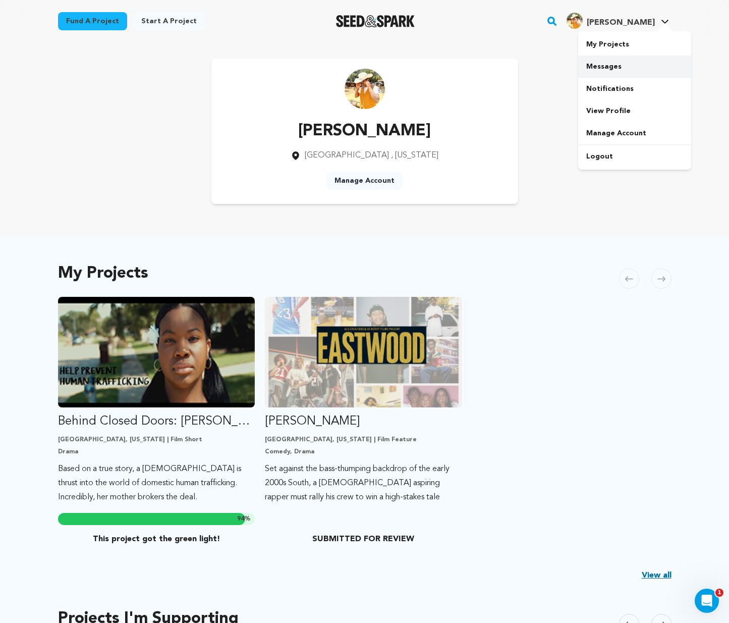
click at [607, 70] on link "Messages" at bounding box center [634, 66] width 113 height 22
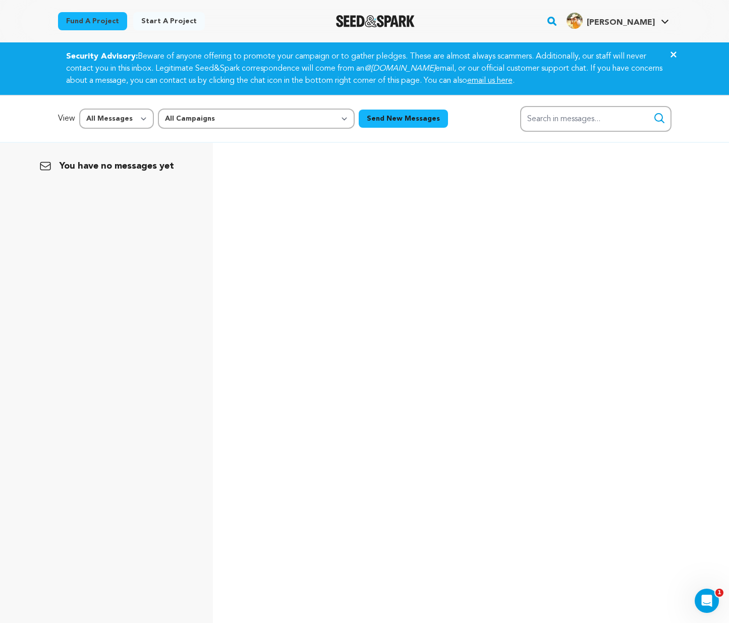
click at [632, 5] on div at bounding box center [648, 4] width 161 height 8
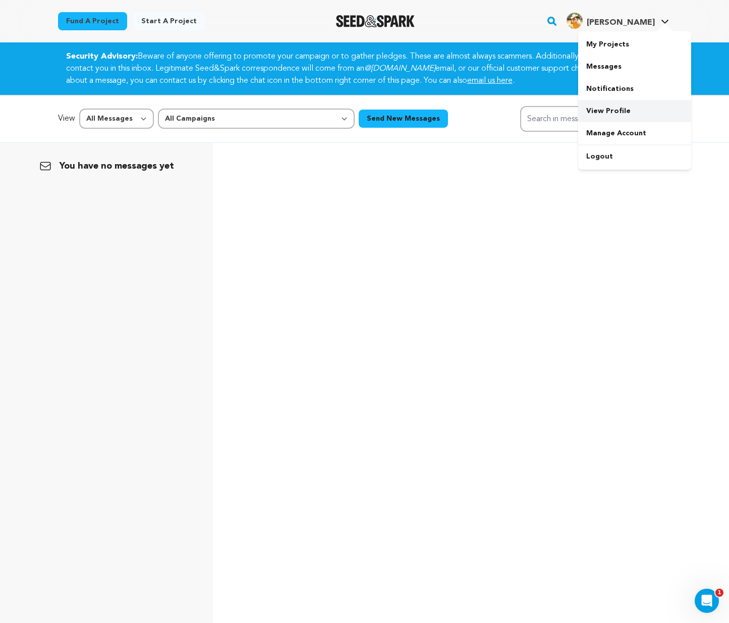
click at [613, 105] on link "View Profile" at bounding box center [634, 111] width 113 height 22
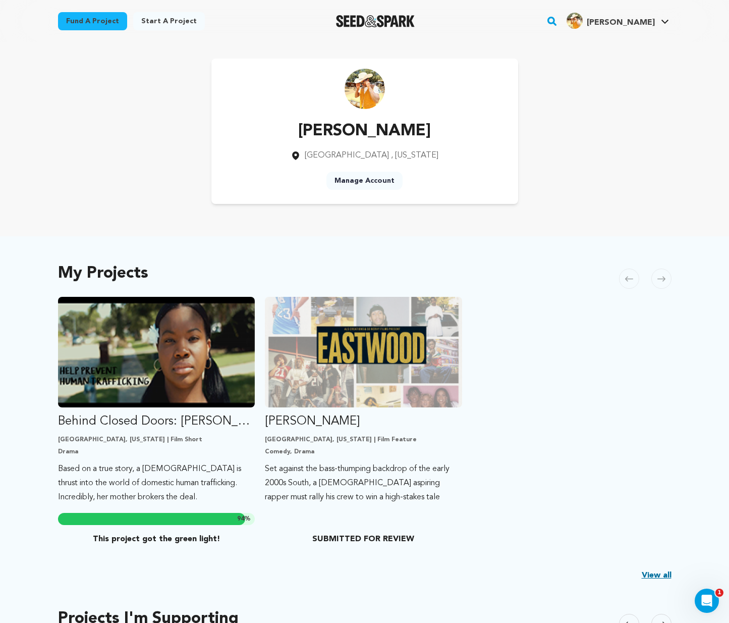
click at [391, 154] on span ", [US_STATE]" at bounding box center [414, 155] width 47 height 8
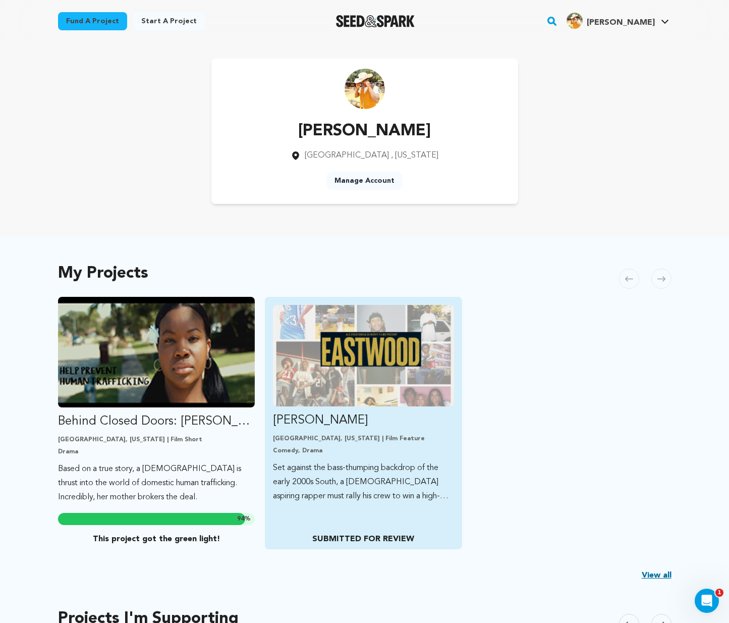
click at [416, 383] on img "Fund EASTWOOD" at bounding box center [363, 355] width 181 height 101
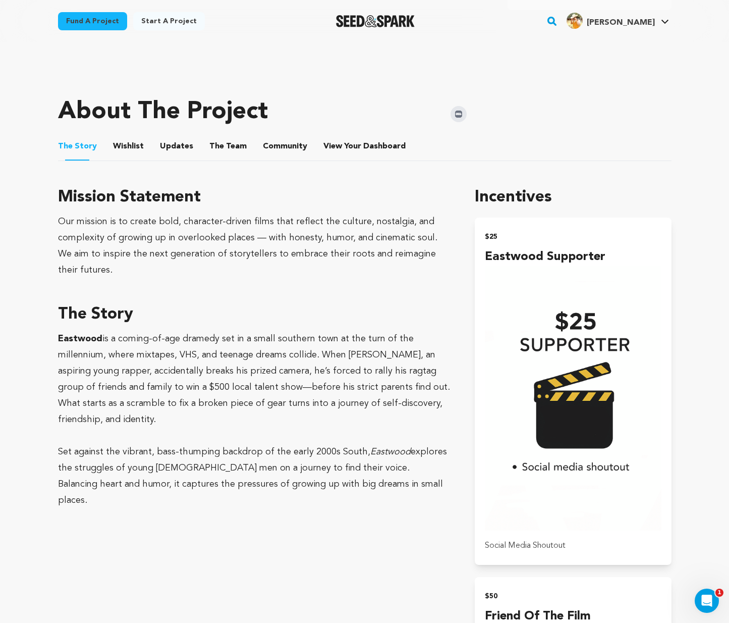
scroll to position [189, 0]
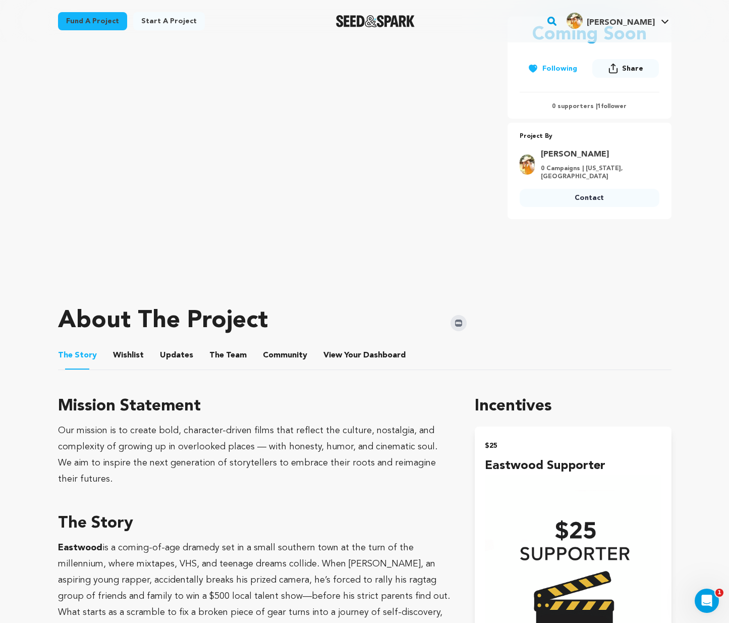
click at [123, 350] on button "Wishlist" at bounding box center [128, 357] width 24 height 24
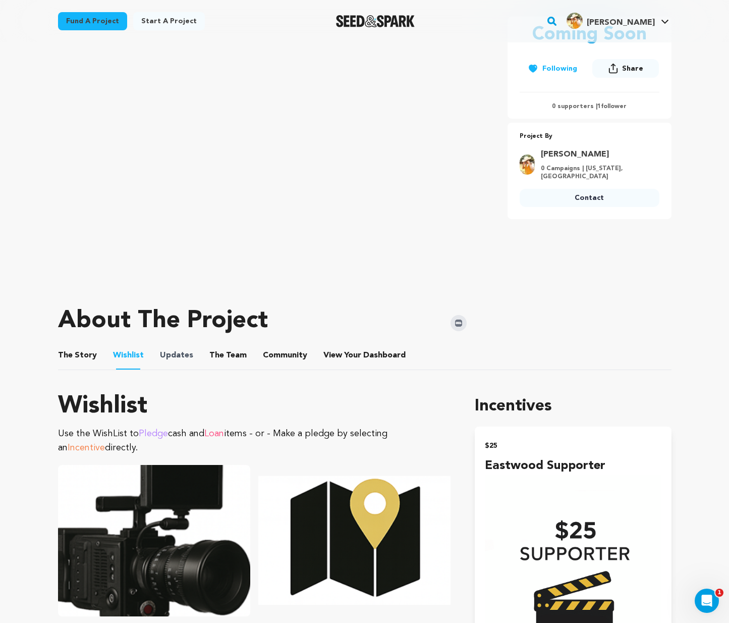
click at [160, 352] on span "Updates" at bounding box center [176, 355] width 33 height 12
click at [166, 353] on button "Updates" at bounding box center [176, 357] width 24 height 24
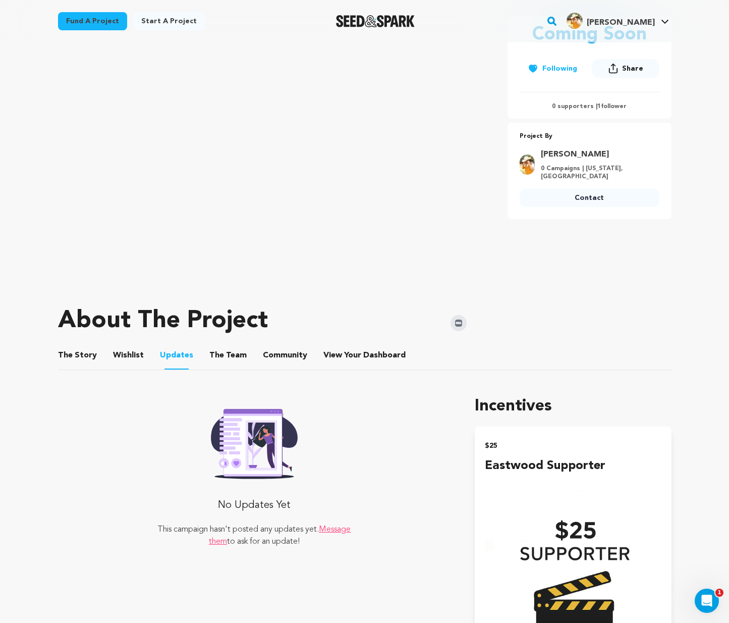
click at [216, 352] on button "The Team" at bounding box center [228, 357] width 24 height 24
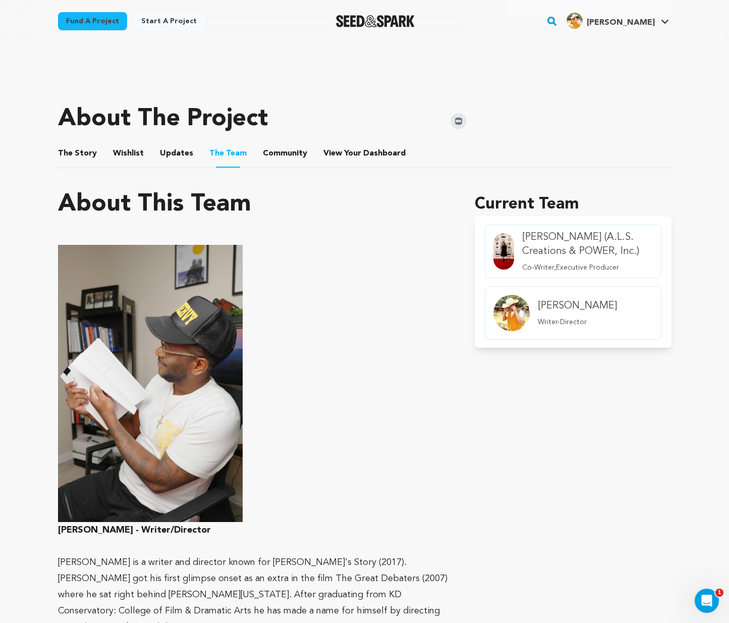
scroll to position [377, 0]
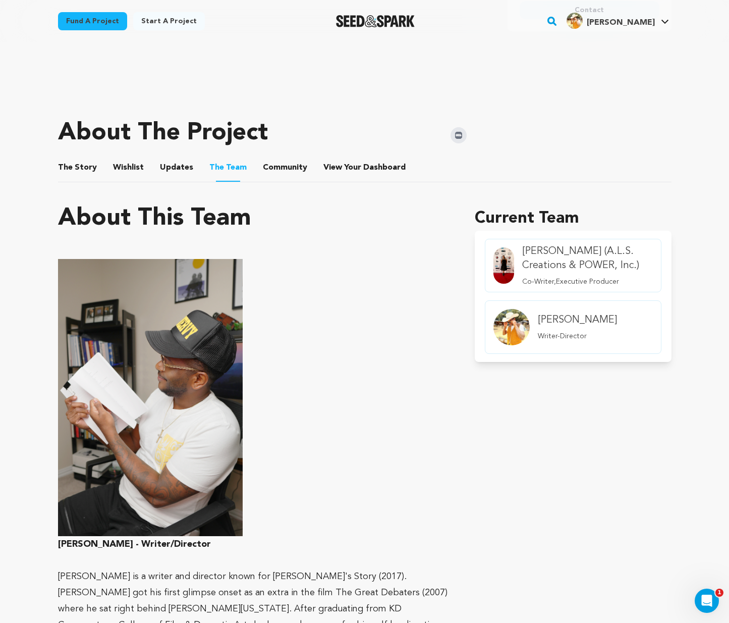
click at [273, 163] on button "Community" at bounding box center [285, 169] width 24 height 24
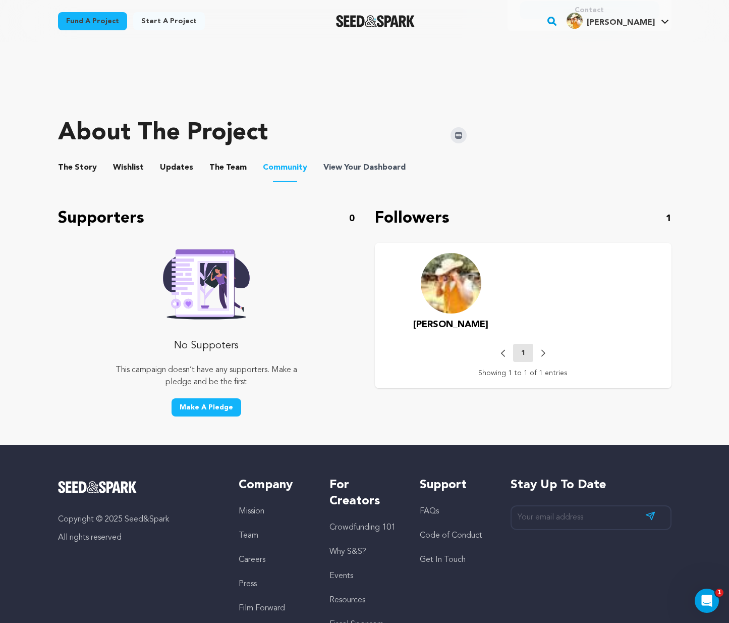
click at [343, 165] on span "View Your Dashboard" at bounding box center [365, 167] width 84 height 12
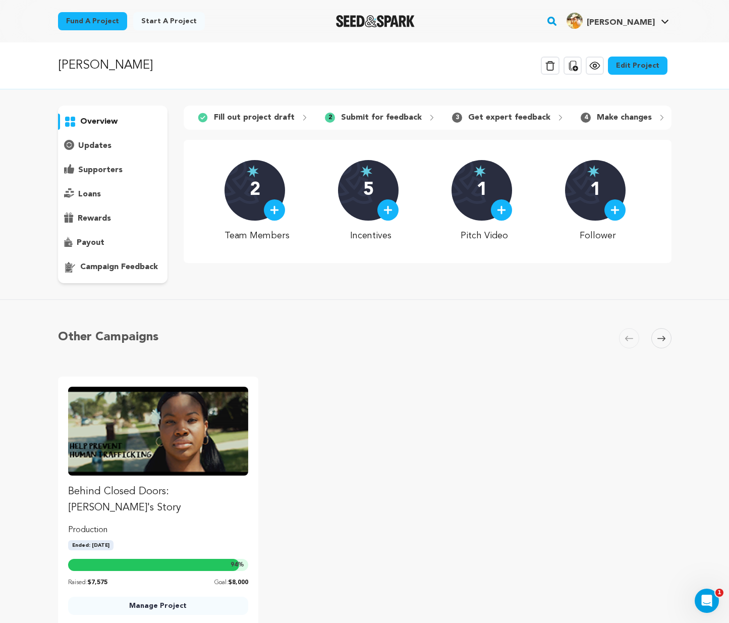
click at [106, 146] on p "updates" at bounding box center [94, 146] width 33 height 12
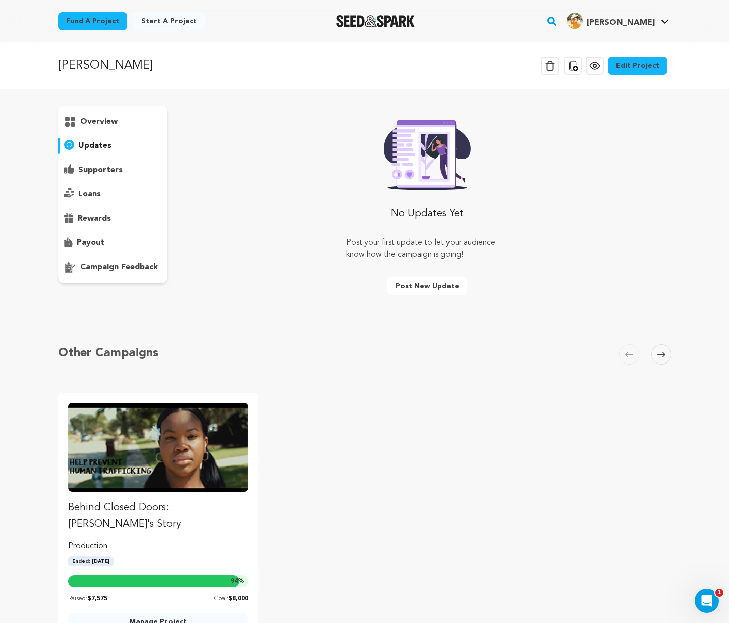
click at [108, 174] on p "supporters" at bounding box center [100, 170] width 44 height 12
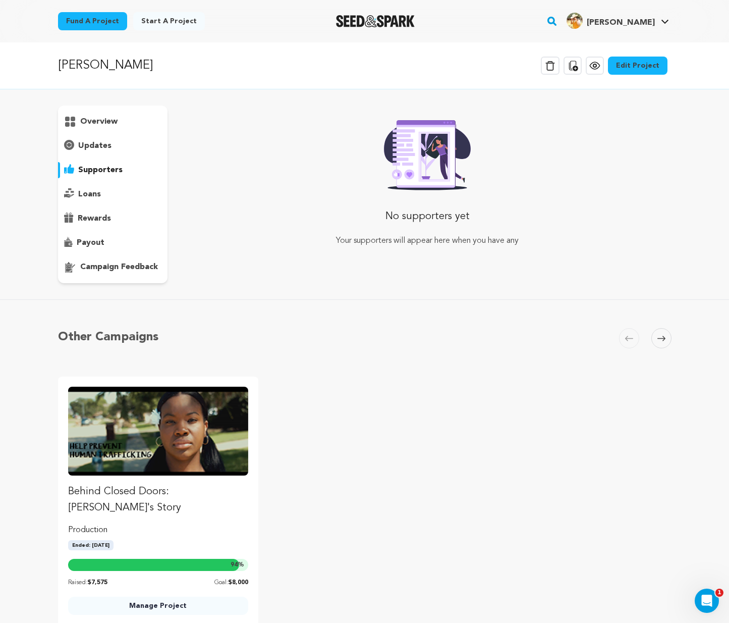
click at [99, 190] on p "loans" at bounding box center [89, 194] width 23 height 12
click at [97, 216] on p "rewards" at bounding box center [94, 218] width 33 height 12
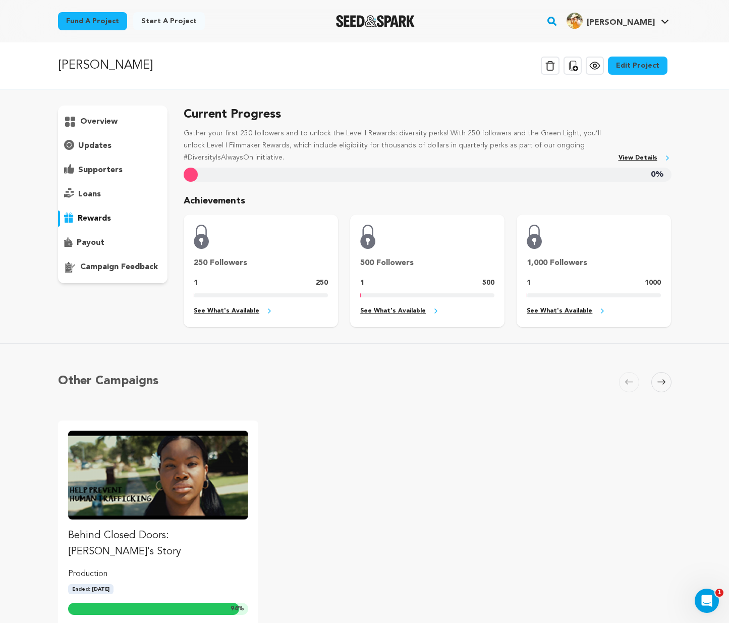
click at [94, 241] on p "payout" at bounding box center [91, 243] width 28 height 12
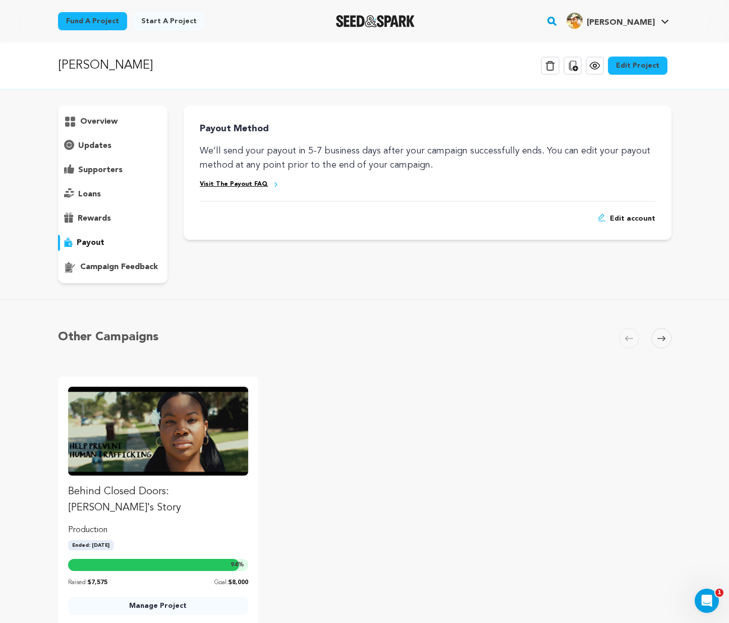
click at [113, 270] on p "campaign feedback" at bounding box center [119, 267] width 78 height 12
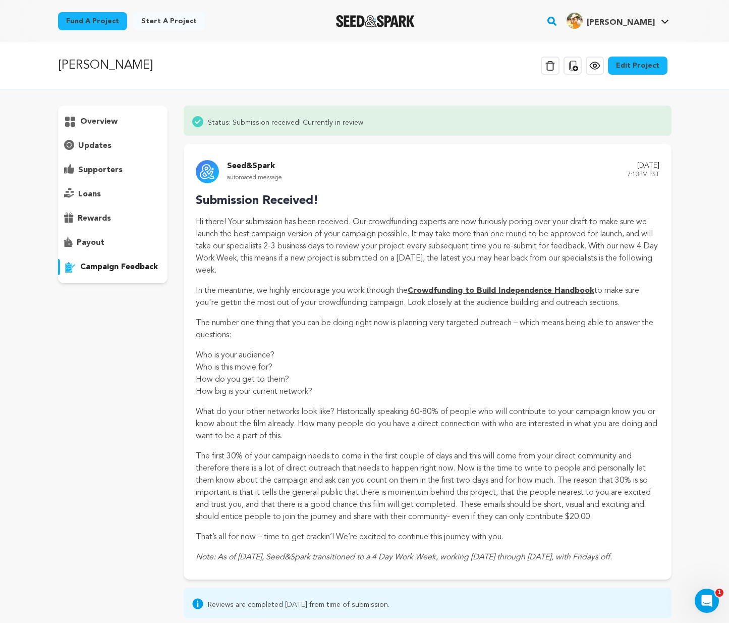
click at [93, 125] on p "overview" at bounding box center [98, 122] width 37 height 12
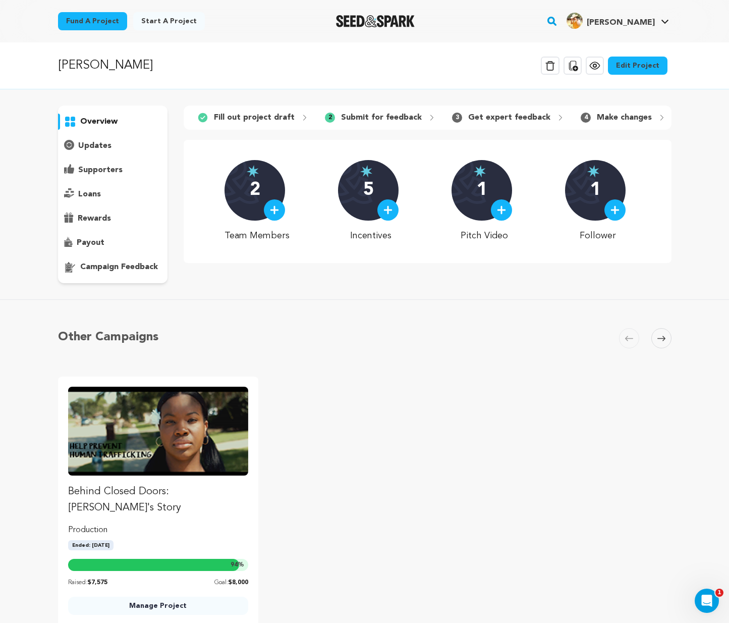
click at [360, 193] on div "5" at bounding box center [368, 190] width 61 height 61
click at [646, 64] on link "Edit Project" at bounding box center [638, 66] width 60 height 18
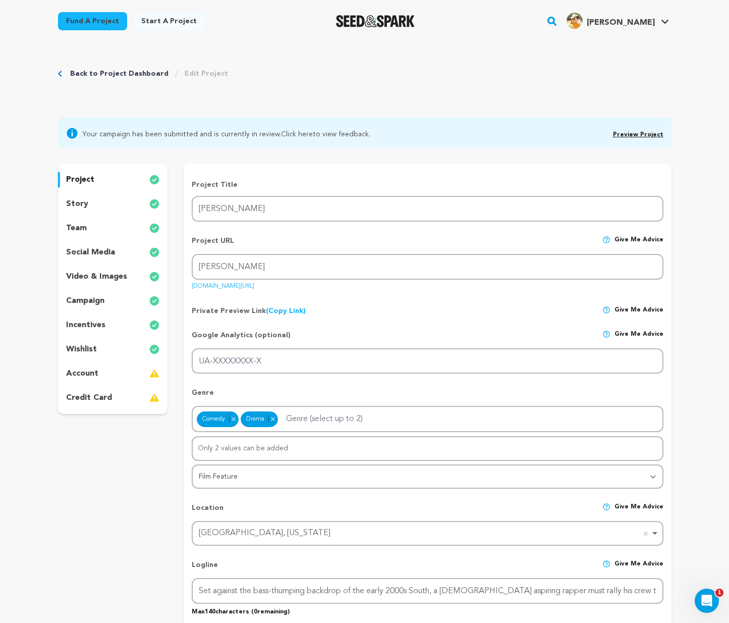
click at [643, 136] on link "Preview Project" at bounding box center [638, 135] width 50 height 6
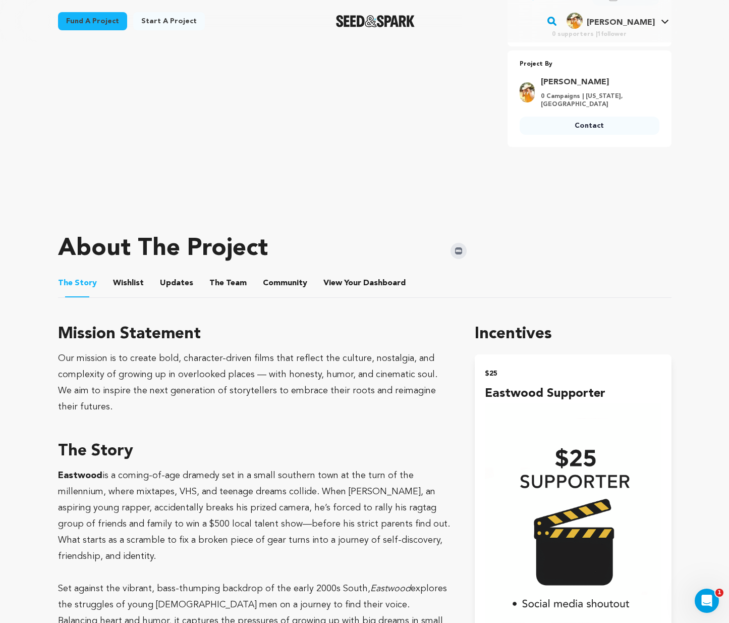
scroll to position [318, 0]
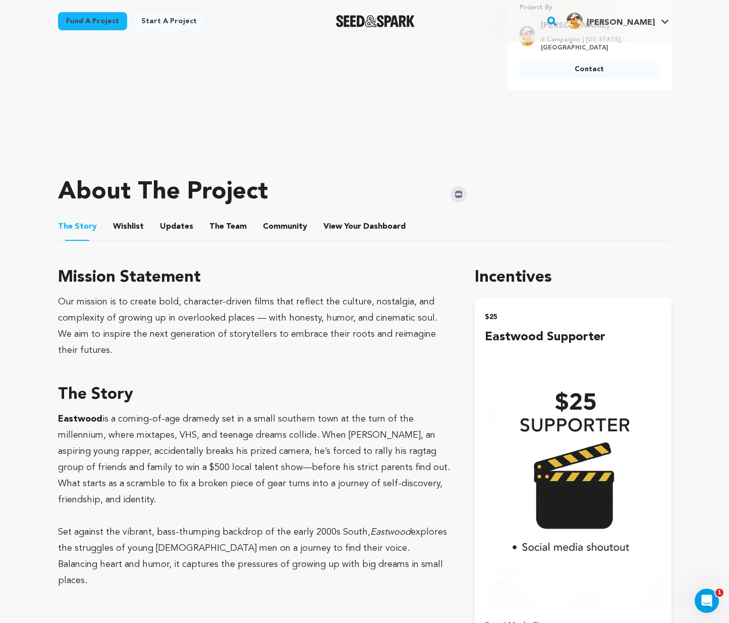
click at [192, 222] on ul "The Story The Story Wishlist Wishlist Updates Updates The Team The Team Communi…" at bounding box center [364, 226] width 613 height 29
click at [209, 226] on span "The" at bounding box center [216, 226] width 15 height 12
click at [217, 225] on button "The Team" at bounding box center [228, 228] width 24 height 24
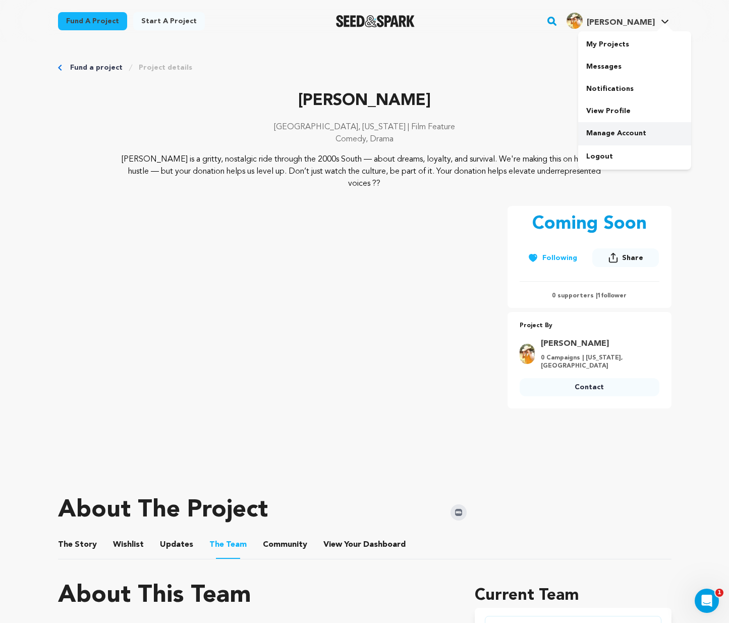
click at [618, 126] on link "Manage Account" at bounding box center [634, 133] width 113 height 22
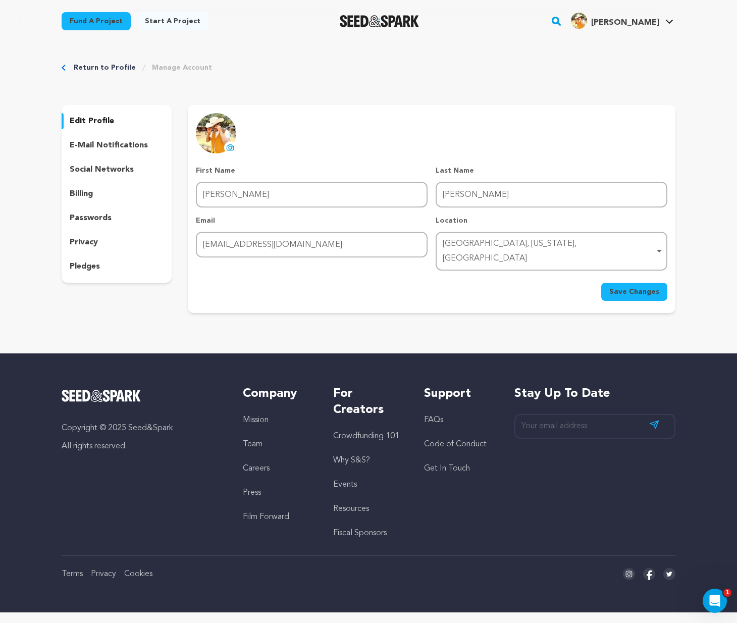
click at [106, 144] on p "e-mail notifications" at bounding box center [109, 145] width 78 height 12
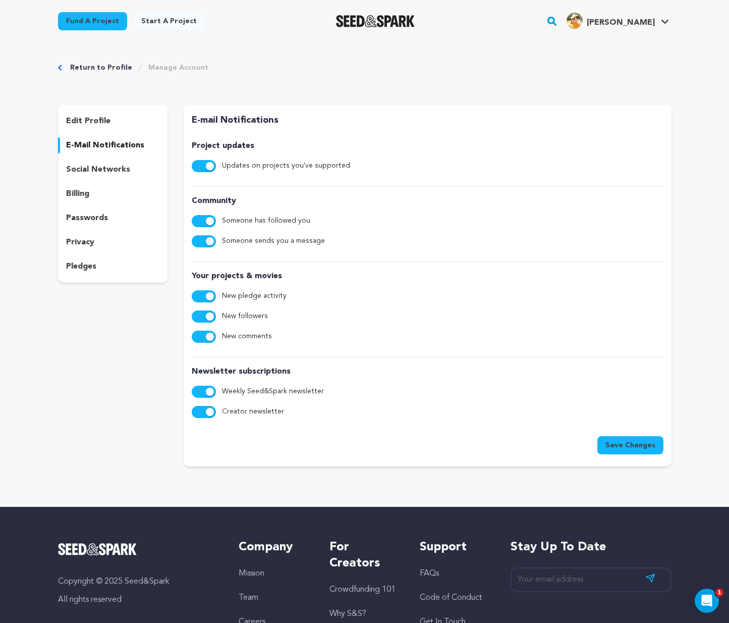
click at [108, 168] on p "social networks" at bounding box center [98, 169] width 64 height 12
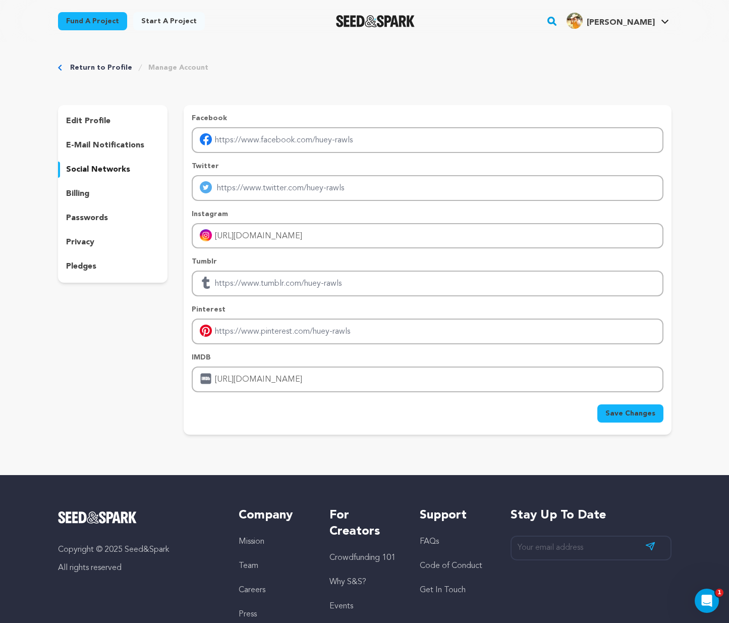
click at [108, 182] on div "edit profile e-mail notifications social networks billing passwords privacy ple…" at bounding box center [113, 194] width 110 height 178
click at [90, 193] on div "billing" at bounding box center [113, 194] width 110 height 16
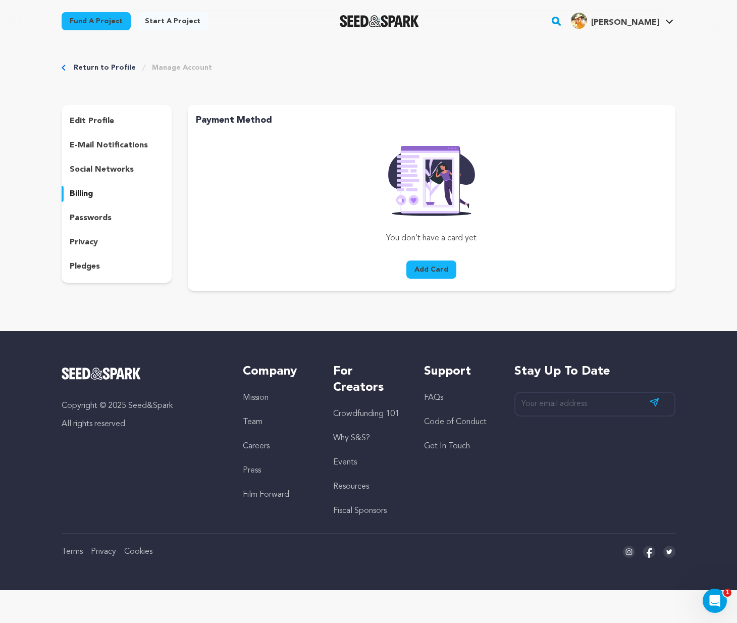
click at [94, 218] on p "passwords" at bounding box center [91, 218] width 42 height 12
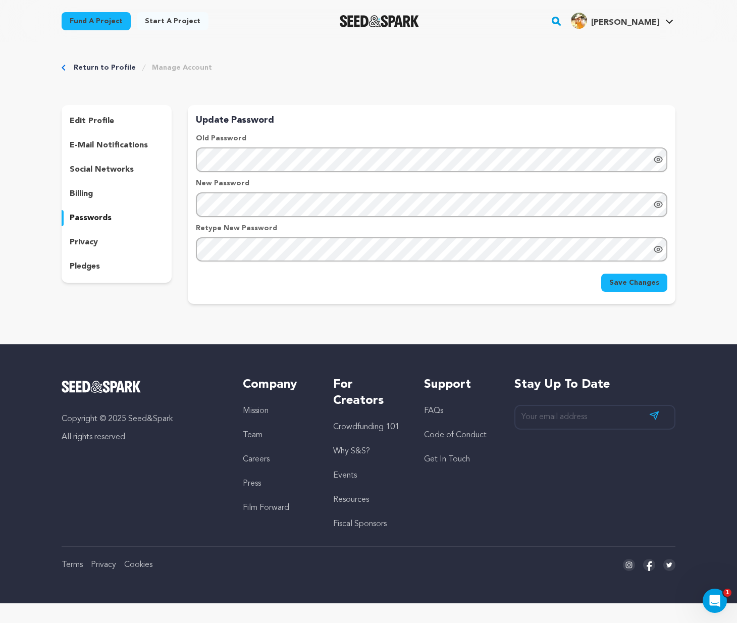
click at [79, 239] on p "privacy" at bounding box center [84, 242] width 28 height 12
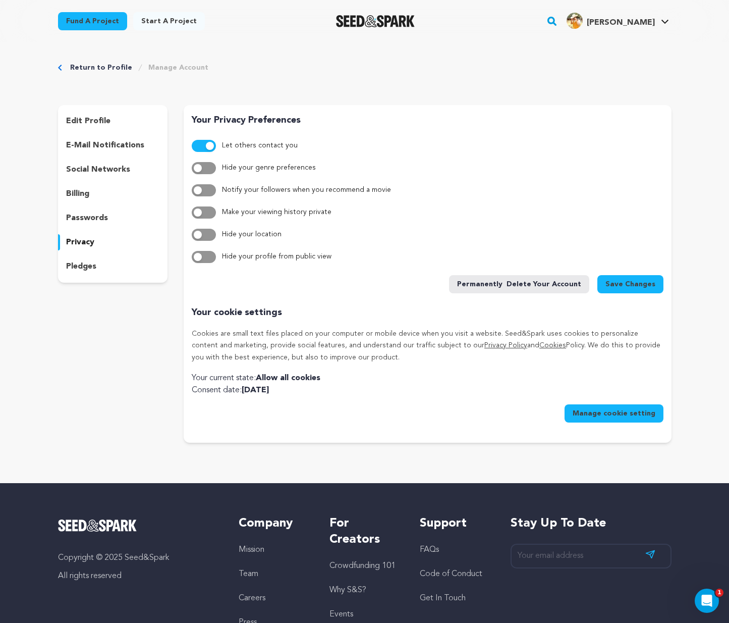
click at [74, 269] on p "pledges" at bounding box center [81, 266] width 30 height 12
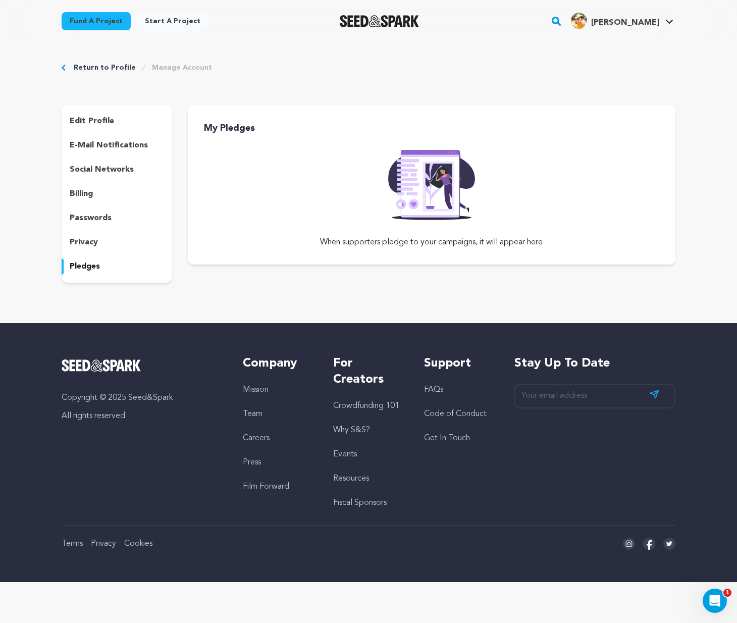
click at [98, 120] on p "edit profile" at bounding box center [92, 121] width 44 height 12
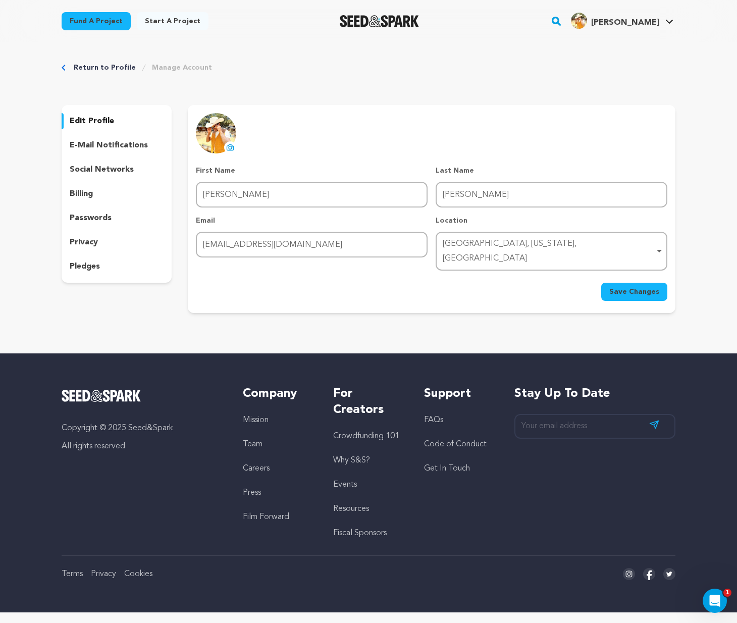
click at [78, 64] on link "Return to Profile" at bounding box center [105, 68] width 62 height 10
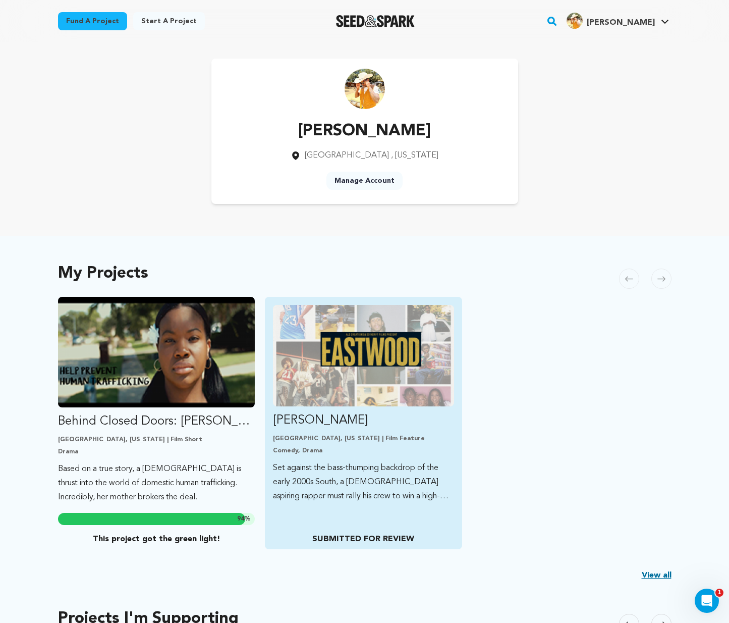
click at [414, 383] on img "Fund EASTWOOD" at bounding box center [363, 355] width 181 height 101
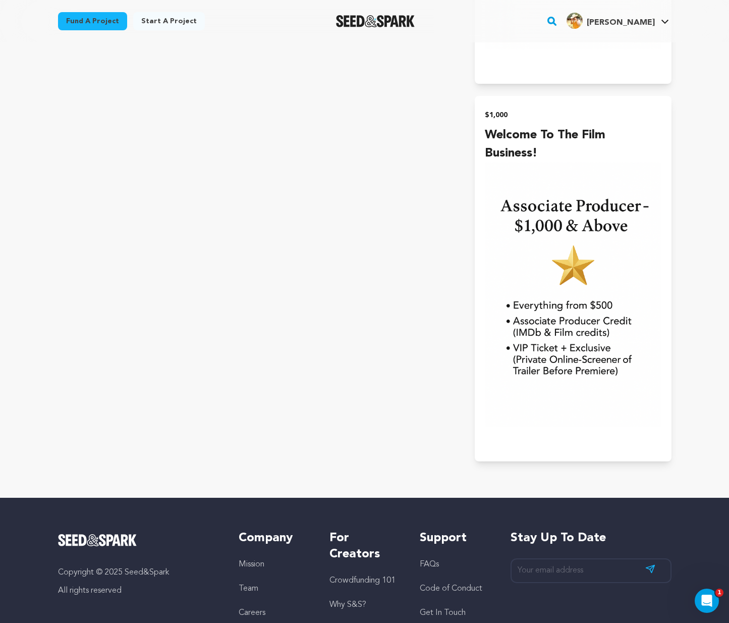
scroll to position [2104, 0]
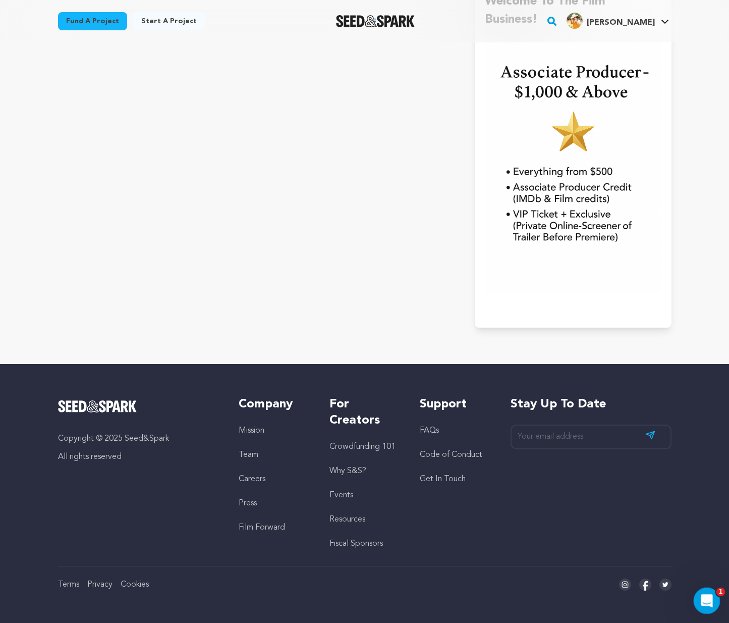
click at [711, 604] on div "Open Intercom Messenger" at bounding box center [705, 598] width 33 height 33
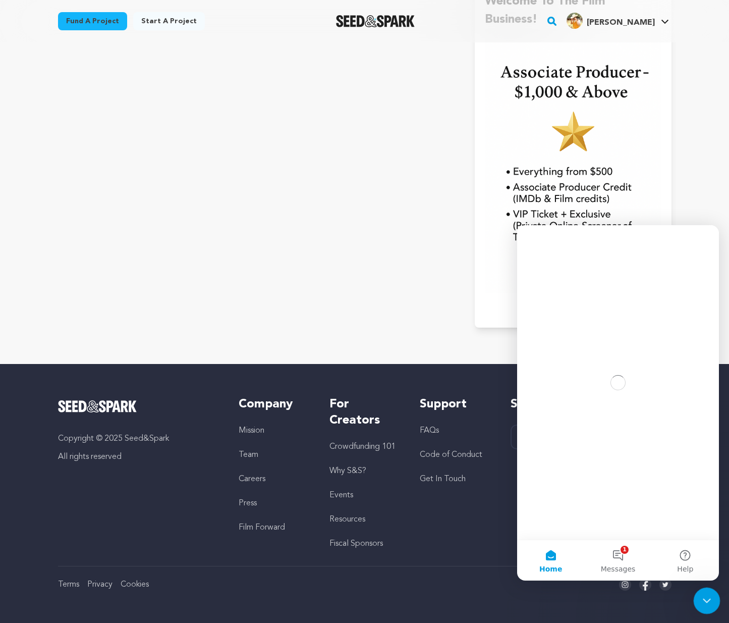
scroll to position [0, 0]
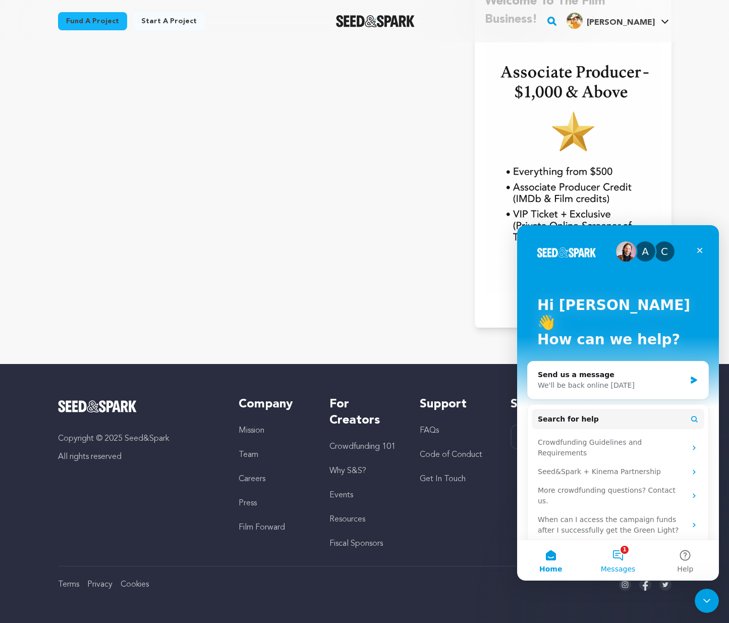
click at [631, 566] on span "Messages" at bounding box center [618, 568] width 35 height 7
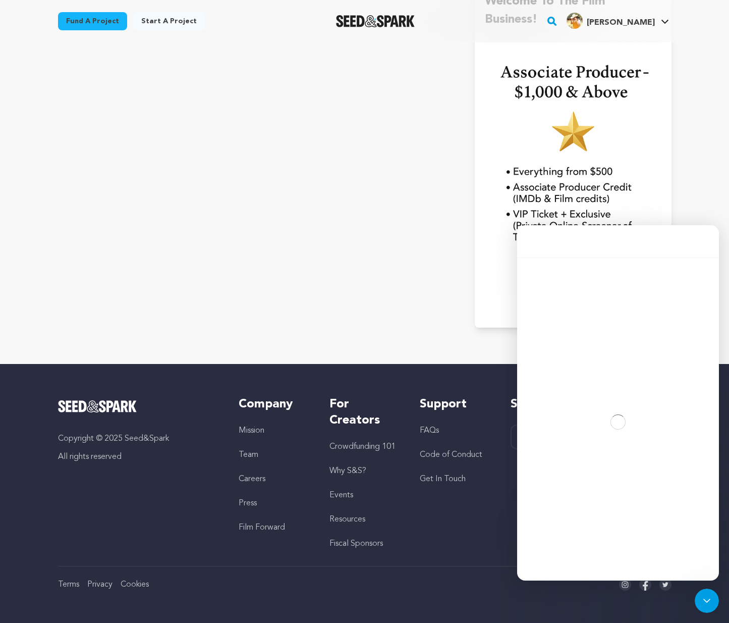
scroll to position [2026, 0]
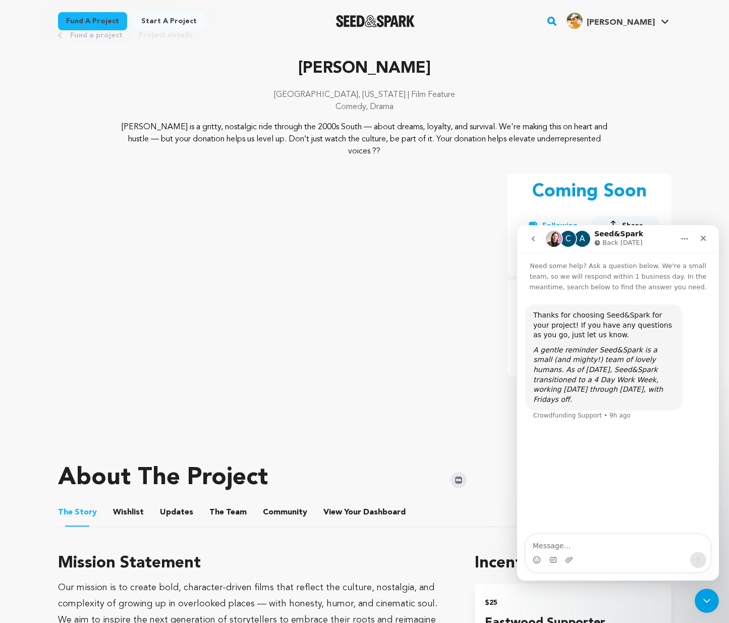
scroll to position [0, 0]
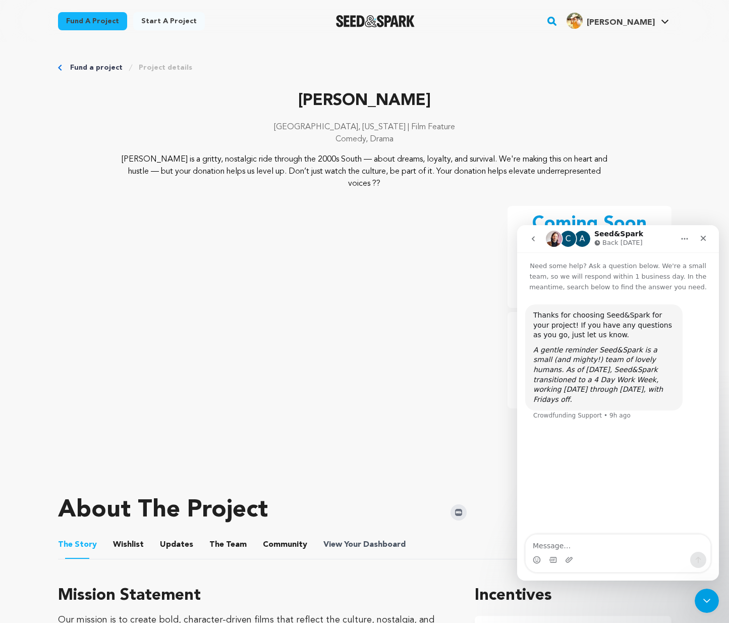
click at [368, 540] on span "Dashboard" at bounding box center [384, 544] width 42 height 12
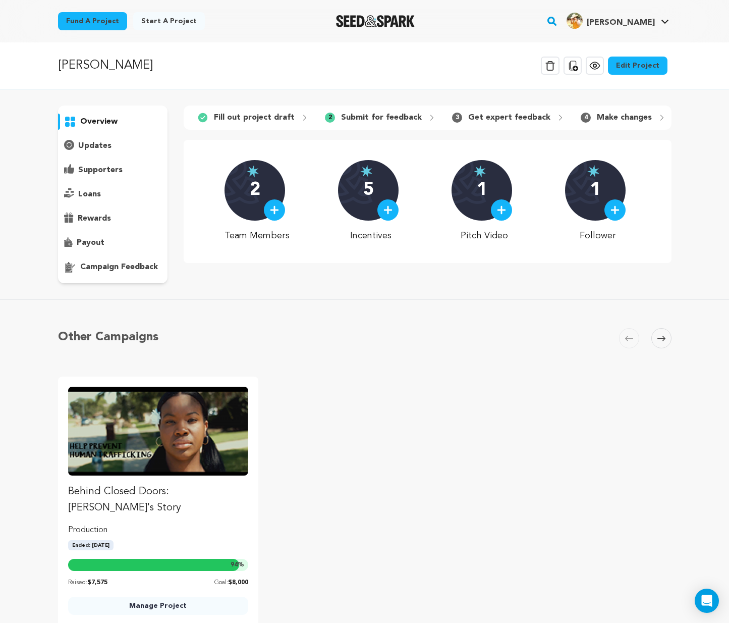
click at [648, 67] on link "Edit Project" at bounding box center [638, 66] width 60 height 18
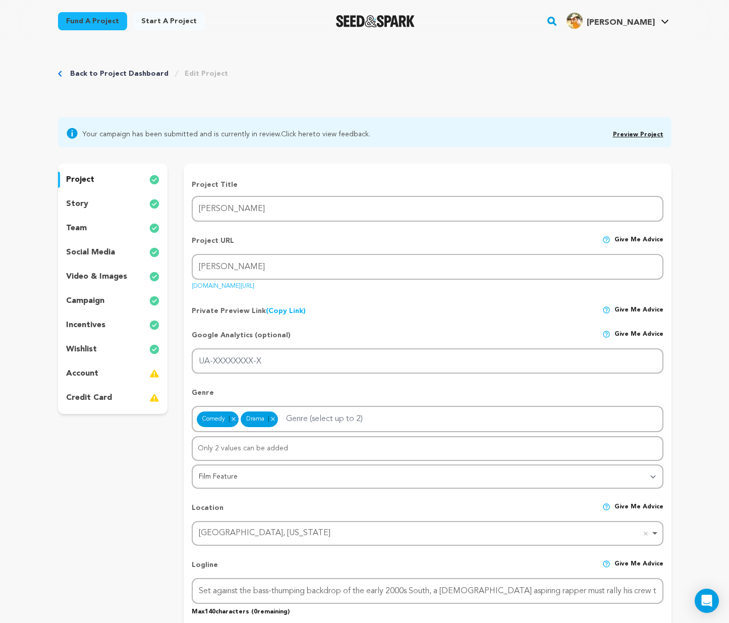
click at [117, 202] on div "story" at bounding box center [113, 204] width 110 height 16
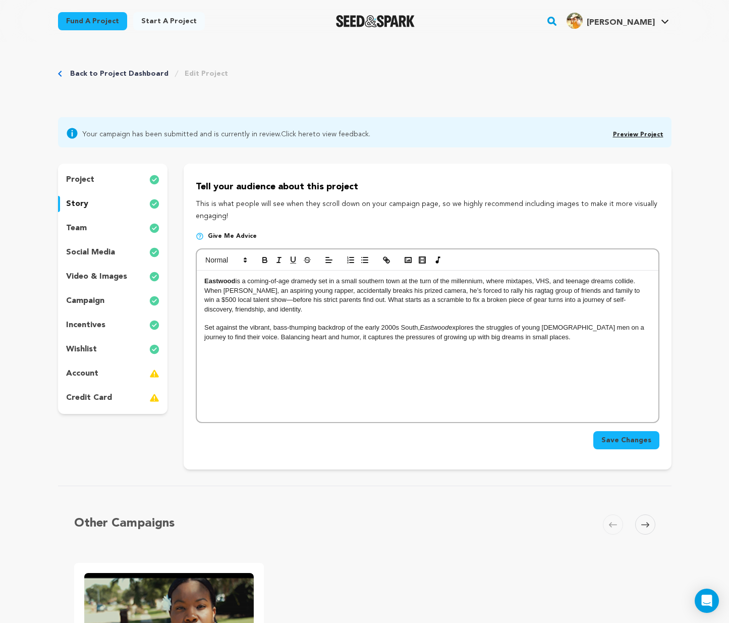
click at [203, 280] on div "Eastwood is a coming-of-age dramedy set in a small southern town at the turn of…" at bounding box center [427, 345] width 461 height 151
click at [290, 310] on p "Eastwood is a coming-of-age dramedy set in a small southern town at the turn of…" at bounding box center [427, 294] width 446 height 37
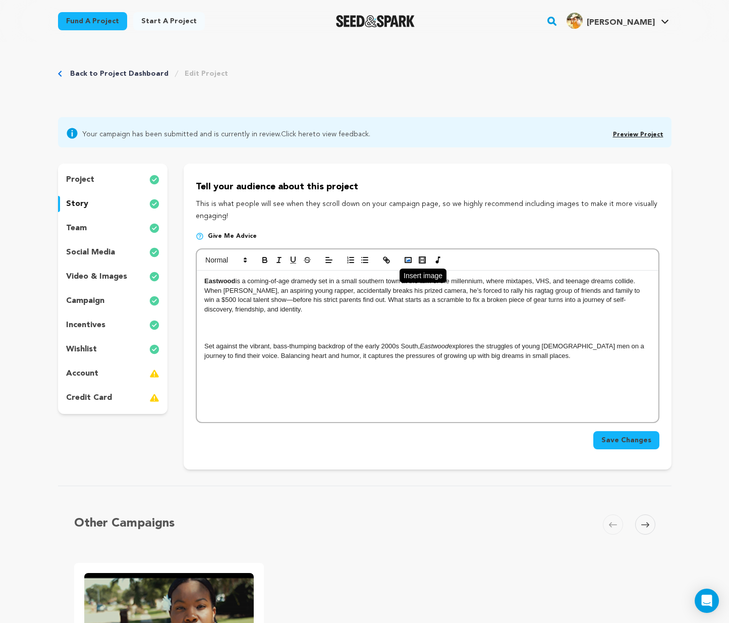
click at [405, 257] on icon "button" at bounding box center [408, 259] width 9 height 9
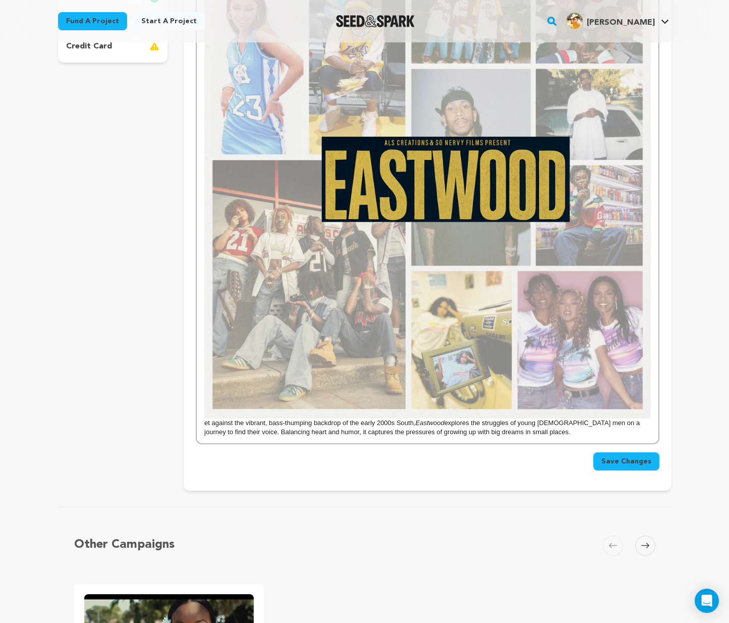
scroll to position [439, 0]
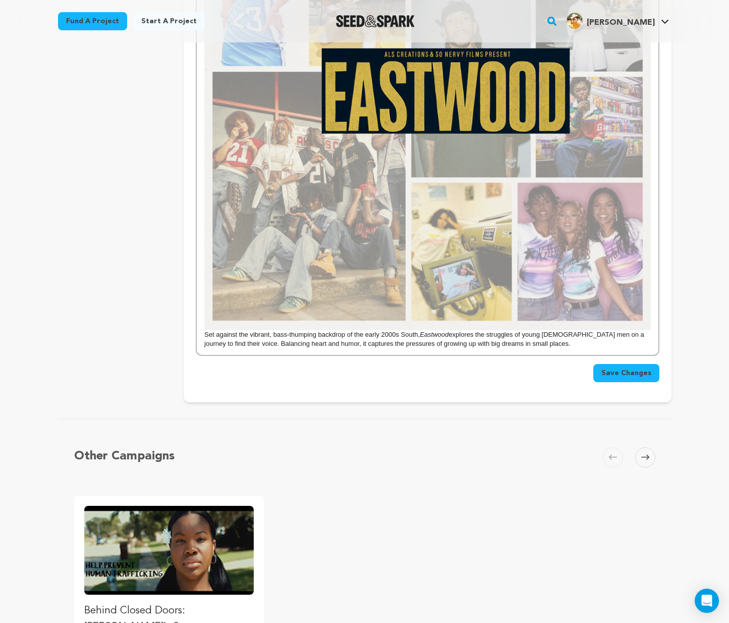
click at [204, 331] on p "Set against the vibrant, bass-thumping backdrop of the early 2000s South, Eastw…" at bounding box center [427, 115] width 446 height 465
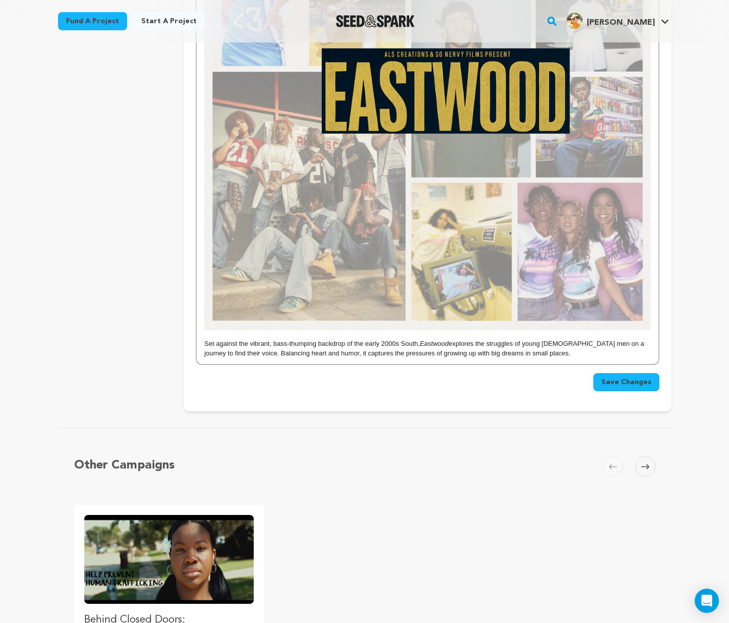
click at [548, 353] on p "Set against the vibrant, bass-thumping backdrop of the early 2000s South, Eastw…" at bounding box center [427, 348] width 446 height 19
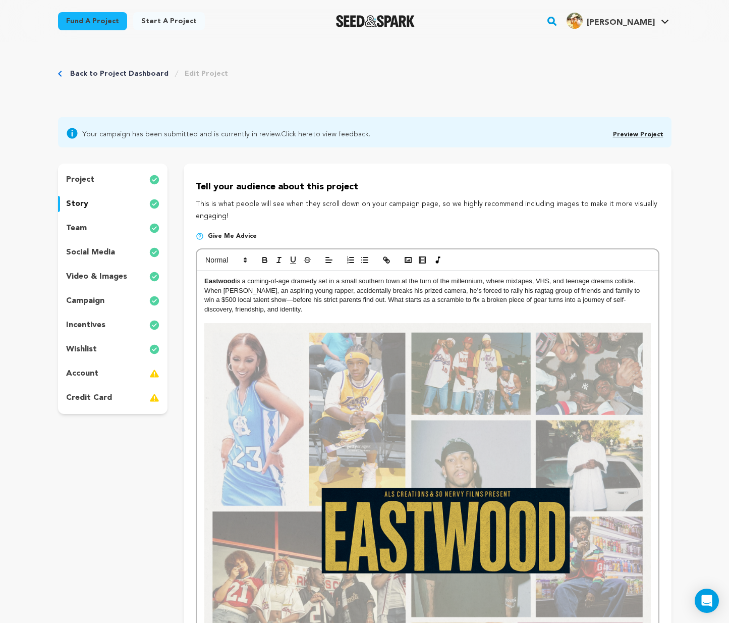
scroll to position [473, 0]
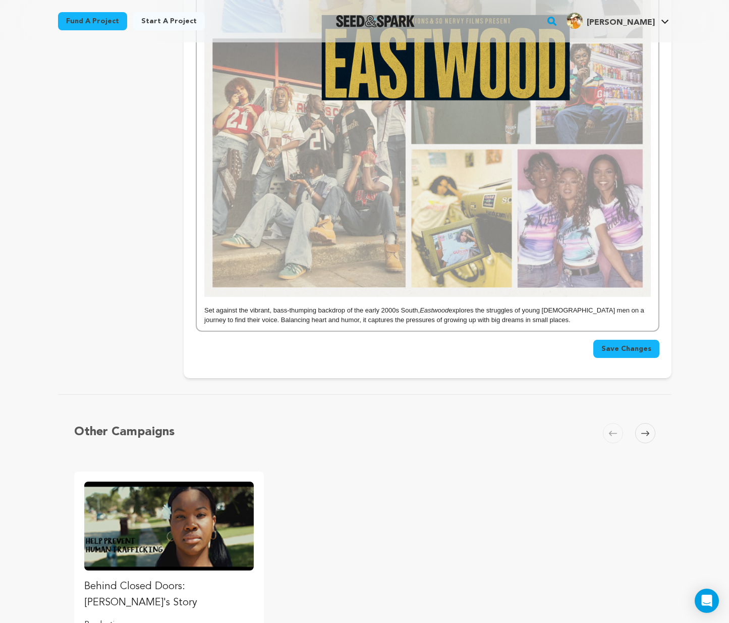
click at [602, 351] on button "Save Changes" at bounding box center [626, 349] width 66 height 18
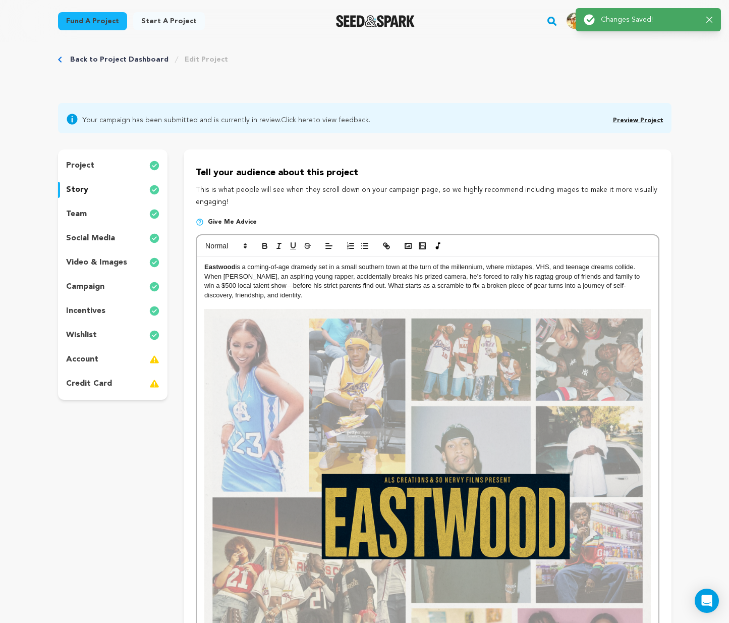
scroll to position [0, 0]
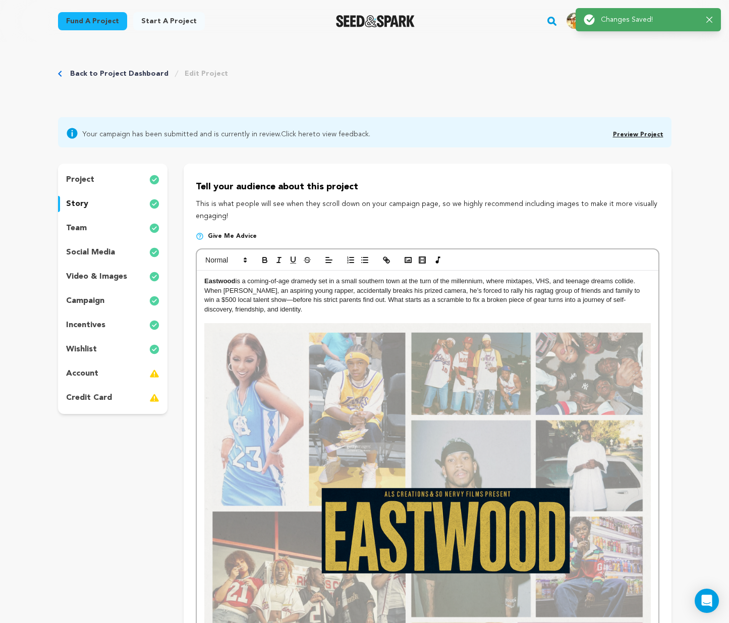
click at [646, 133] on link "Preview Project" at bounding box center [638, 135] width 50 height 6
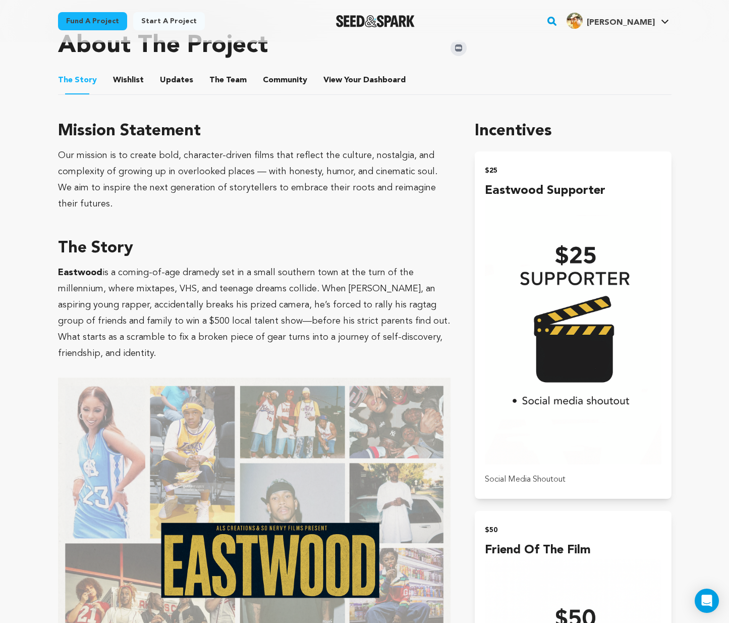
scroll to position [281, 0]
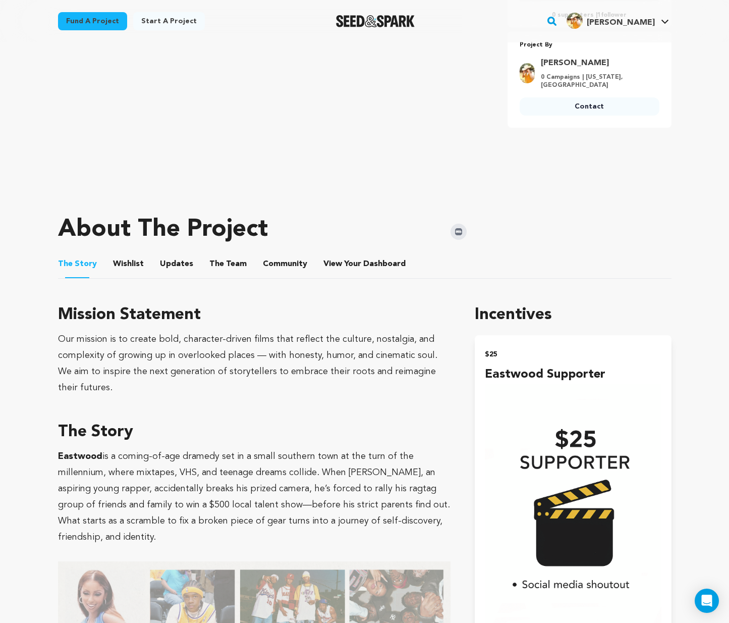
click at [136, 264] on button "Wishlist" at bounding box center [128, 266] width 24 height 24
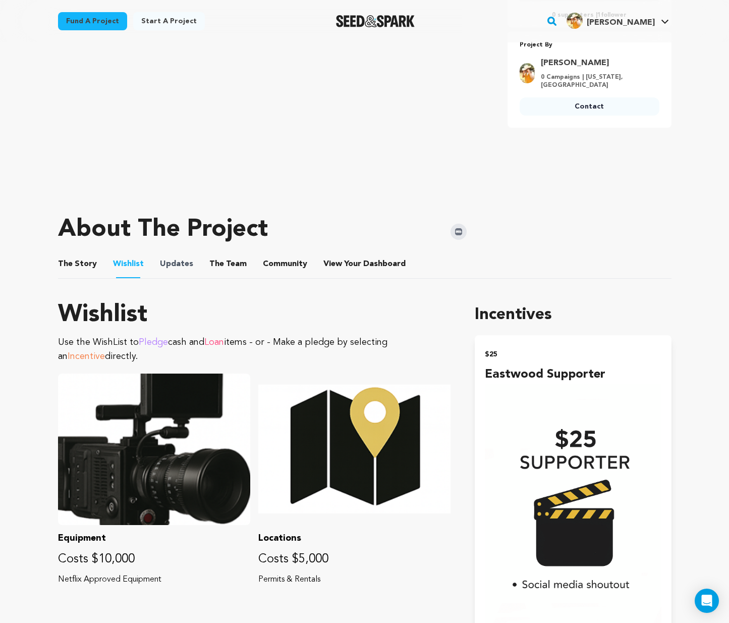
click at [185, 264] on span "Updates" at bounding box center [176, 264] width 33 height 12
click at [229, 262] on button "The Team" at bounding box center [228, 266] width 24 height 24
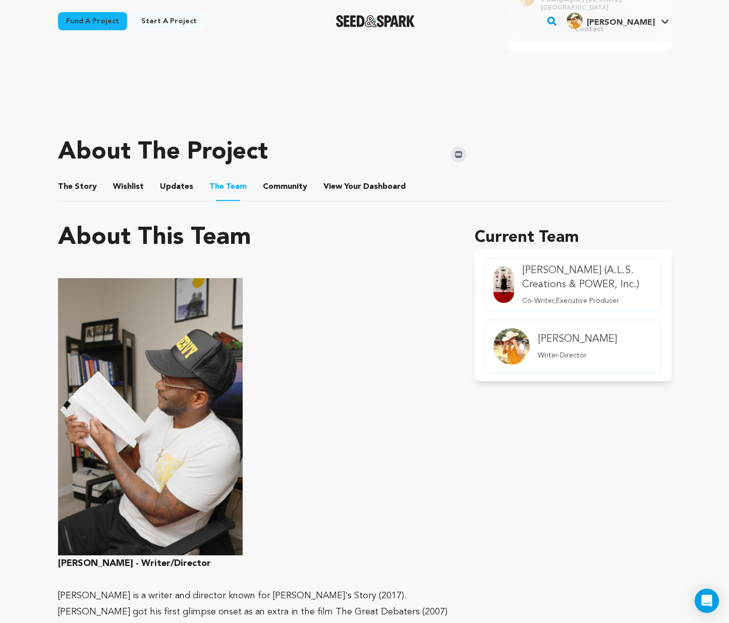
scroll to position [254, 0]
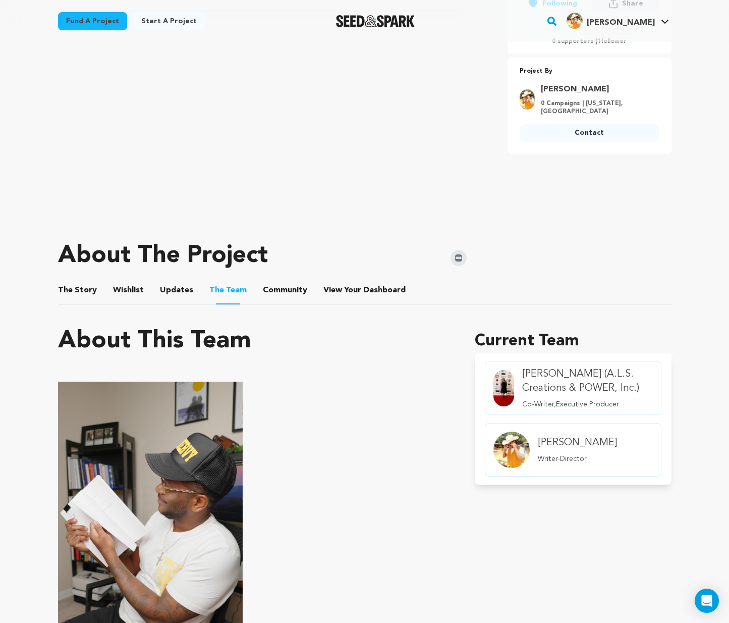
click at [72, 289] on button "The Story" at bounding box center [77, 292] width 24 height 24
